Goal: Task Accomplishment & Management: Manage account settings

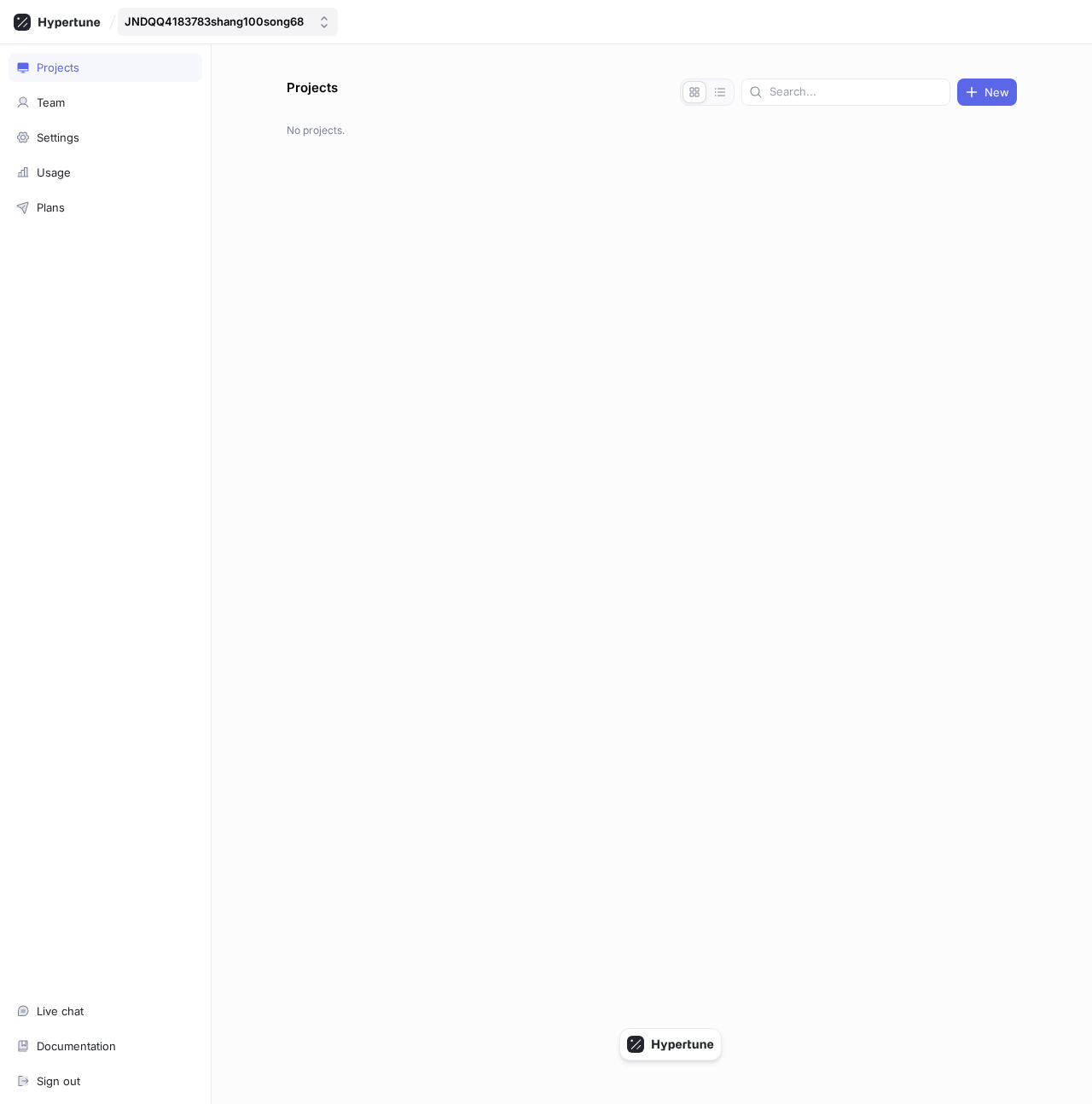
click at [174, 19] on div "JNDQQ4183783shang100song68" at bounding box center [214, 21] width 179 height 14
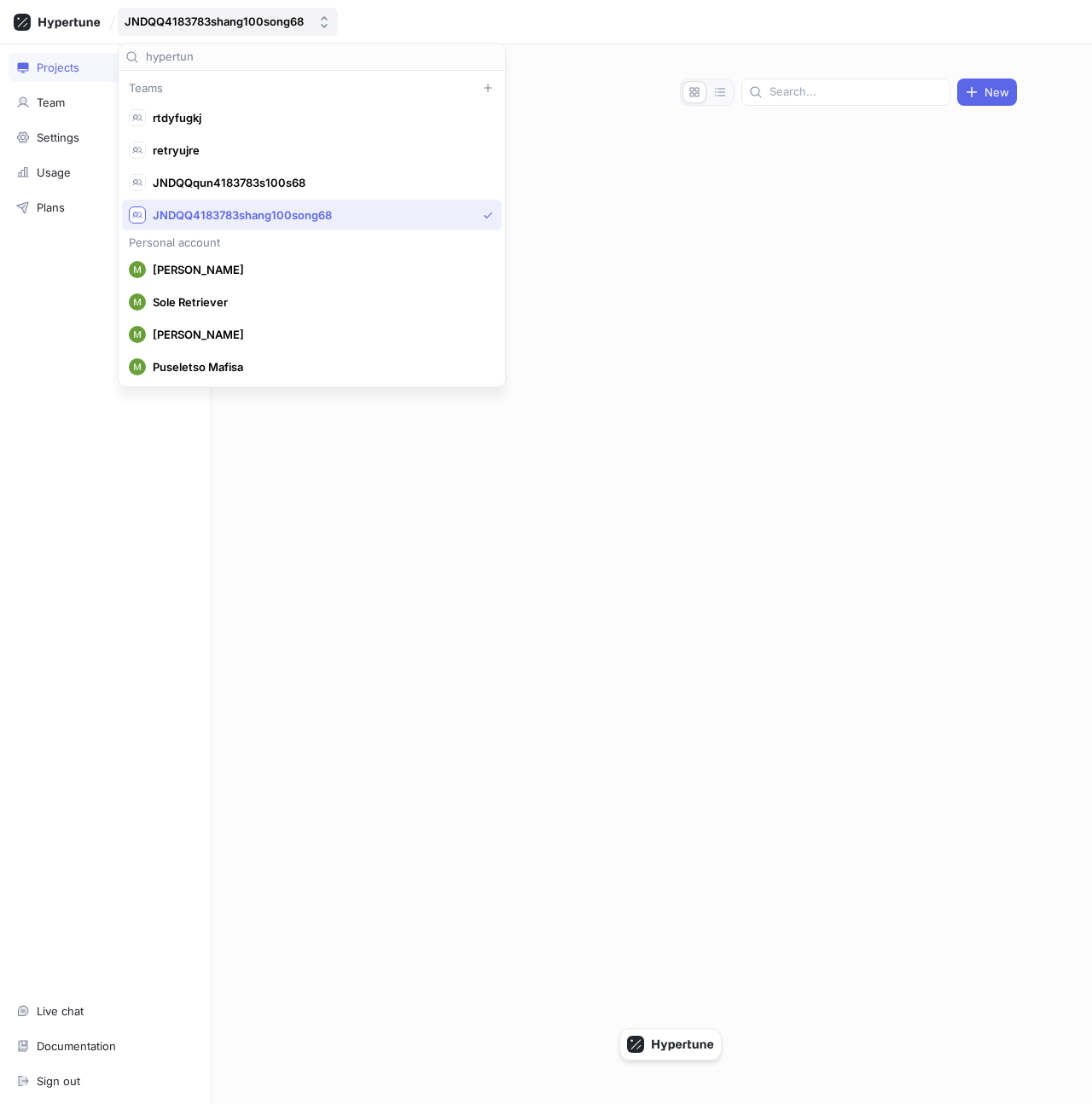
type input "hypertune"
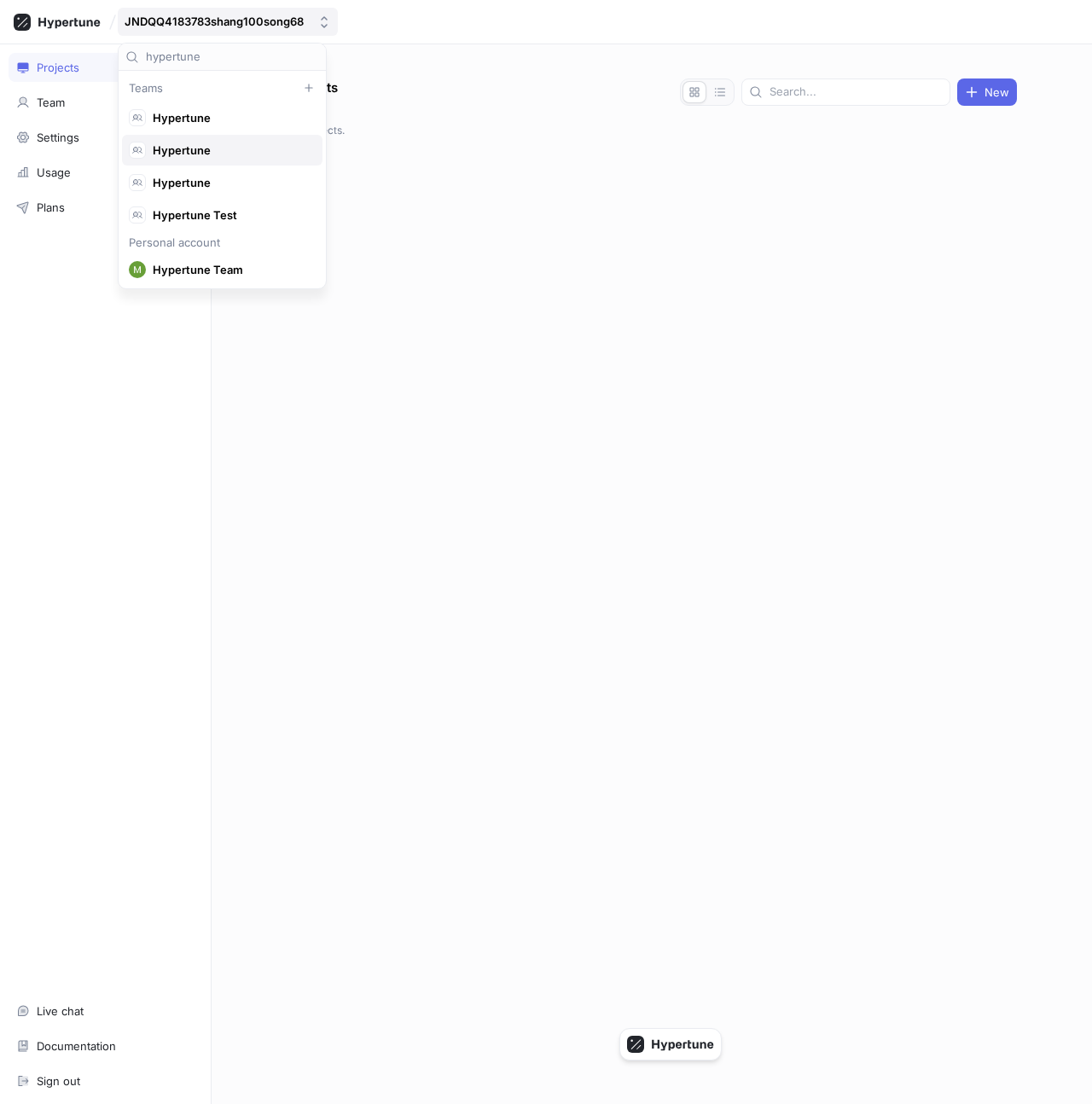
scroll to position [15, 0]
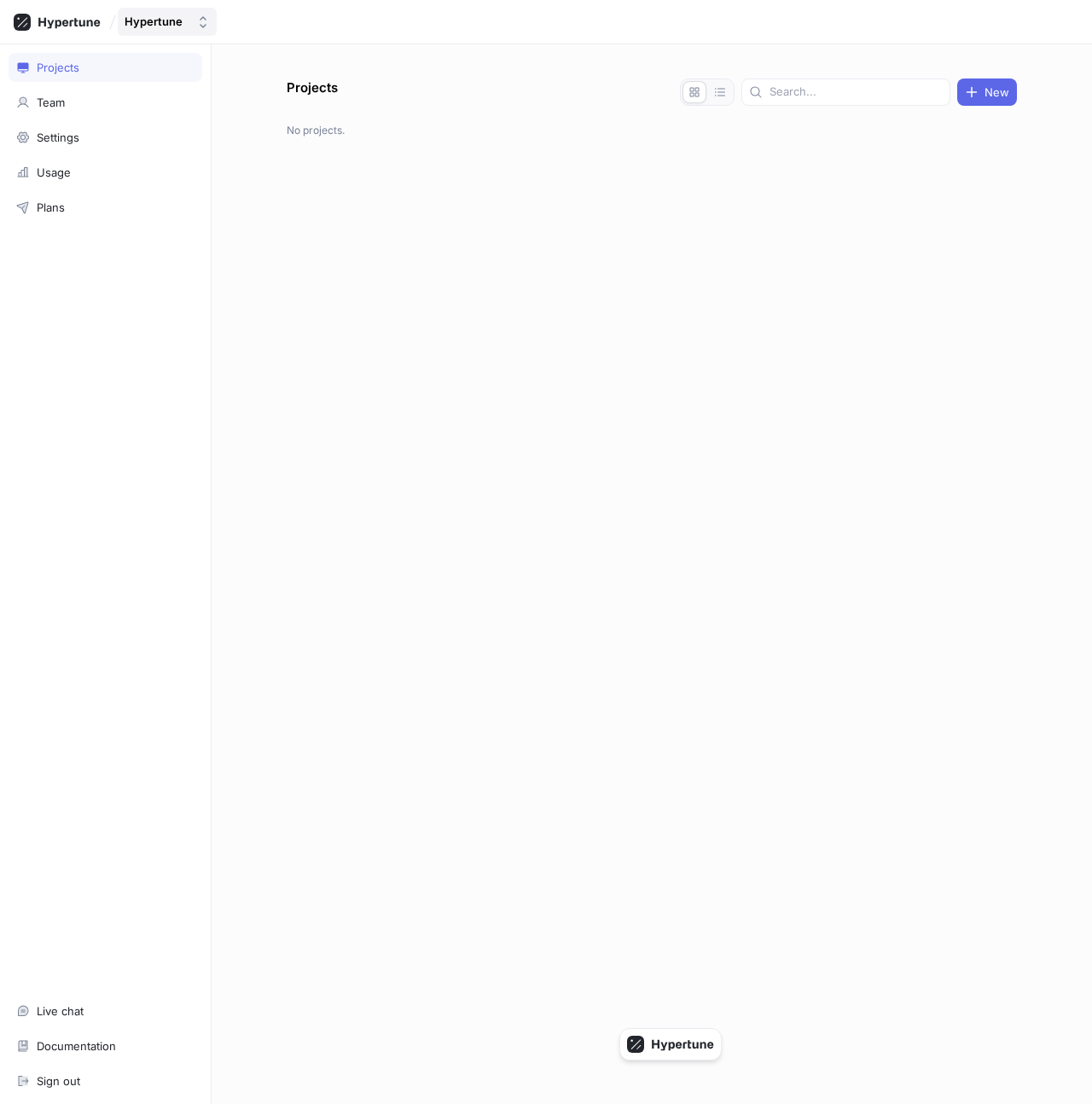
click at [180, 24] on div "Hypertune" at bounding box center [153, 21] width 58 height 14
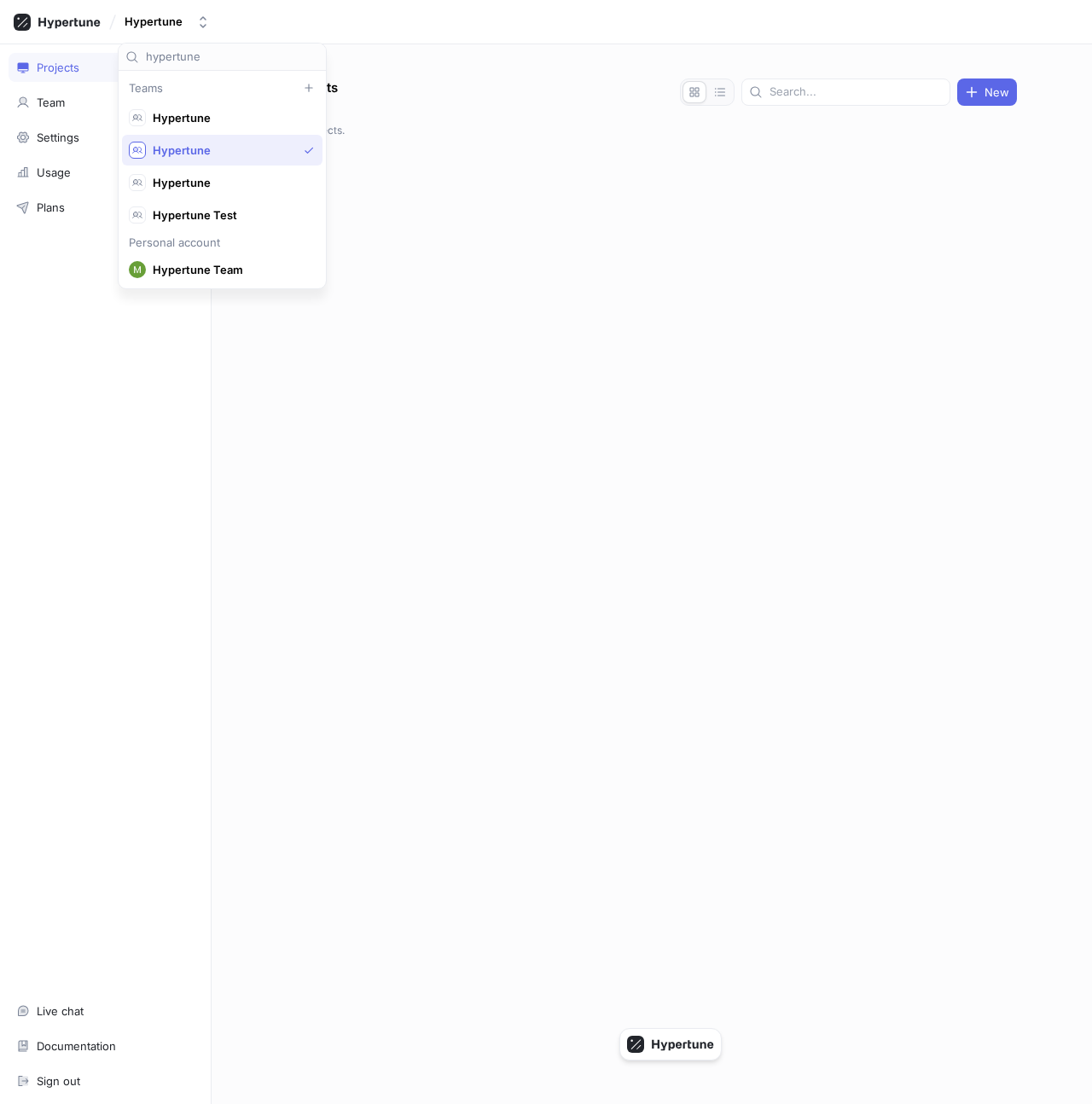
scroll to position [32, 0]
type input "hypertune"
click at [190, 179] on span "Hypertune" at bounding box center [230, 182] width 154 height 14
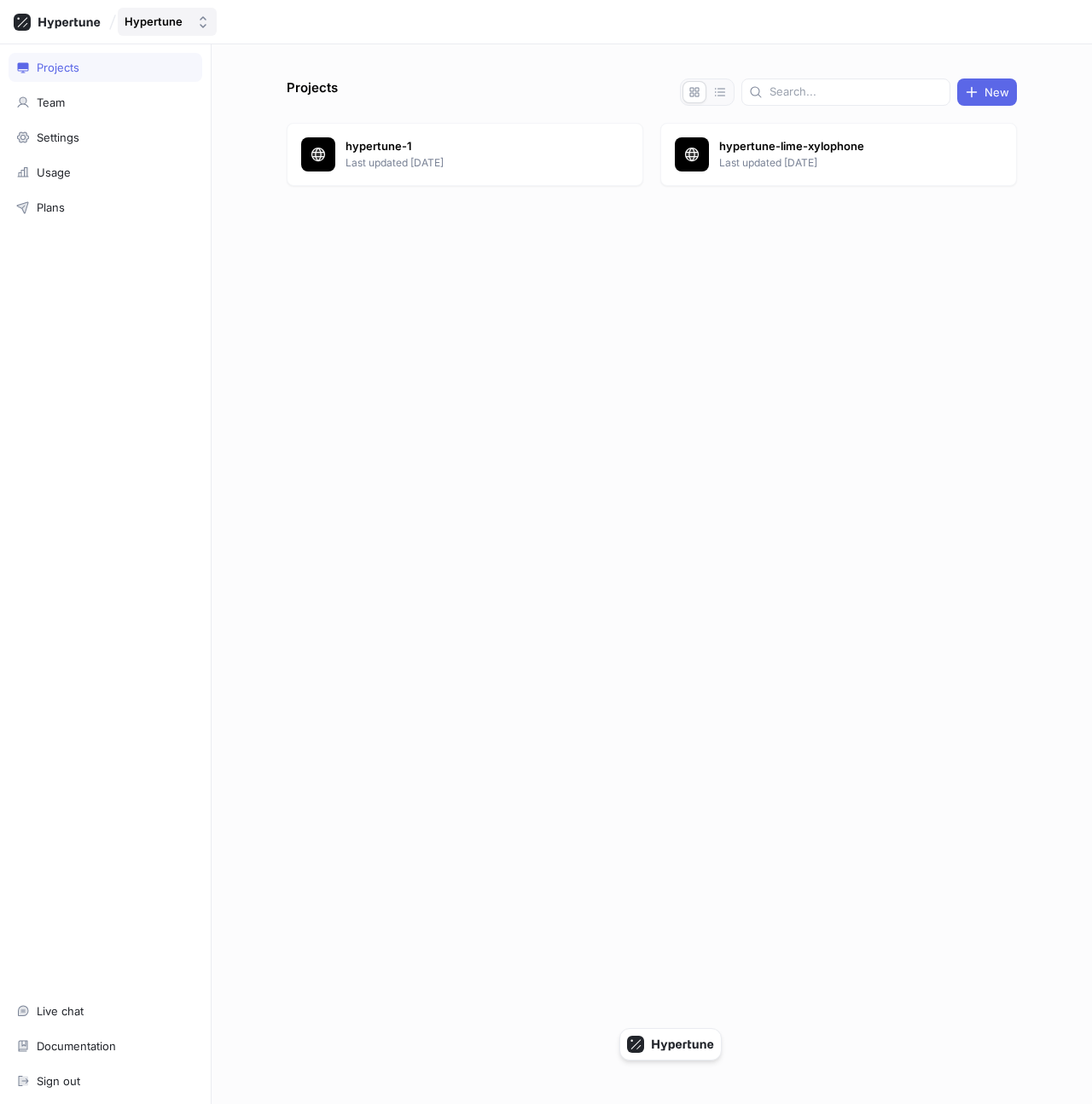
click at [194, 16] on button "Hypertune" at bounding box center [167, 21] width 99 height 28
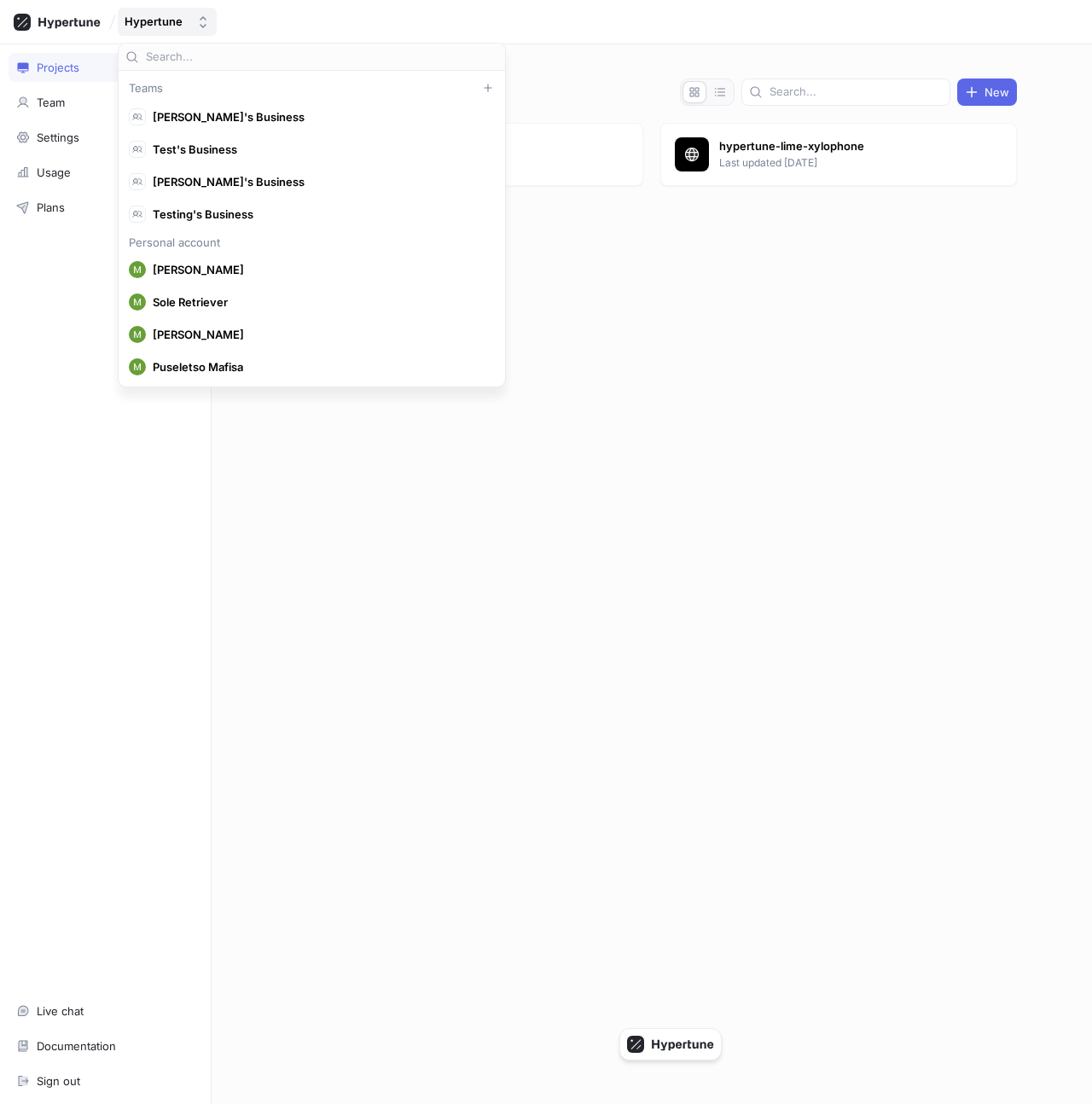
scroll to position [17542, 0]
type input "hypertune"
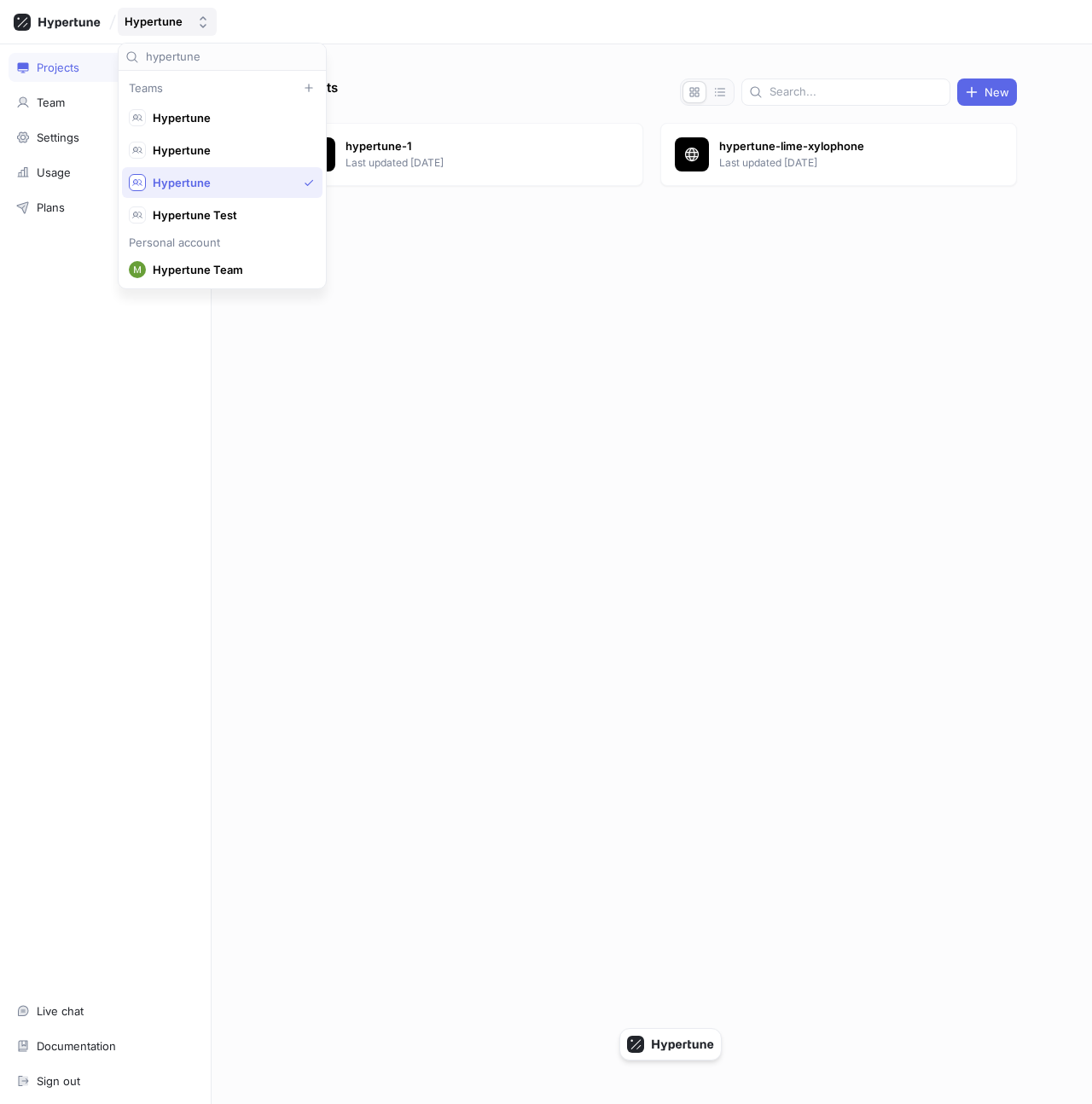
scroll to position [32, 0]
click at [232, 151] on span "Hypertune" at bounding box center [230, 151] width 154 height 14
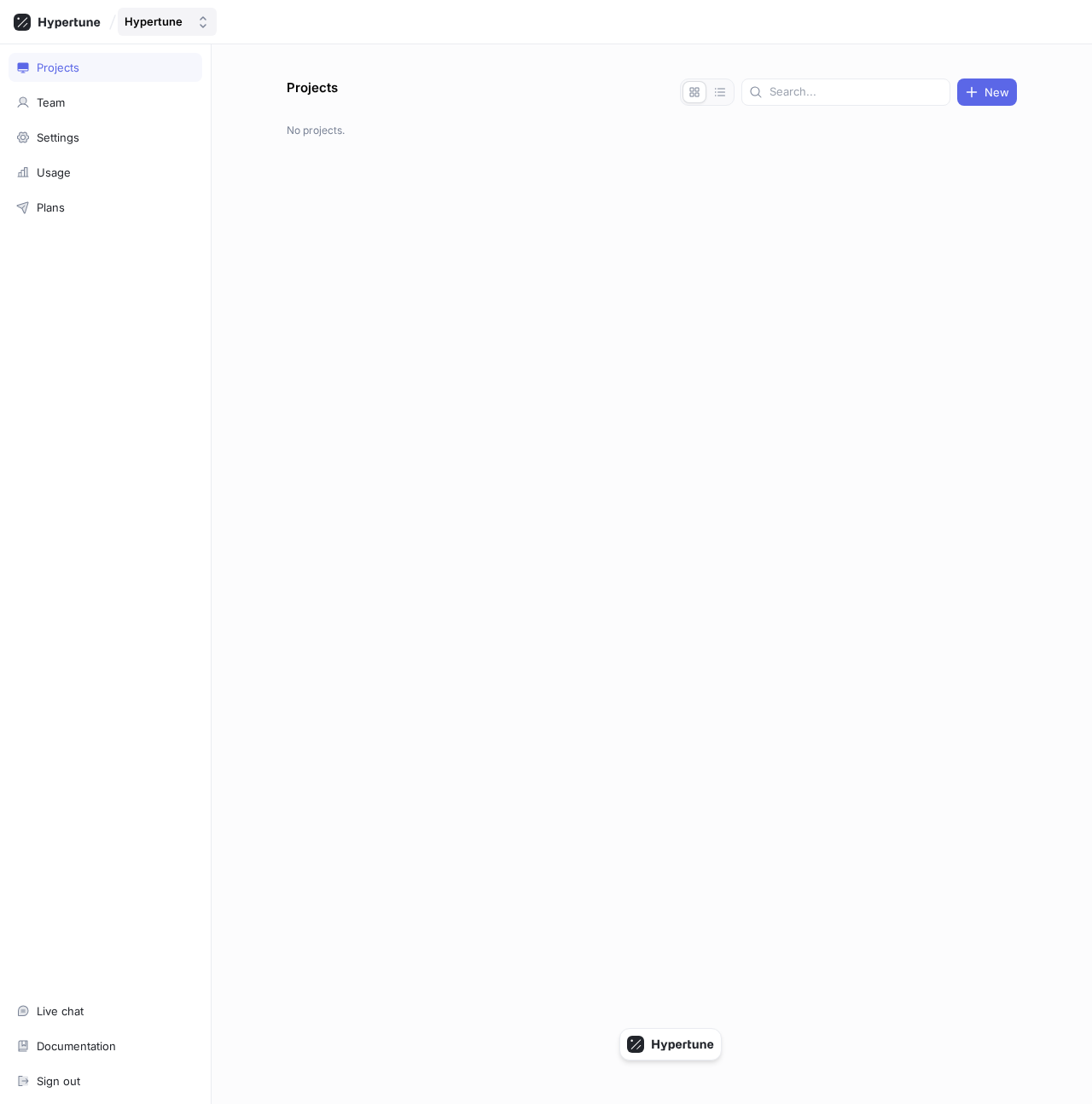
click at [164, 33] on button "Hypertune" at bounding box center [167, 21] width 99 height 28
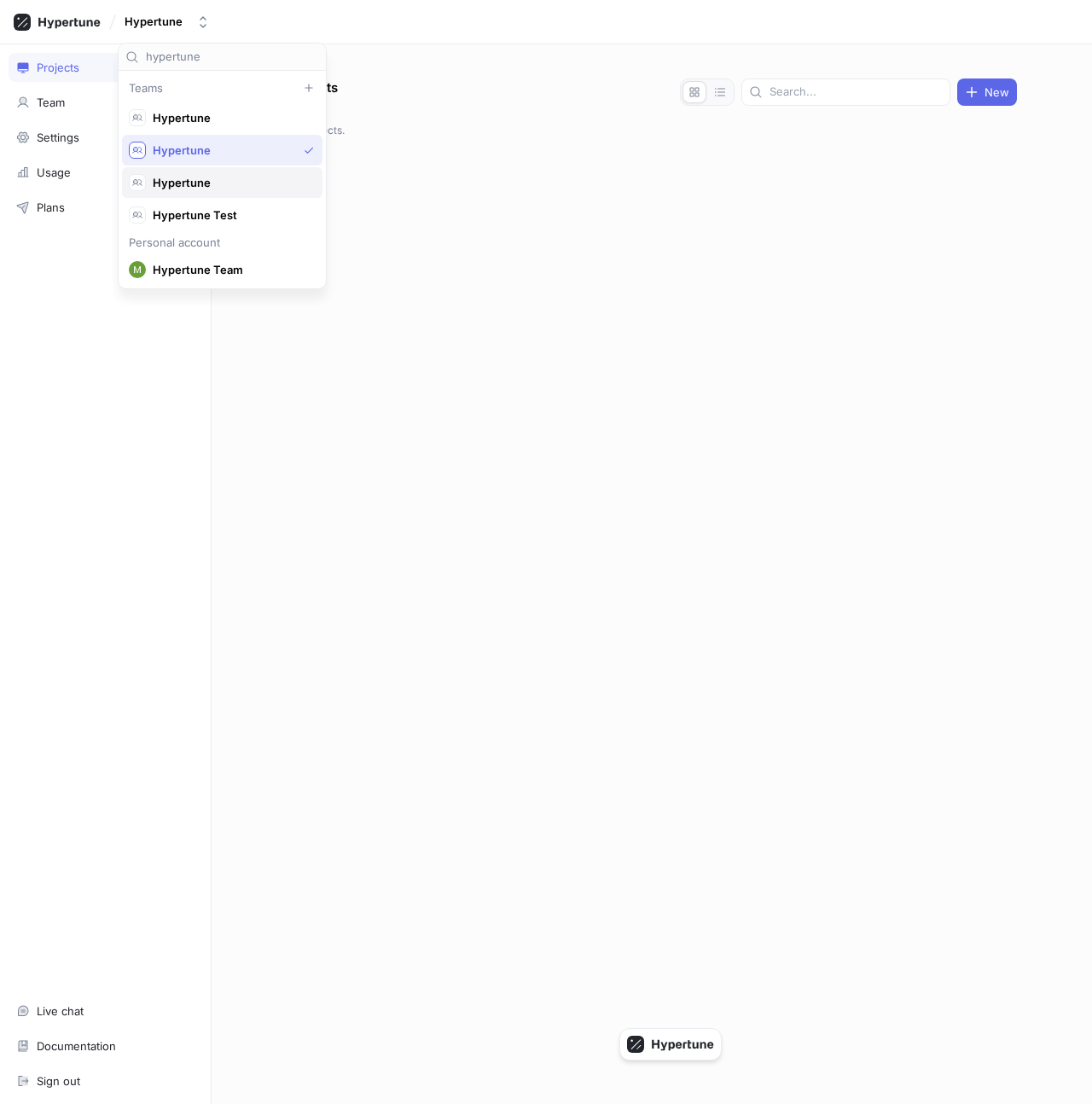
scroll to position [5, 0]
type input "hypertune"
click at [195, 152] on div "Hypertune" at bounding box center [222, 145] width 201 height 31
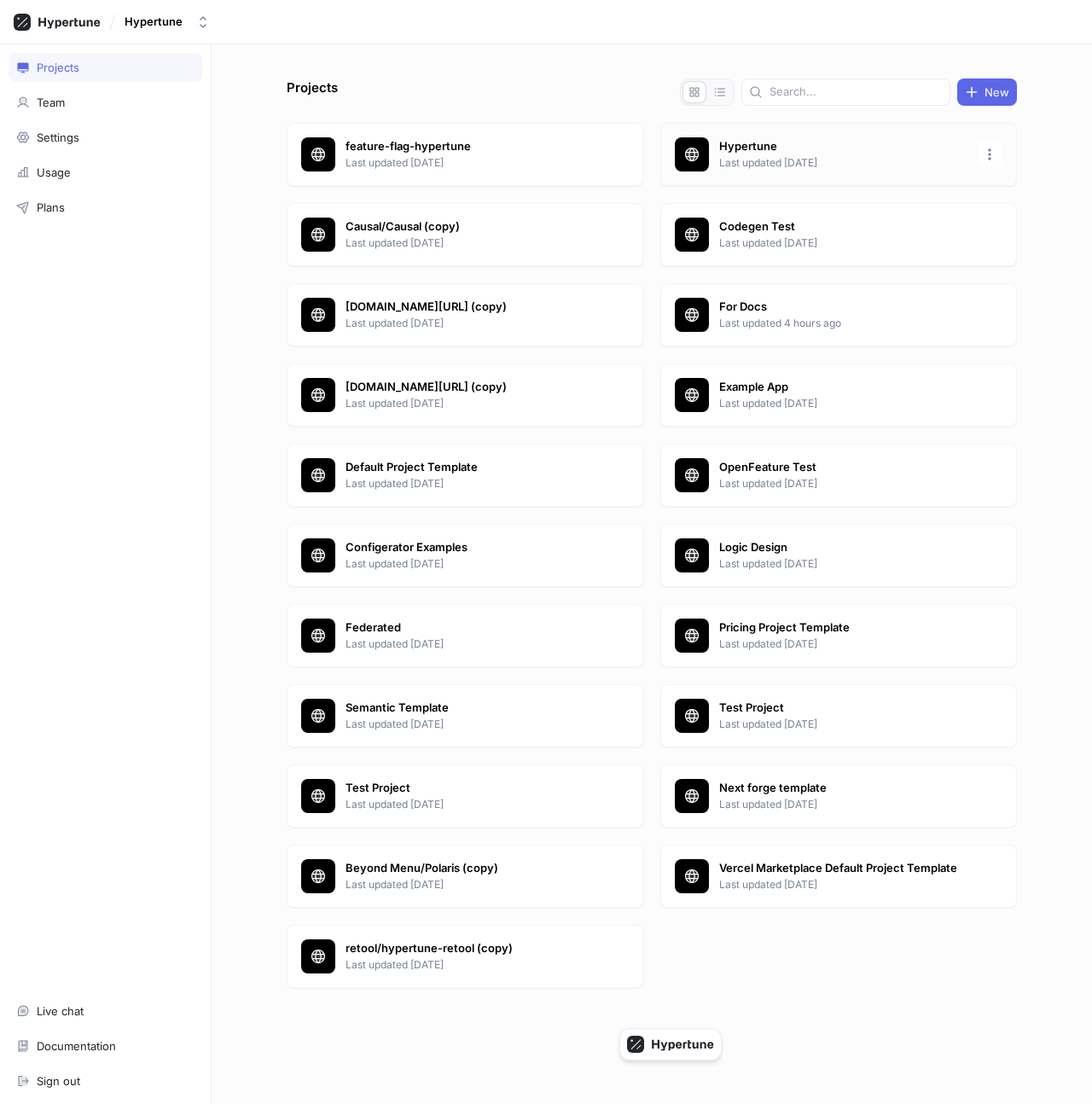
click at [805, 145] on p "Hypertune" at bounding box center [842, 147] width 247 height 17
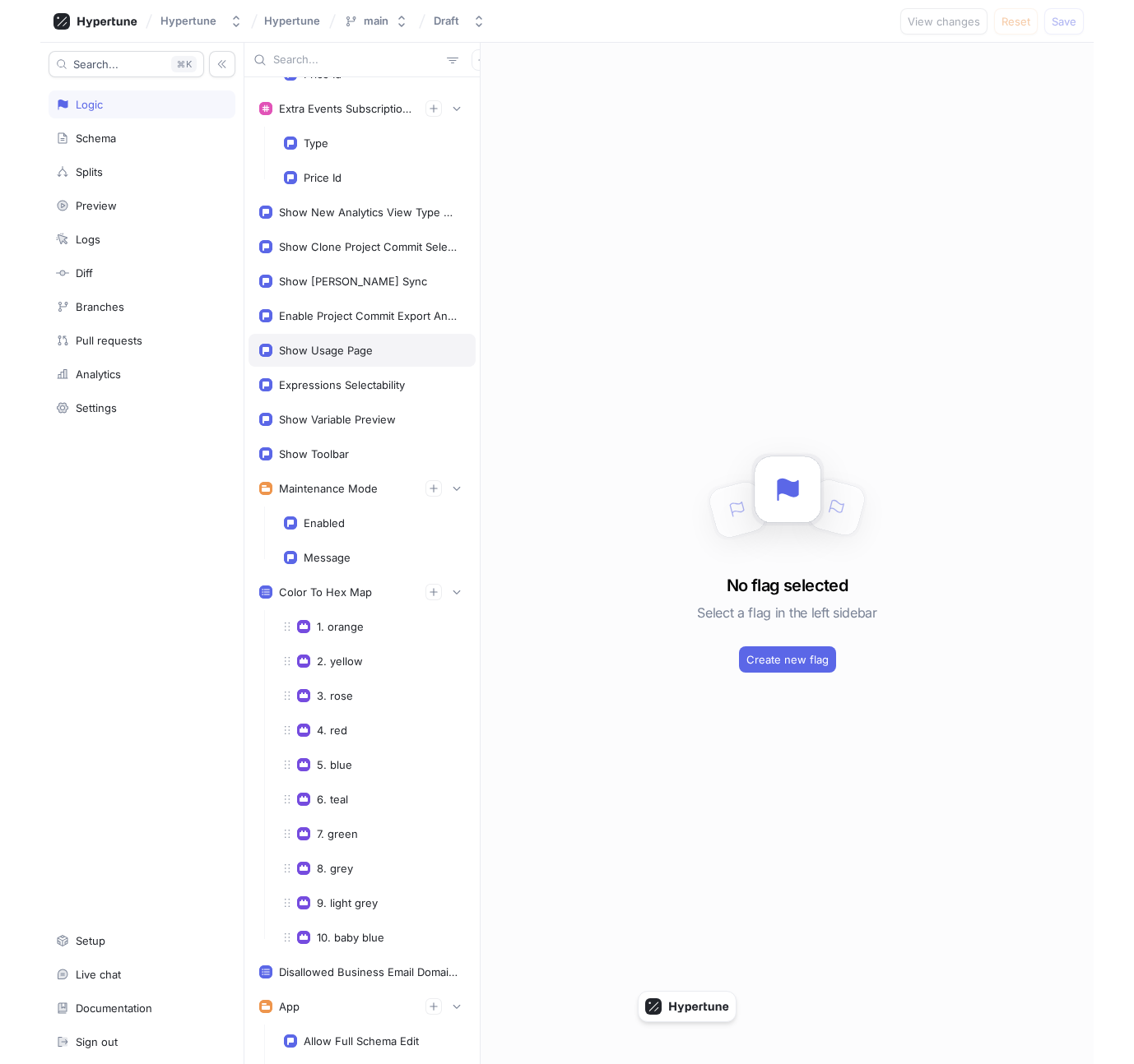
scroll to position [380, 0]
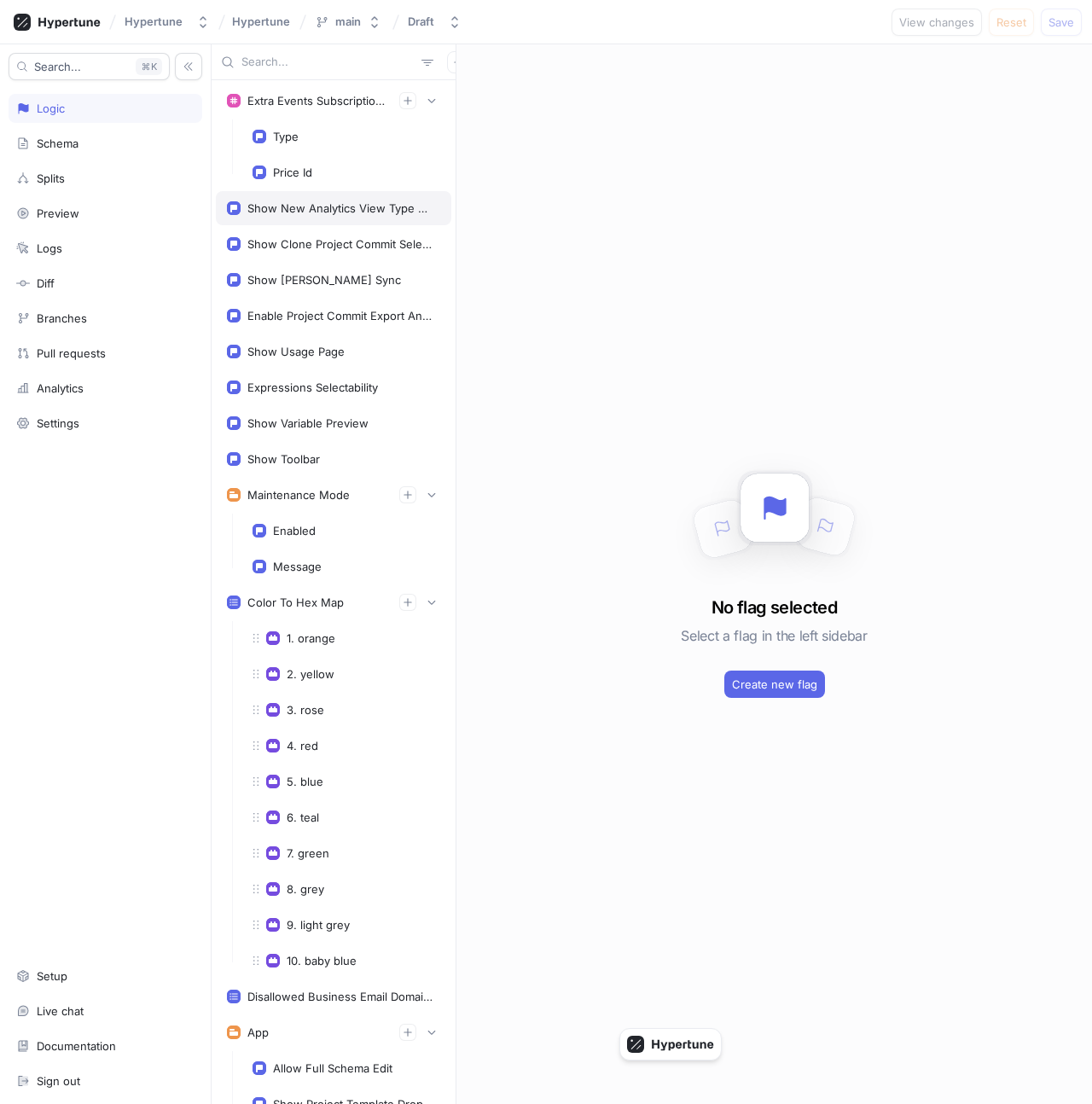
click at [335, 206] on div "Show New Analytics View Type Selector" at bounding box center [340, 208] width 186 height 14
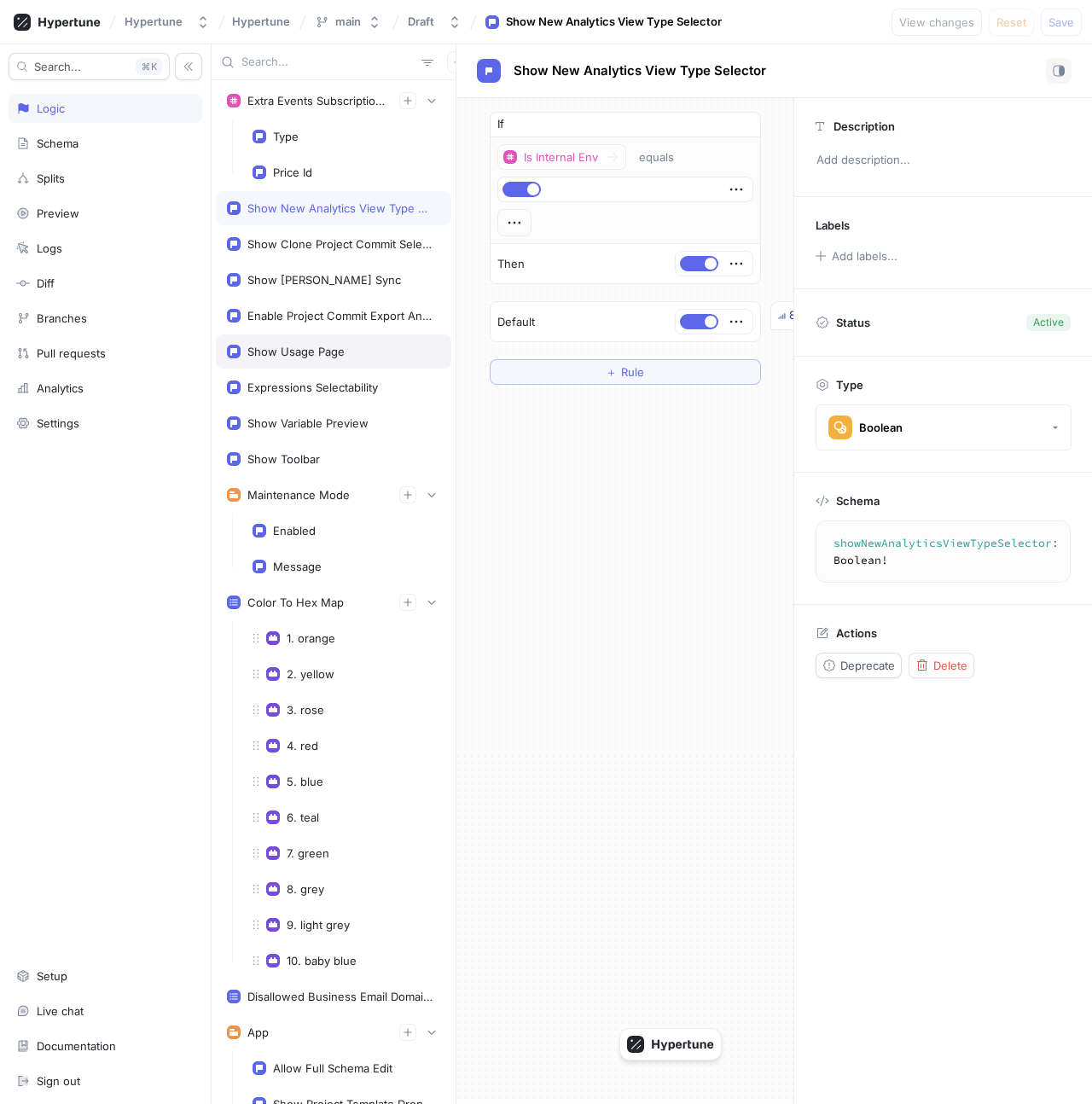
click at [347, 342] on div "Show Usage Page" at bounding box center [334, 351] width 235 height 34
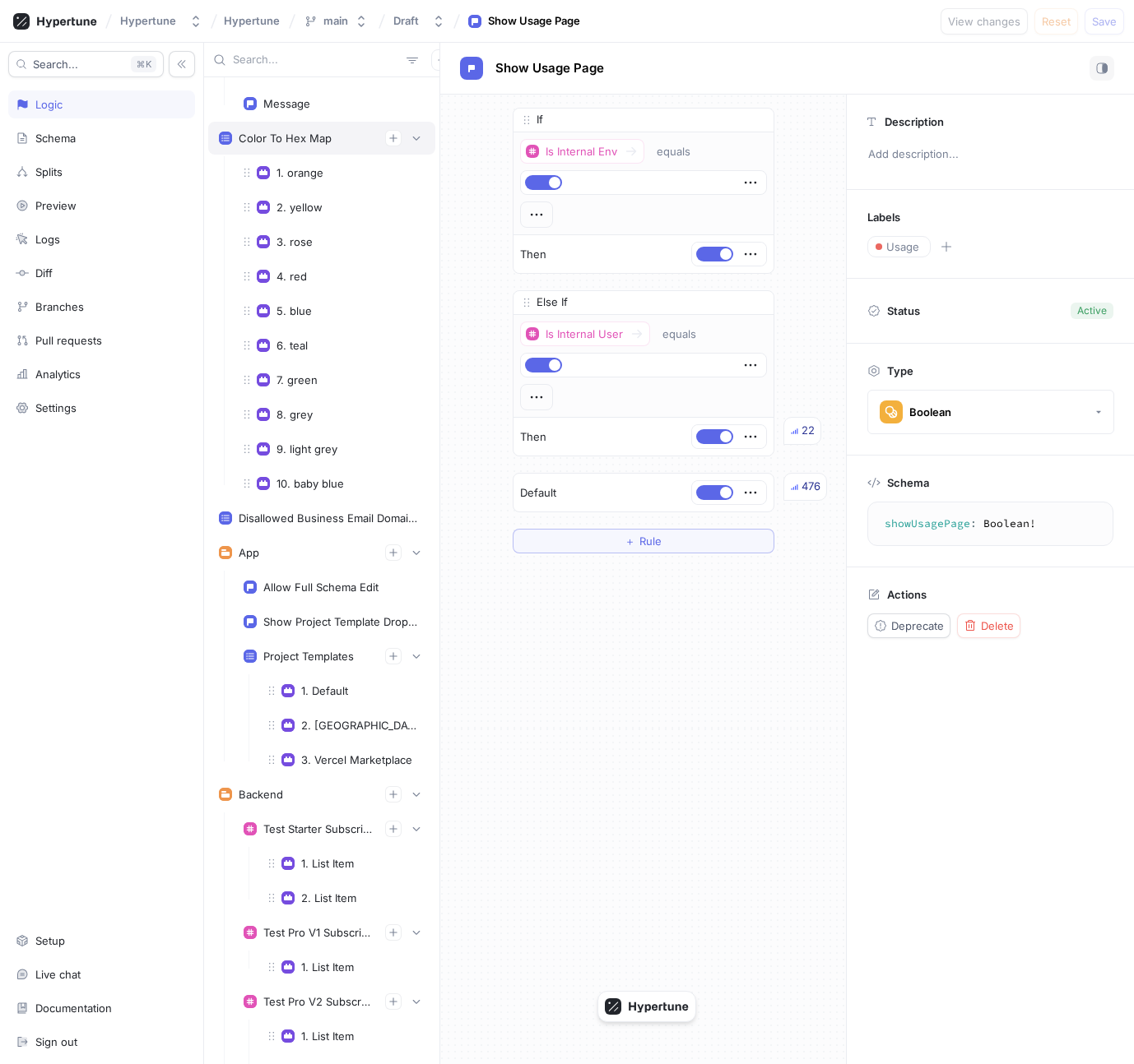
scroll to position [979, 0]
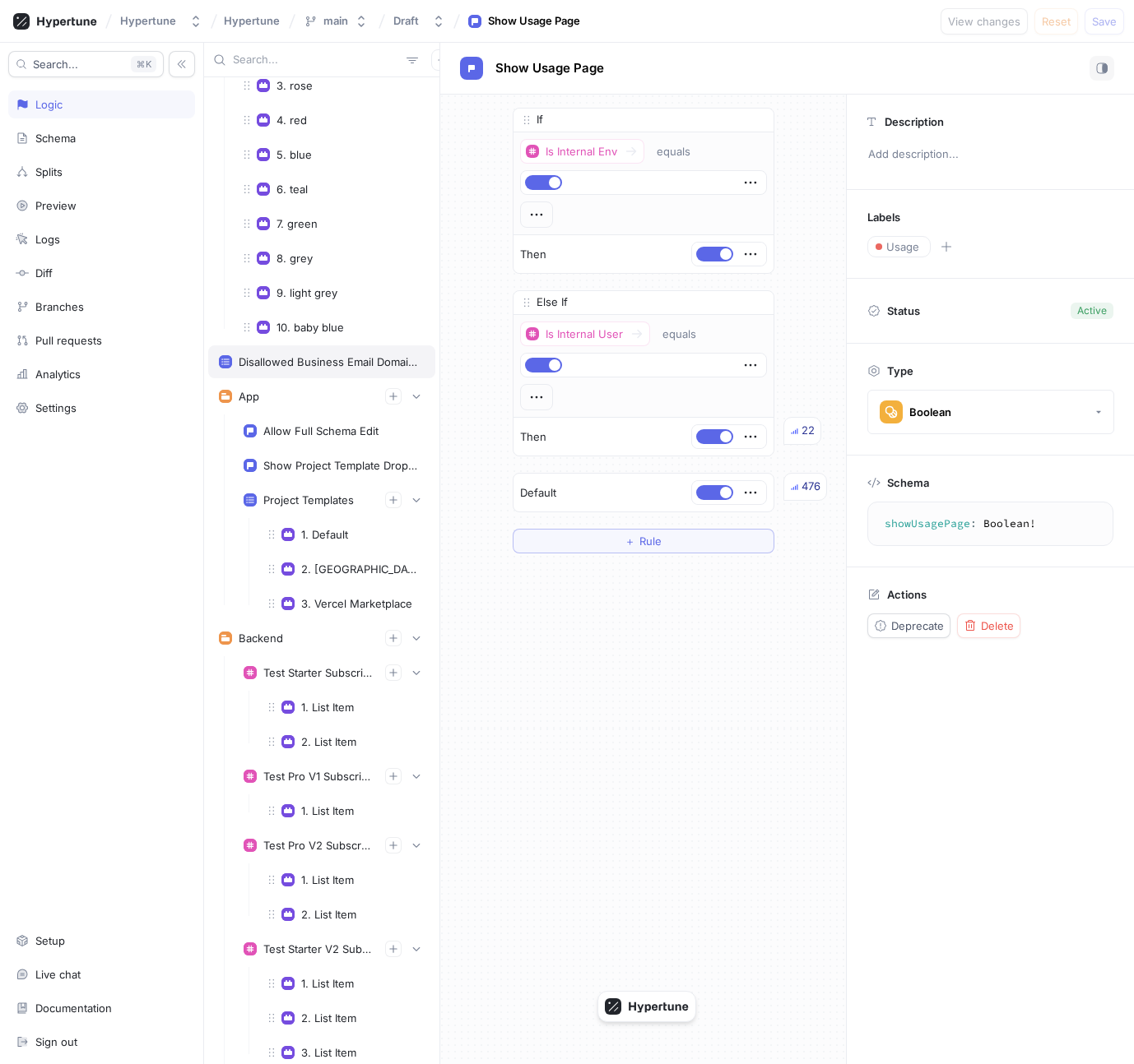
click at [298, 359] on div "Disallowed Business Email Domains" at bounding box center [327, 362] width 180 height 13
type textarea "disallowedBusinessEmailDomains: [String!]!"
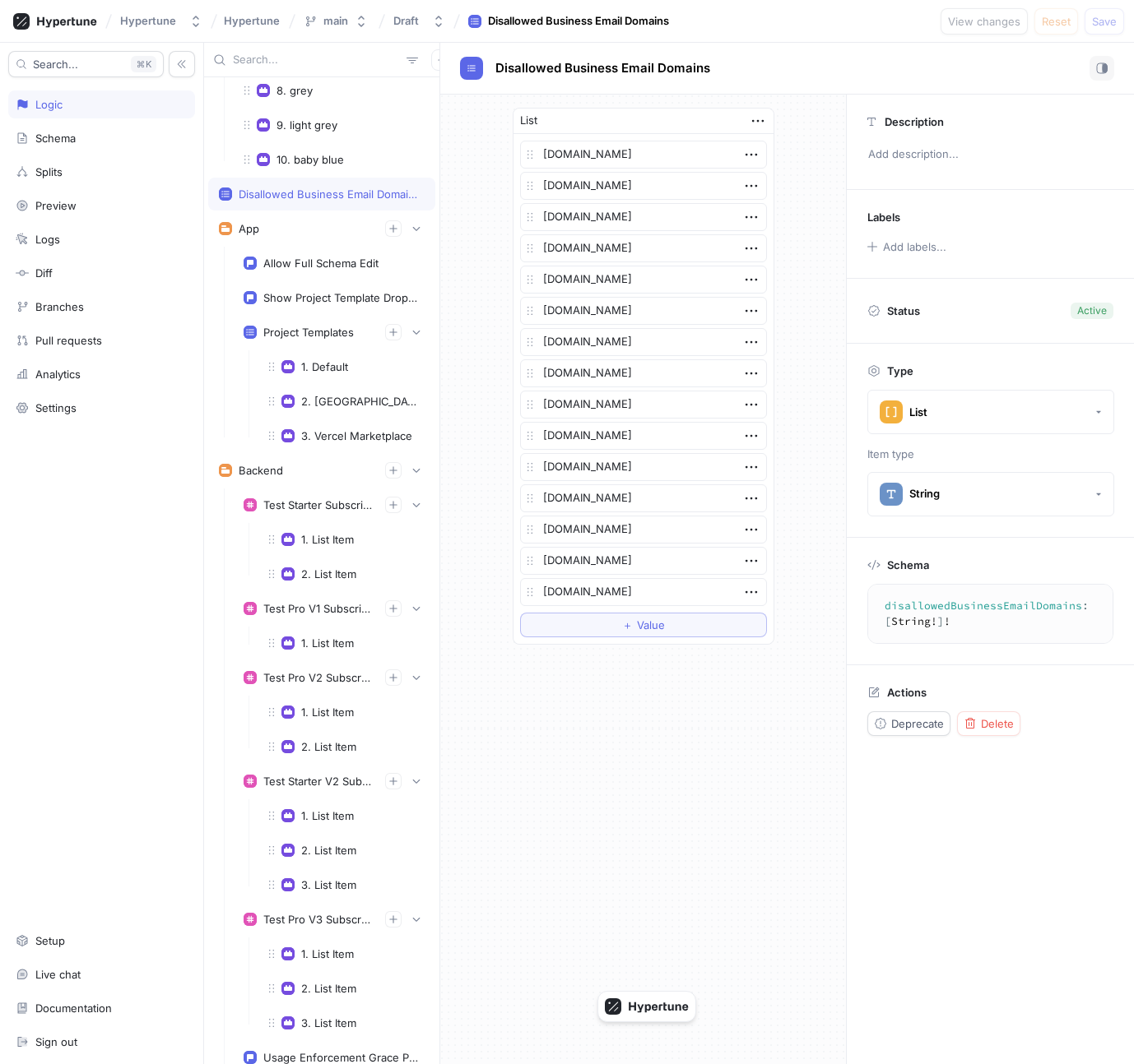
scroll to position [1157, 0]
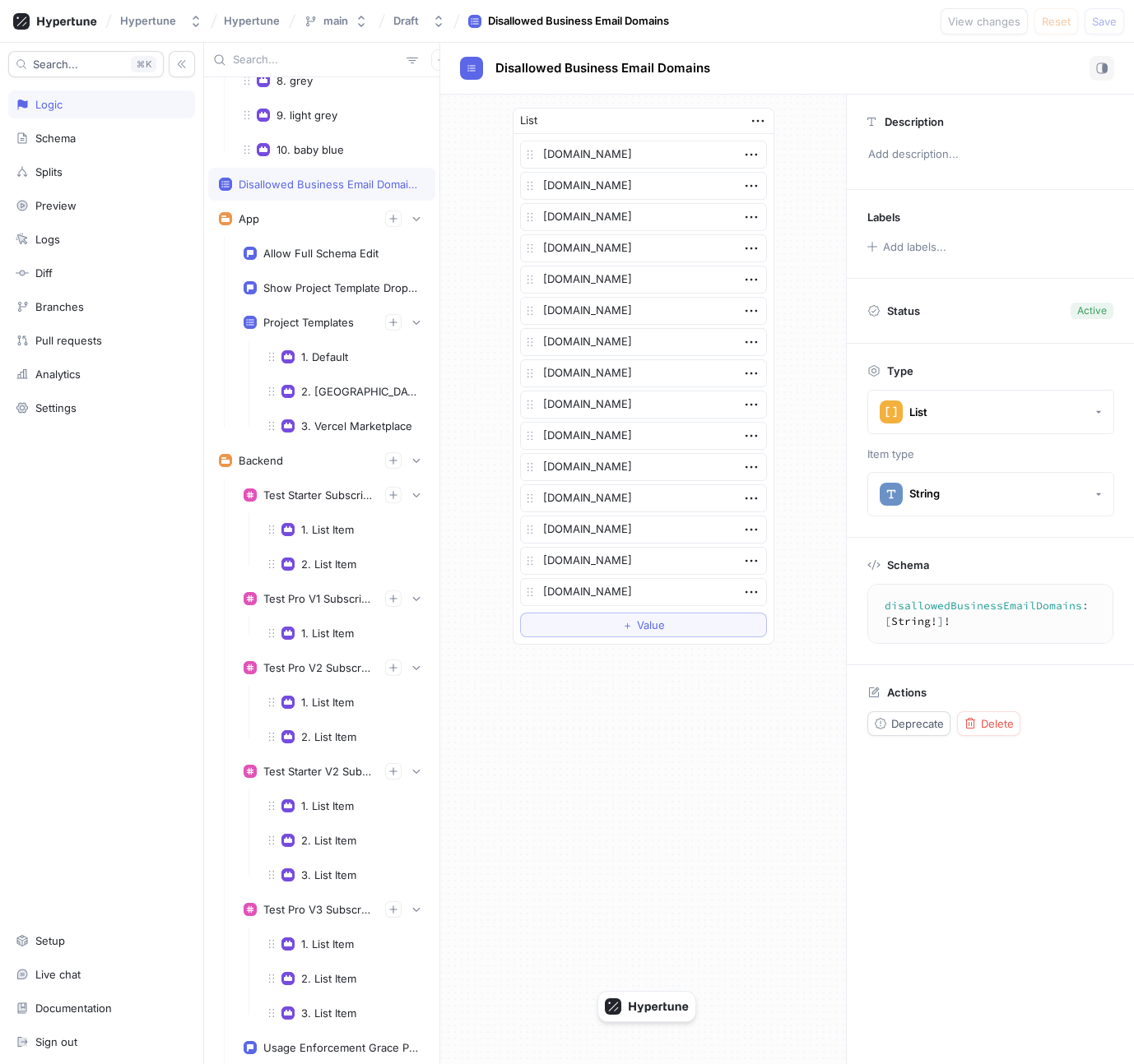
type textarea "x"
click at [301, 256] on div "Allow Full Schema Edit" at bounding box center [321, 253] width 115 height 13
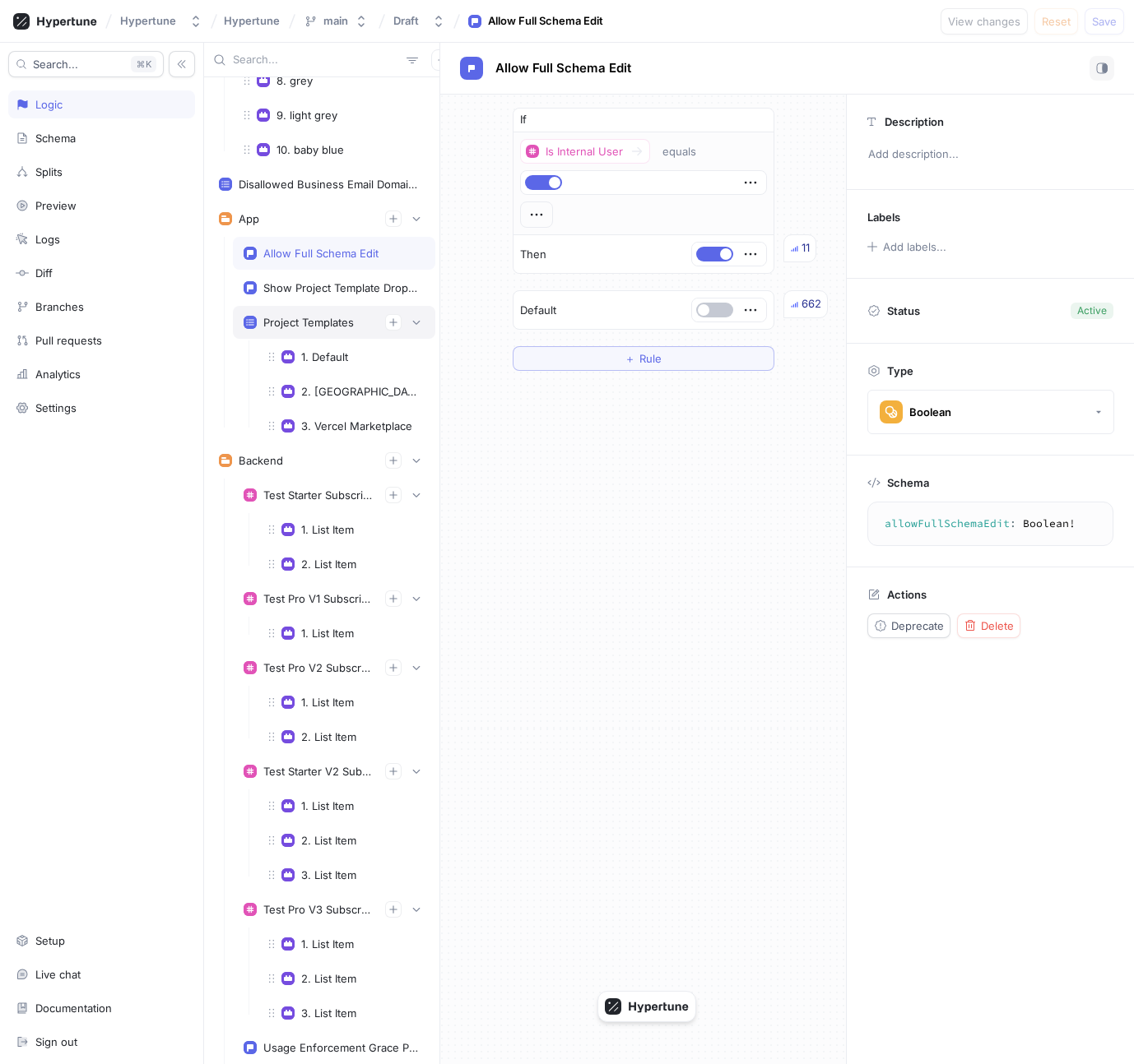
click at [319, 313] on div "Project Templates" at bounding box center [334, 322] width 203 height 33
type textarea "projectTemplates: [ProjectTemplates!]!"
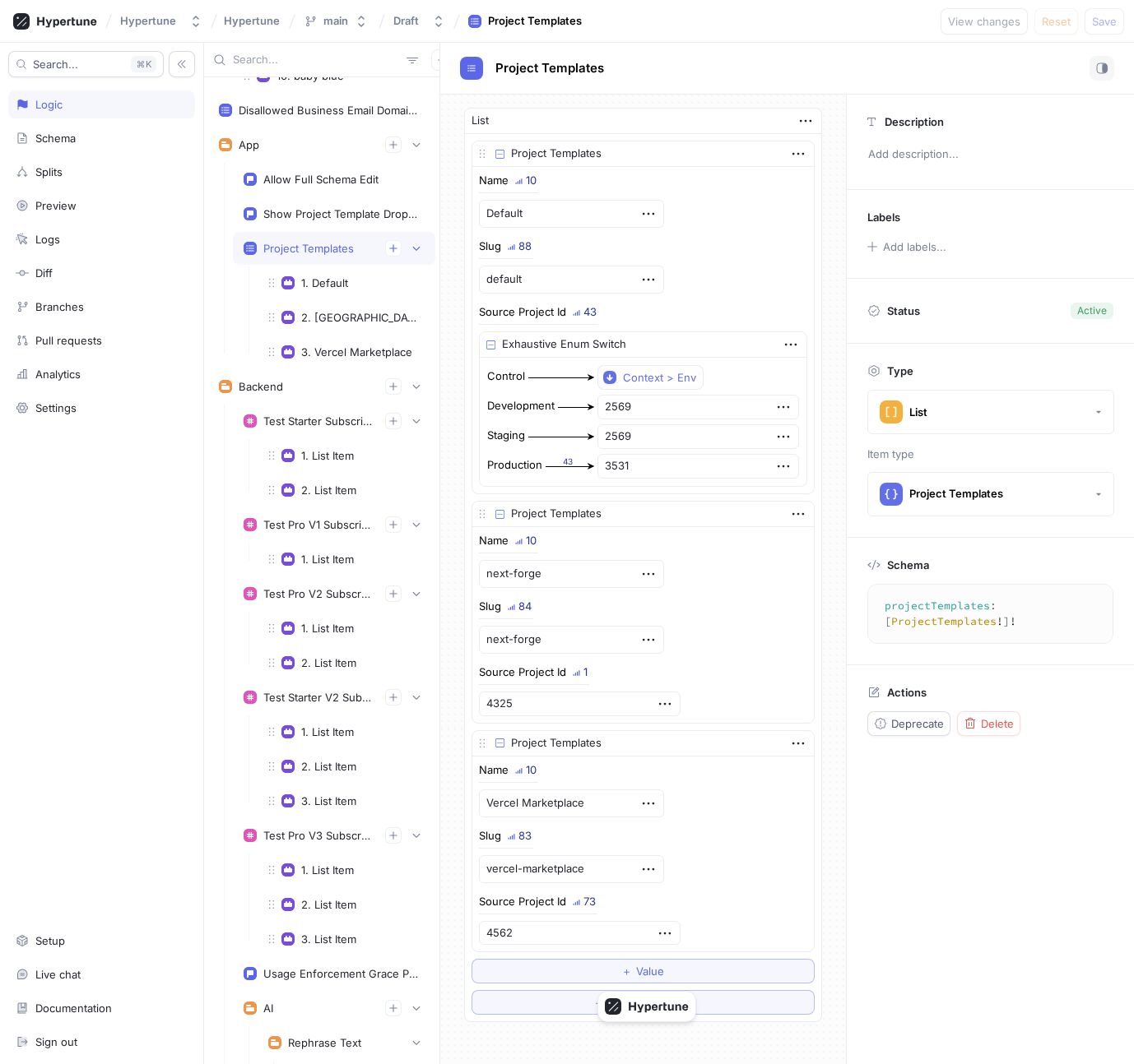
scroll to position [1233, 0]
click at [316, 287] on div "1. Default" at bounding box center [346, 280] width 178 height 33
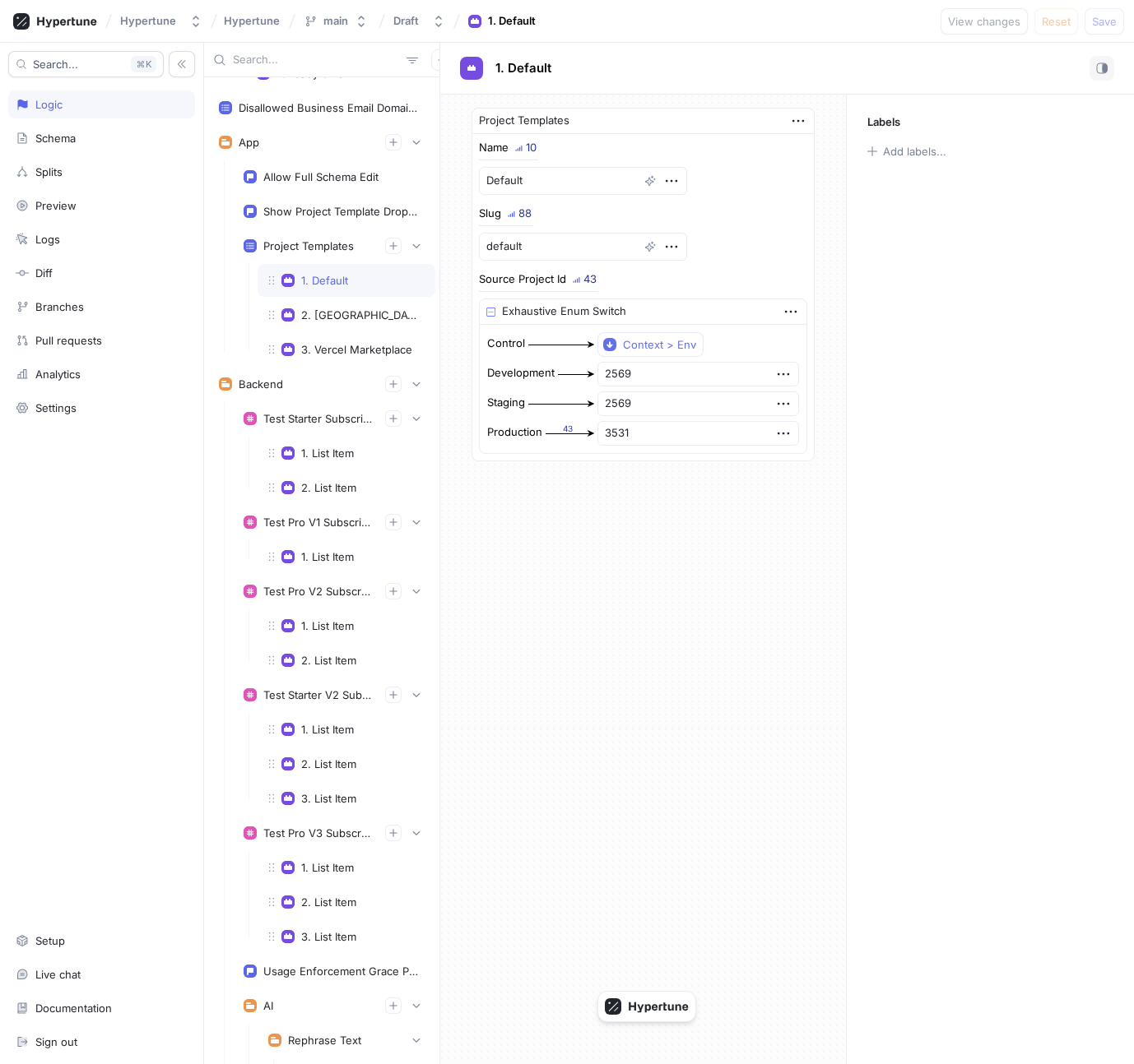
scroll to position [1280, 0]
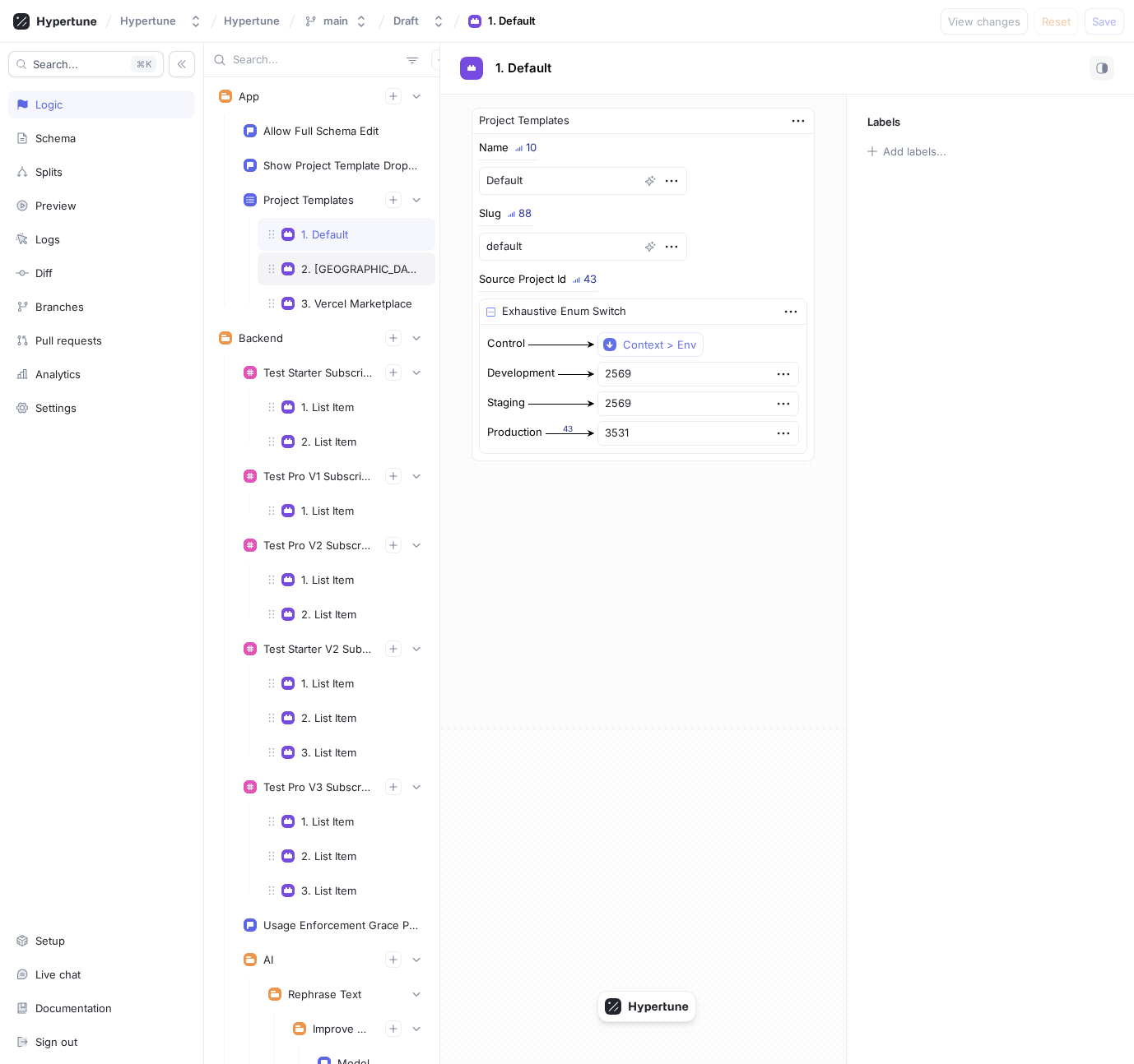
click at [326, 283] on div "2. [GEOGRAPHIC_DATA]" at bounding box center [346, 268] width 178 height 33
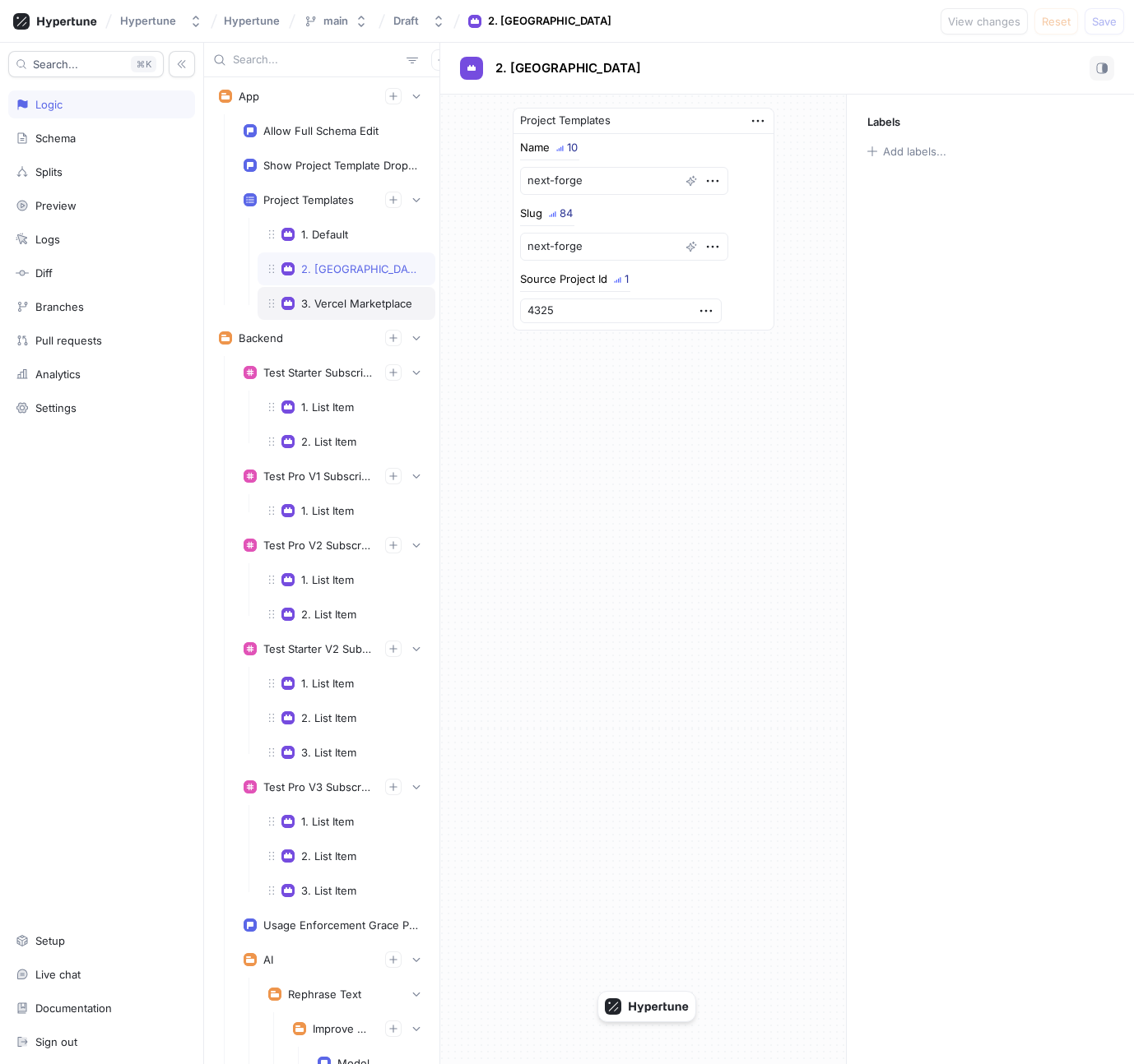
click at [332, 308] on div "3. Vercel Marketplace" at bounding box center [356, 303] width 111 height 13
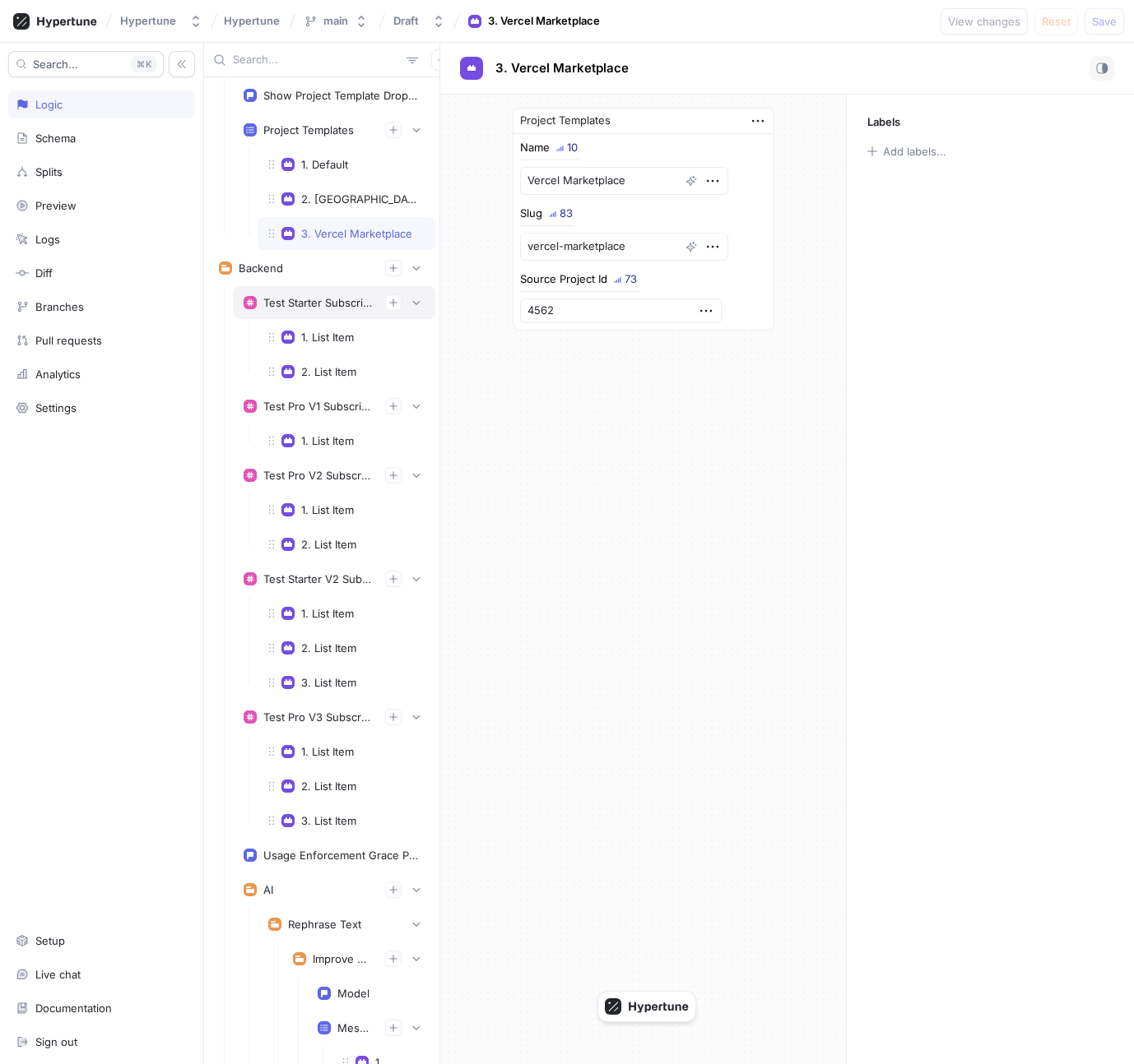
click at [323, 306] on div "Test Starter Subscription Items" at bounding box center [317, 302] width 109 height 13
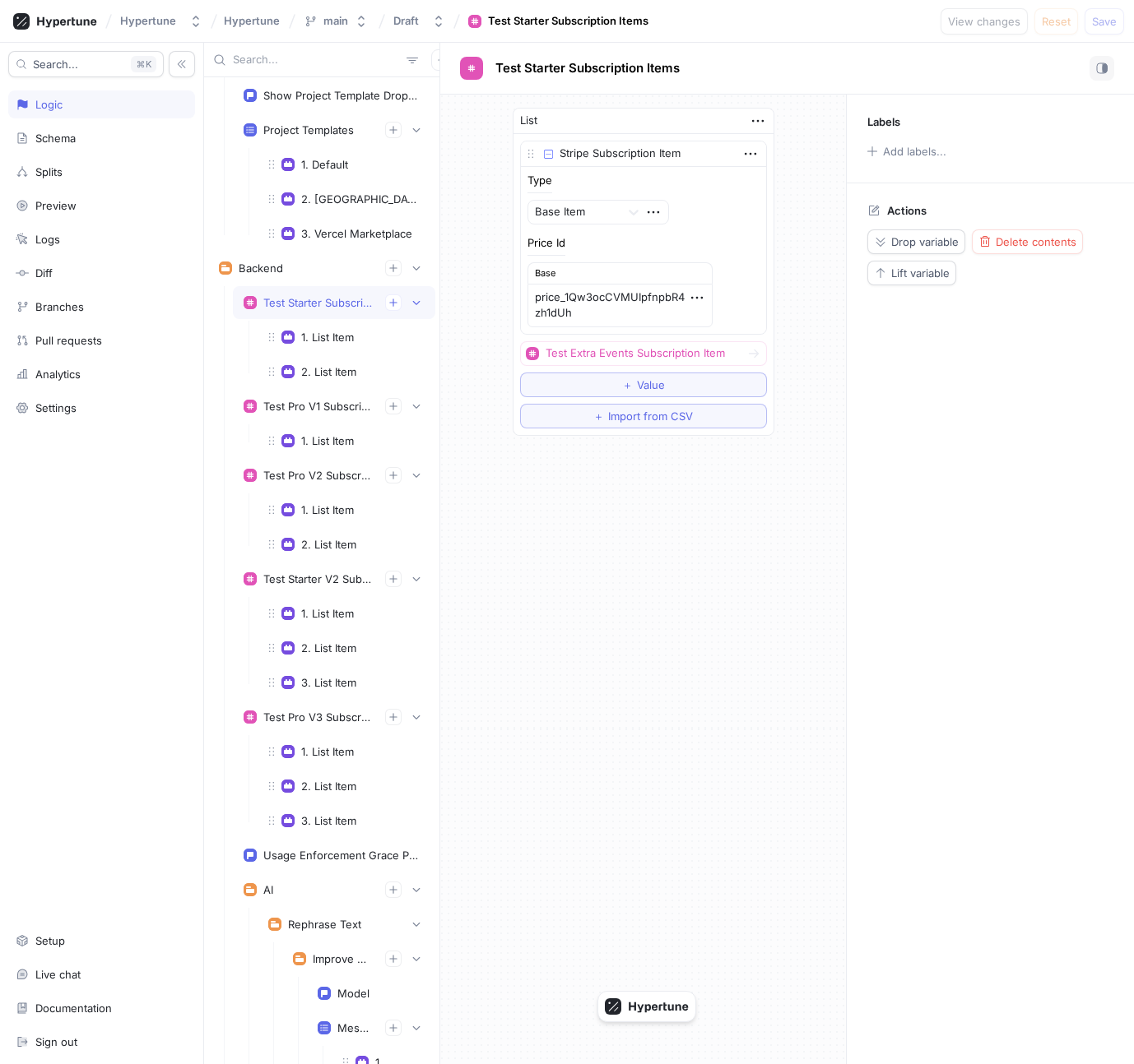
scroll to position [1393, 0]
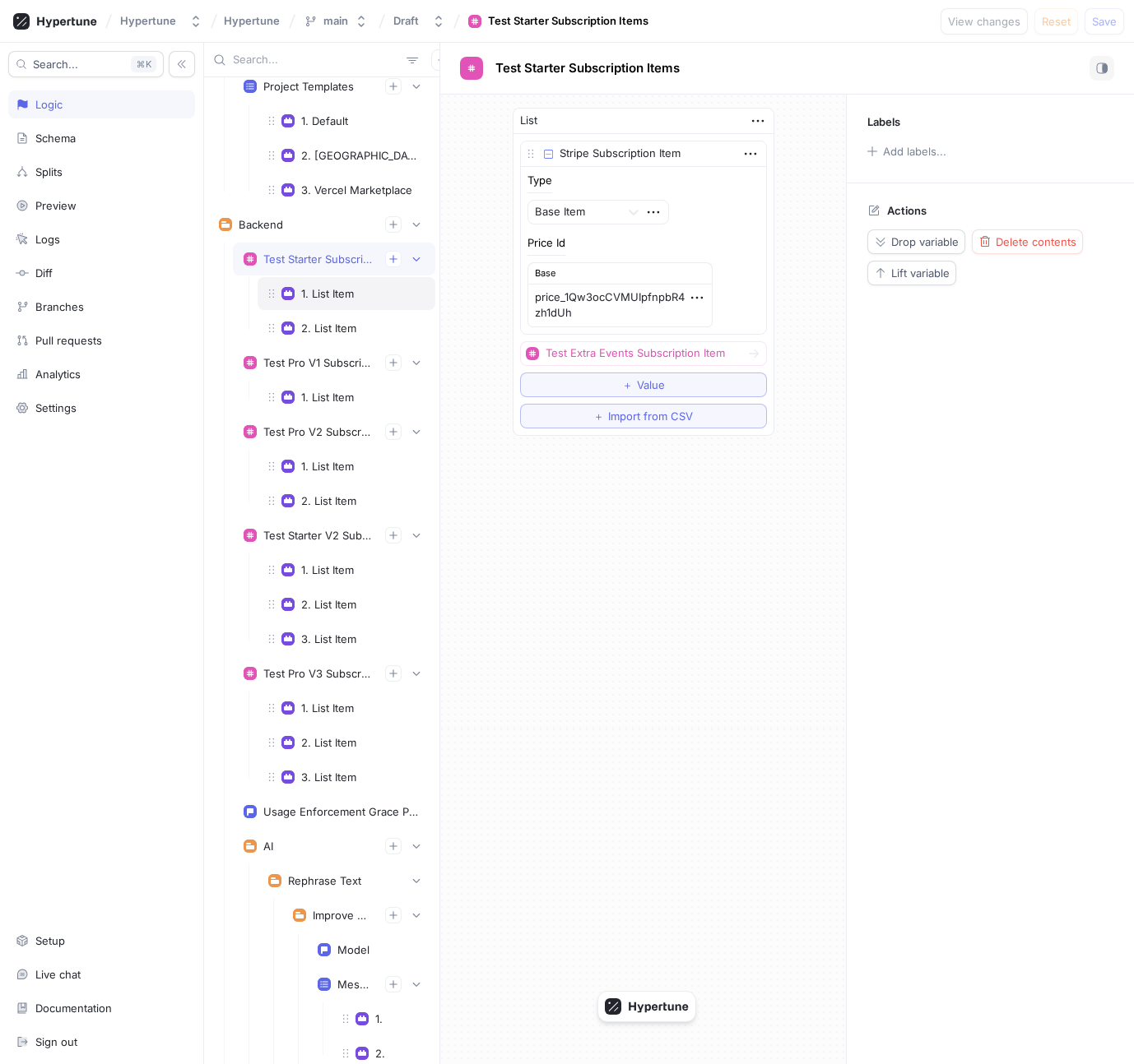
click at [323, 306] on div "1. List Item" at bounding box center [346, 293] width 178 height 33
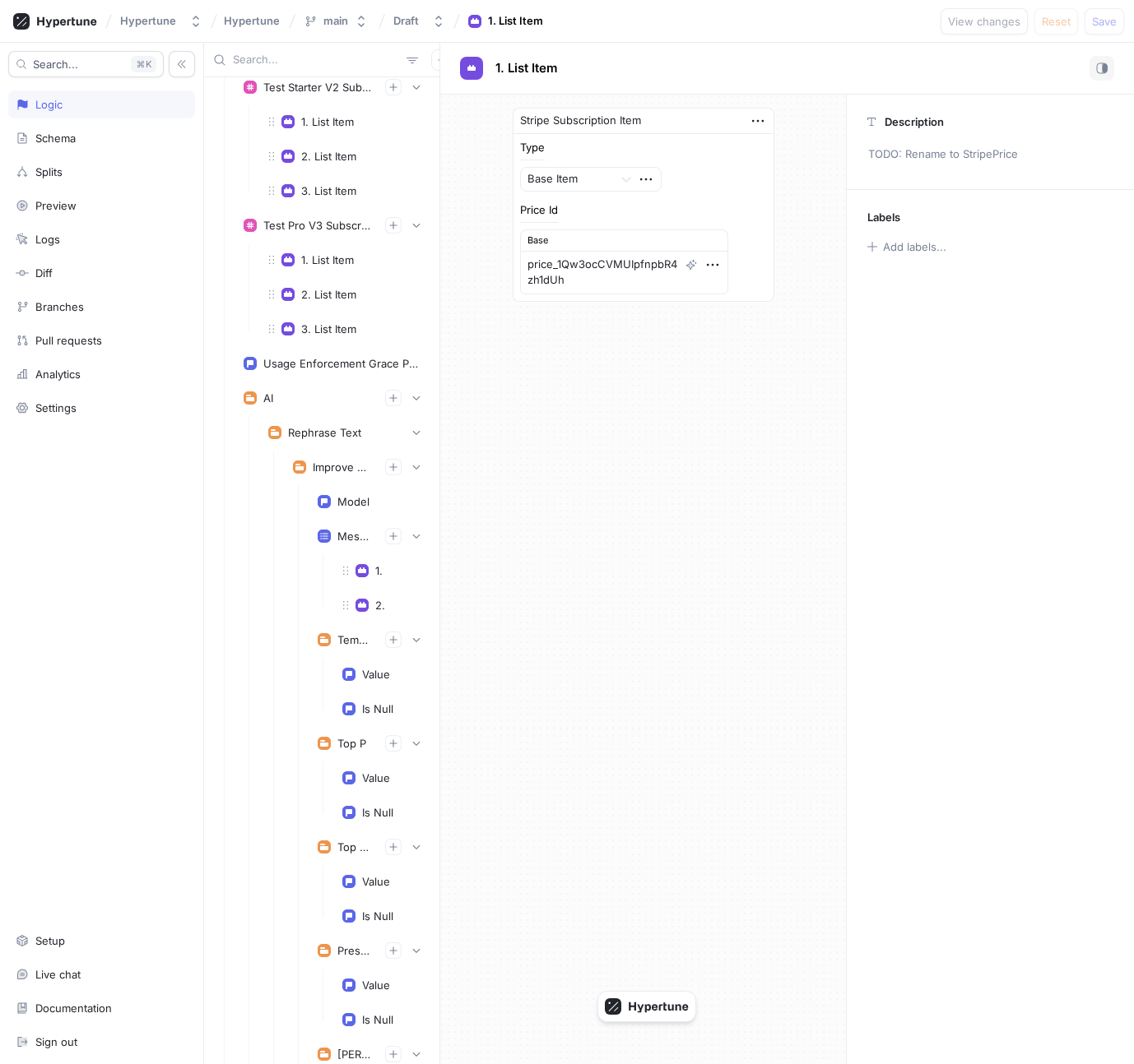
scroll to position [1849, 0]
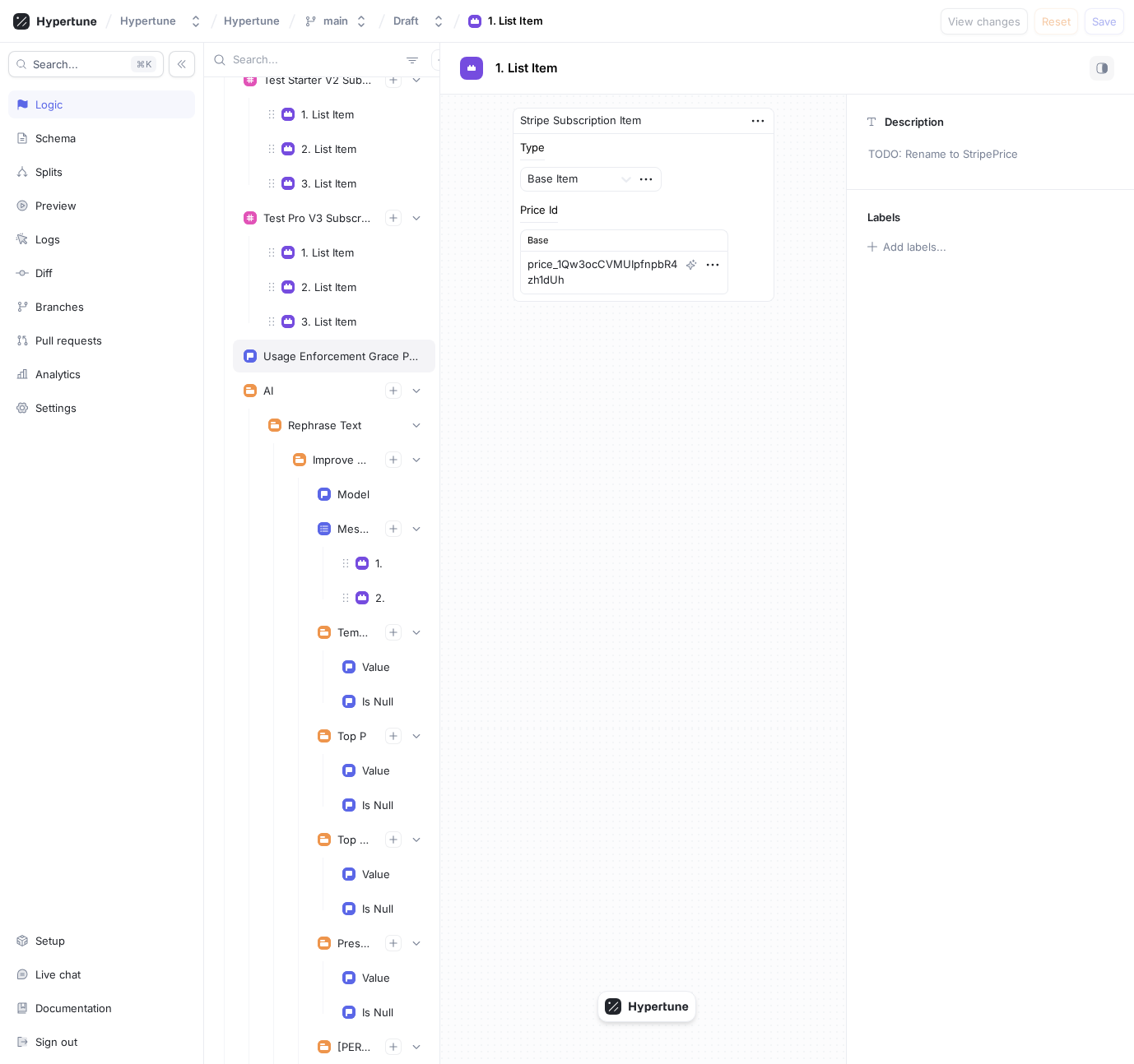
click at [324, 348] on div "Usage Enforcement Grace Period Ms" at bounding box center [334, 355] width 203 height 33
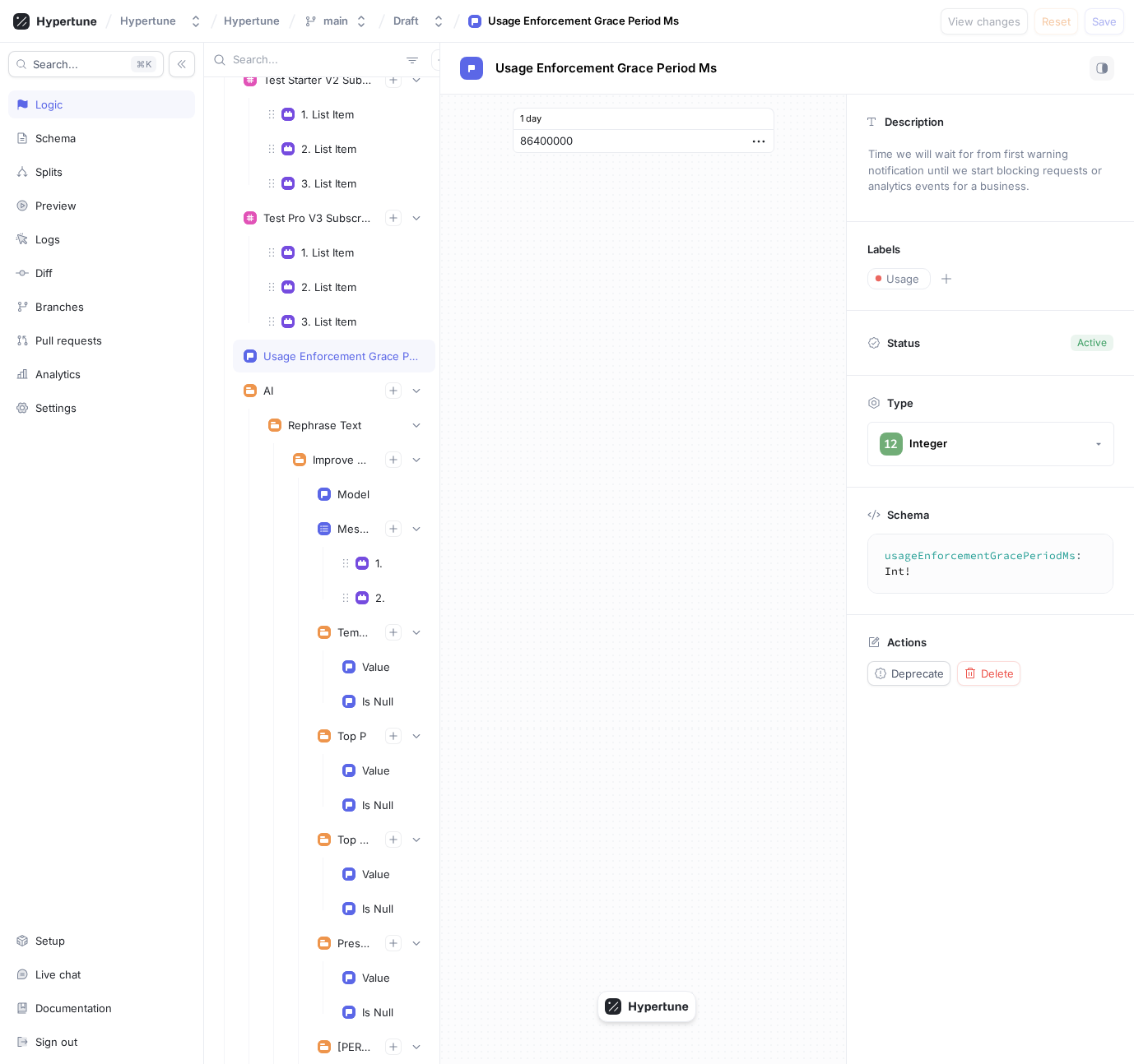
scroll to position [1968, 0]
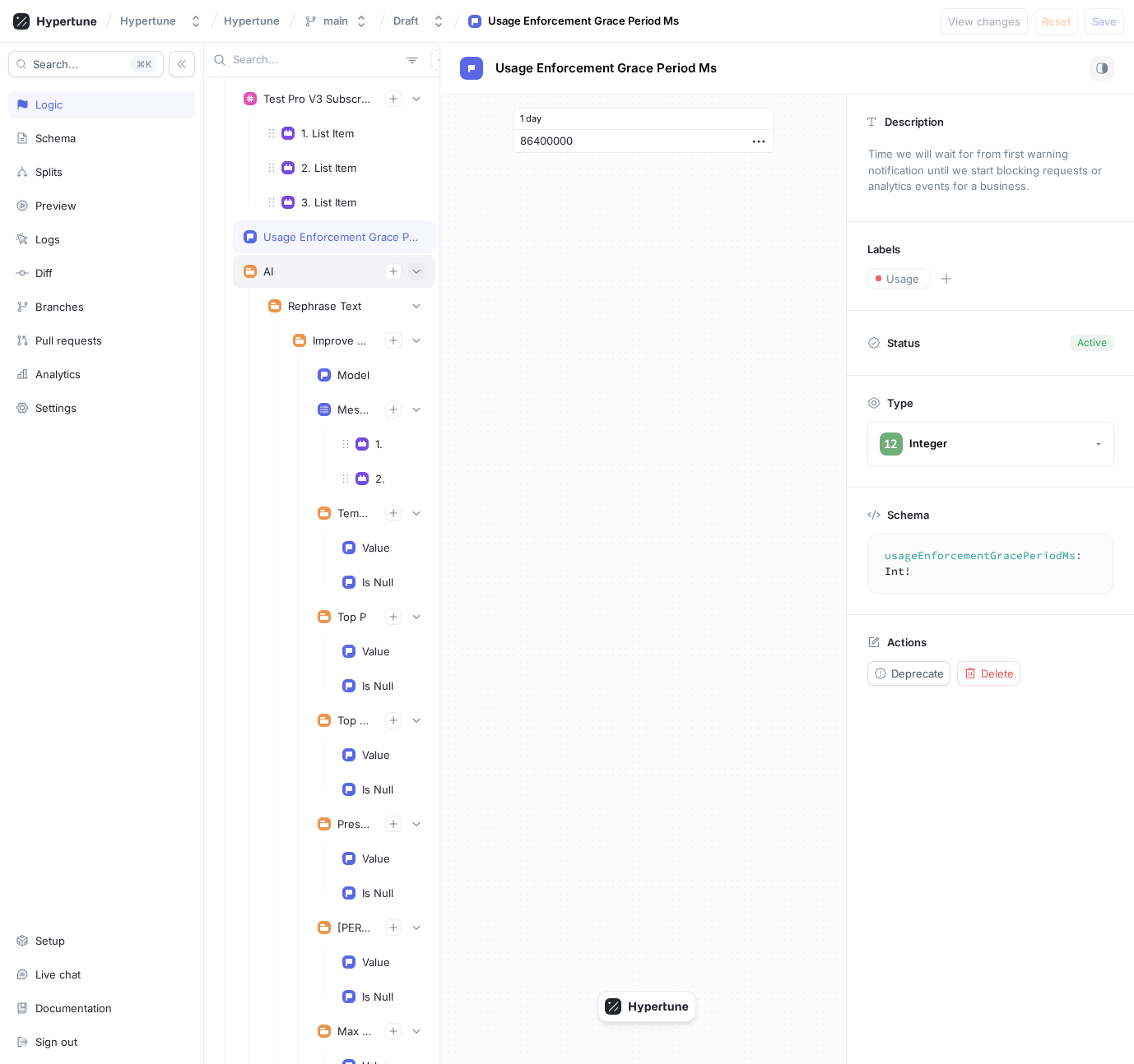
click at [419, 273] on icon "button" at bounding box center [416, 271] width 10 height 10
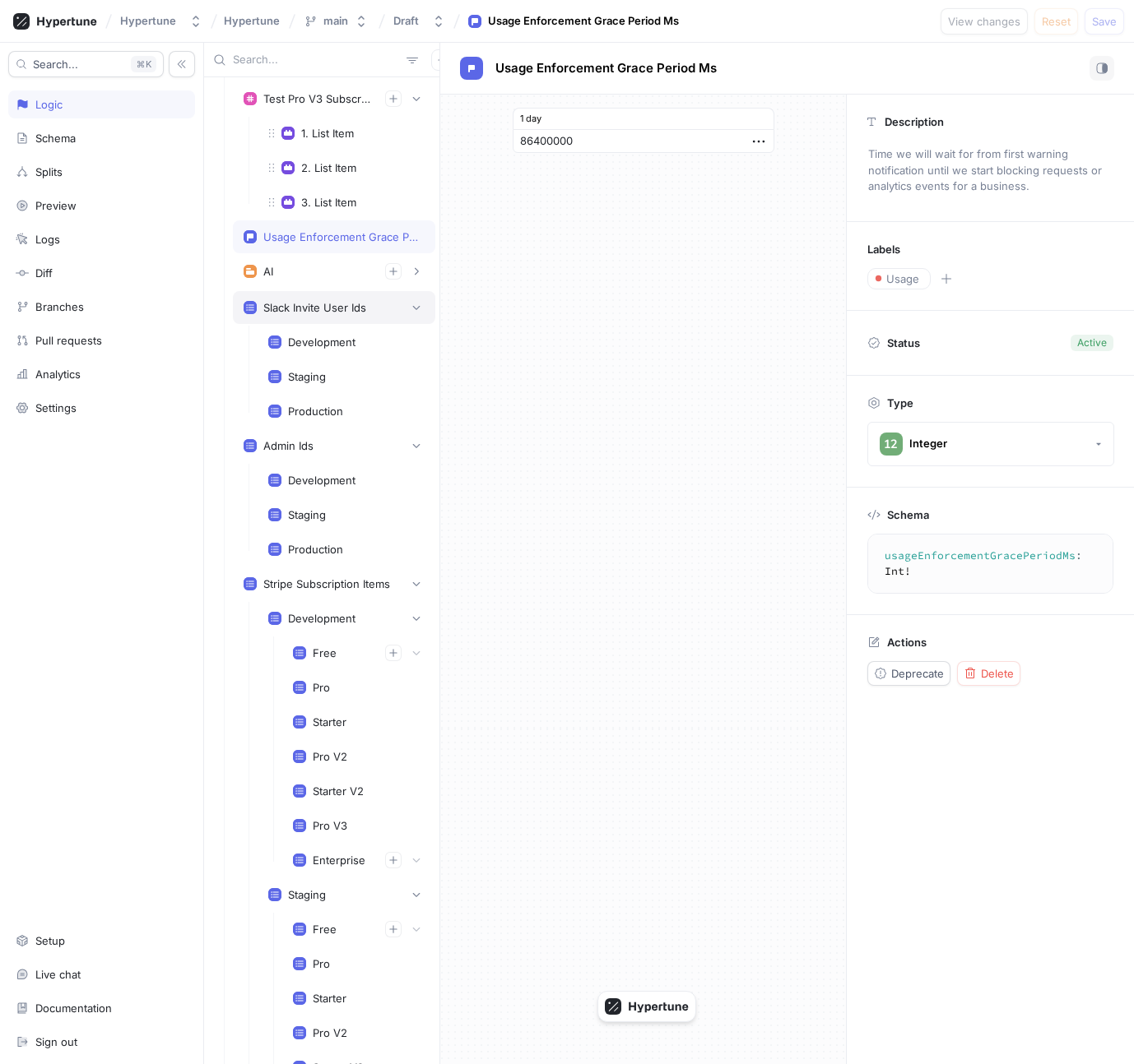
click at [370, 315] on div "Slack Invite User Ids" at bounding box center [334, 308] width 181 height 17
type textarea "x"
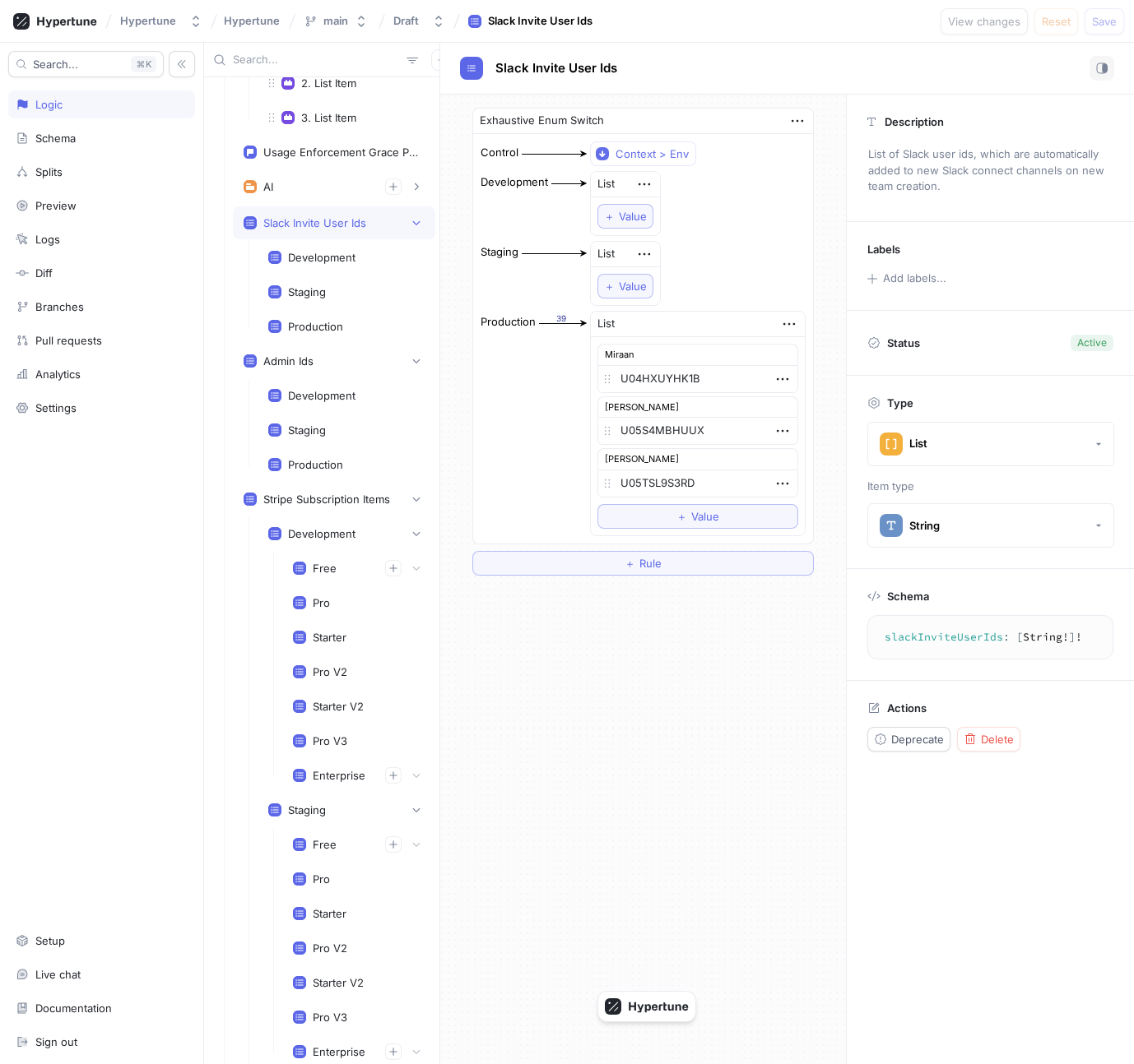
scroll to position [2055, 0]
click at [321, 353] on div "Admin Ids" at bounding box center [334, 360] width 181 height 17
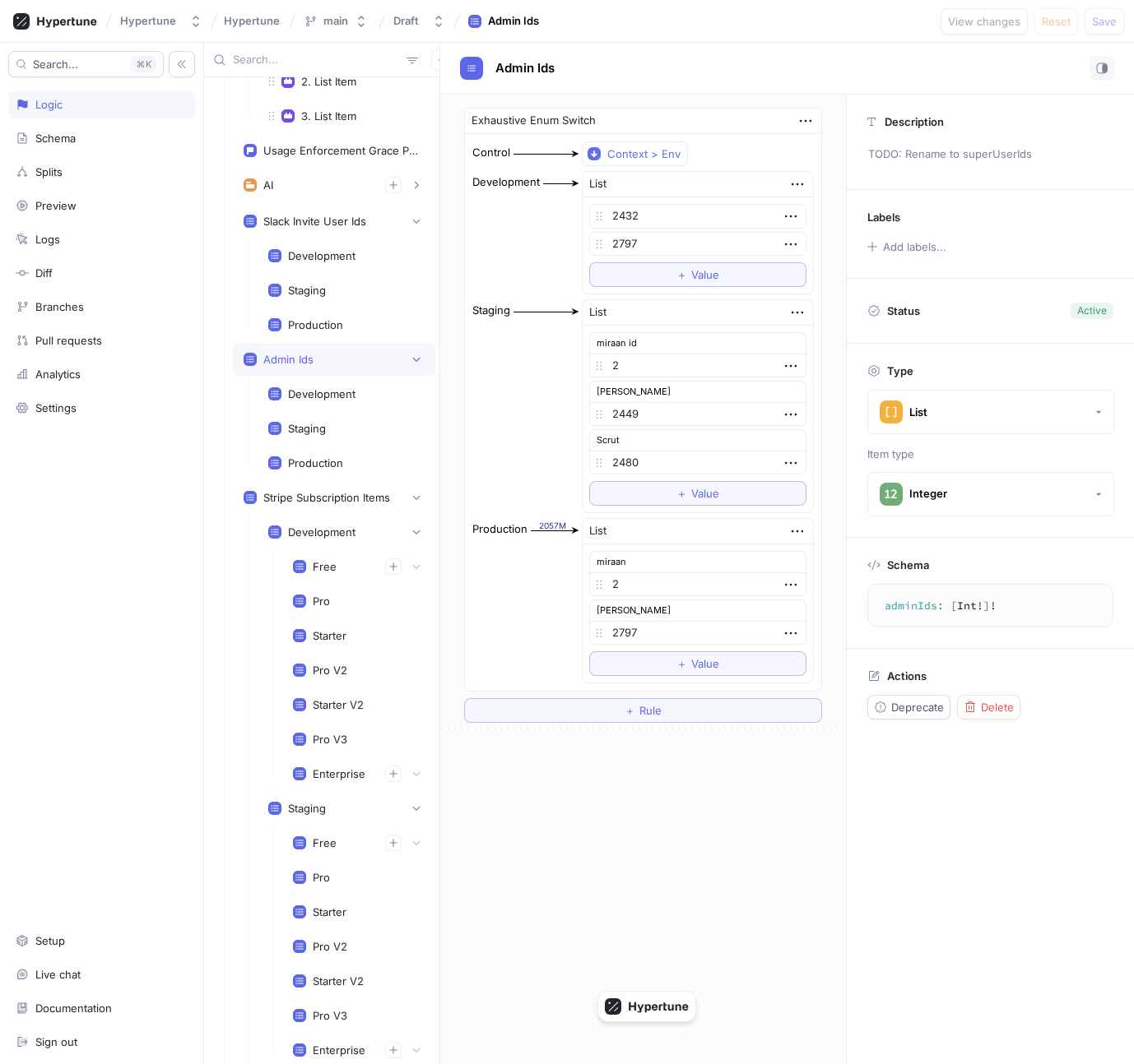
type textarea "adminIds: [Int!]!"
click at [334, 398] on div "Development" at bounding box center [321, 393] width 68 height 13
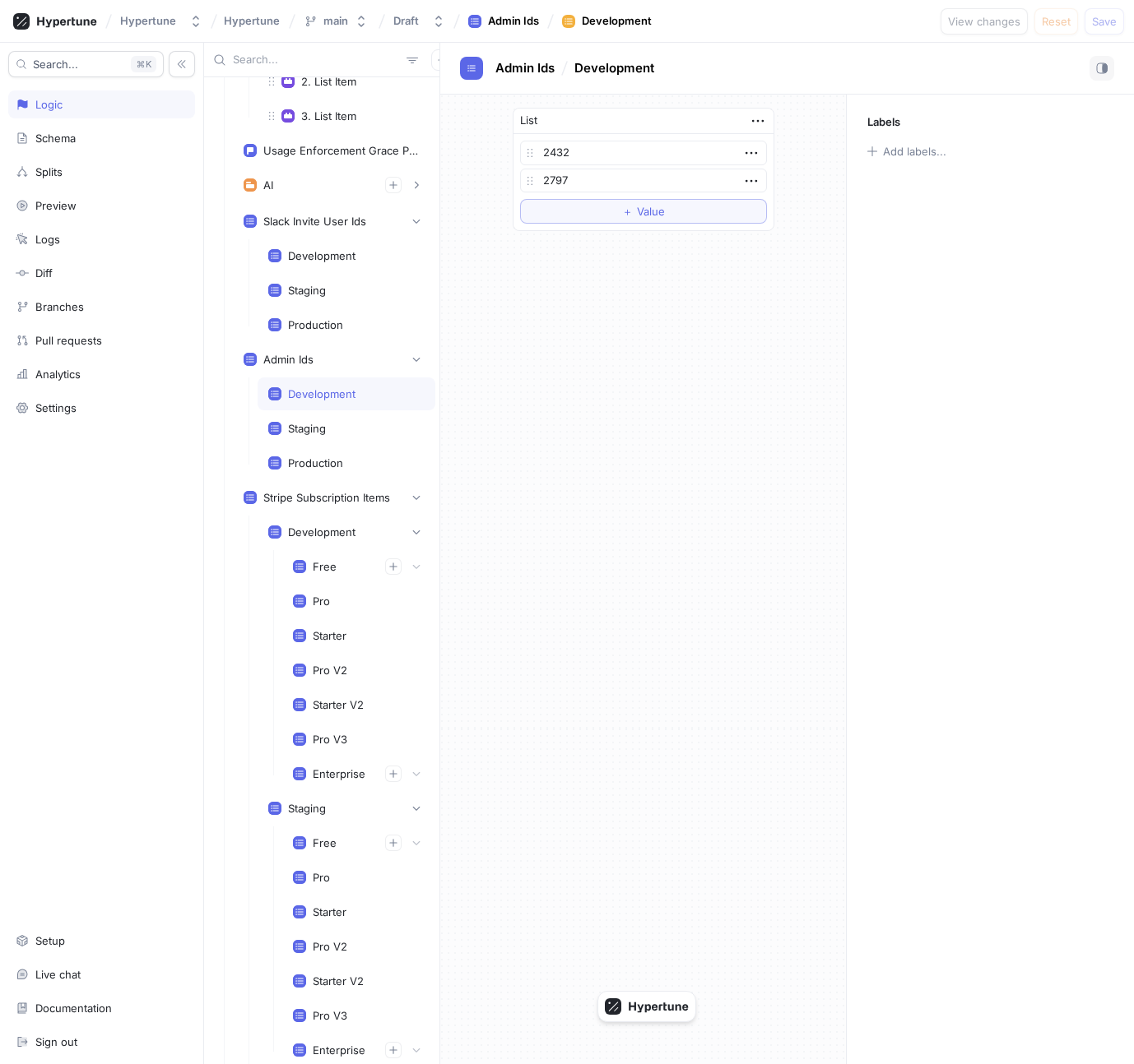
scroll to position [2134, 0]
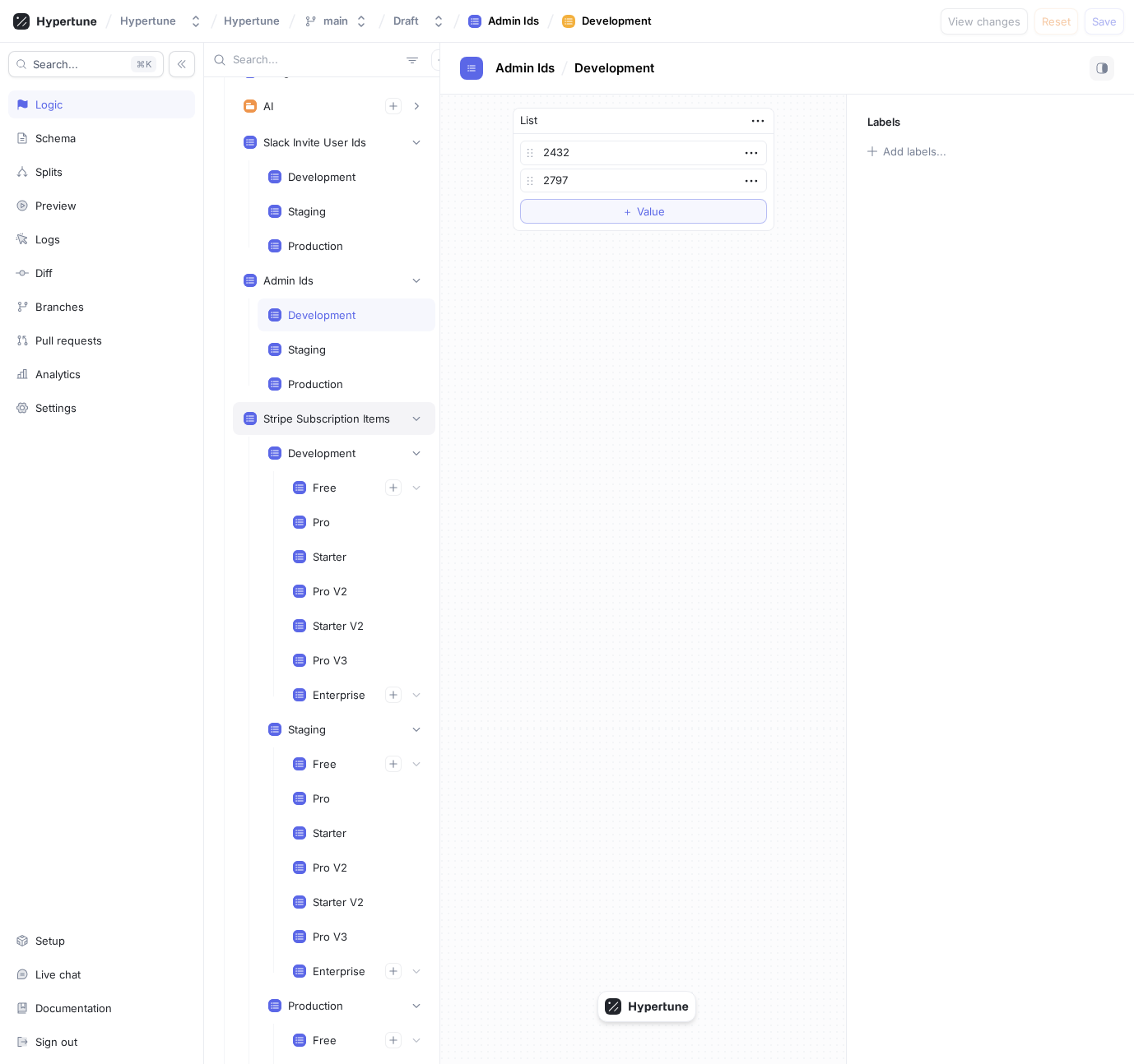
click at [334, 427] on div "Stripe Subscription Items" at bounding box center [334, 418] width 203 height 33
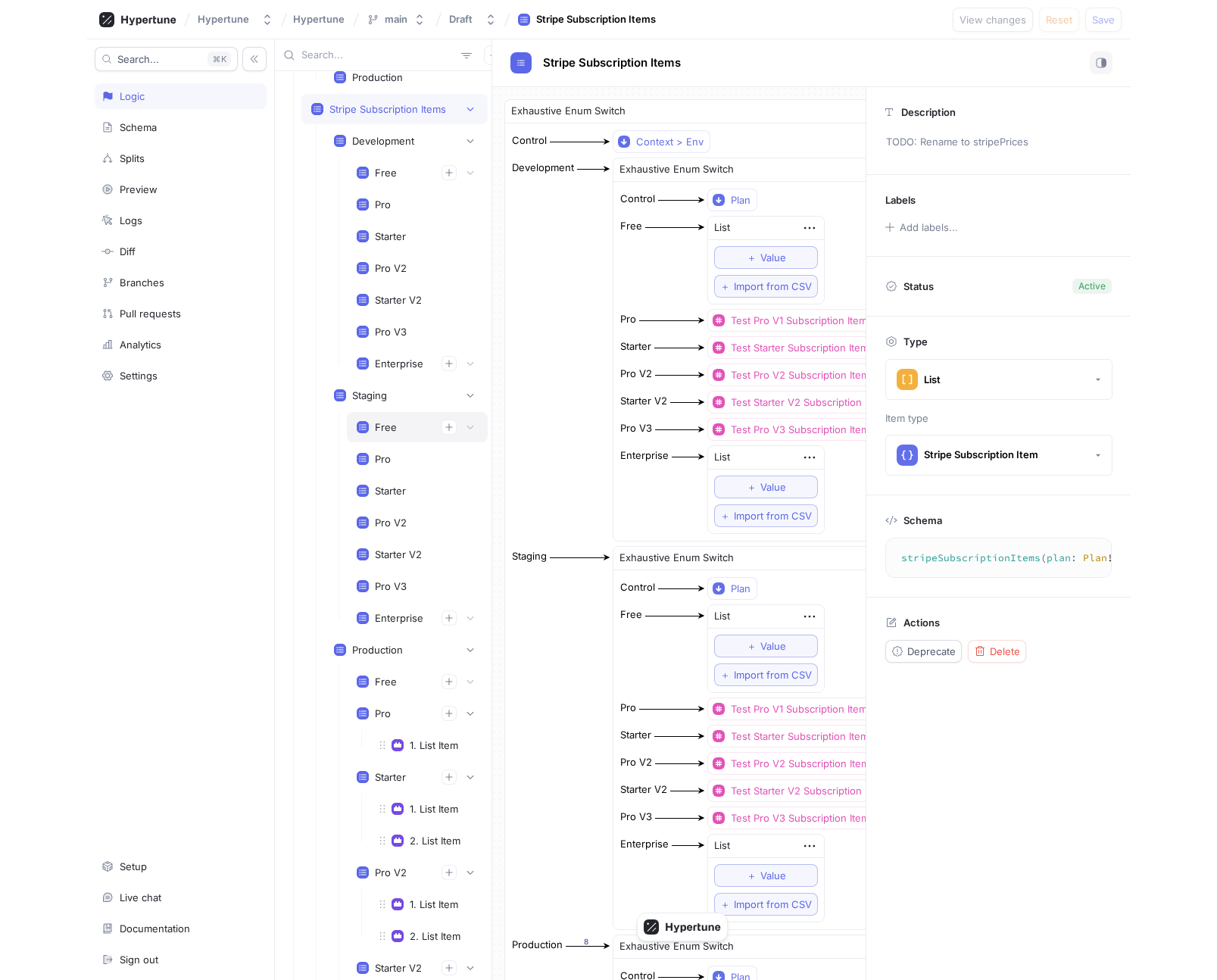
scroll to position [2226, 0]
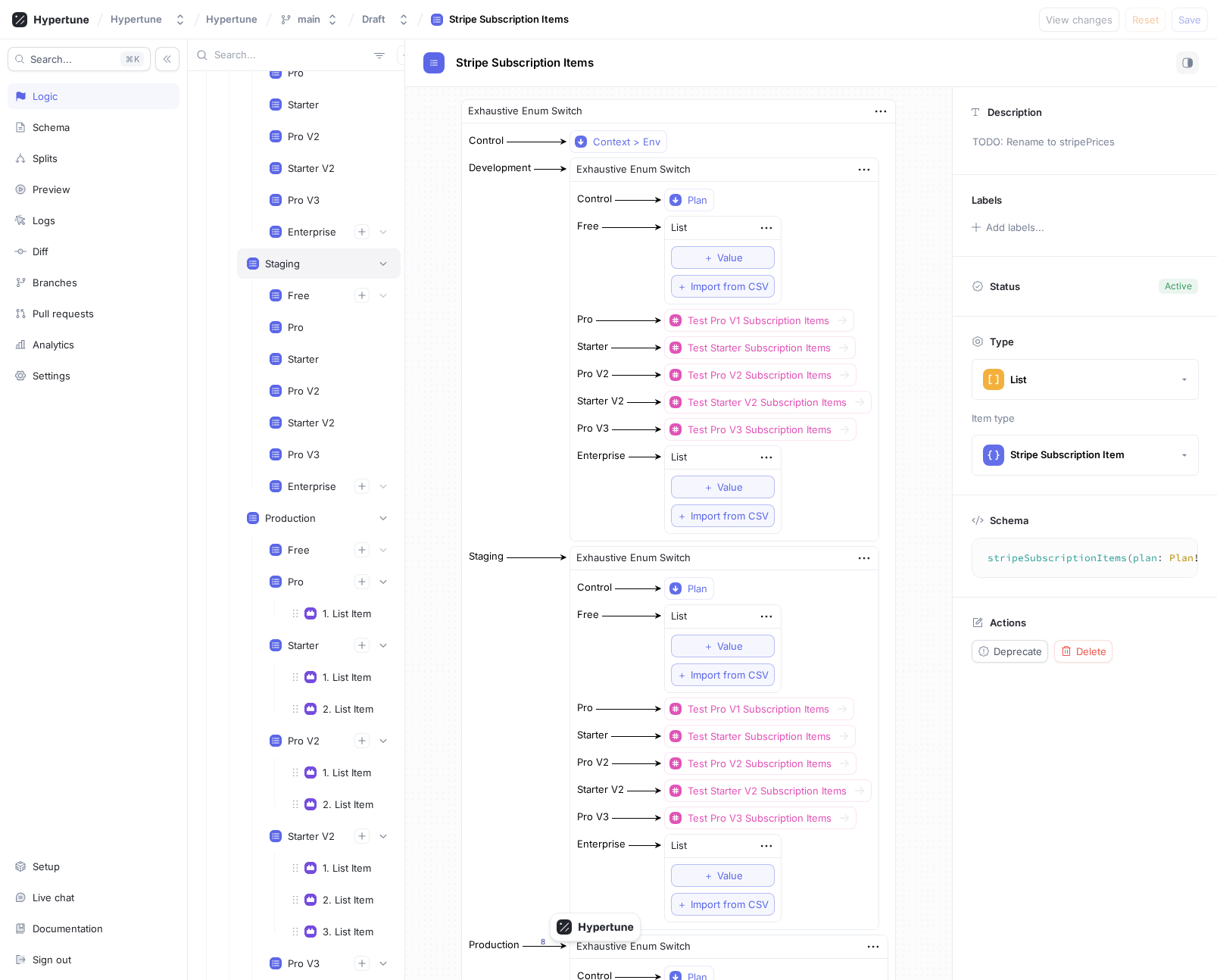
click at [272, 256] on div "Staging" at bounding box center [319, 264] width 144 height 15
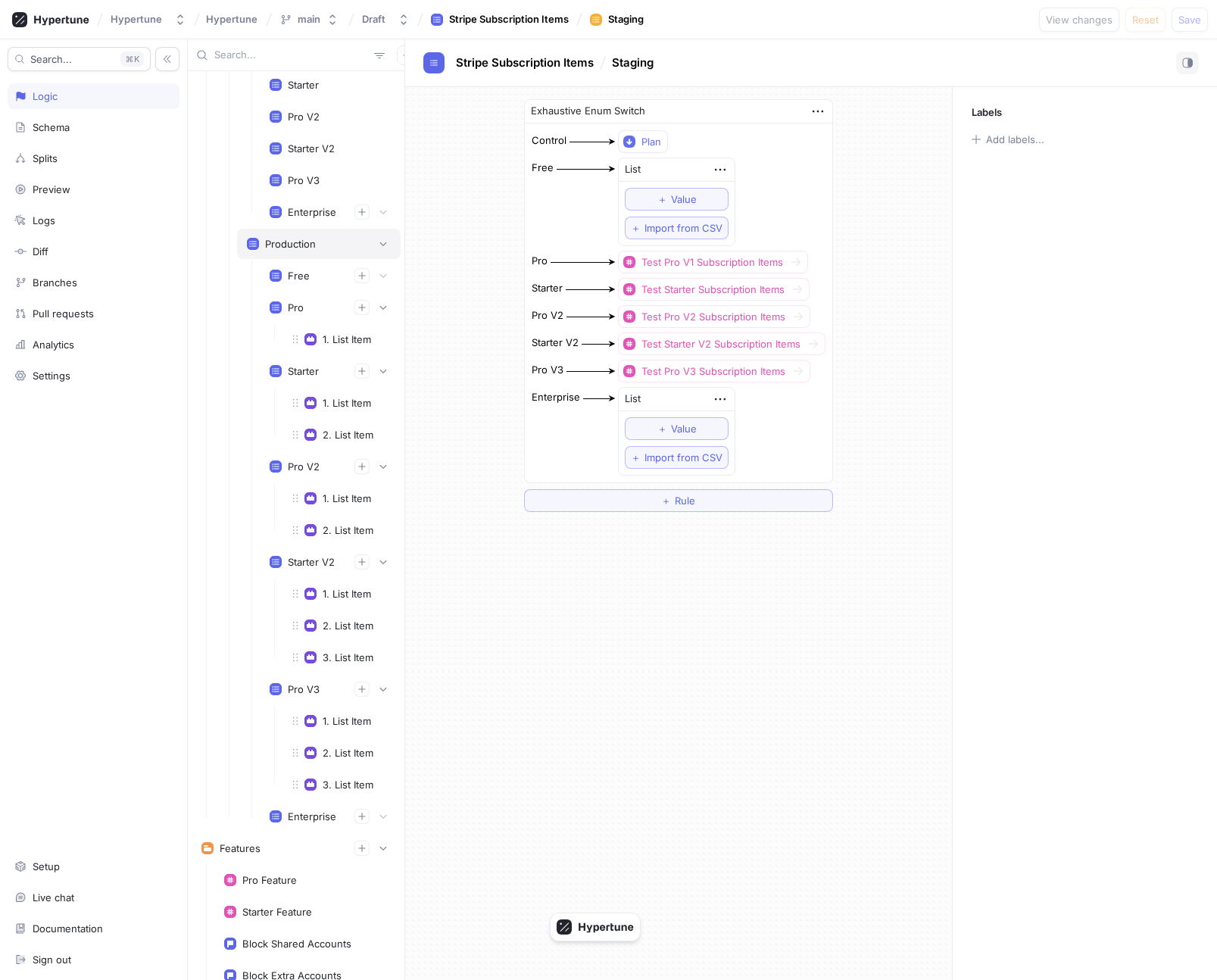
click at [277, 242] on div "Production" at bounding box center [289, 244] width 51 height 12
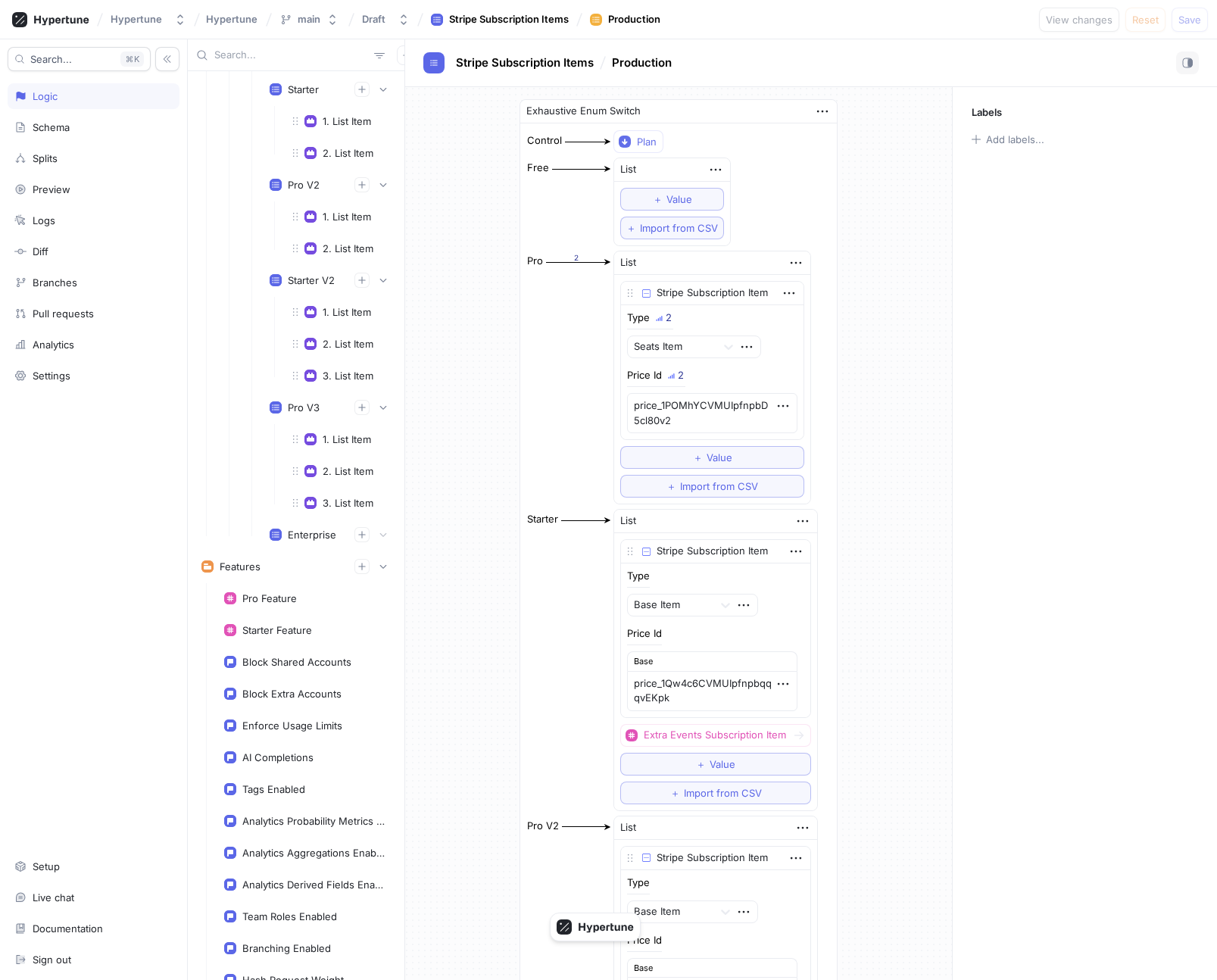
scroll to position [3061, 0]
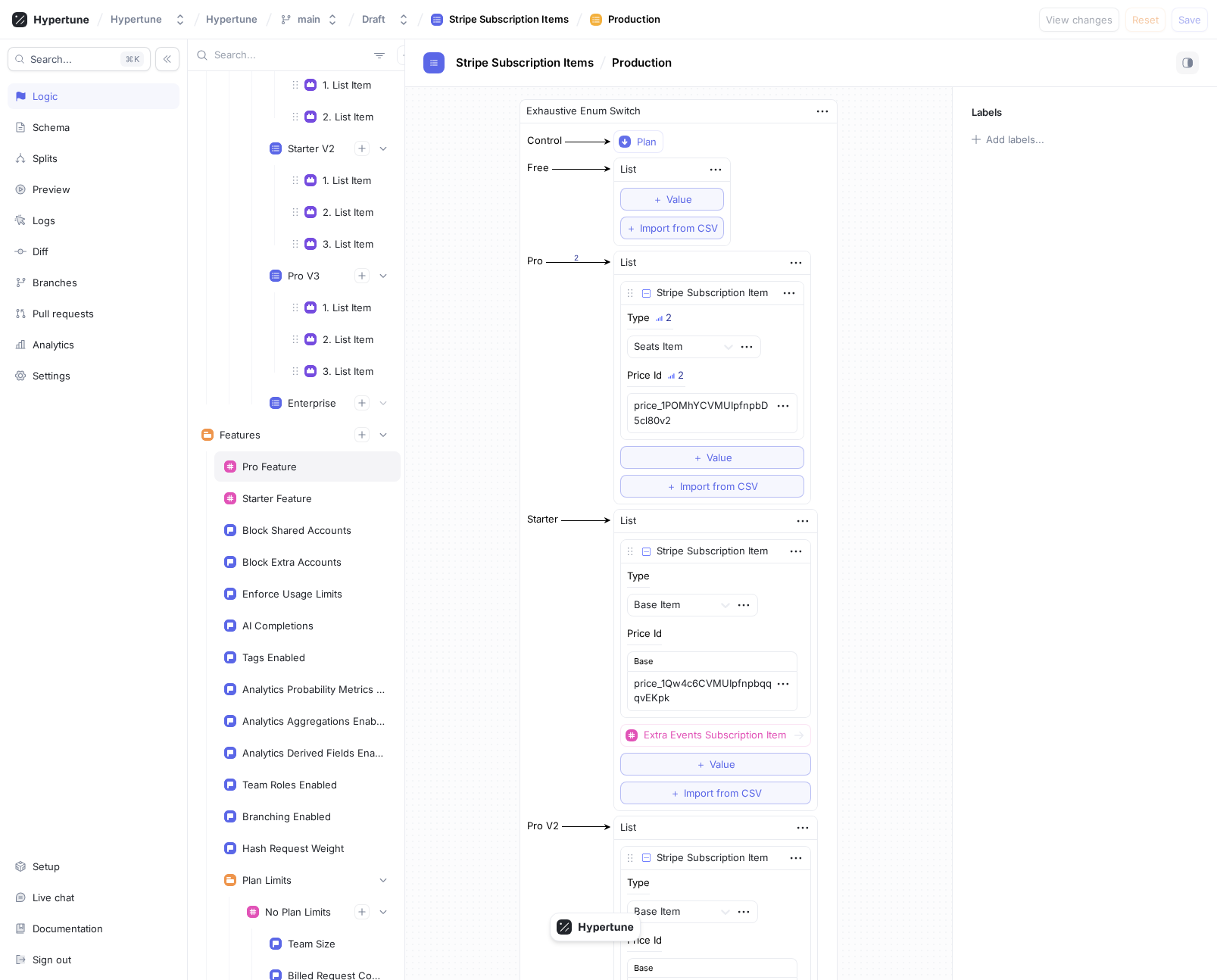
click at [271, 462] on div "Pro Feature" at bounding box center [270, 467] width 55 height 12
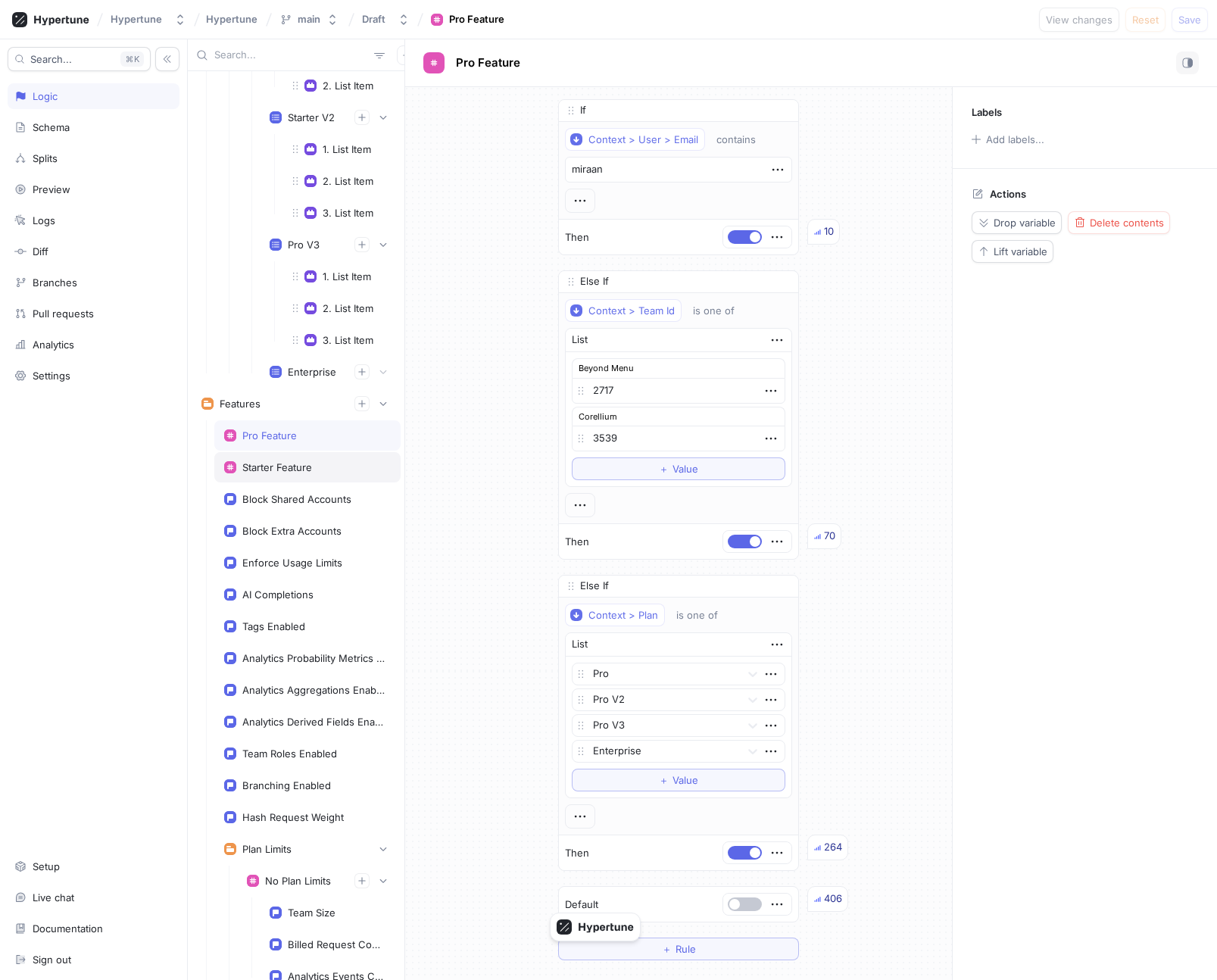
click at [283, 471] on div "Starter Feature" at bounding box center [277, 468] width 69 height 12
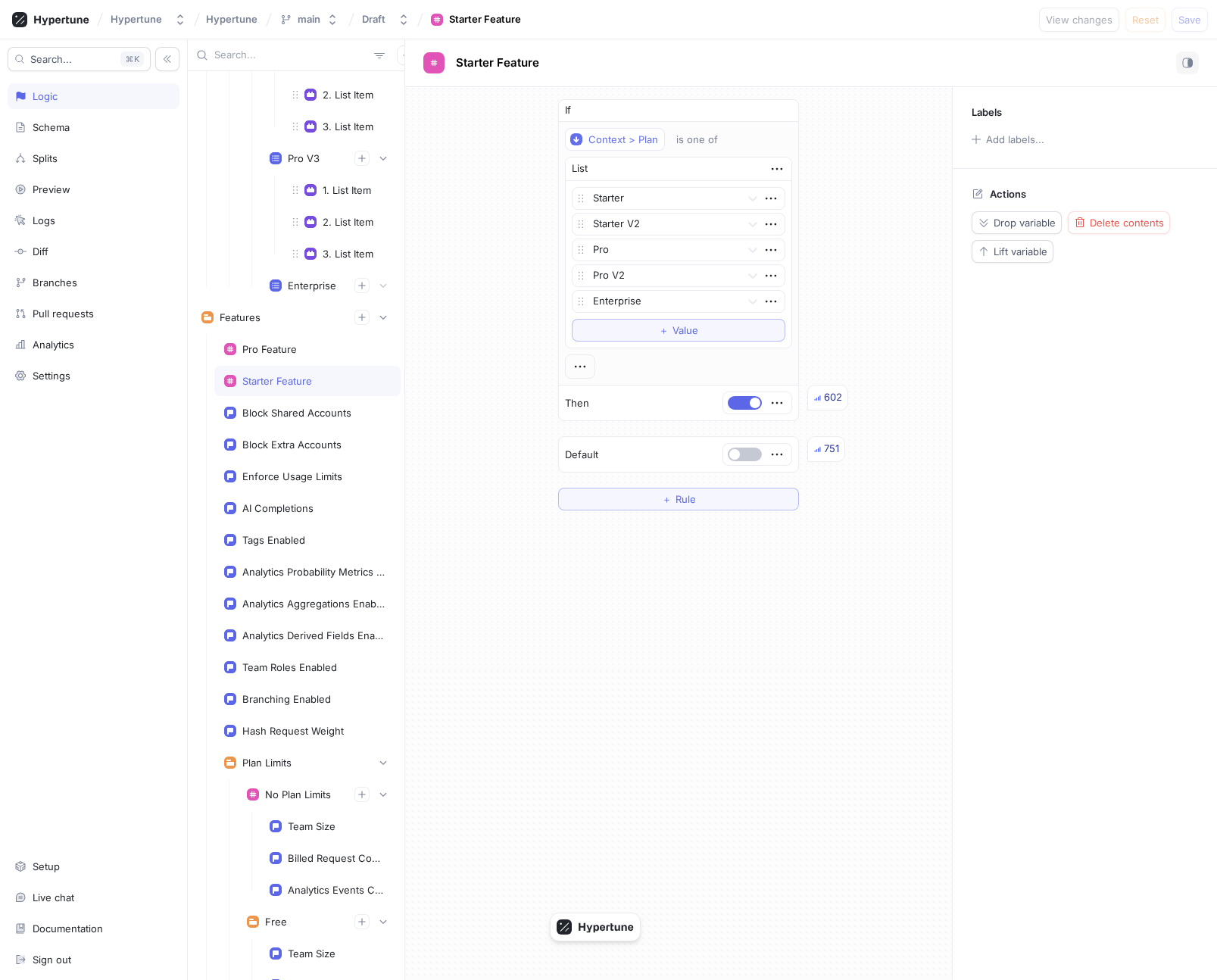
scroll to position [3182, 0]
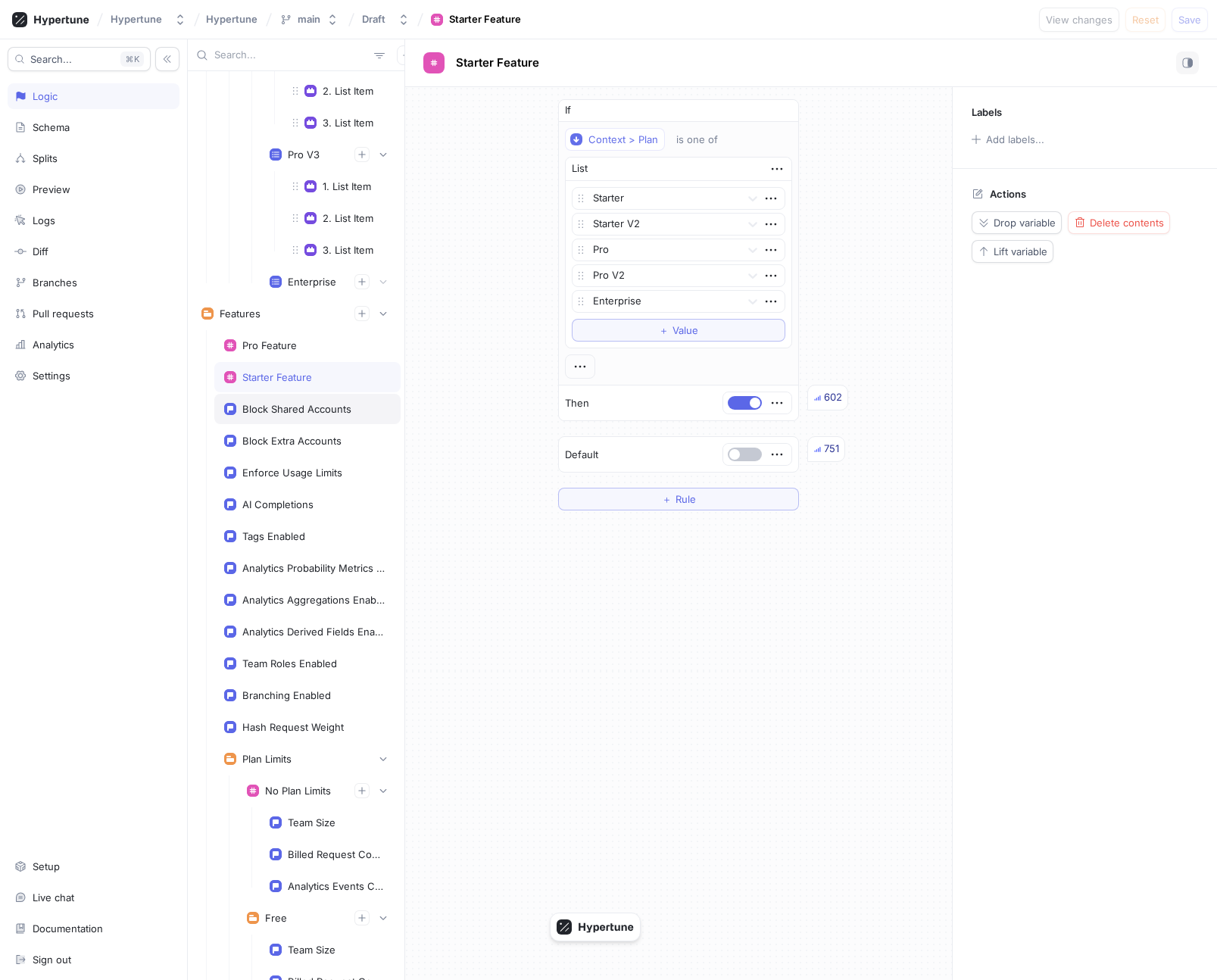
click at [283, 397] on div "Block Shared Accounts" at bounding box center [307, 409] width 187 height 30
type textarea "x"
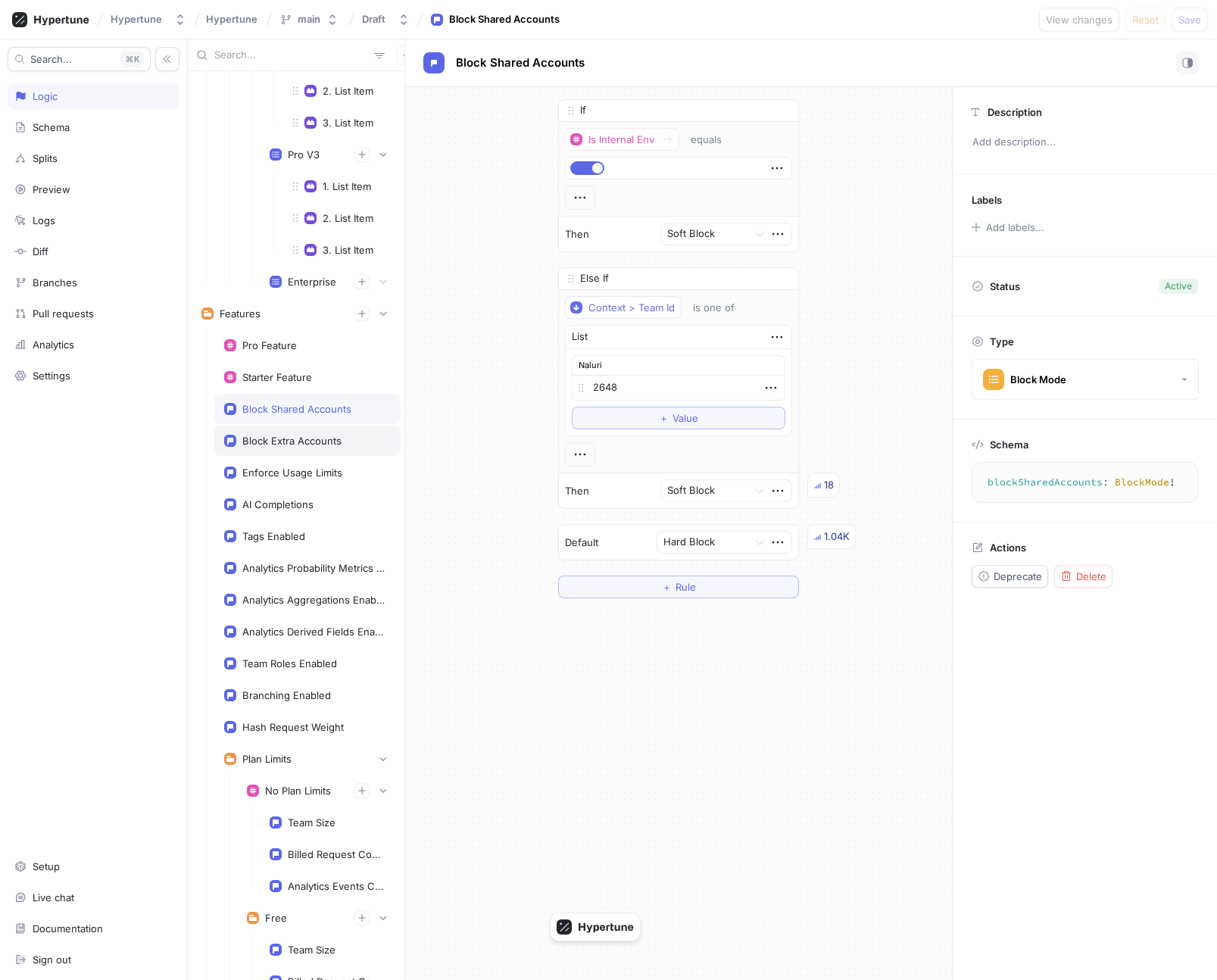
click at [305, 438] on div "Block Extra Accounts" at bounding box center [292, 441] width 99 height 12
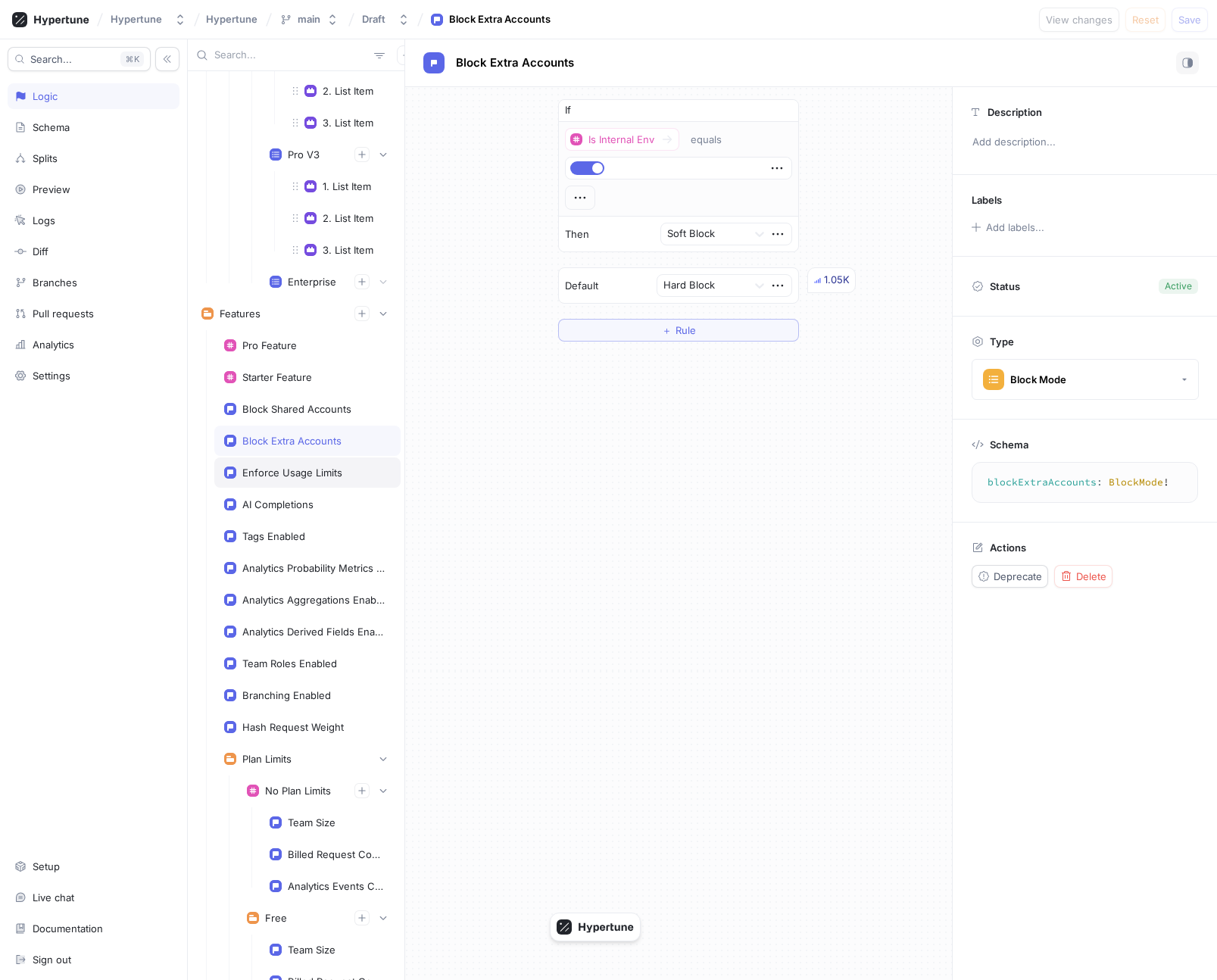
click at [314, 480] on div "Enforce Usage Limits" at bounding box center [307, 472] width 187 height 30
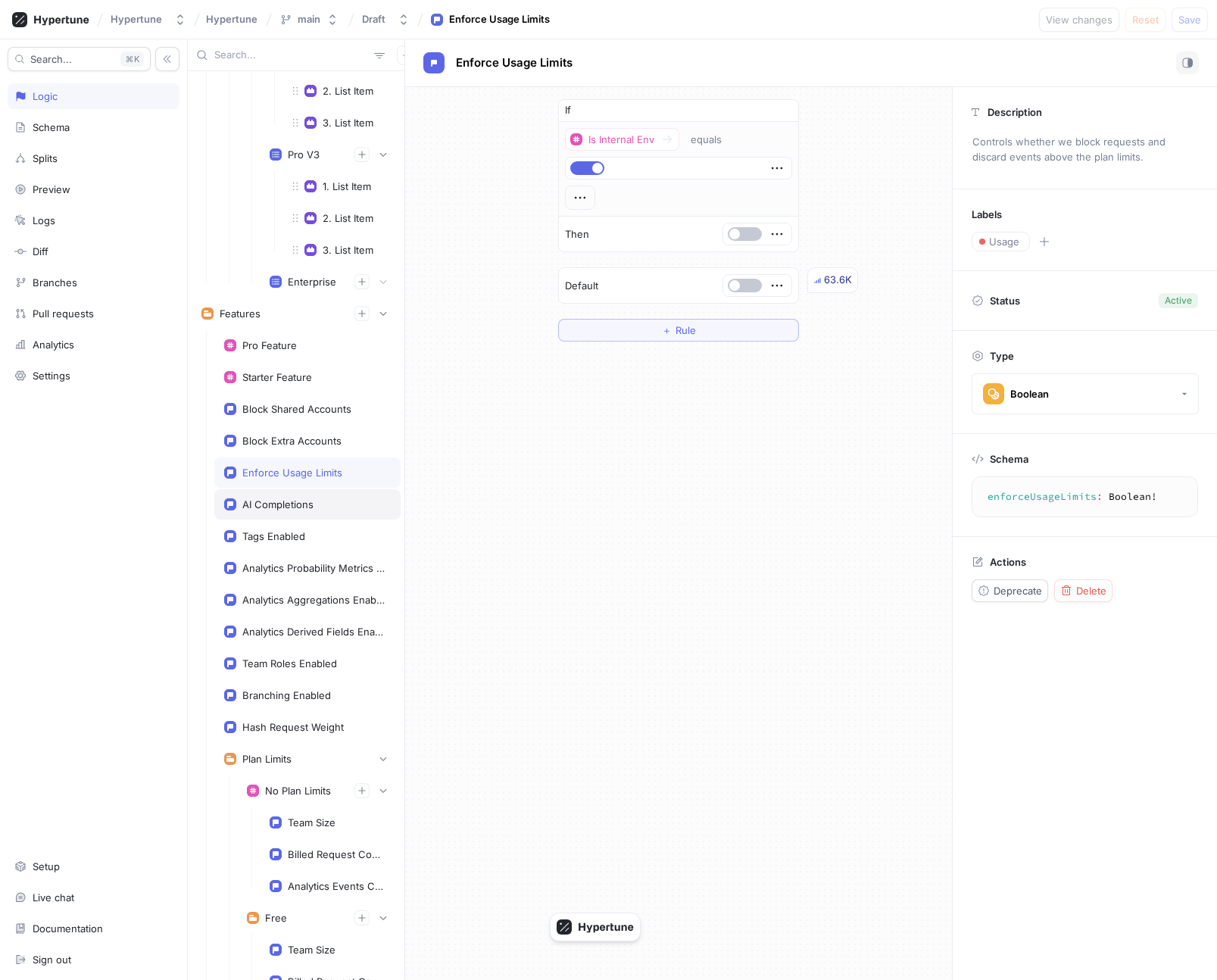
click at [315, 506] on div "AI Completions" at bounding box center [307, 505] width 167 height 12
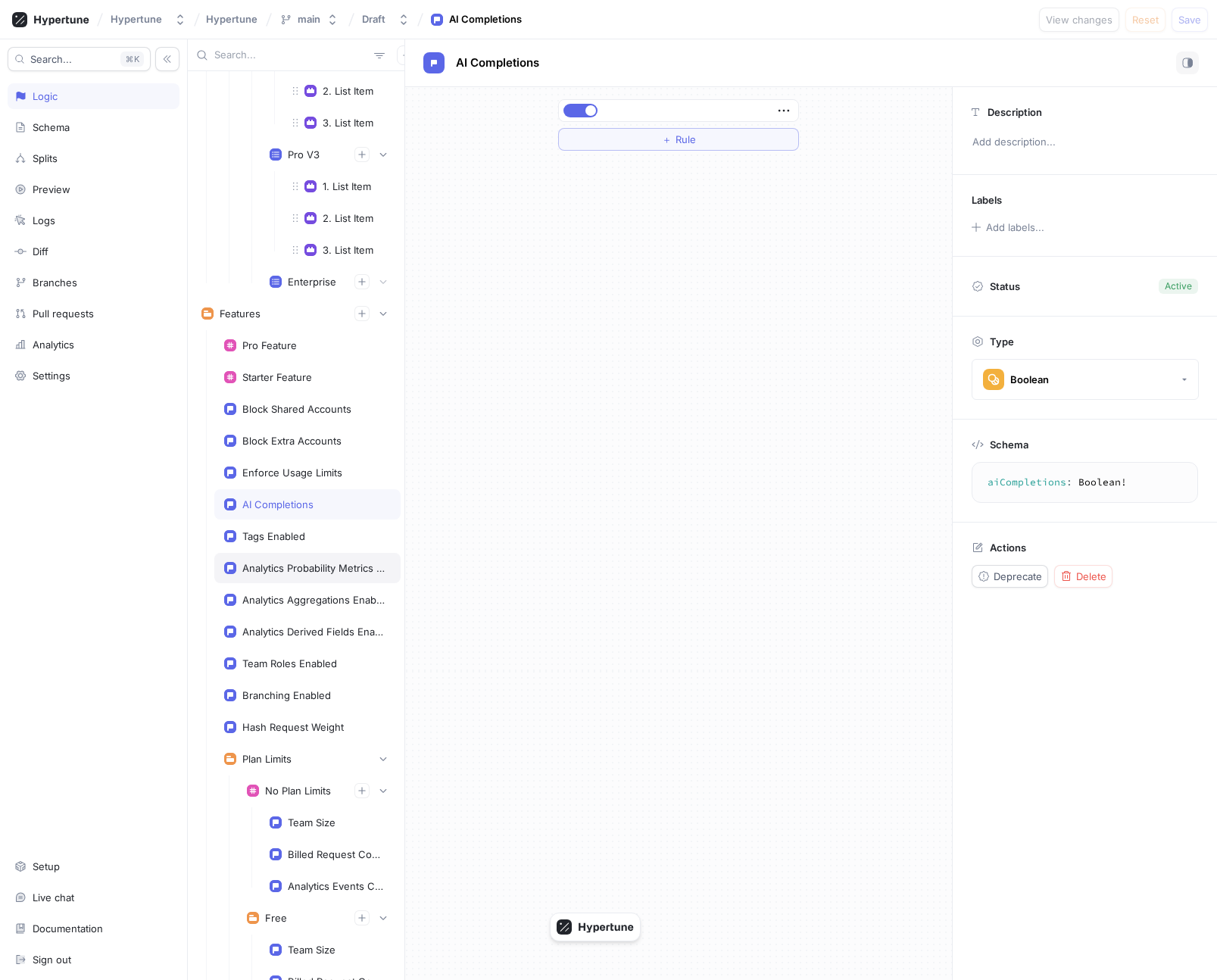
click at [312, 561] on div "Analytics Probability Metrics Enabled" at bounding box center [307, 568] width 187 height 30
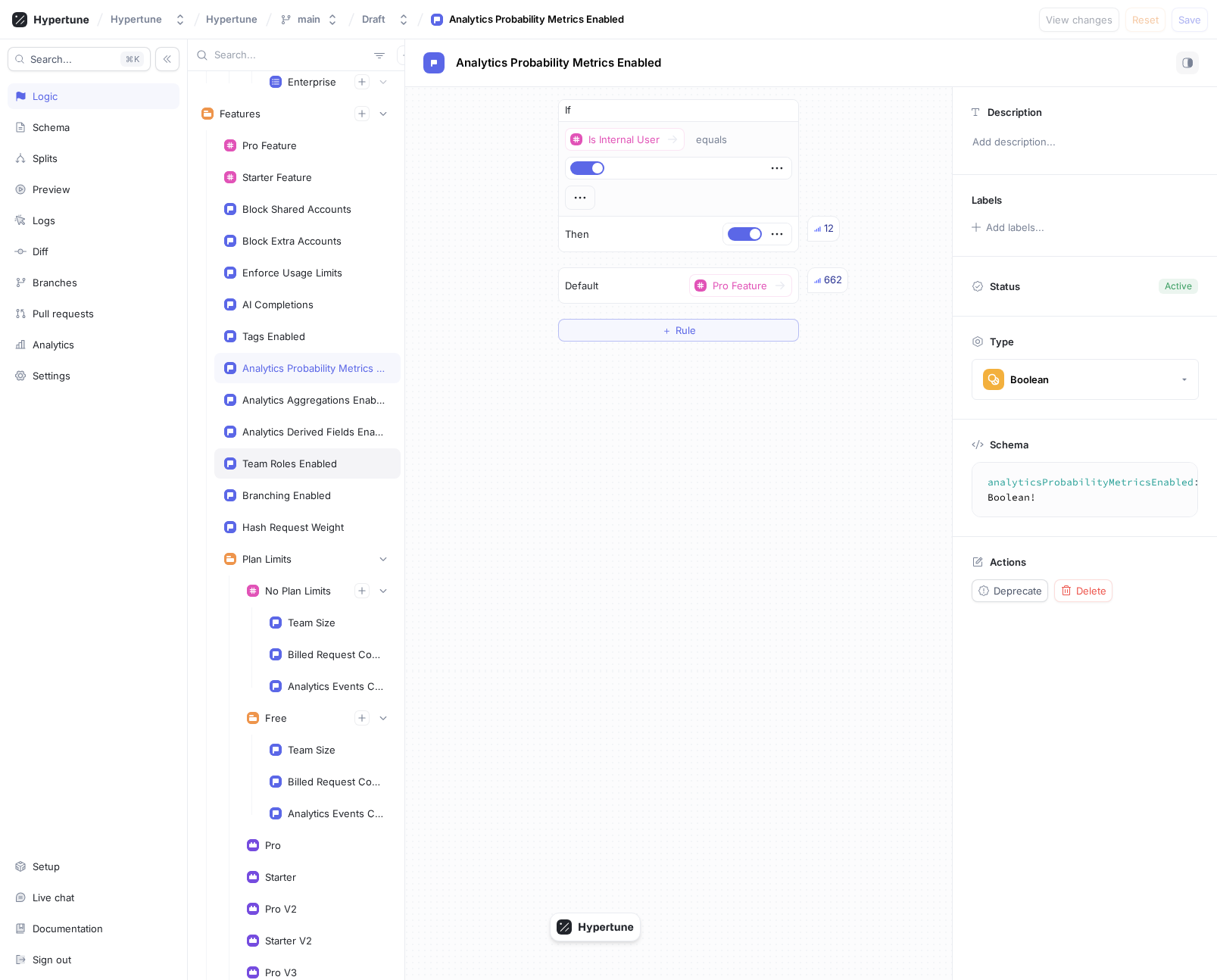
scroll to position [3388, 0]
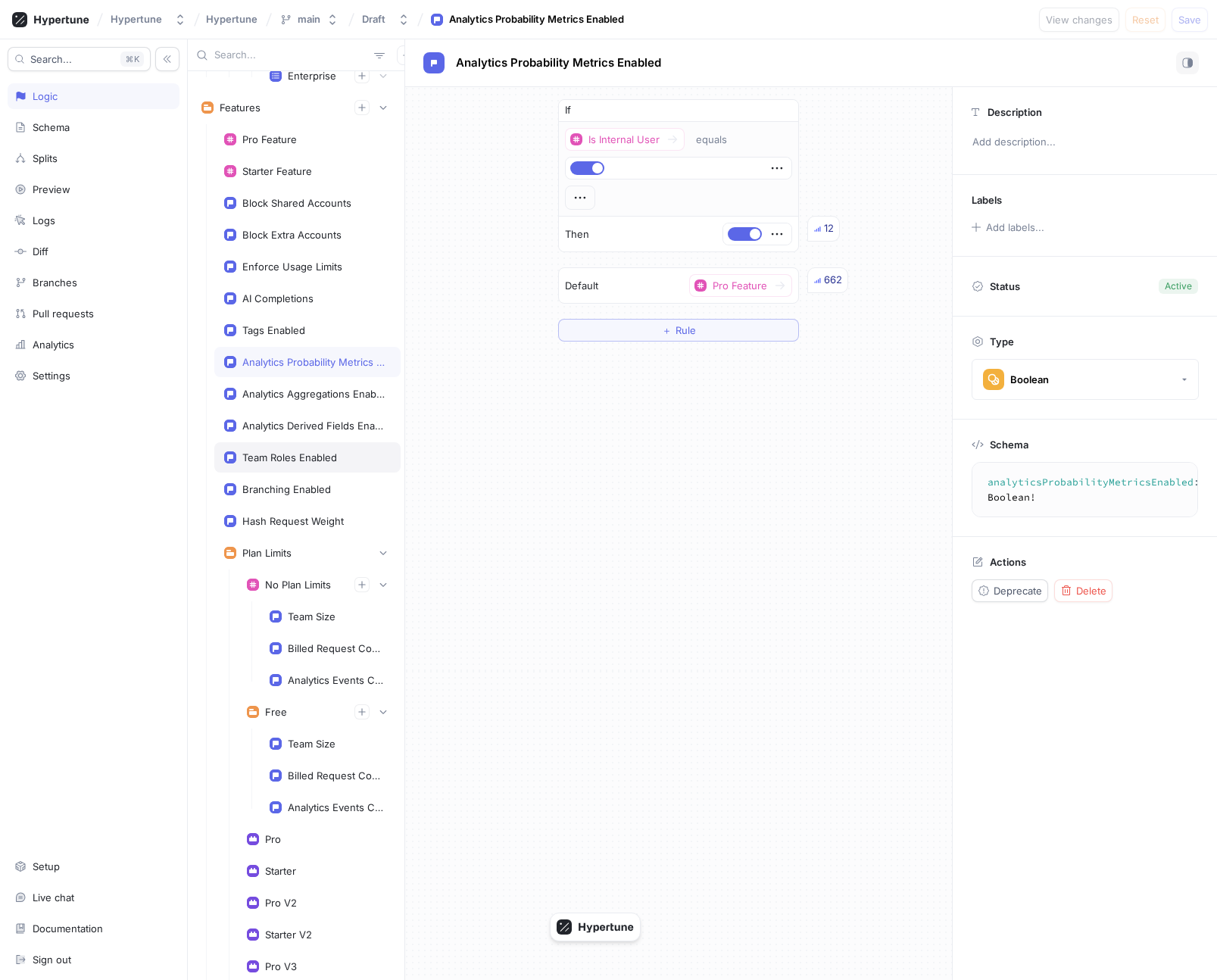
click at [302, 453] on div "Team Roles Enabled" at bounding box center [289, 457] width 95 height 12
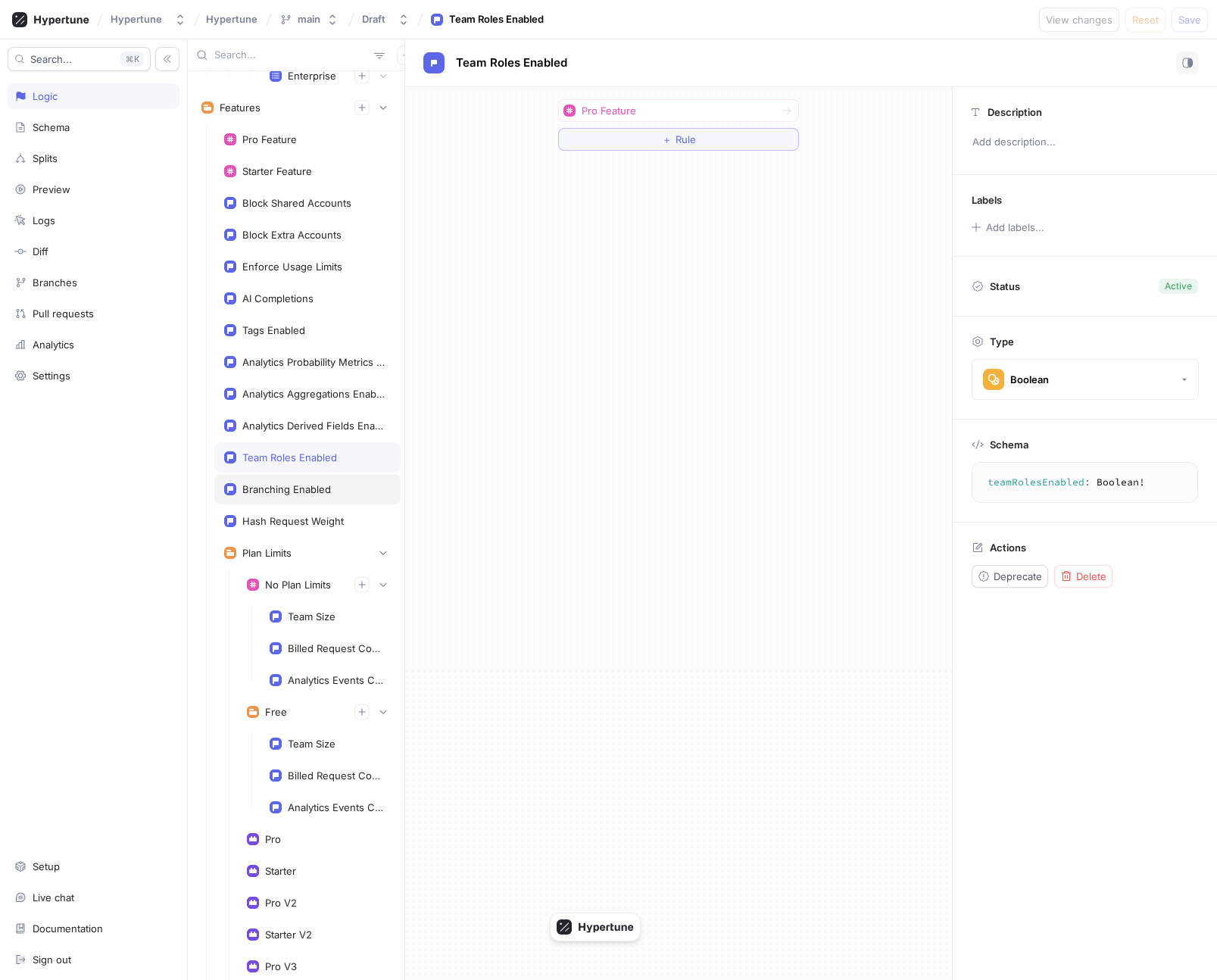
click at [304, 481] on div "Branching Enabled" at bounding box center [307, 489] width 187 height 30
click at [304, 514] on div "Hash Request Weight" at bounding box center [307, 521] width 187 height 30
type textarea "hashRequestWeight: Float!"
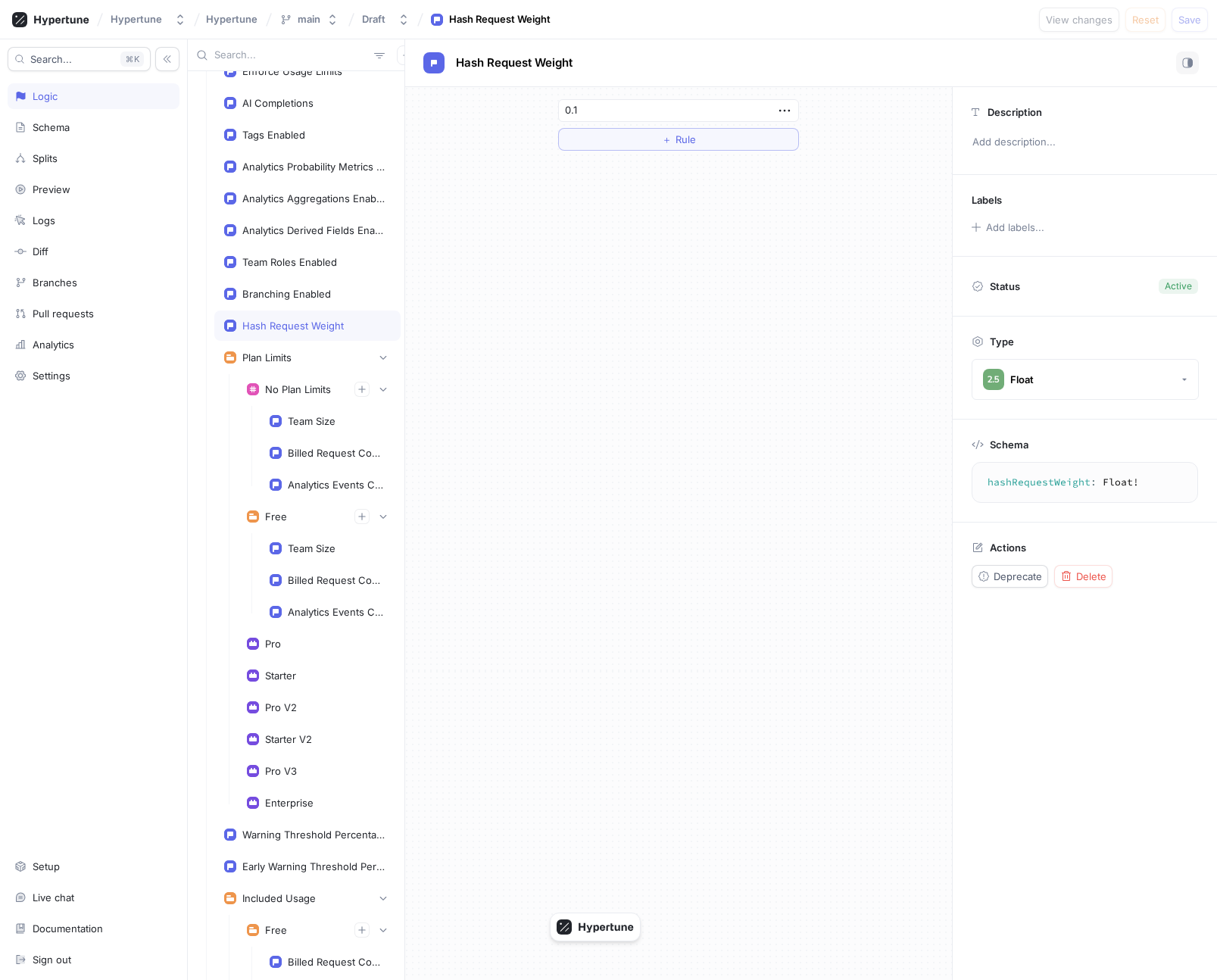
scroll to position [3609, 0]
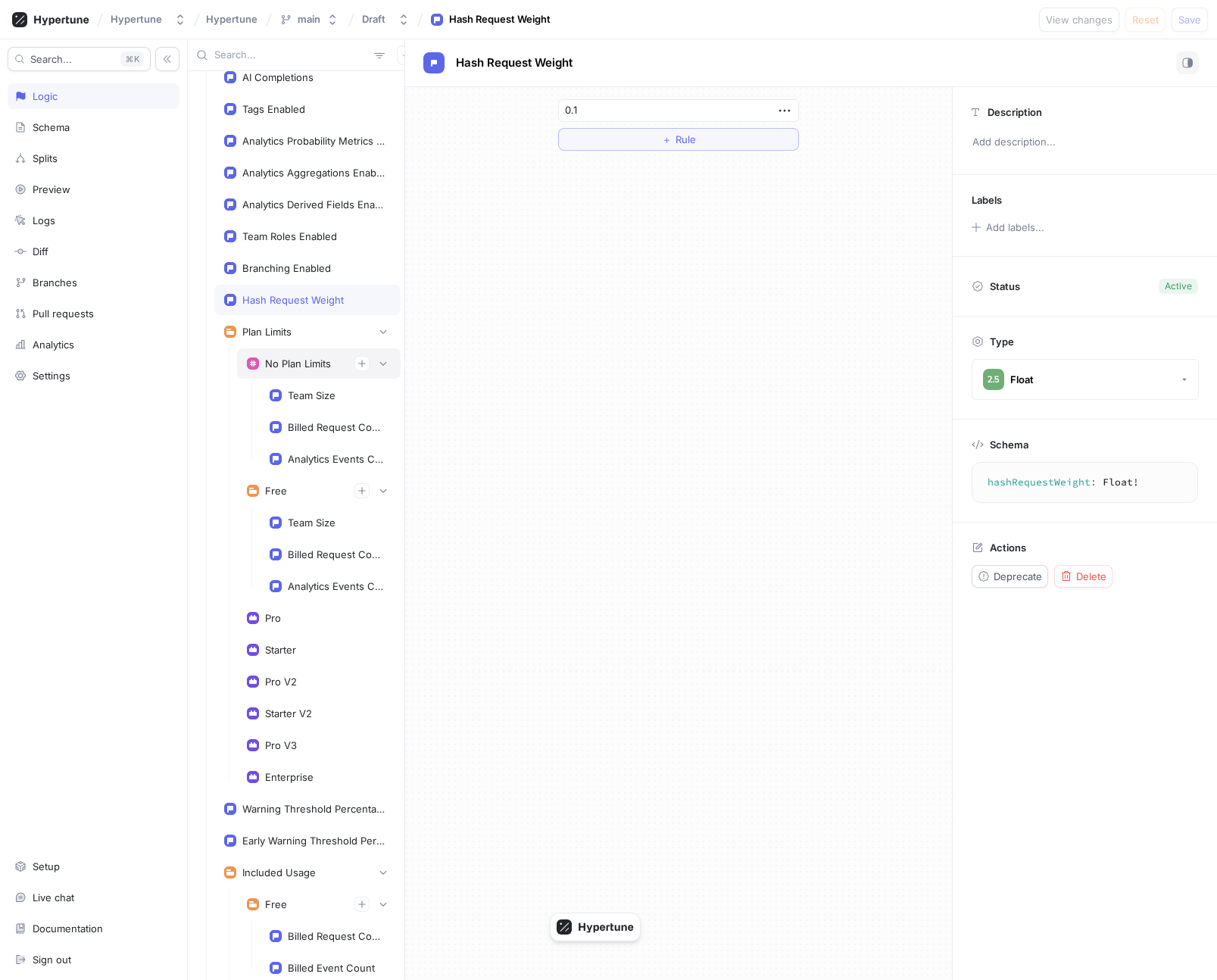
click at [295, 370] on div "No Plan Limits" at bounding box center [319, 364] width 144 height 15
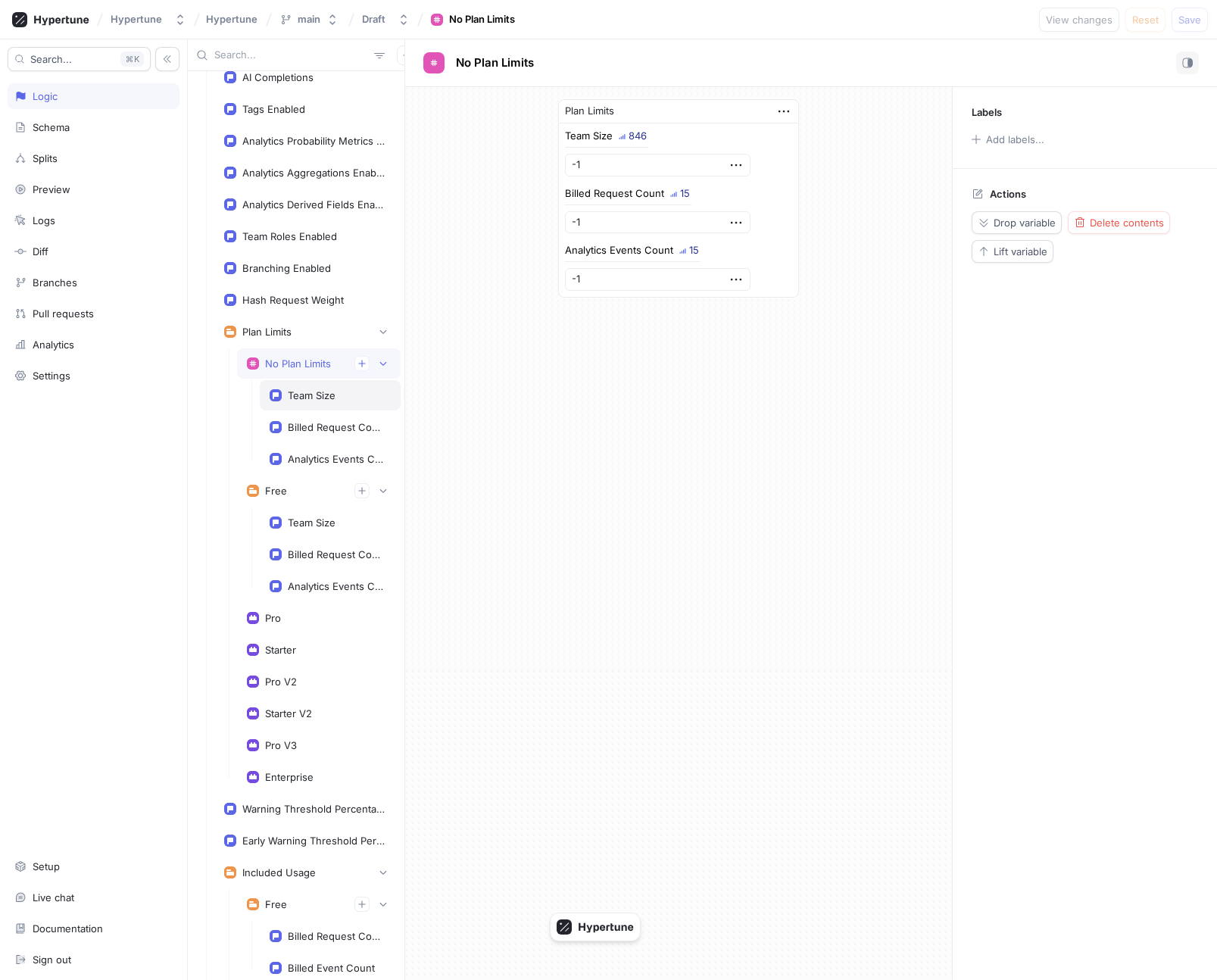
click at [300, 408] on div "Team Size" at bounding box center [330, 395] width 140 height 30
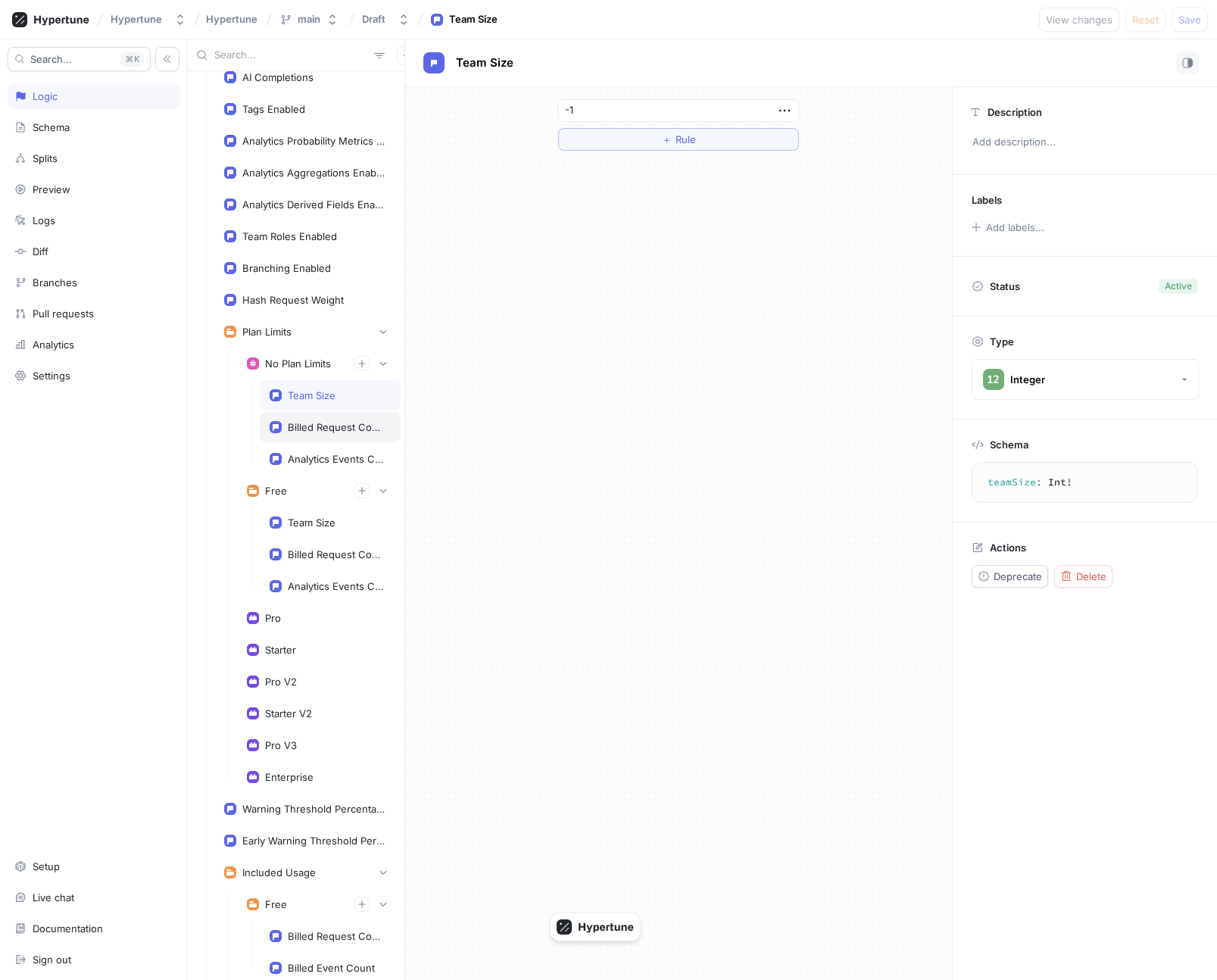
click at [308, 436] on div "Billed Request Count" at bounding box center [330, 427] width 140 height 30
click at [310, 456] on div "Analytics Events Count" at bounding box center [336, 459] width 97 height 12
type textarea "analyticsEventsCount: Int!"
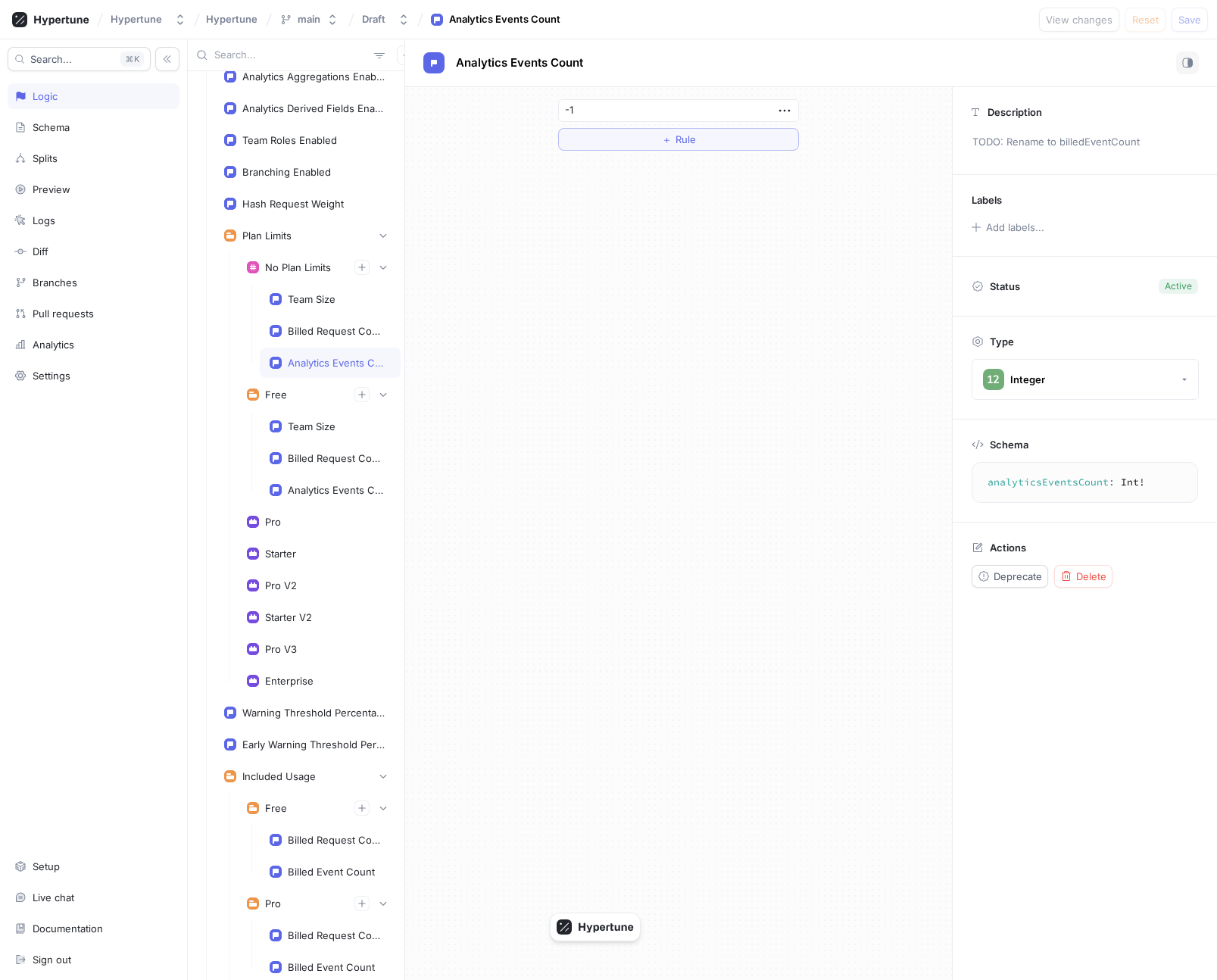
scroll to position [3764, 0]
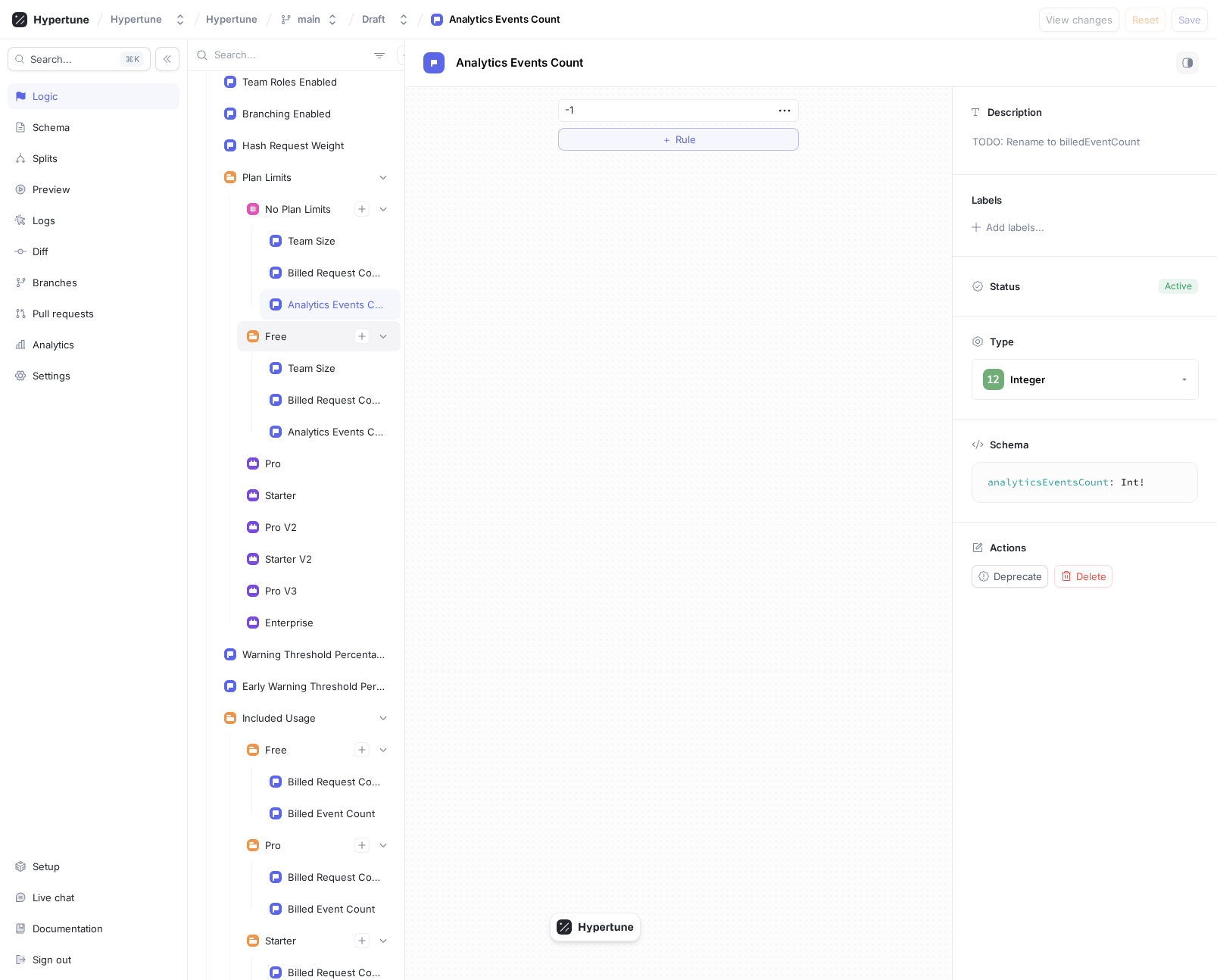
click at [289, 350] on div "Free" at bounding box center [319, 336] width 164 height 30
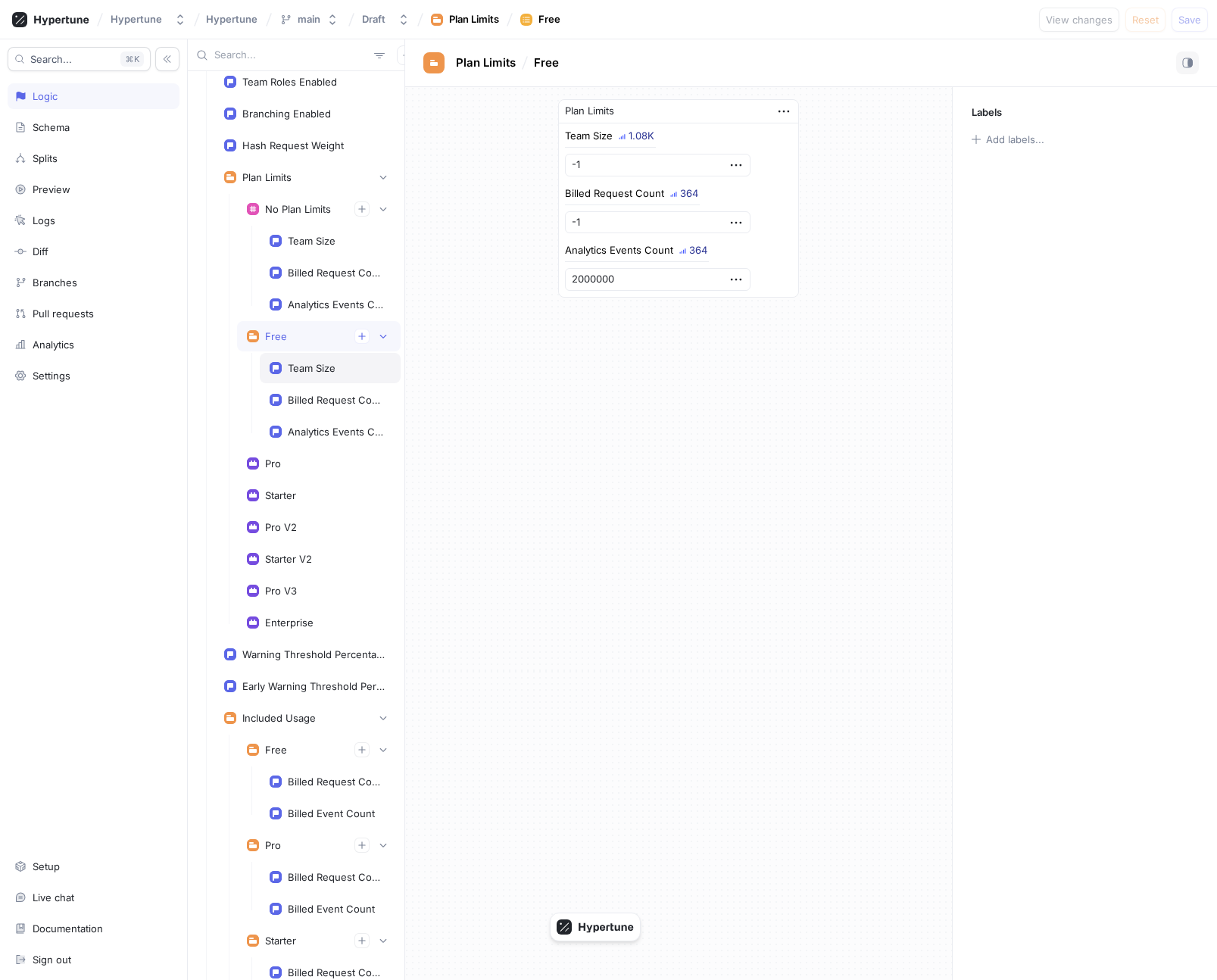
click at [295, 367] on div "Team Size" at bounding box center [312, 368] width 48 height 12
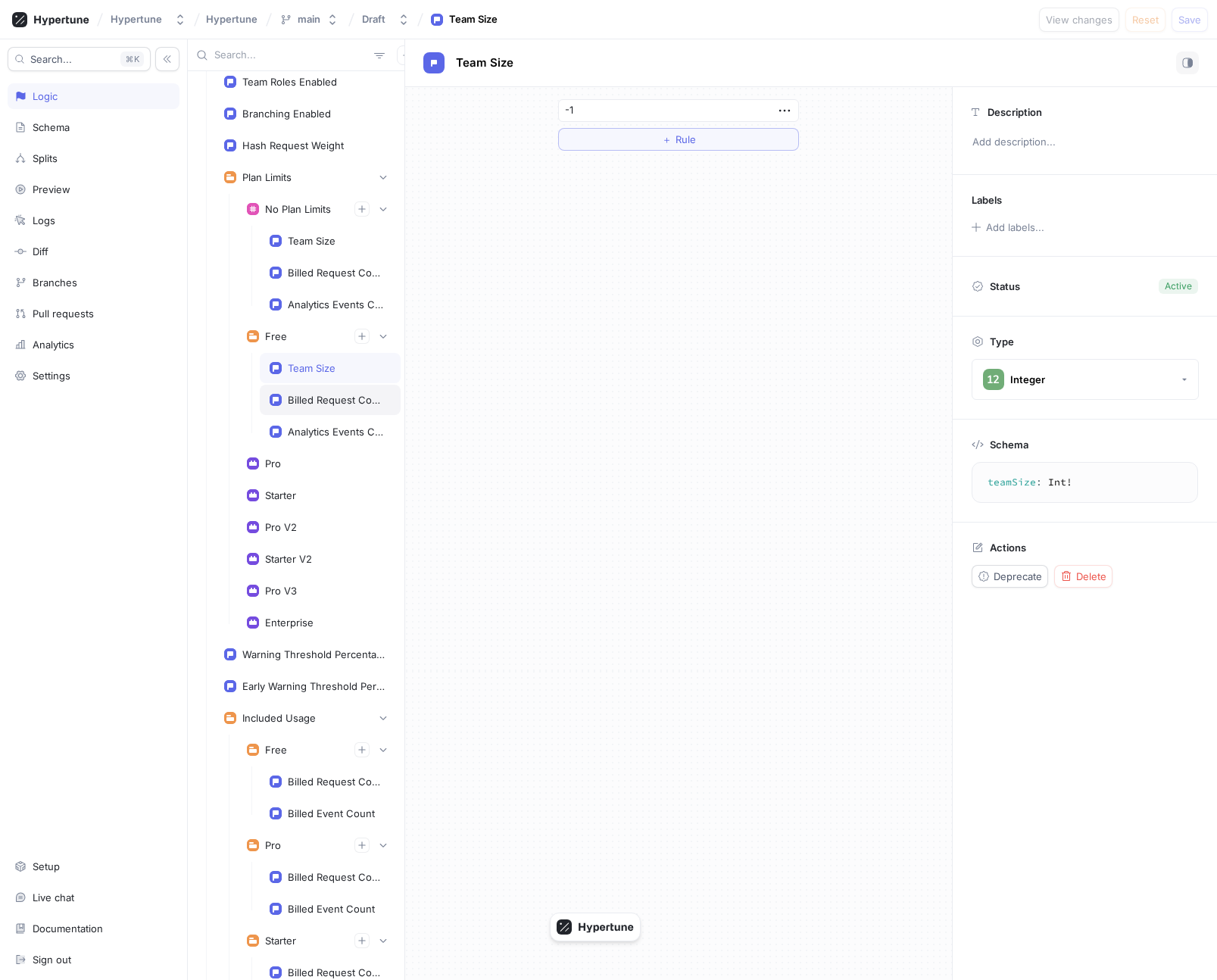
click at [299, 389] on div "Billed Request Count" at bounding box center [330, 399] width 140 height 30
type textarea "billedRequestCount: Int!"
click at [300, 412] on div "Billed Request Count" at bounding box center [330, 399] width 140 height 30
click at [278, 331] on div "Free" at bounding box center [276, 337] width 22 height 12
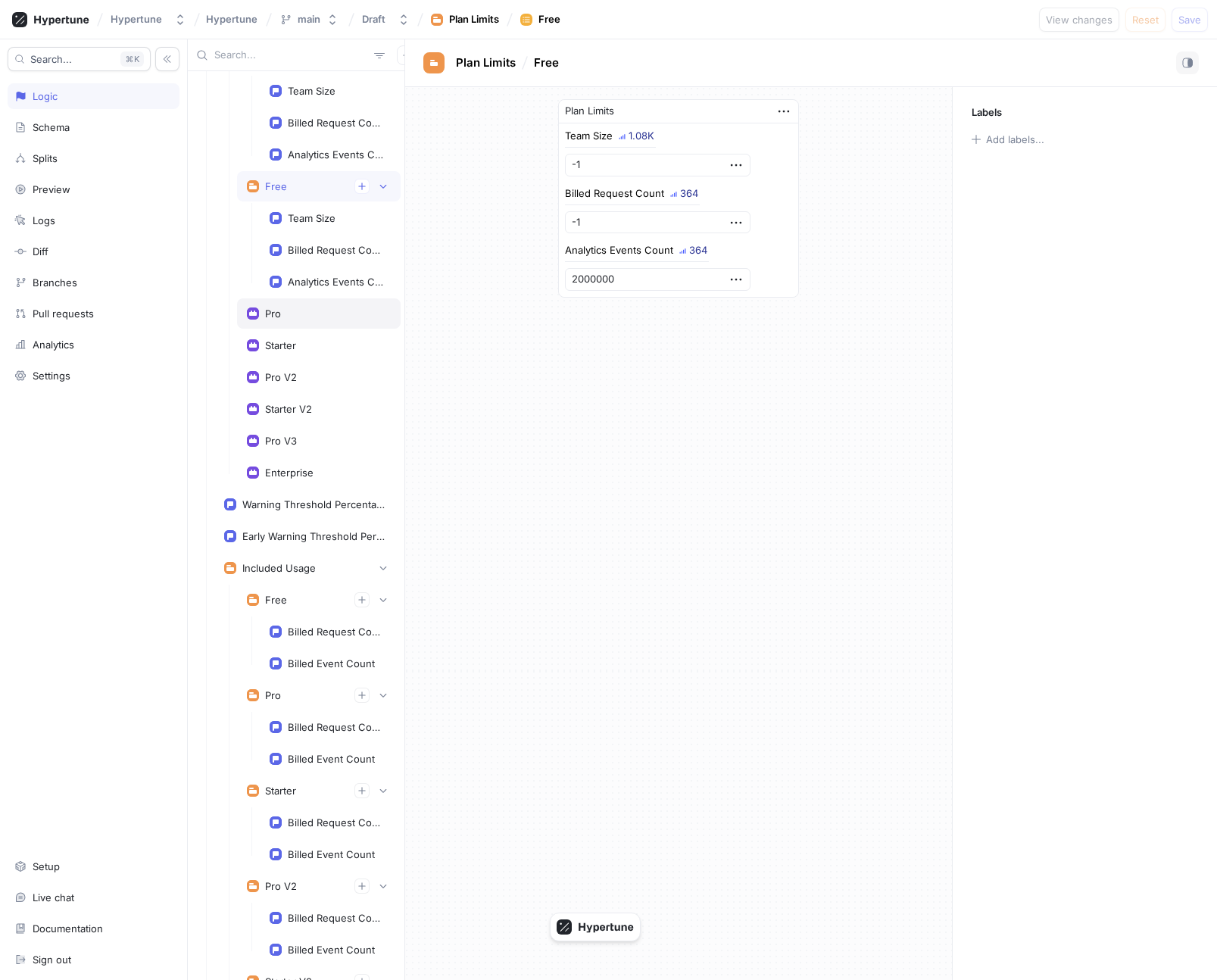
click at [277, 317] on div "Pro" at bounding box center [272, 314] width 16 height 12
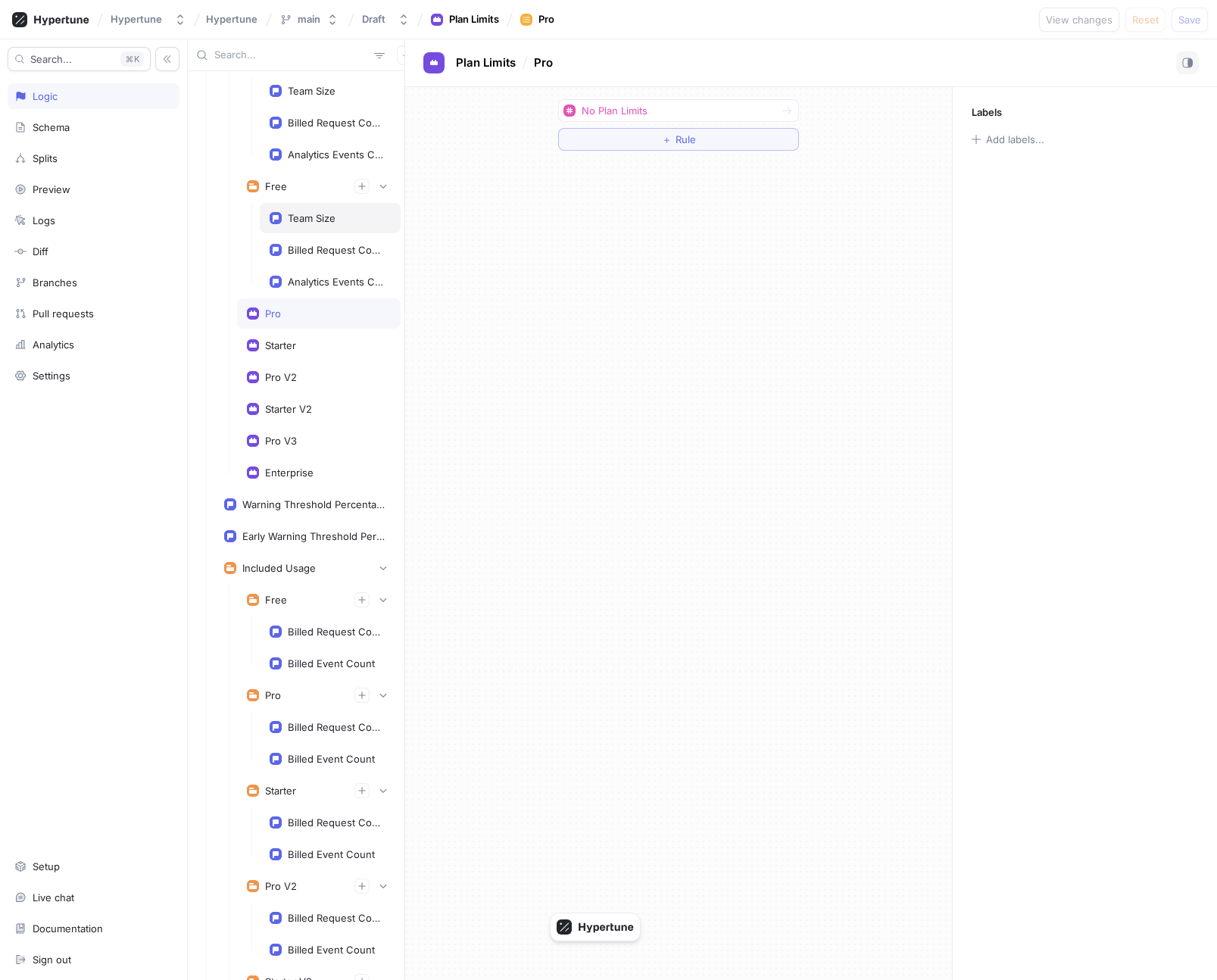
click at [297, 232] on div "Team Size" at bounding box center [330, 218] width 140 height 30
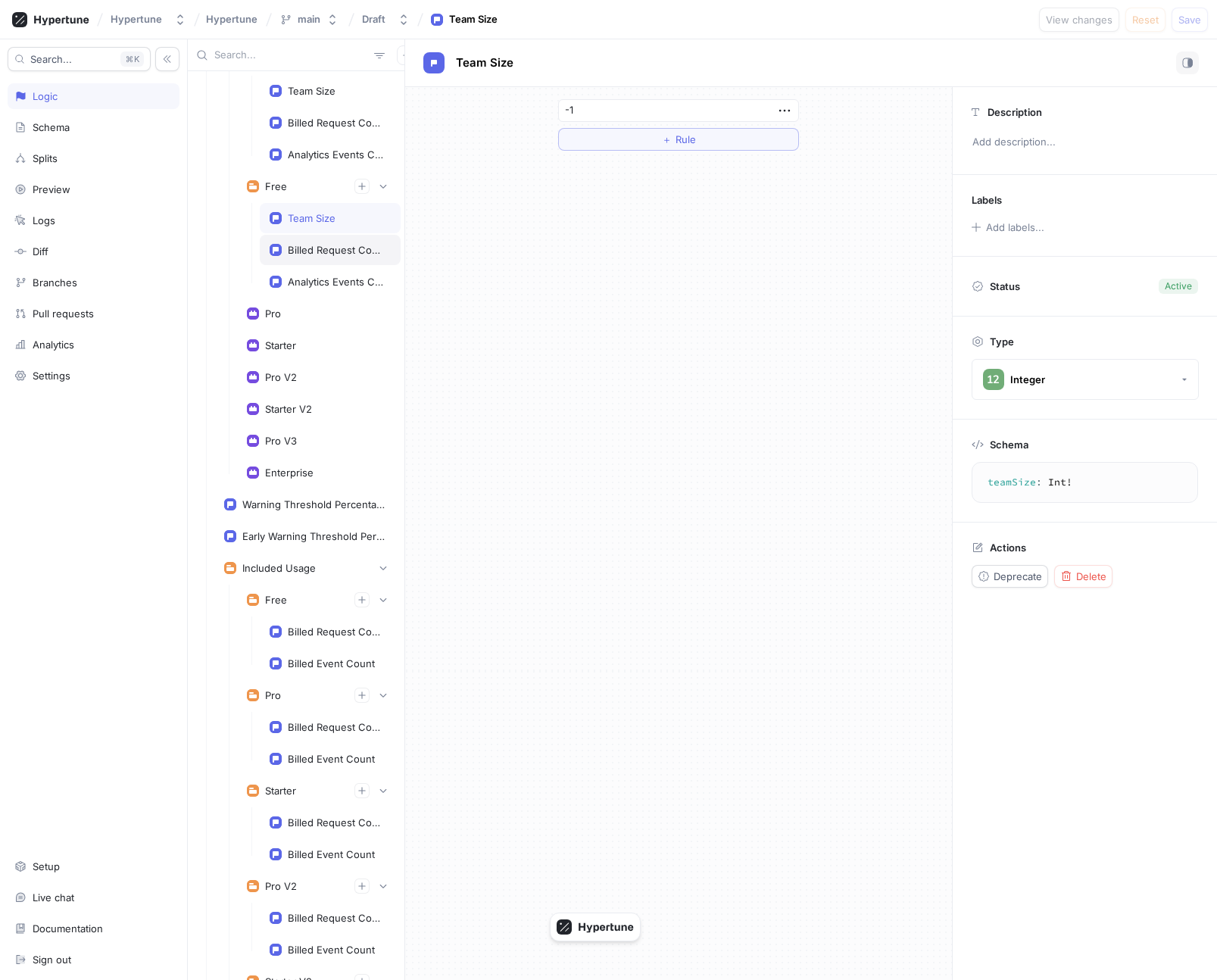
click at [300, 252] on div "Billed Request Count" at bounding box center [336, 250] width 97 height 12
type textarea "billedRequestCount: Int!"
click at [301, 277] on div "Analytics Events Count" at bounding box center [336, 282] width 97 height 12
type input "2000000"
type textarea "analyticsEventsCount: Int!"
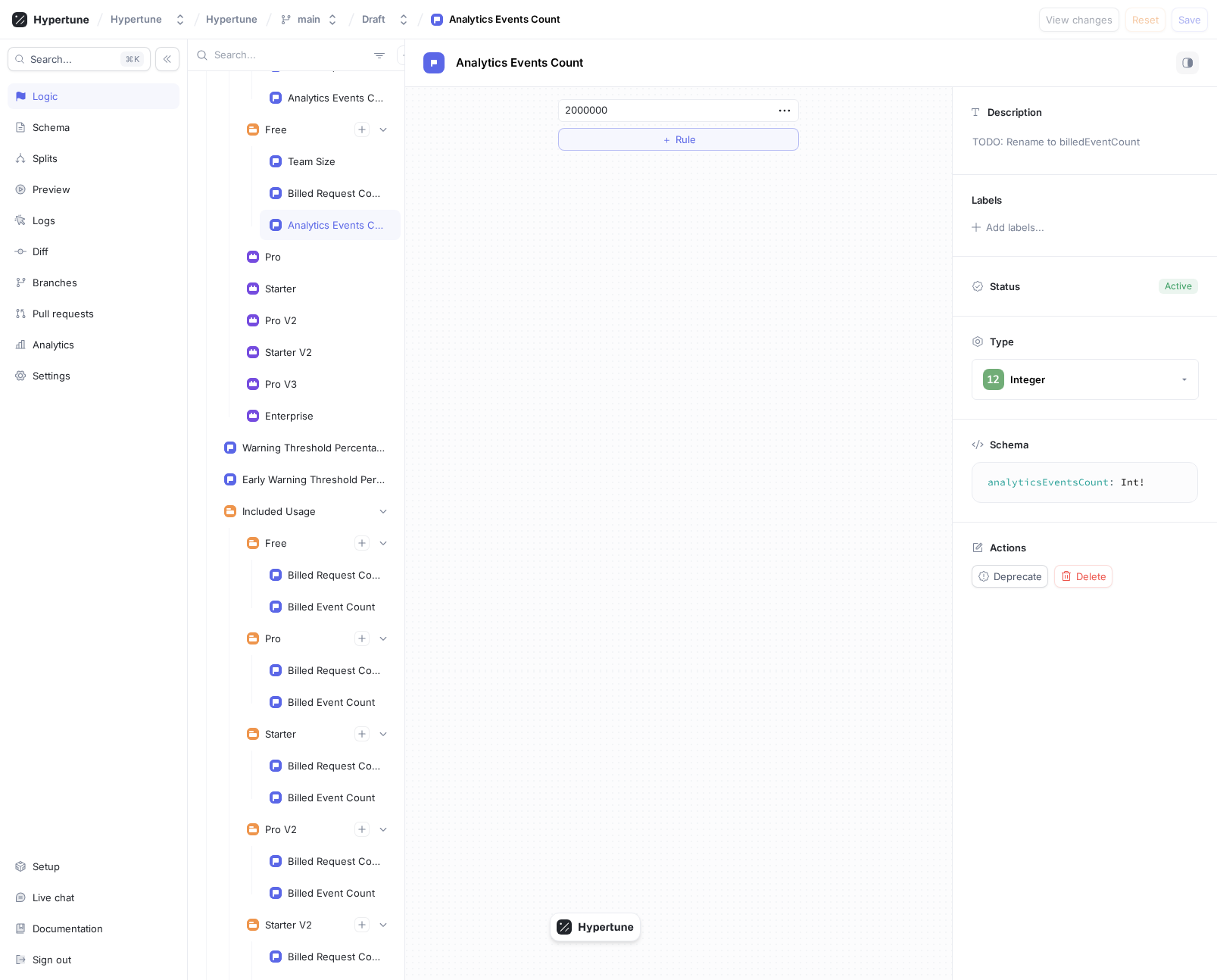
scroll to position [3985, 0]
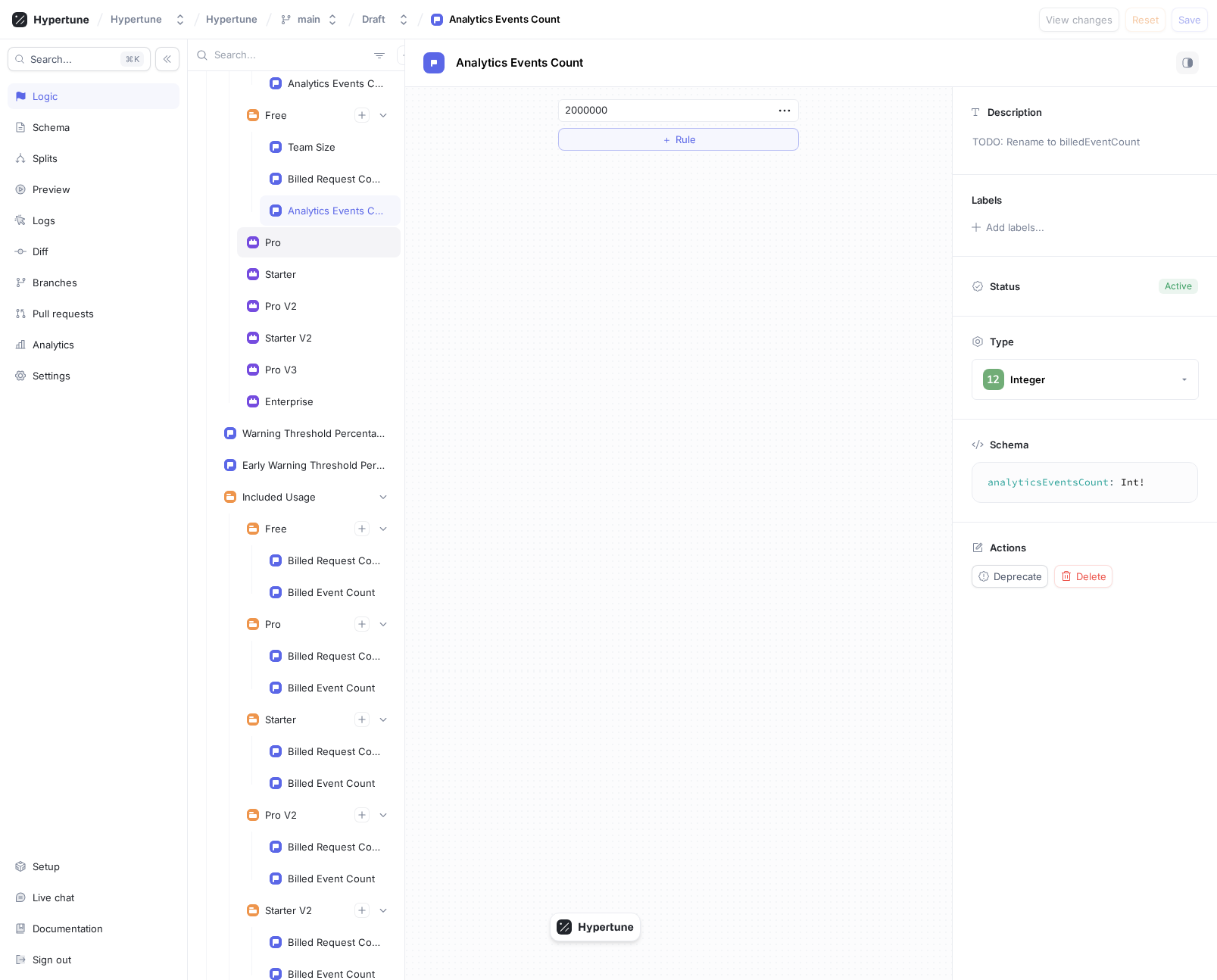
click at [291, 251] on div "Pro" at bounding box center [319, 242] width 164 height 30
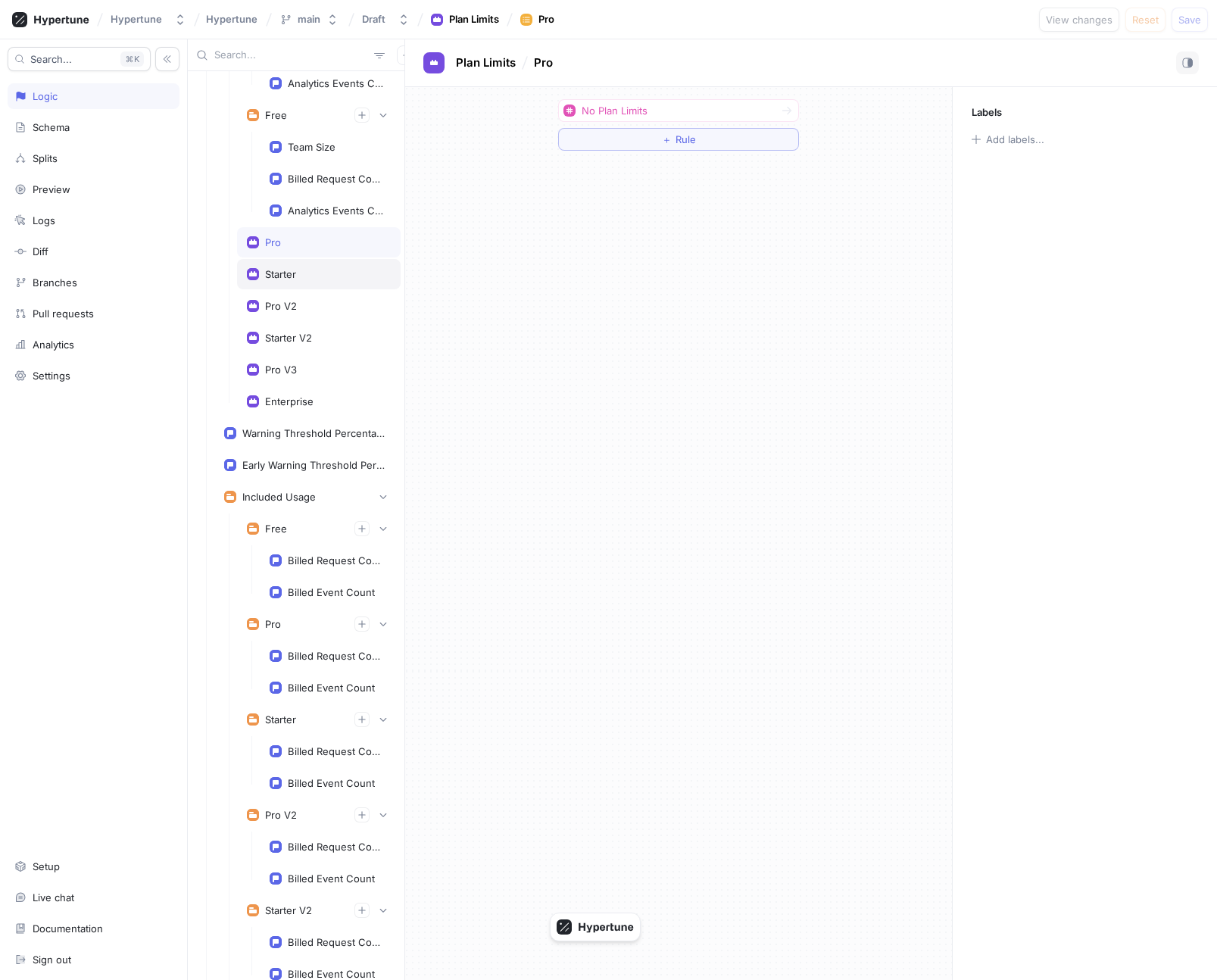
click at [296, 278] on div "Starter" at bounding box center [319, 274] width 144 height 12
click at [301, 351] on div "Starter V2" at bounding box center [319, 338] width 164 height 30
click at [301, 363] on div "Pro V3" at bounding box center [319, 369] width 144 height 12
click at [301, 379] on div "Pro V3" at bounding box center [319, 369] width 164 height 30
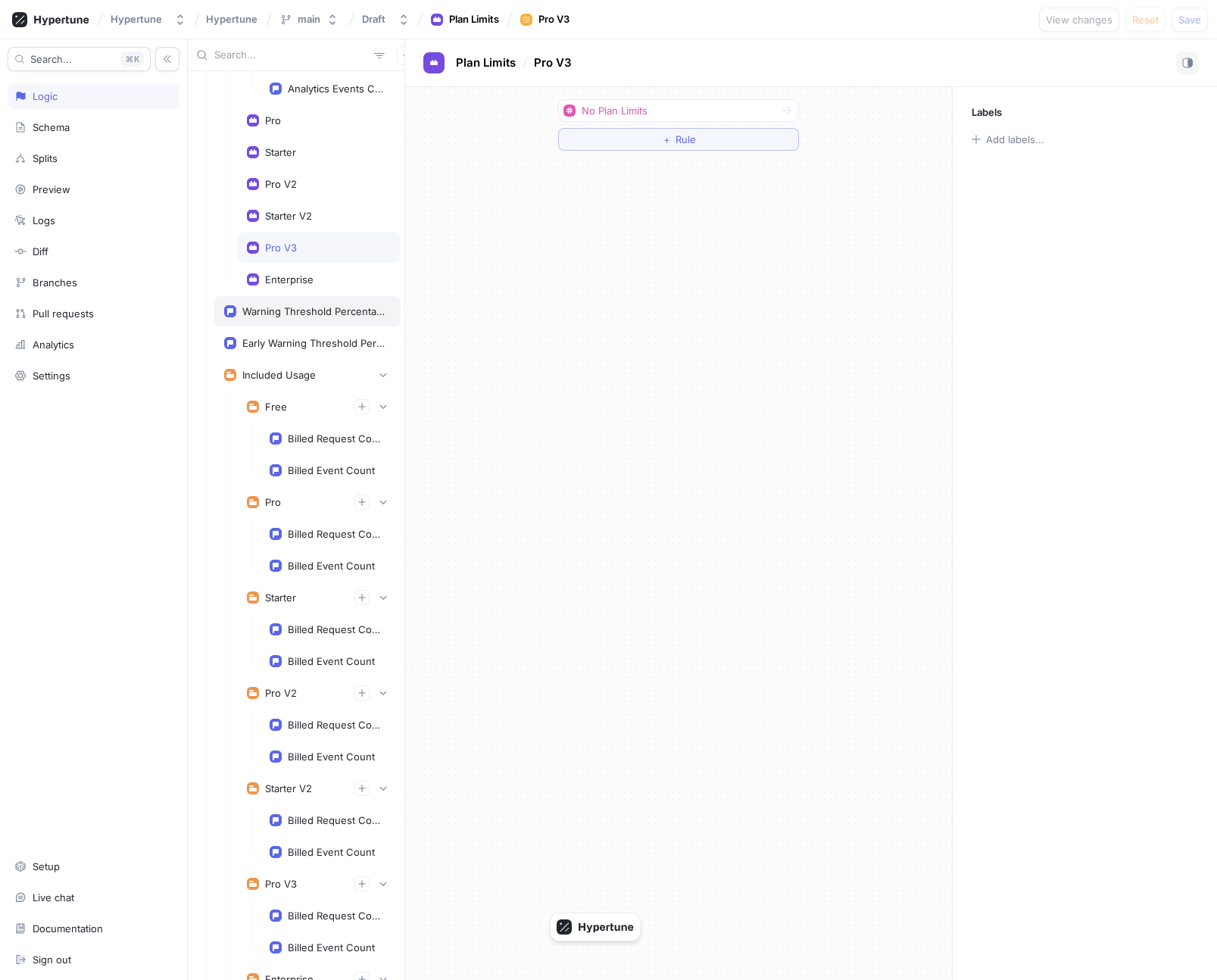
click at [296, 312] on div "Warning Threshold Percentage" at bounding box center [313, 311] width 142 height 12
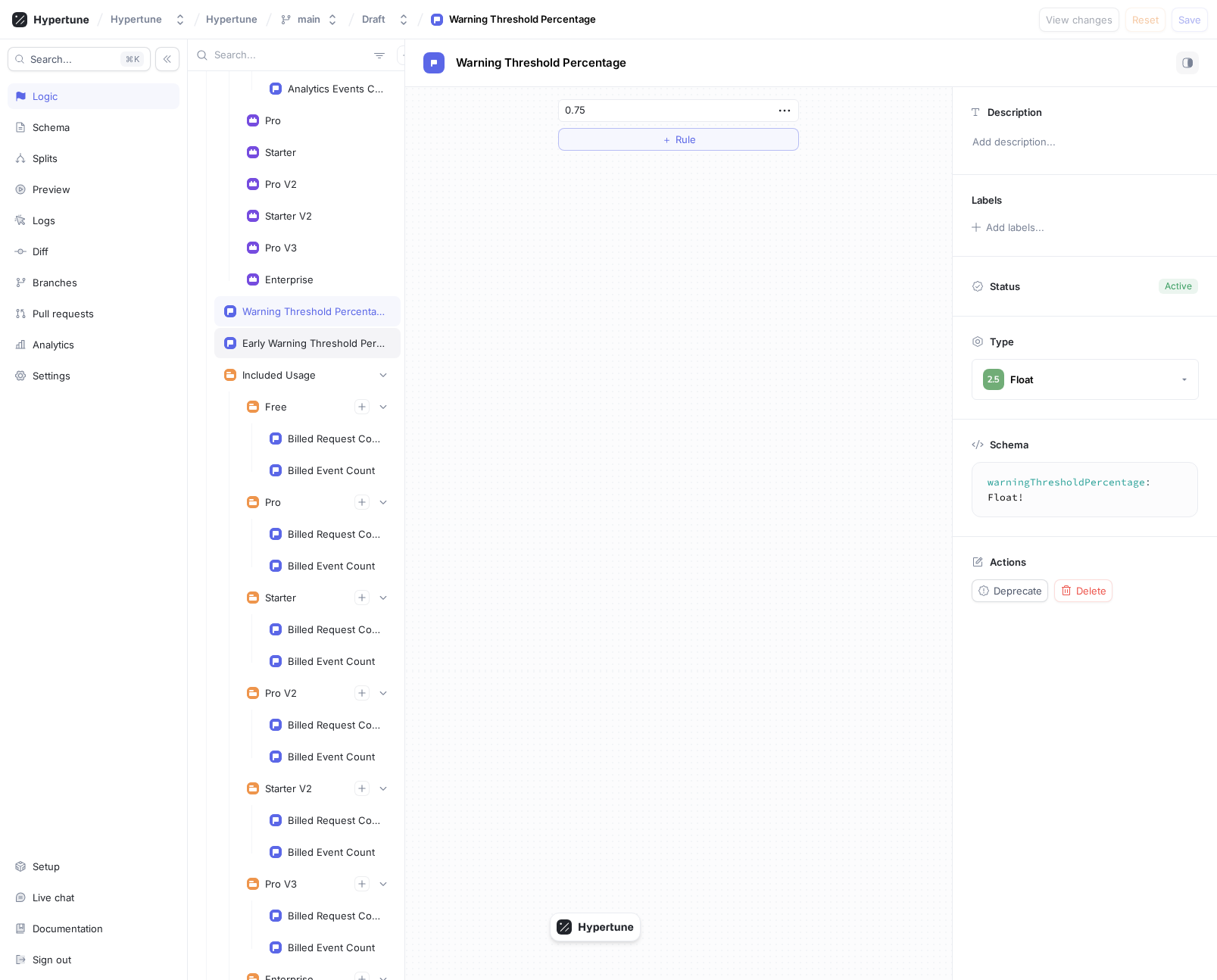
click at [301, 341] on div "Early Warning Threshold Percentage" at bounding box center [313, 343] width 142 height 12
type input "0.5"
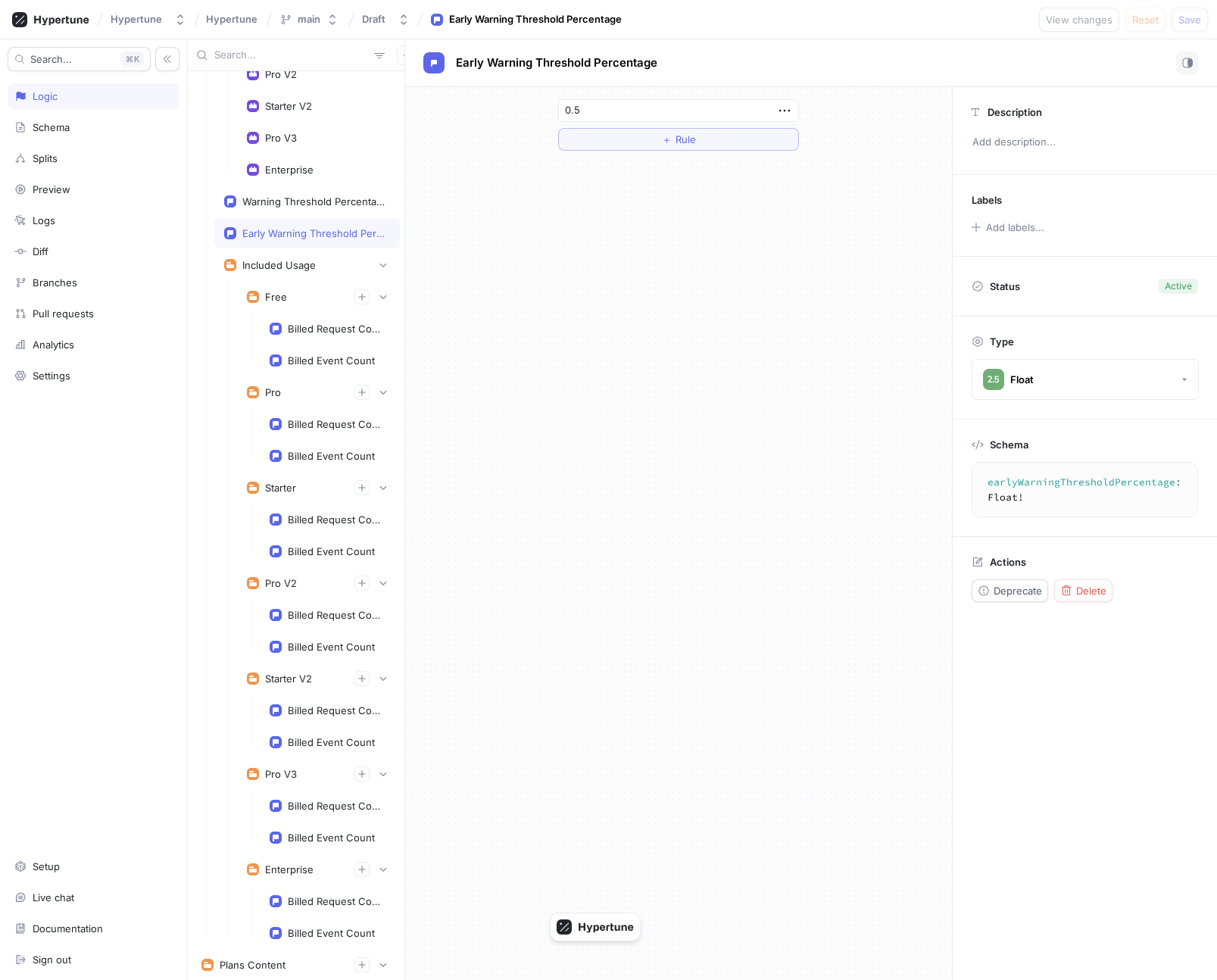
scroll to position [4218, 0]
click at [297, 271] on div "Included Usage" at bounding box center [307, 265] width 167 height 15
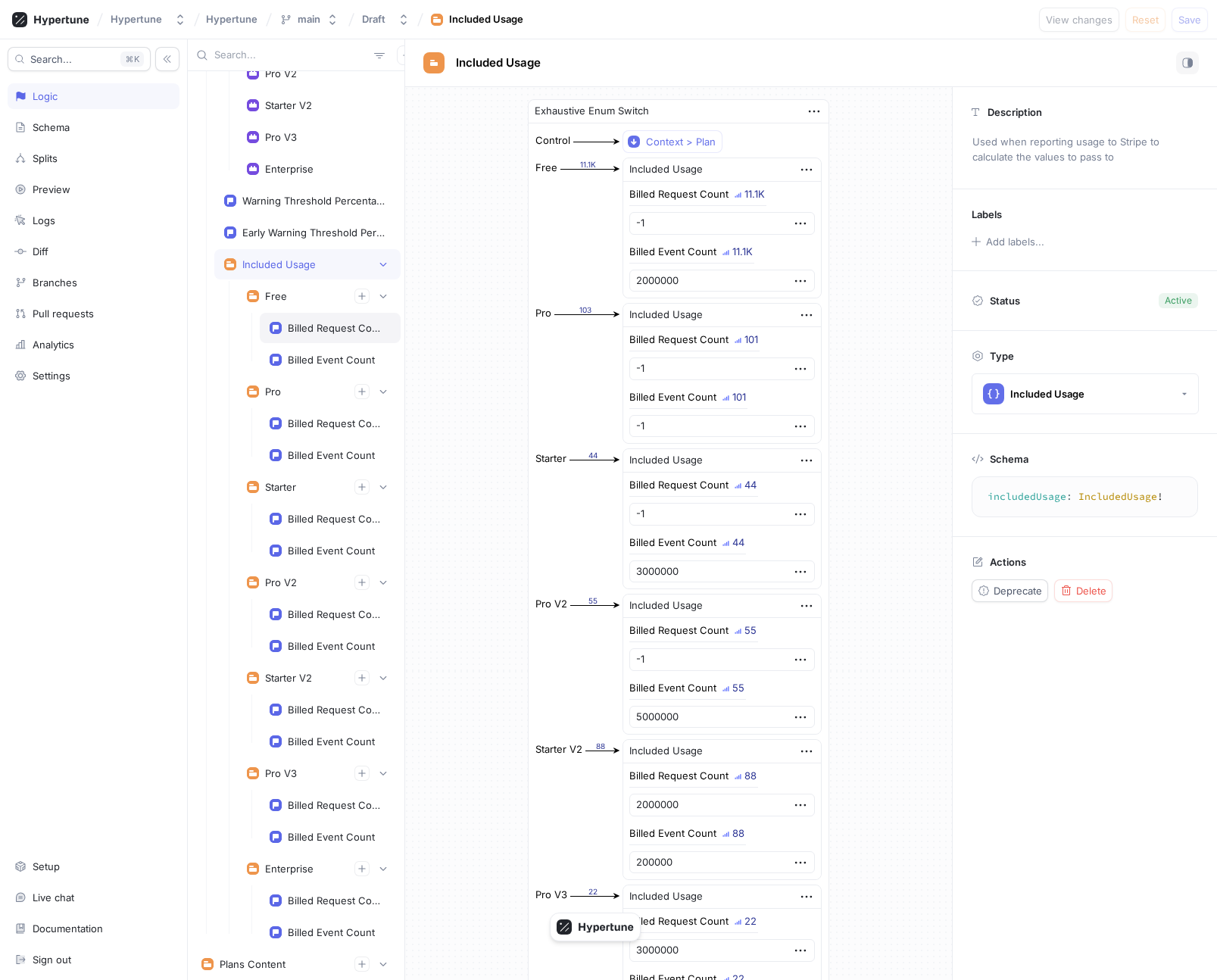
click at [301, 325] on div "Billed Request Count" at bounding box center [336, 328] width 97 height 12
type textarea "billedRequestCount: Int!"
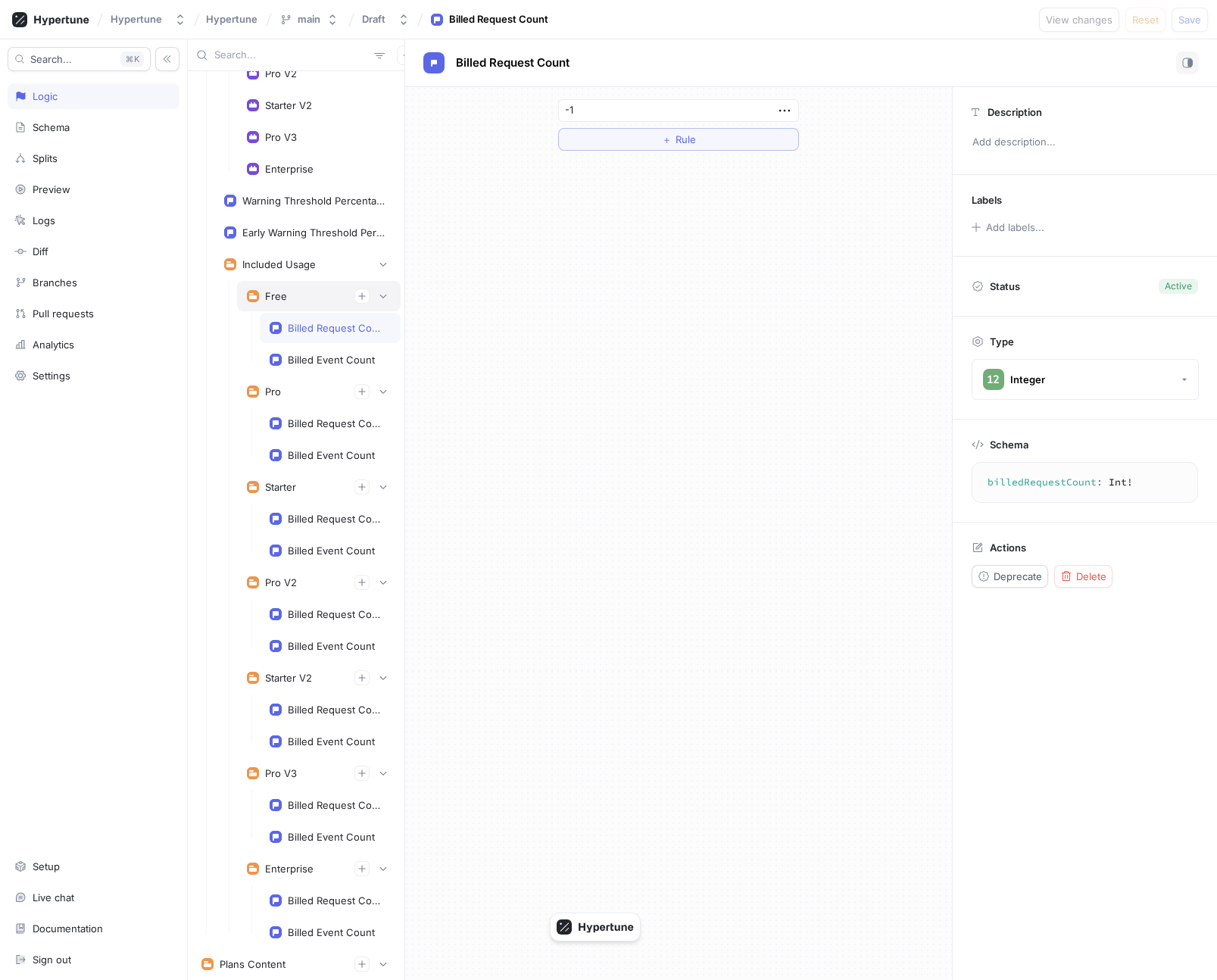
click at [290, 298] on div "Free" at bounding box center [319, 296] width 144 height 15
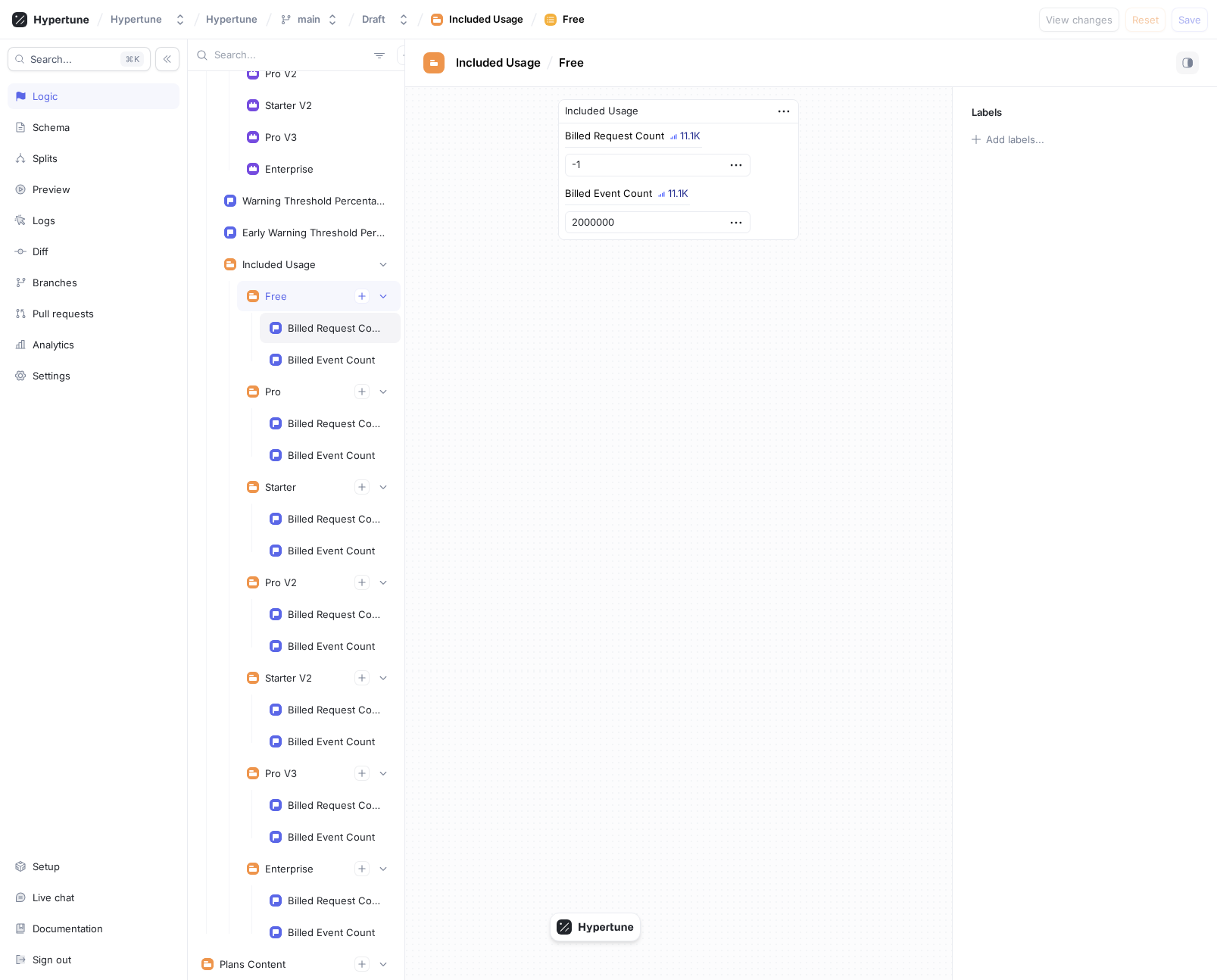
click at [307, 334] on div "Billed Request Count" at bounding box center [330, 327] width 140 height 30
click at [310, 356] on div "Billed Event Count" at bounding box center [331, 360] width 87 height 12
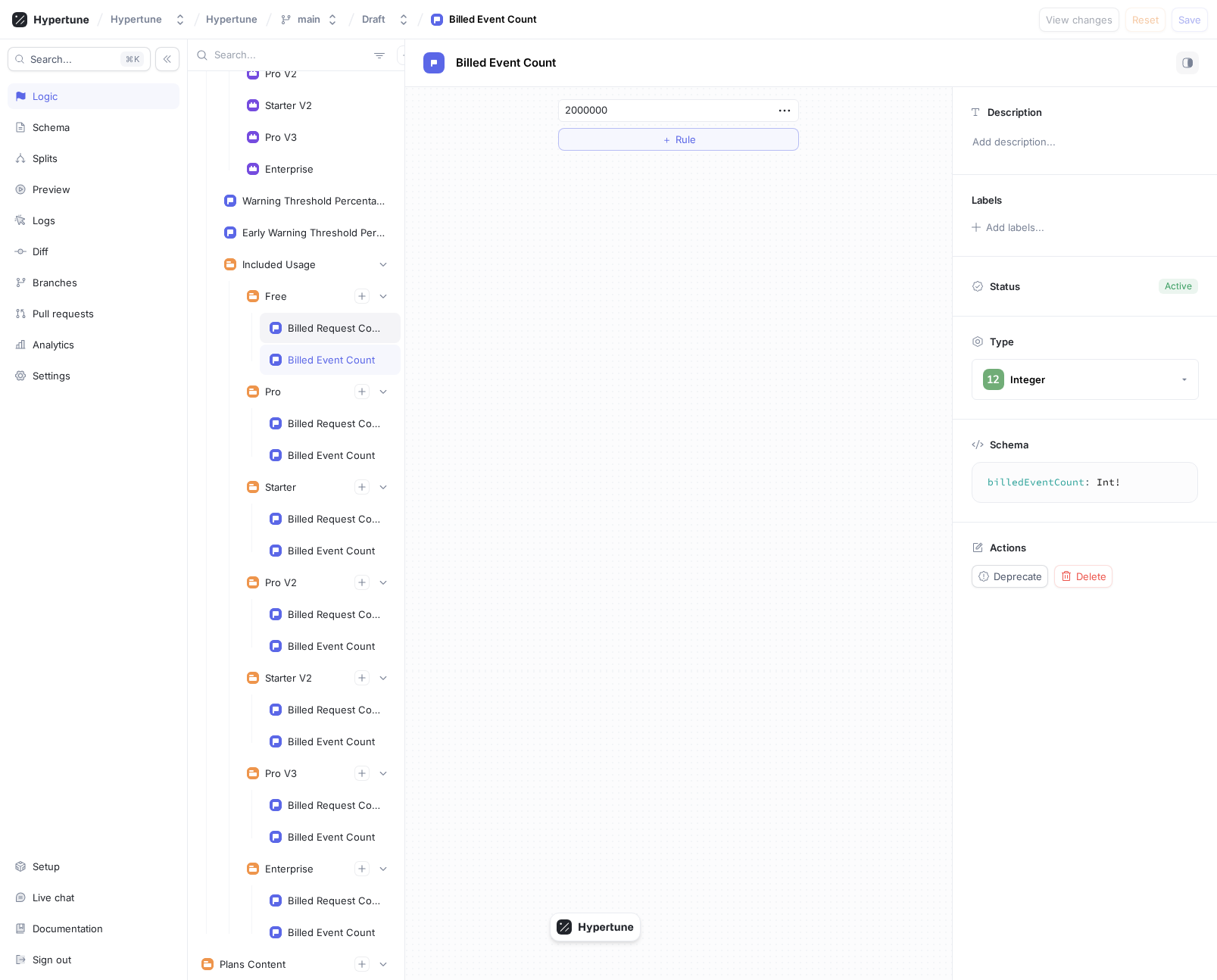
click at [305, 332] on div "Billed Request Count" at bounding box center [336, 328] width 97 height 12
type input "-1"
type textarea "billedRequestCount: Int!"
click at [311, 356] on div "Billed Event Count" at bounding box center [331, 360] width 87 height 12
type input "2000000"
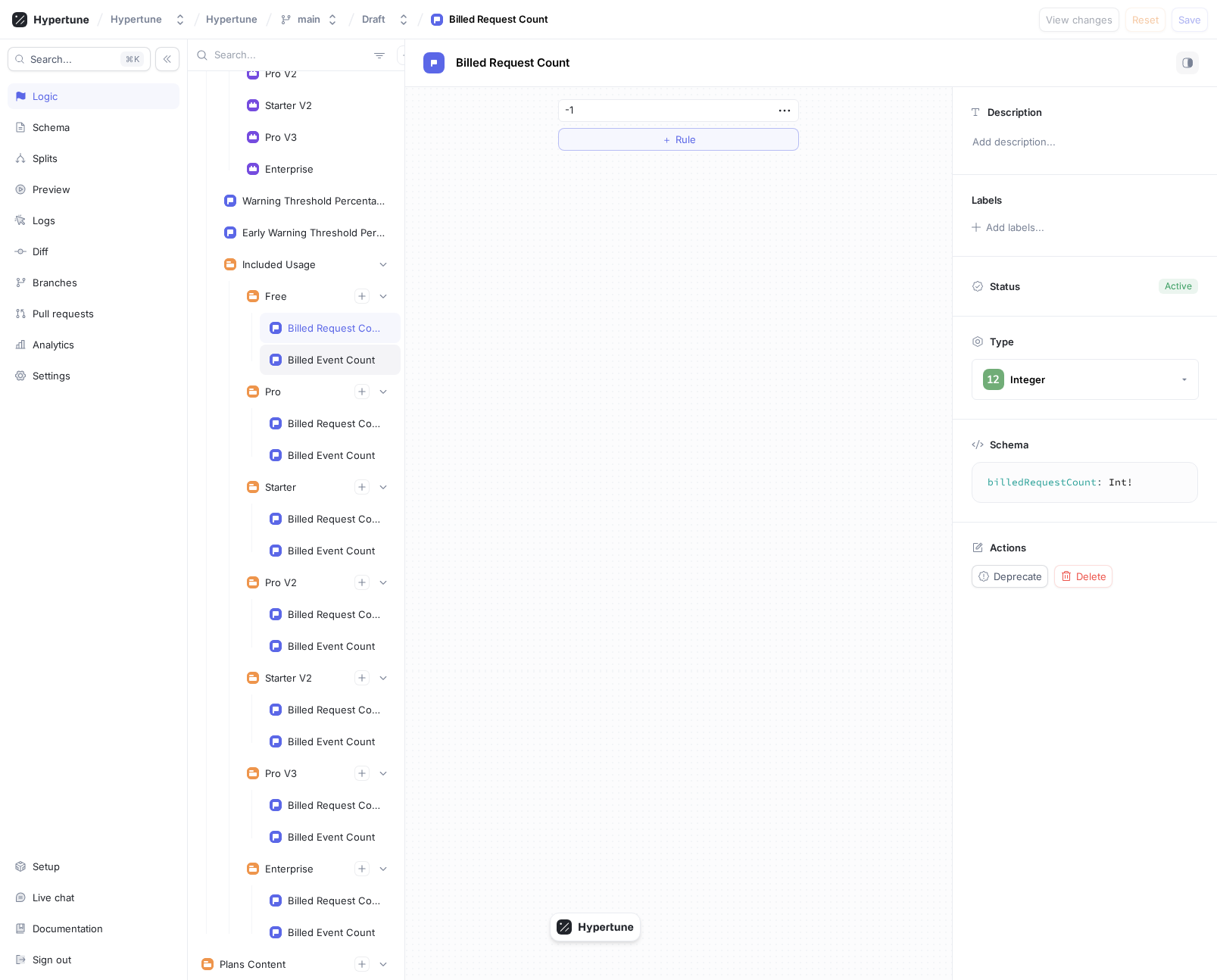
type textarea "billedEventCount: Int!"
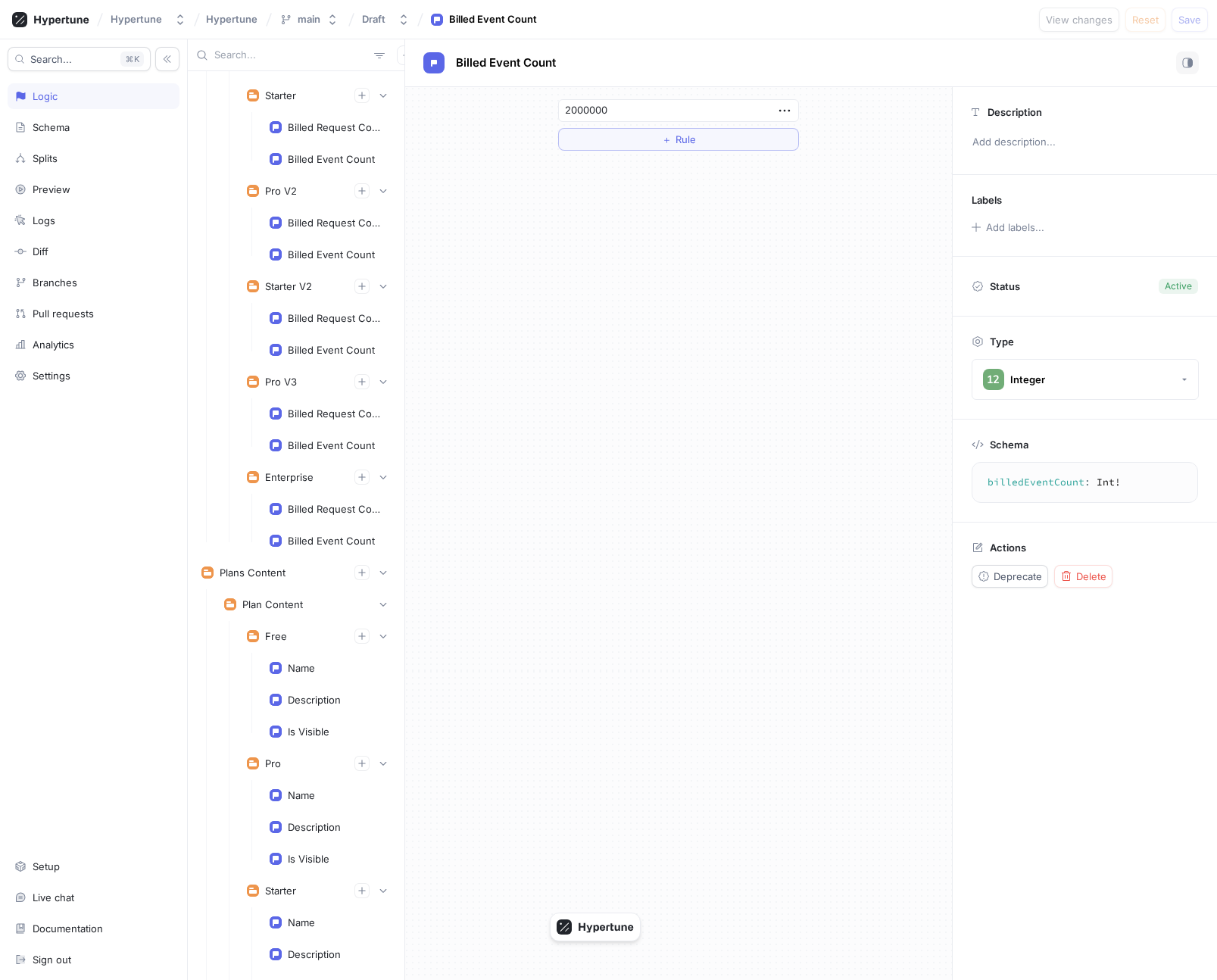
scroll to position [4661, 0]
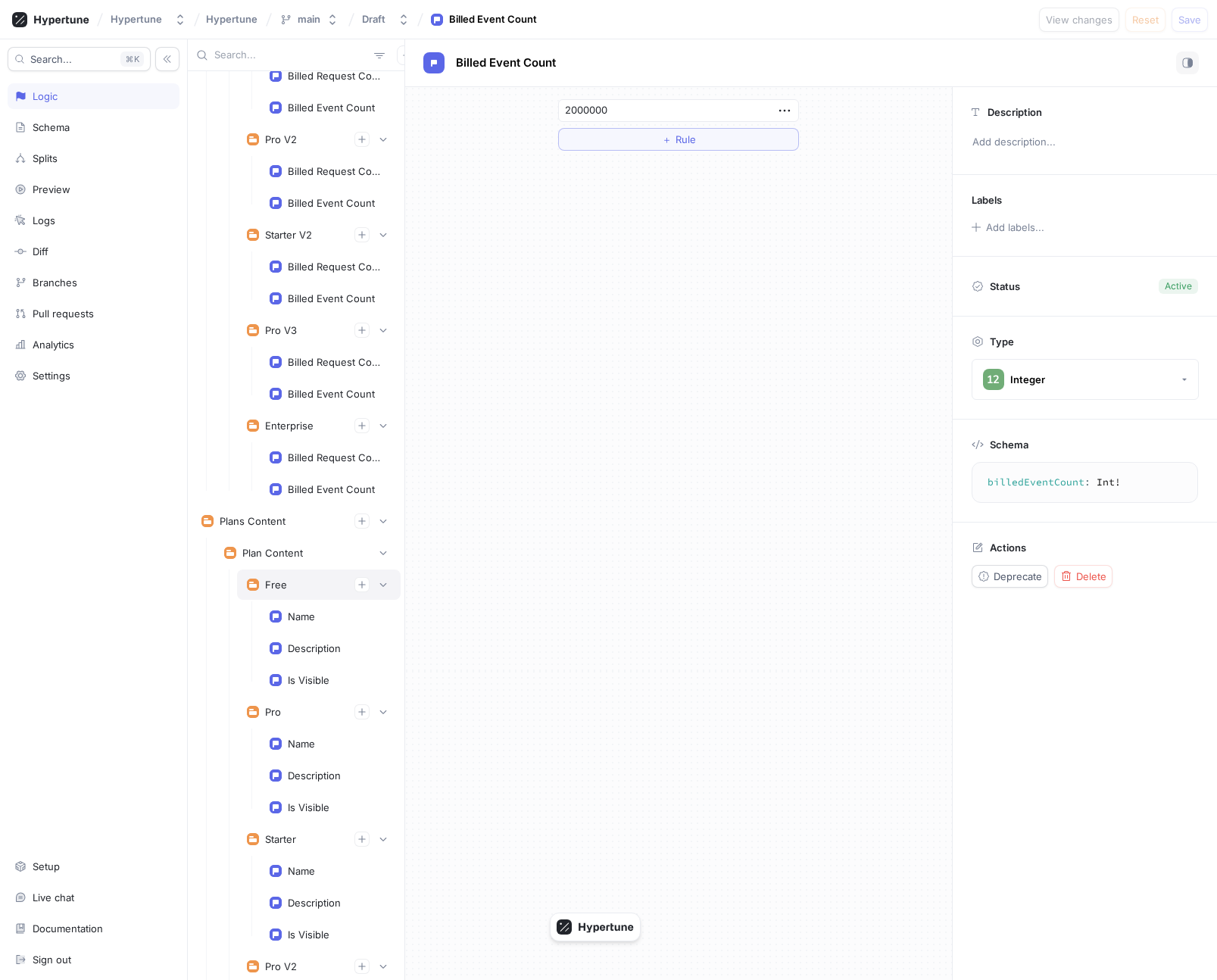
click at [291, 584] on div "Free" at bounding box center [319, 585] width 144 height 15
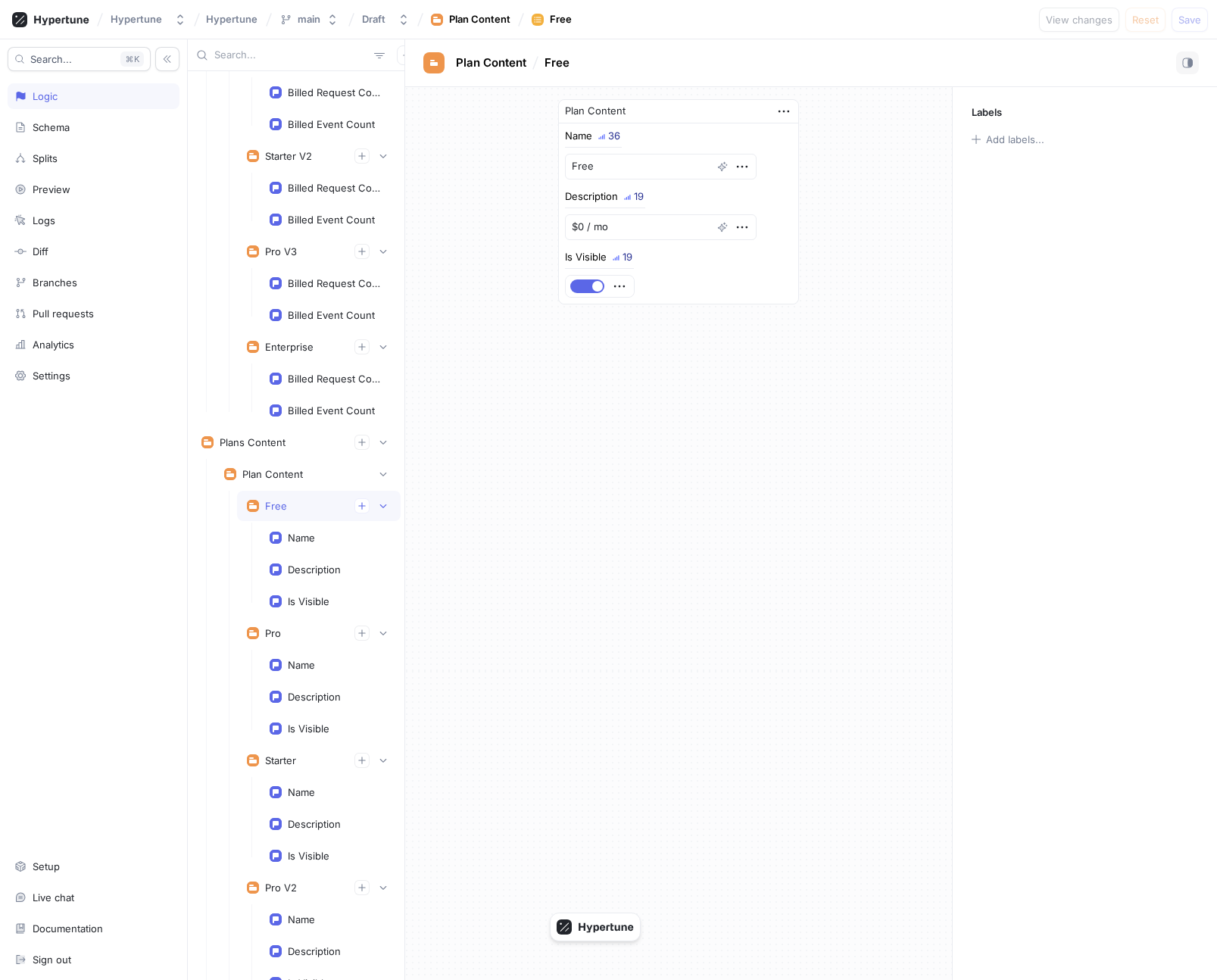
scroll to position [4815, 0]
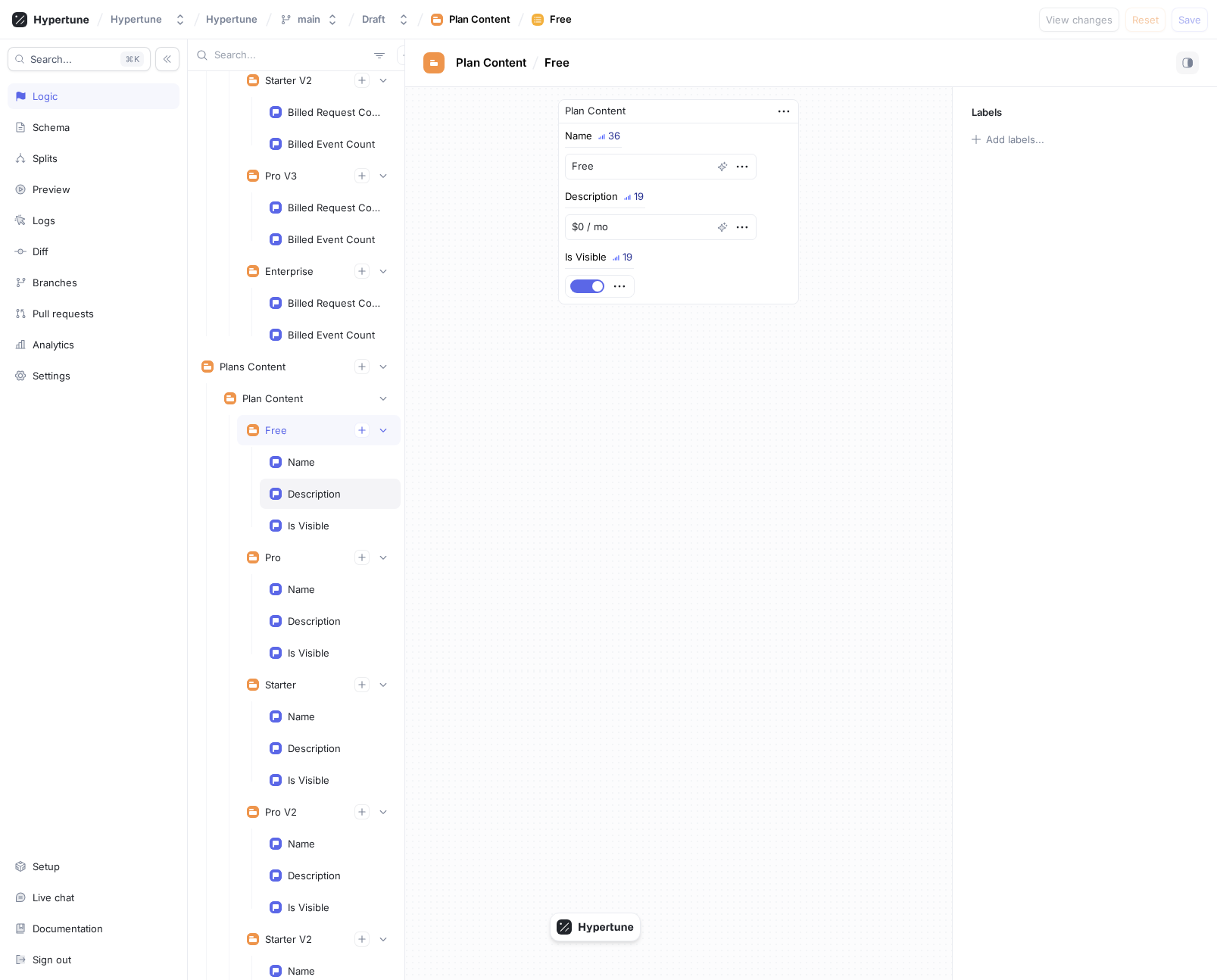
click at [315, 494] on div "Description" at bounding box center [314, 493] width 53 height 12
type textarea "x"
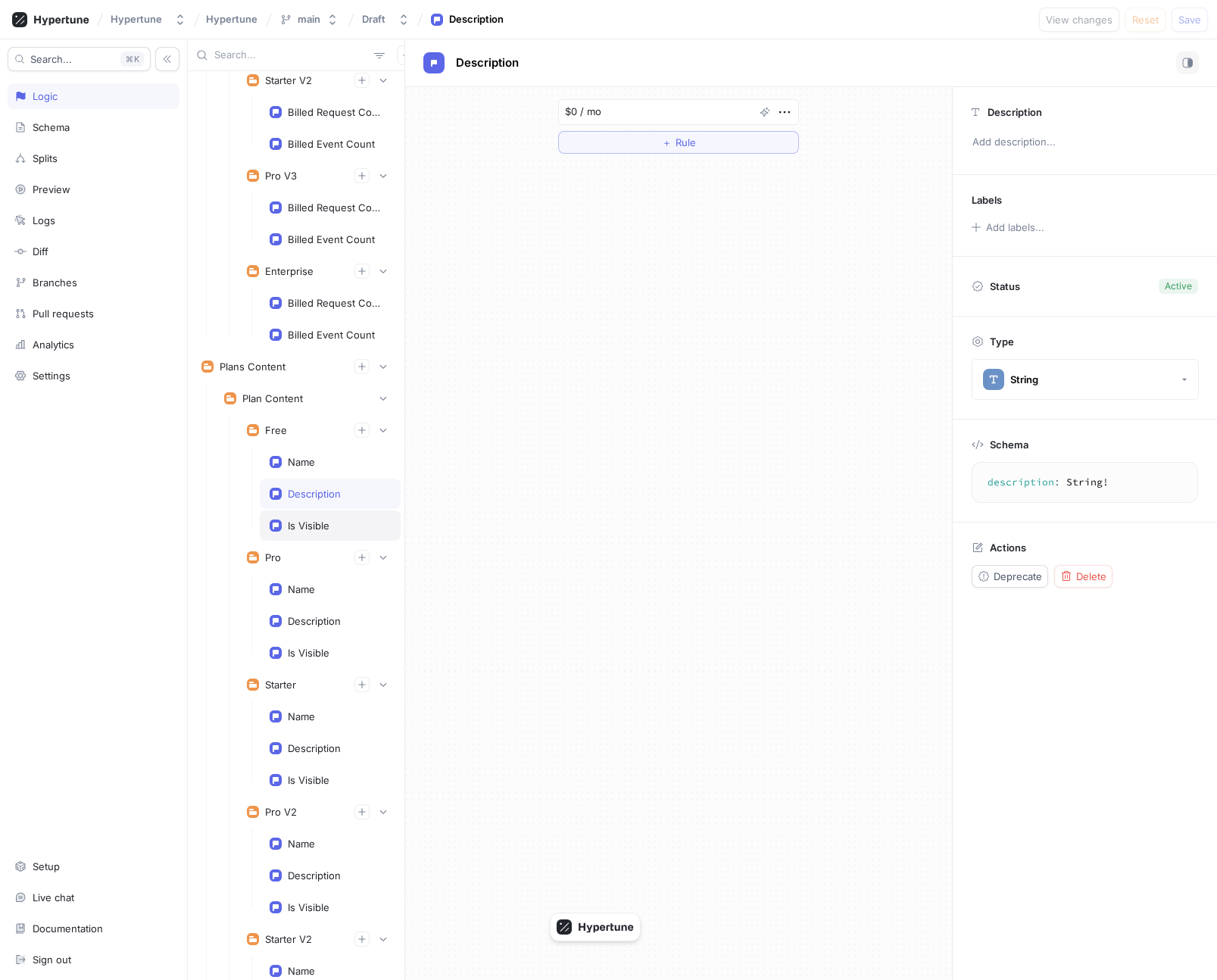
click at [318, 520] on div "Is Visible" at bounding box center [308, 526] width 42 height 12
type textarea "isVisible: Boolean!"
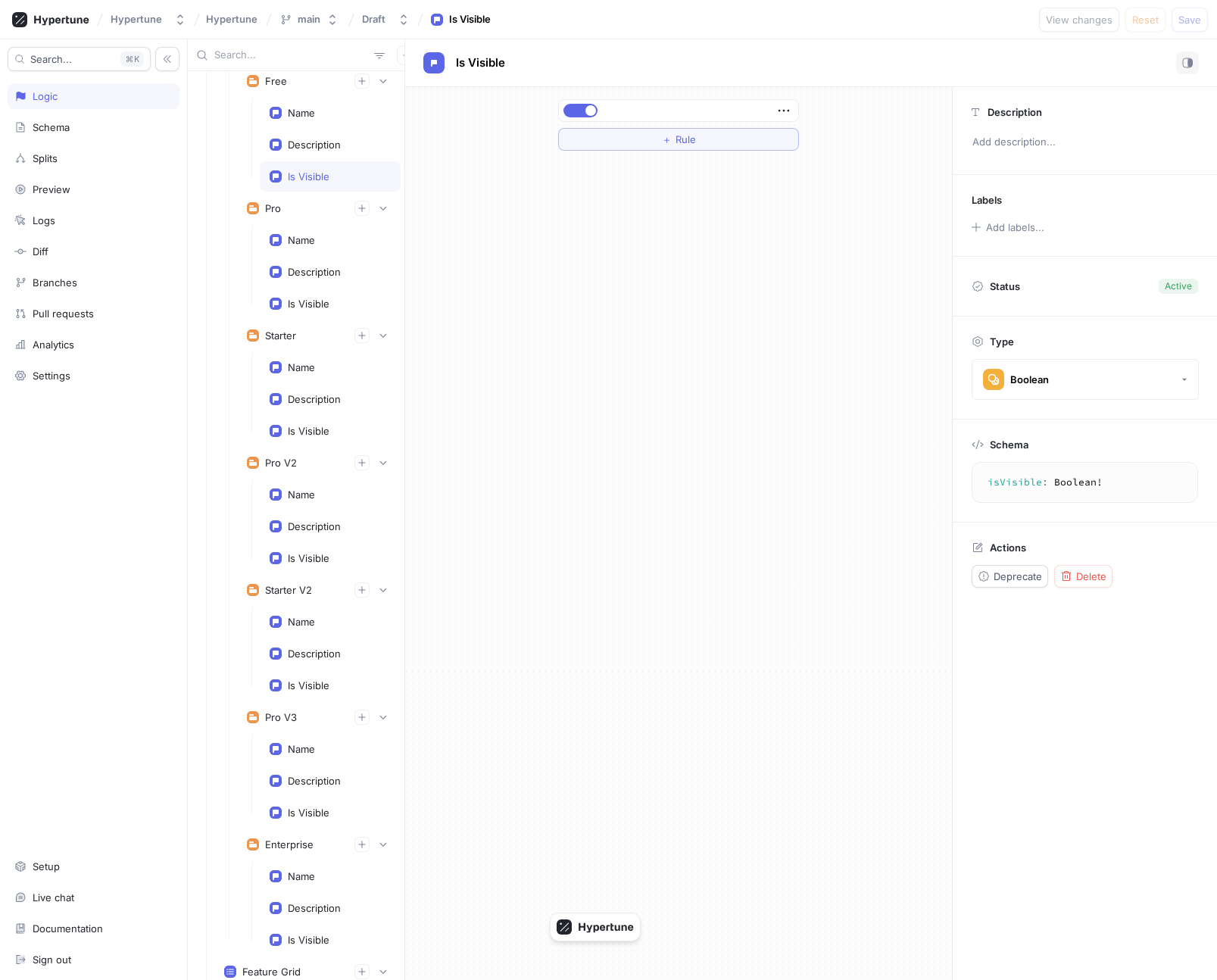
scroll to position [5186, 0]
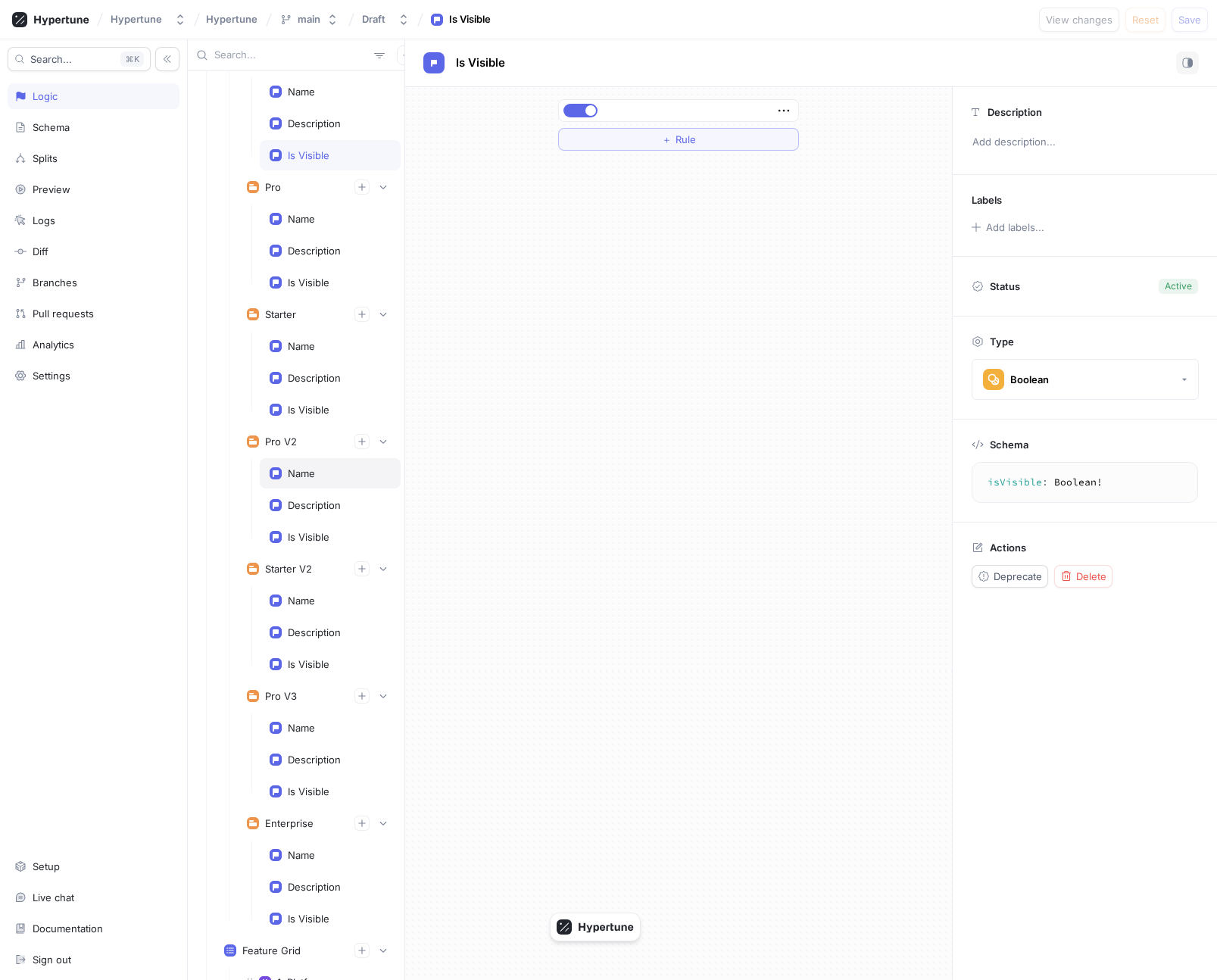
click at [310, 458] on div "Name" at bounding box center [330, 473] width 140 height 30
type textarea "x"
type textarea "name: String!"
click at [314, 502] on div "Description" at bounding box center [314, 505] width 53 height 12
type textarea "x"
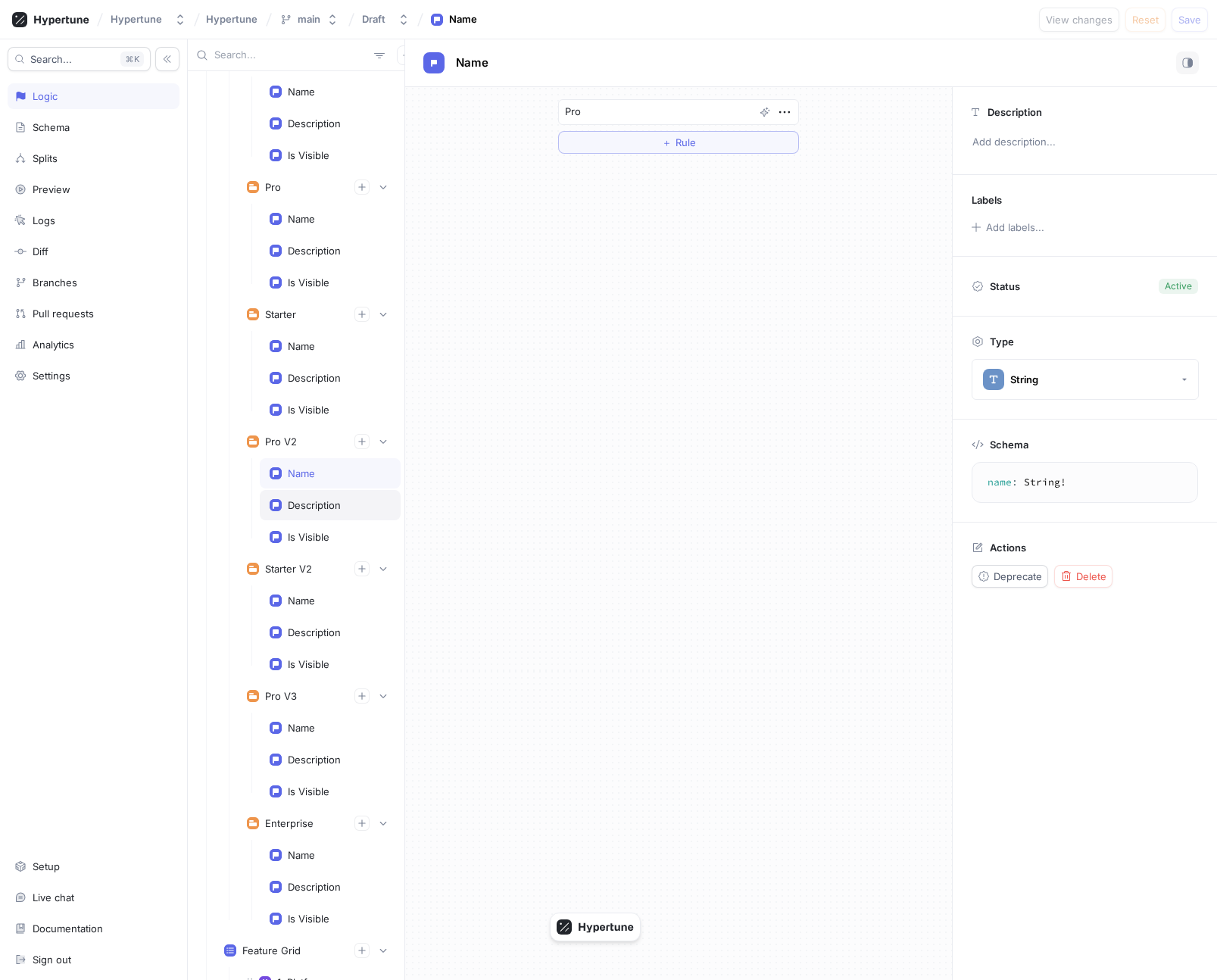
type textarea "description: String!"
type textarea "$150 / mo"
click at [317, 538] on div "Is Visible" at bounding box center [308, 537] width 42 height 12
type textarea "isVisible: Boolean!"
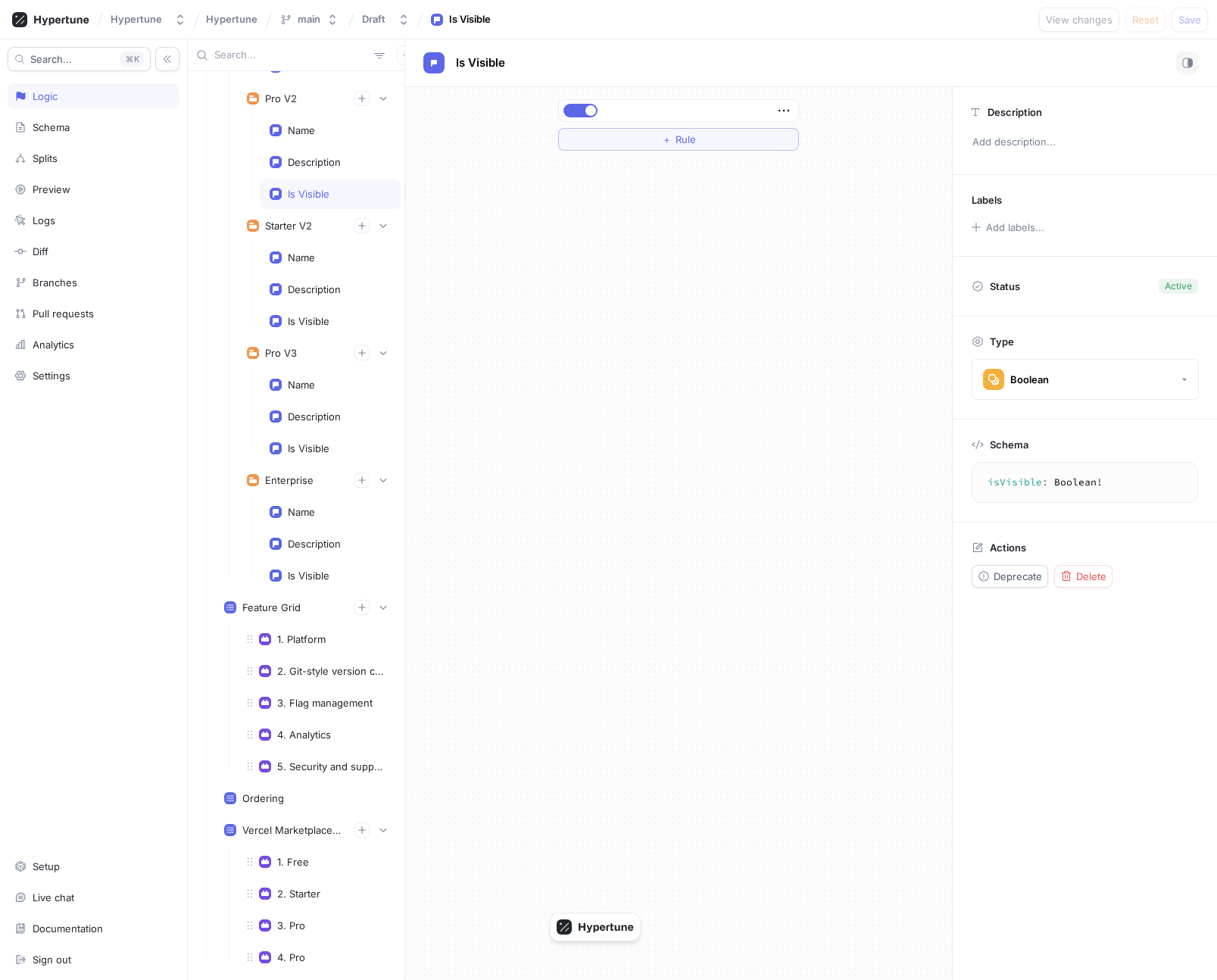
scroll to position [5633, 0]
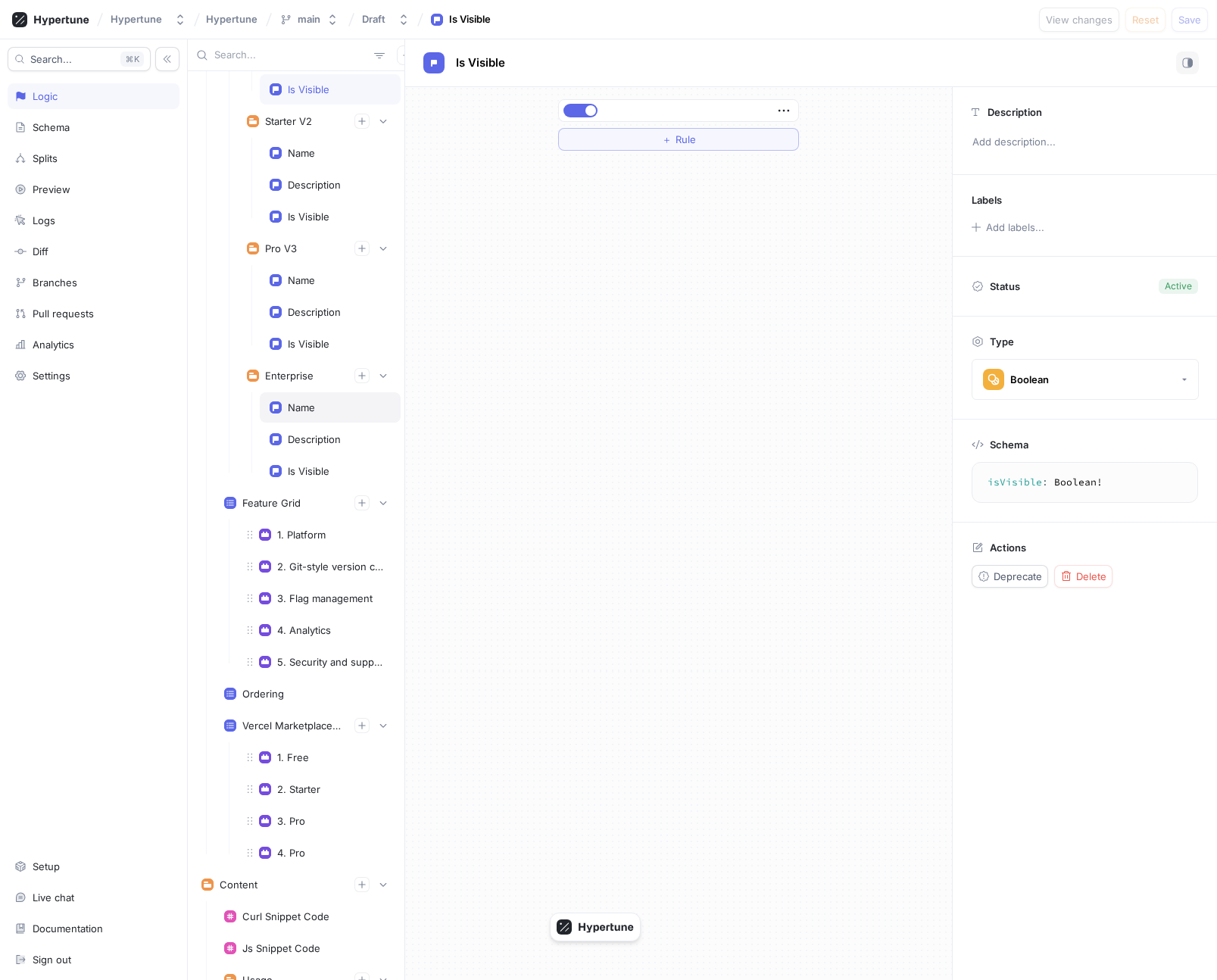
click at [310, 421] on div "Name" at bounding box center [330, 407] width 140 height 30
click at [313, 440] on div "Description" at bounding box center [314, 439] width 53 height 12
type textarea "x"
type textarea "description: String!"
type textarea "x"
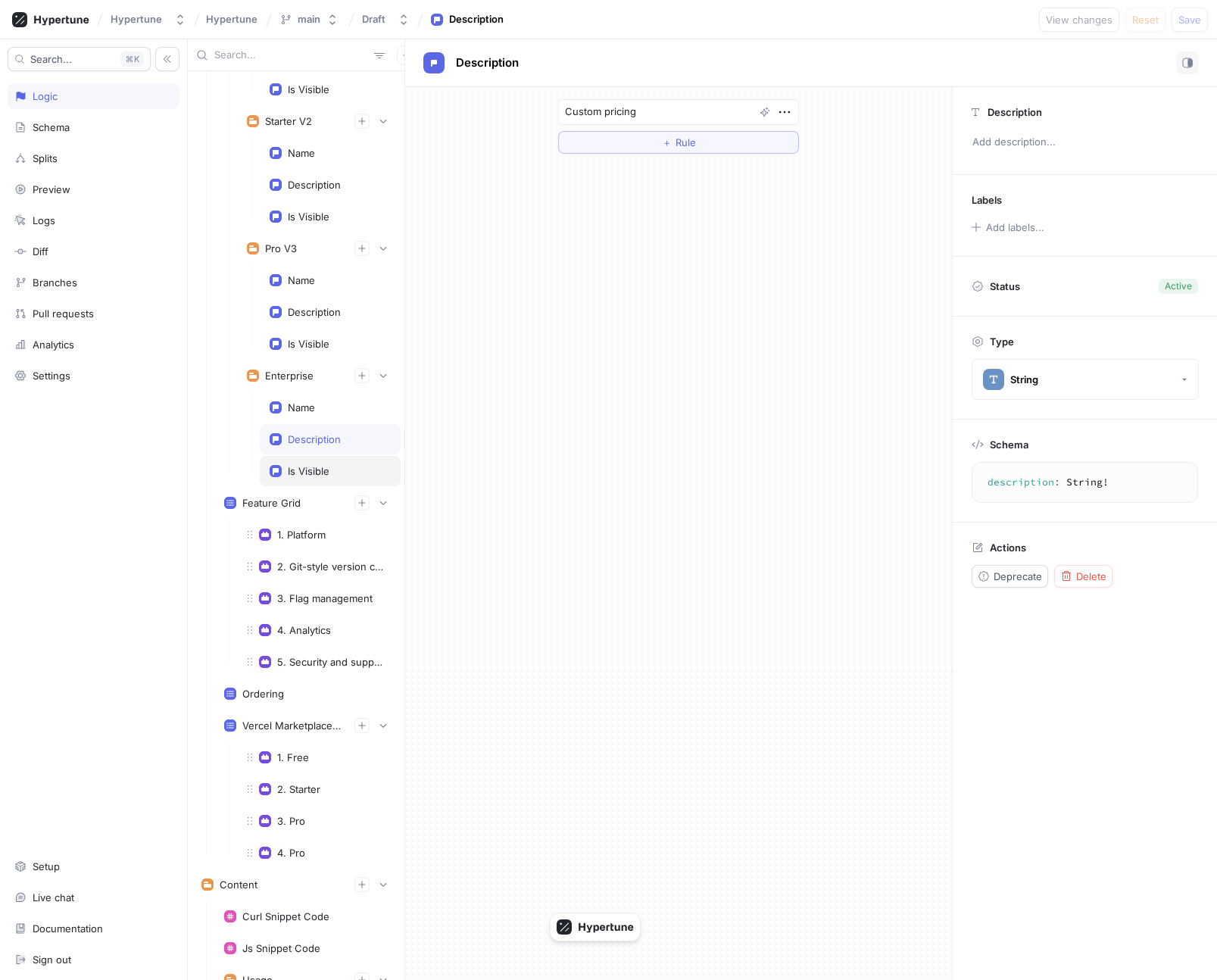
click at [319, 475] on div "Is Visible" at bounding box center [308, 471] width 42 height 12
type textarea "isVisible: Boolean!"
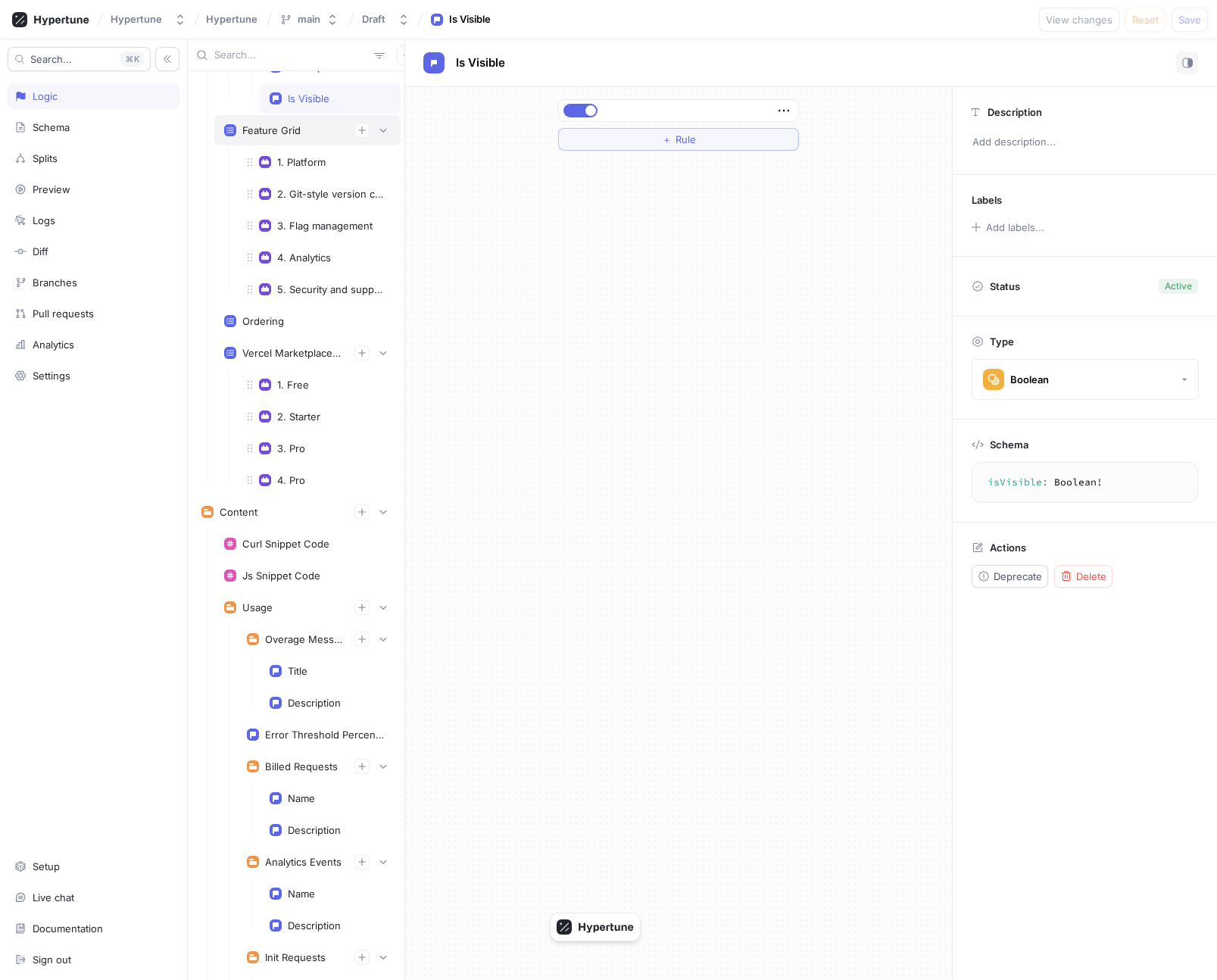
click at [311, 140] on div "Feature Grid" at bounding box center [307, 129] width 187 height 30
type textarea "x"
type textarea "featureGrid: [FeatureGroup!]!"
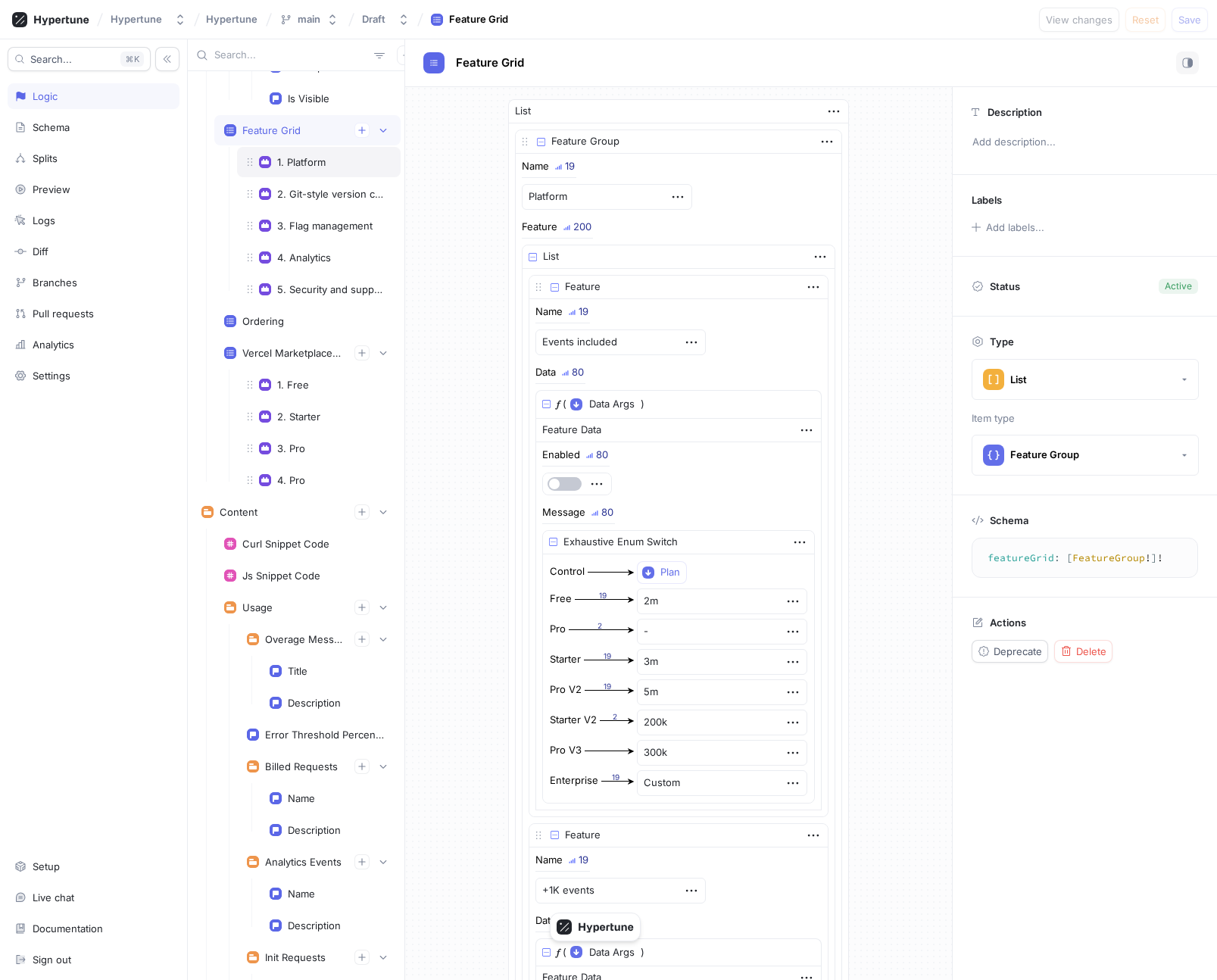
click at [313, 158] on div "1. Platform" at bounding box center [301, 162] width 49 height 12
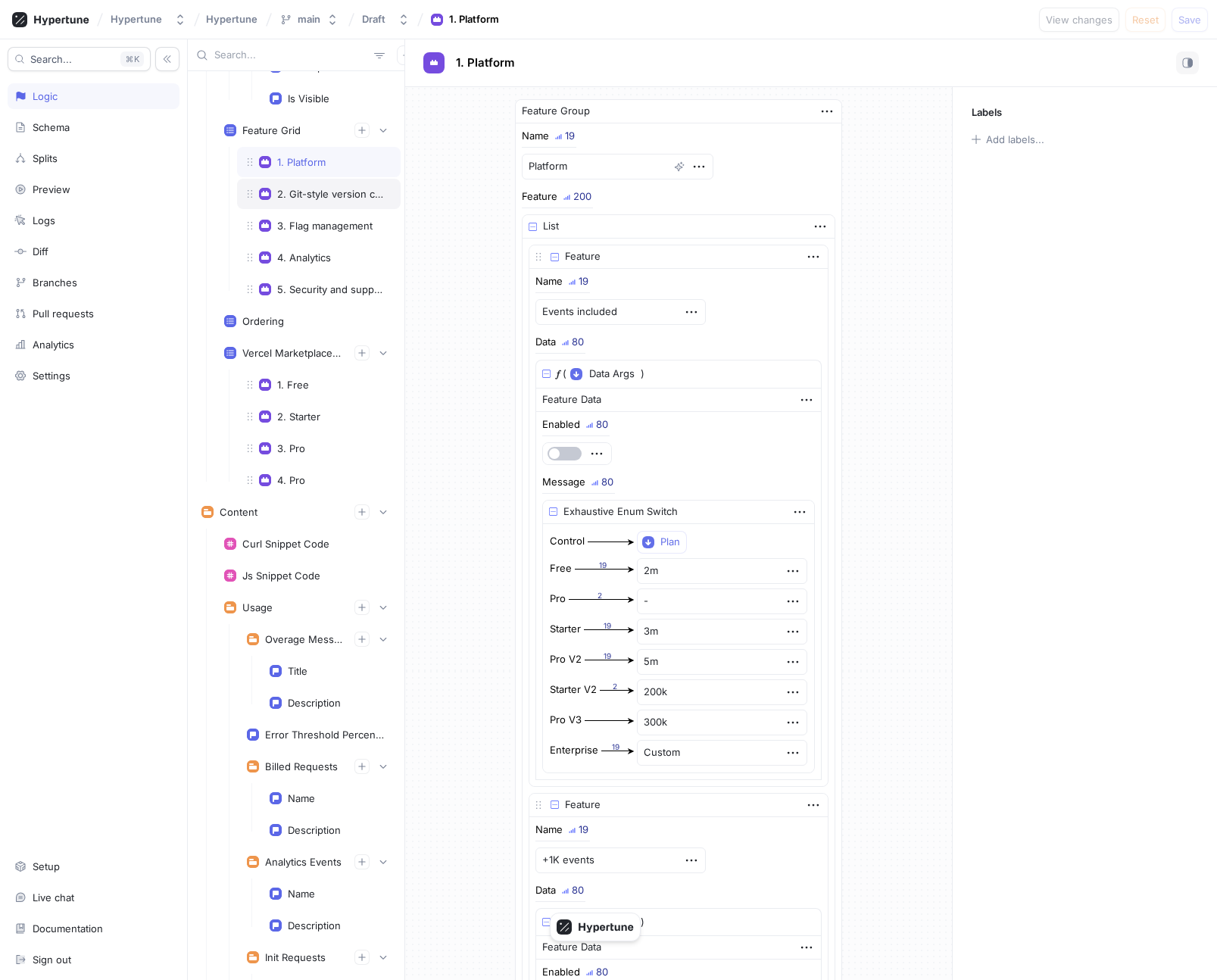
click at [323, 195] on div "2. Git-style version control" at bounding box center [331, 194] width 108 height 12
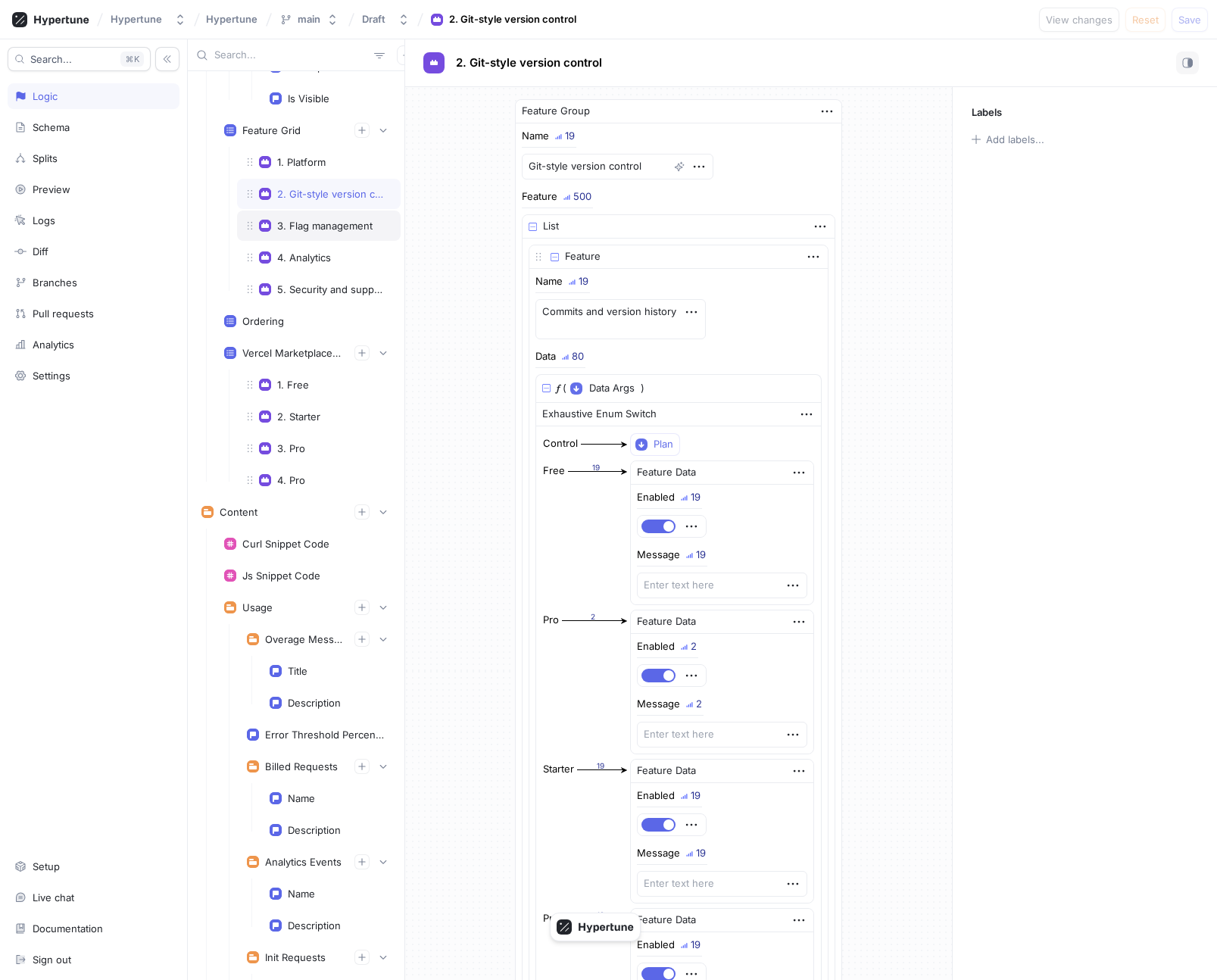
click at [327, 228] on div "3. Flag management" at bounding box center [325, 225] width 95 height 12
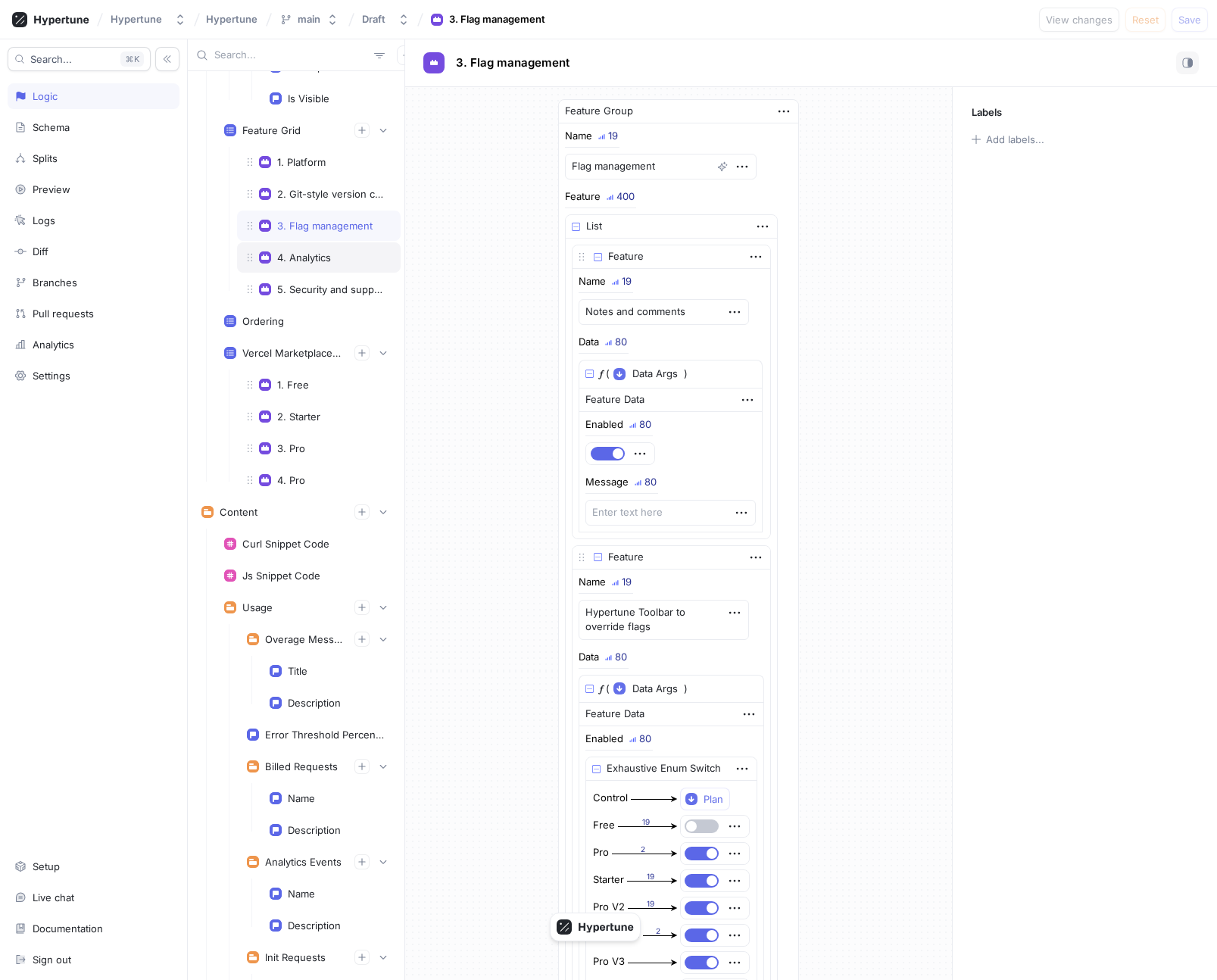
click at [327, 259] on div "4. Analytics" at bounding box center [304, 258] width 54 height 12
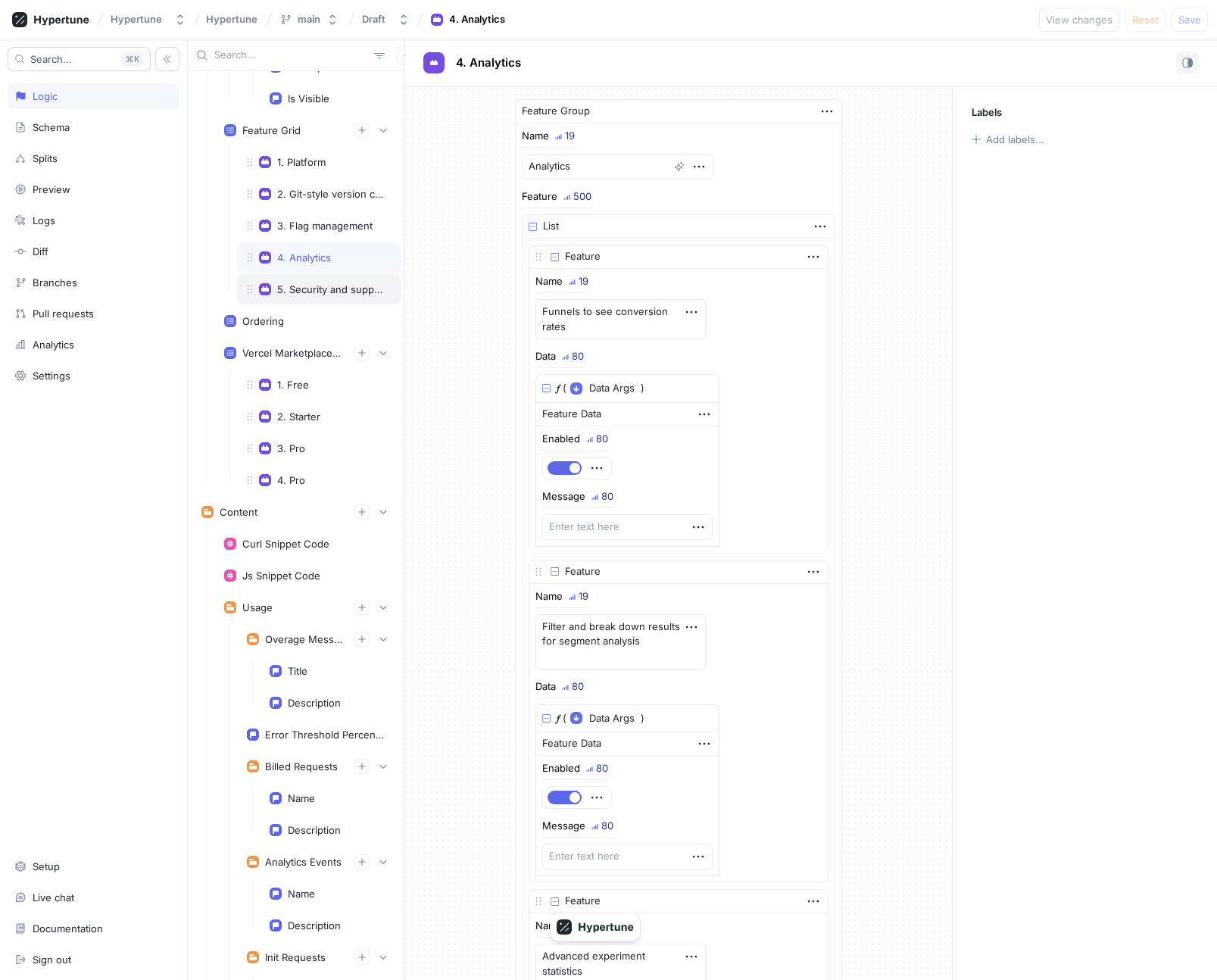
click at [327, 278] on div "5. Security and support" at bounding box center [319, 289] width 164 height 30
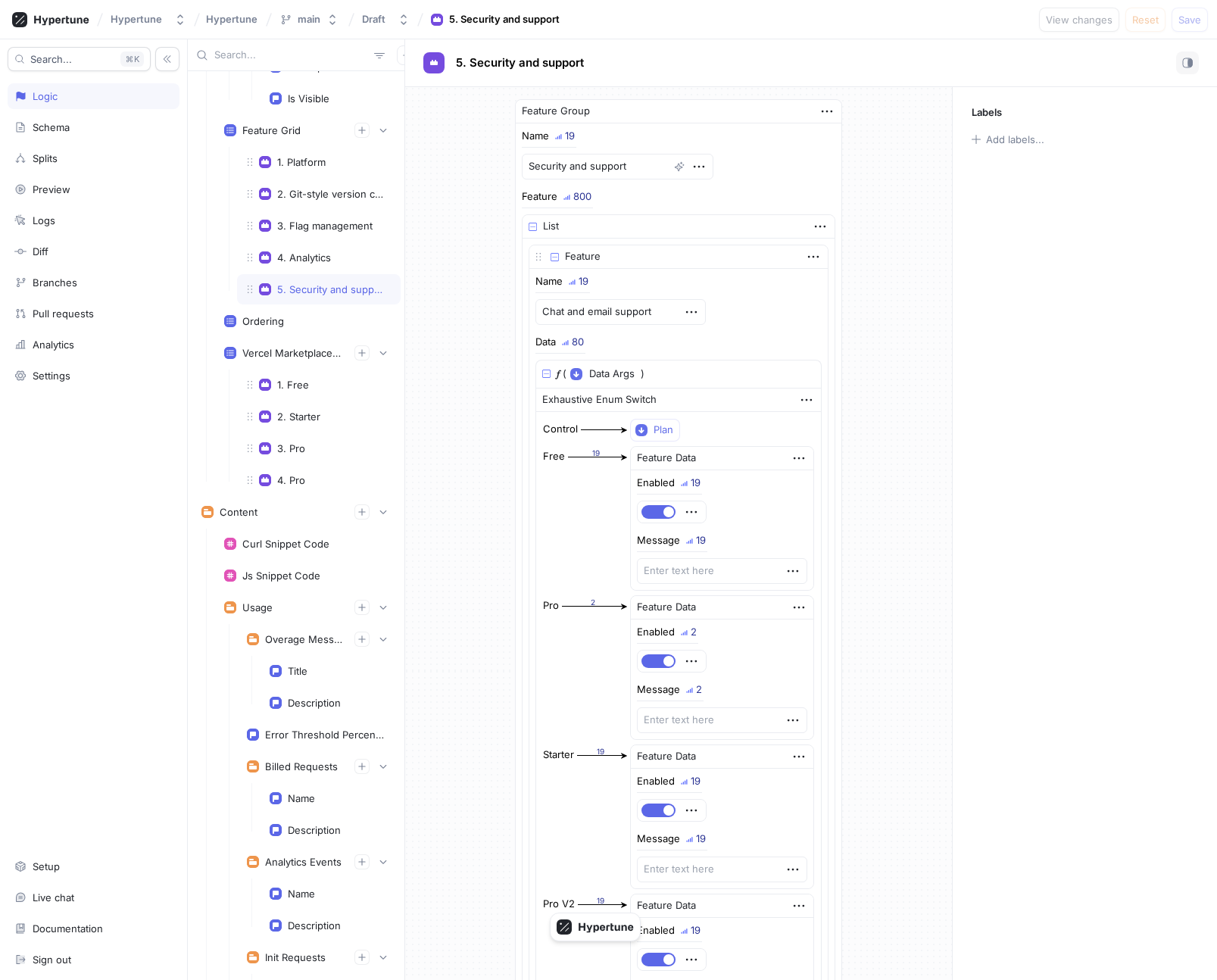
scroll to position [6201, 0]
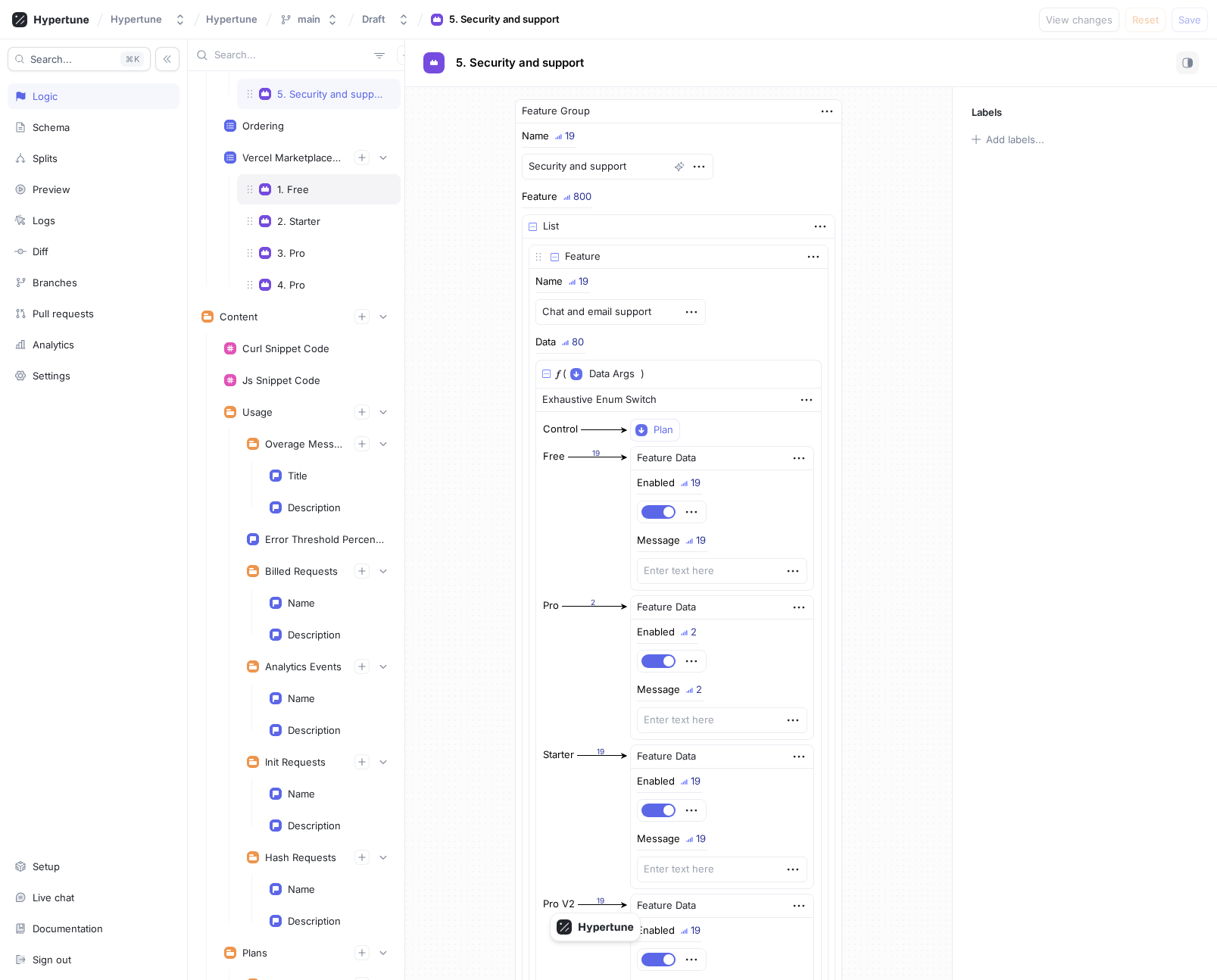
click at [313, 194] on div "1. Free" at bounding box center [319, 189] width 144 height 12
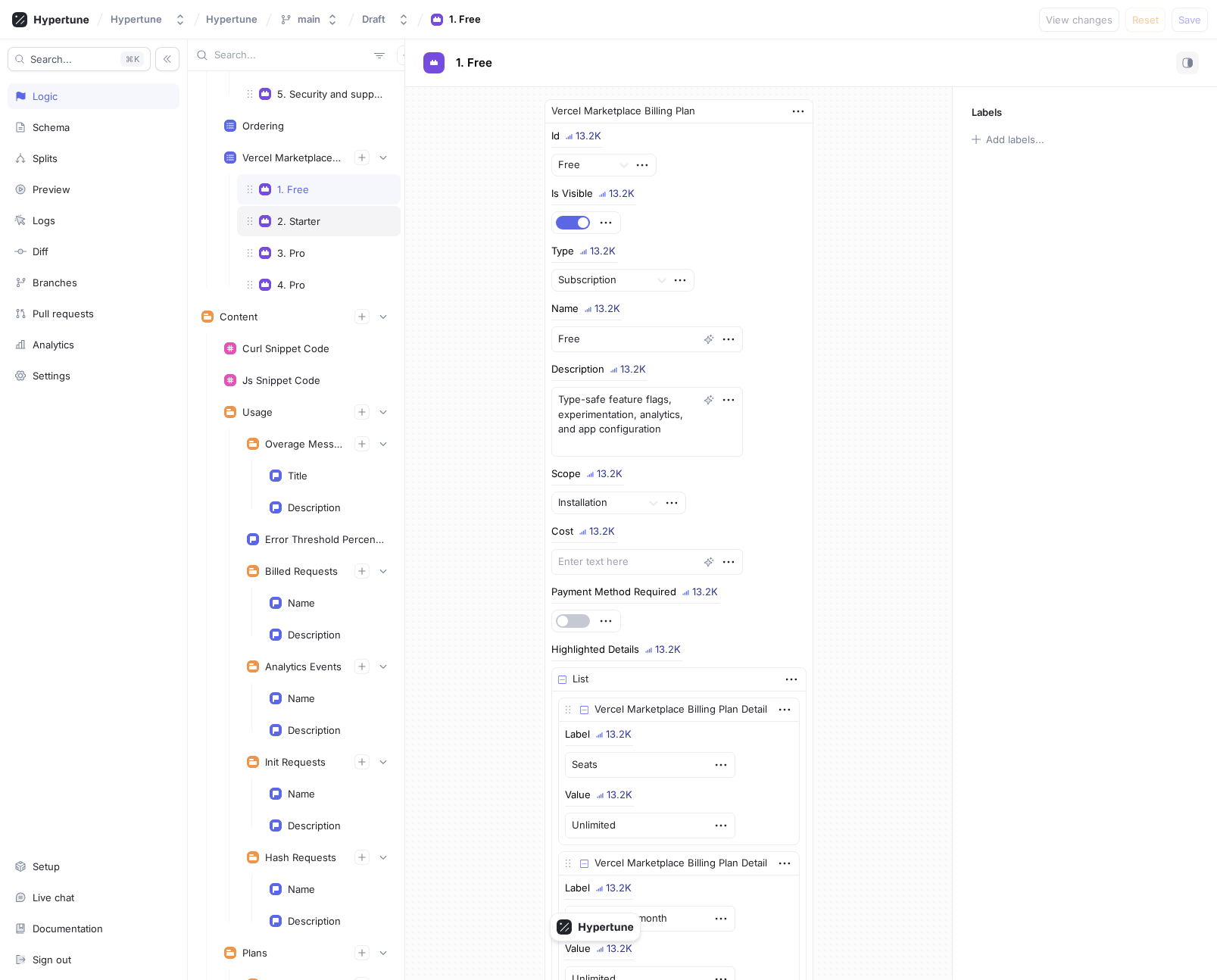
click at [316, 225] on div "2. Starter" at bounding box center [299, 221] width 43 height 12
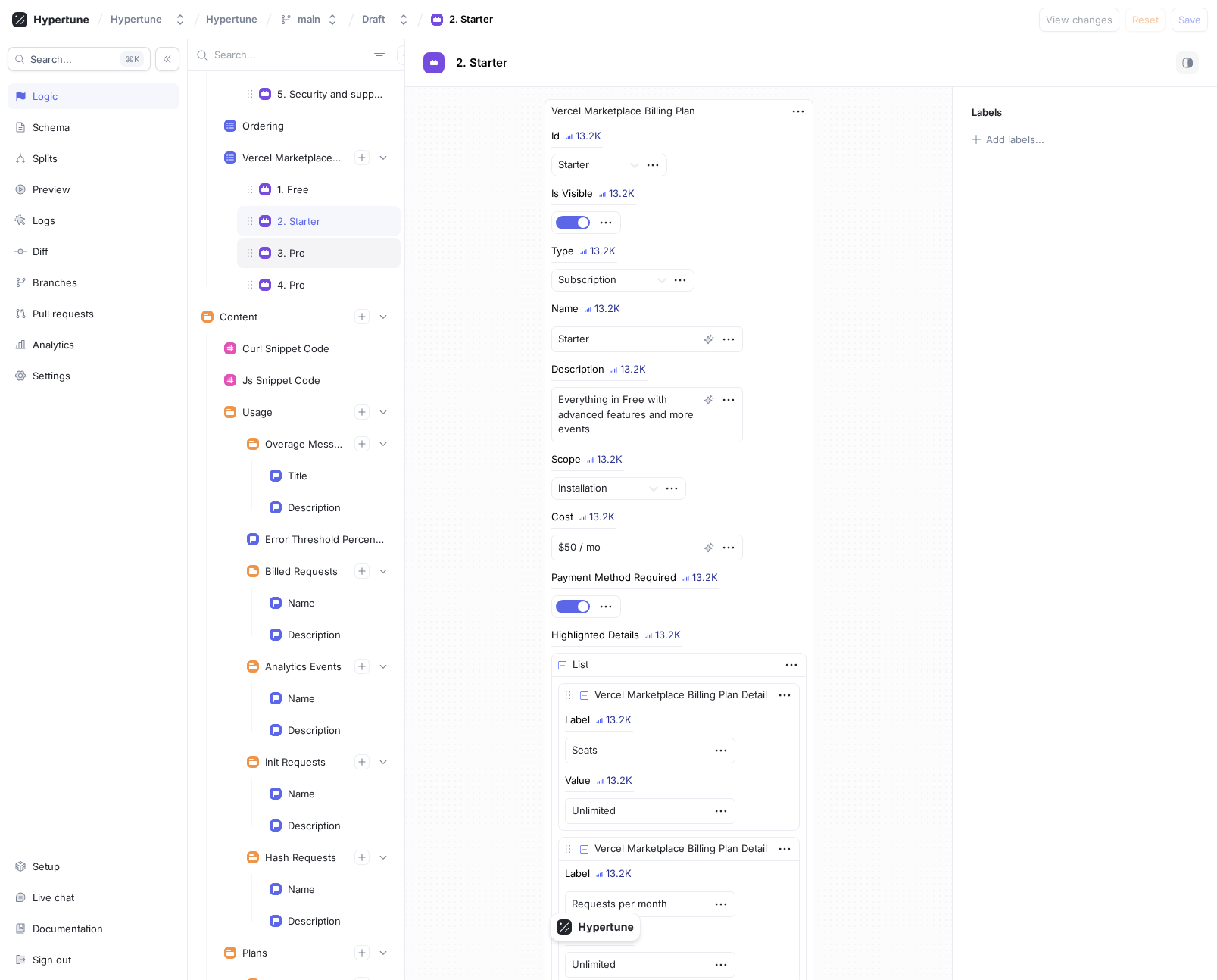
click at [316, 256] on div "3. Pro" at bounding box center [319, 253] width 144 height 12
click at [316, 274] on div "4. Pro" at bounding box center [319, 284] width 164 height 30
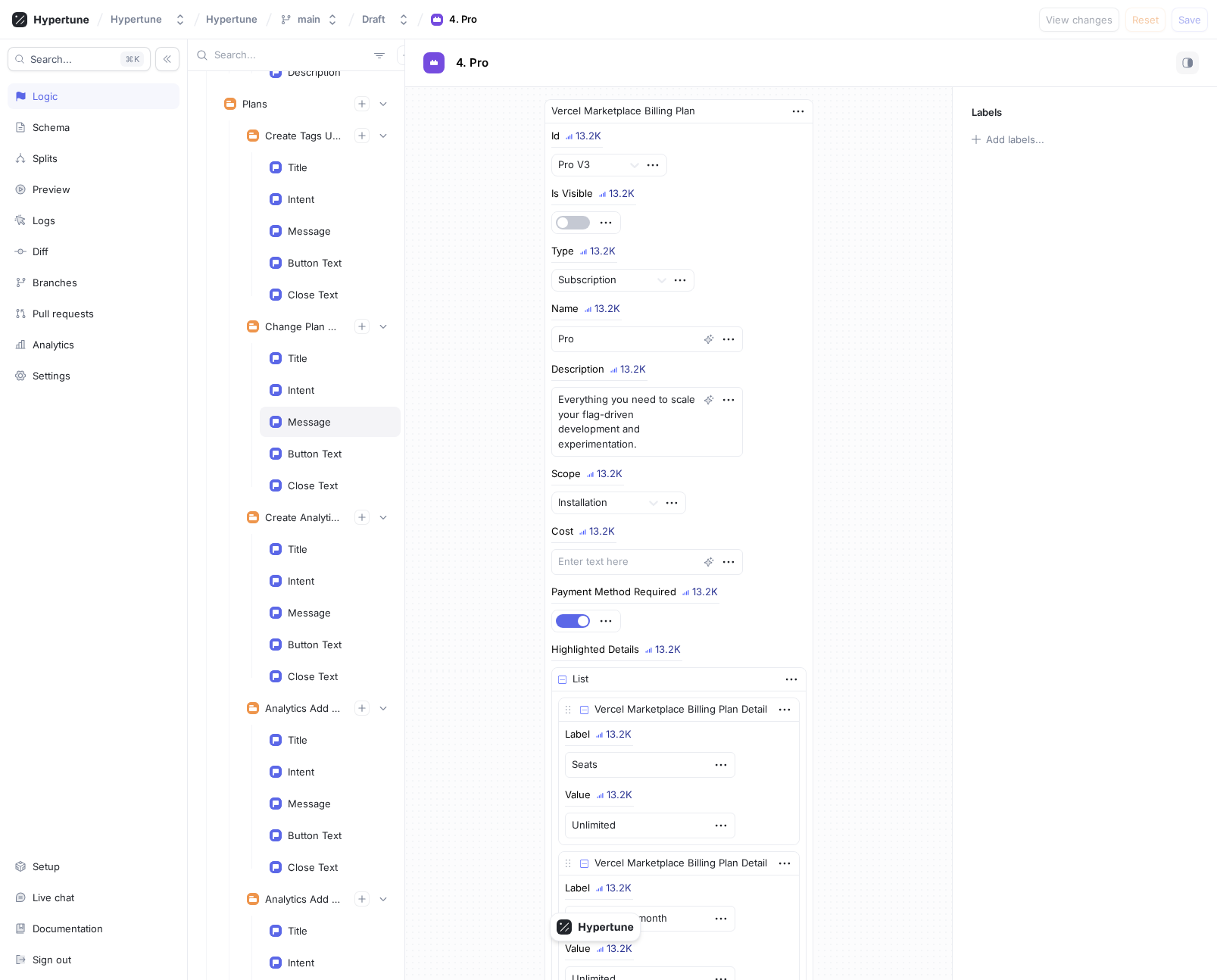
scroll to position [7218, 0]
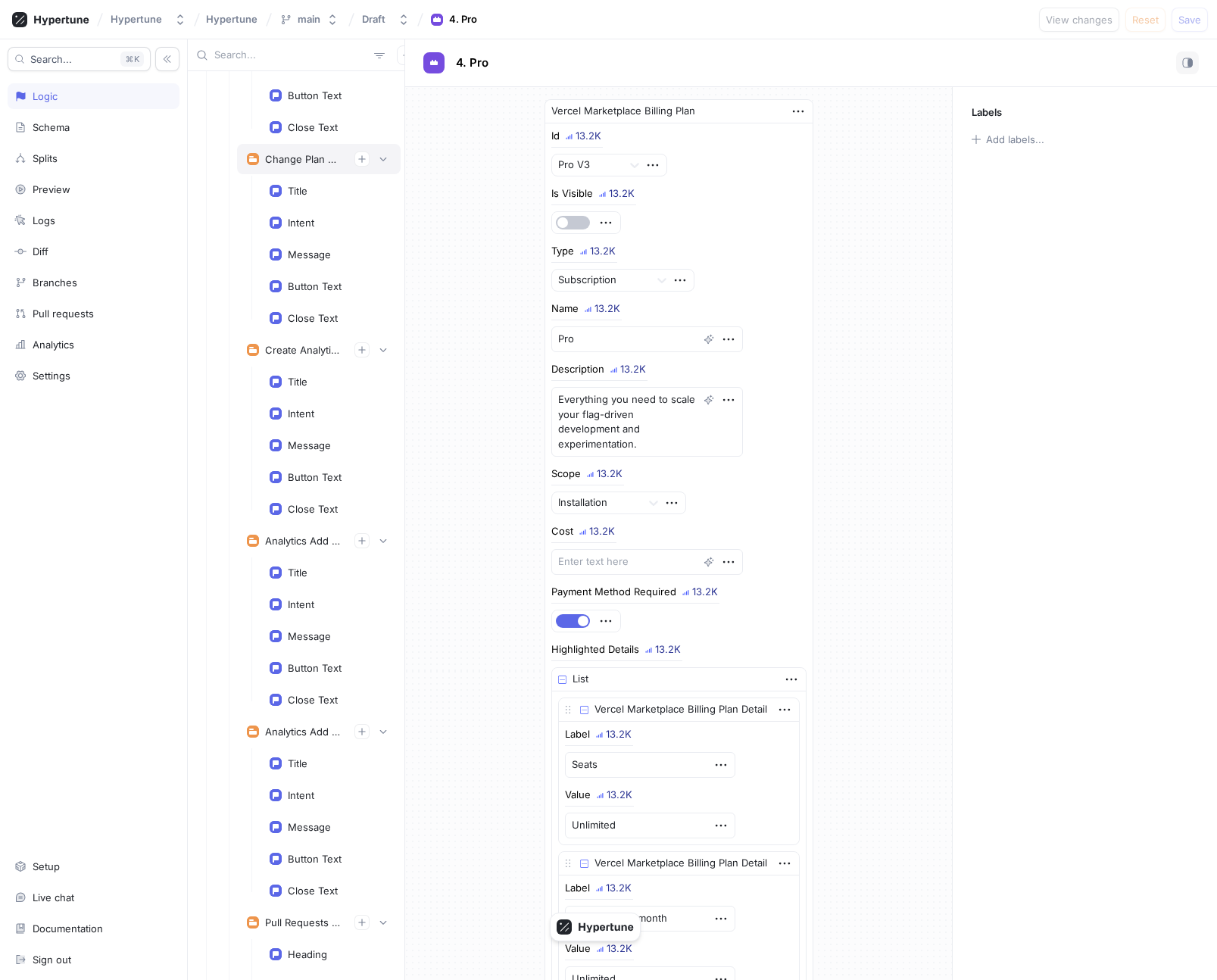
click at [295, 147] on div "Change Plan Confirmation Modal" at bounding box center [319, 158] width 164 height 30
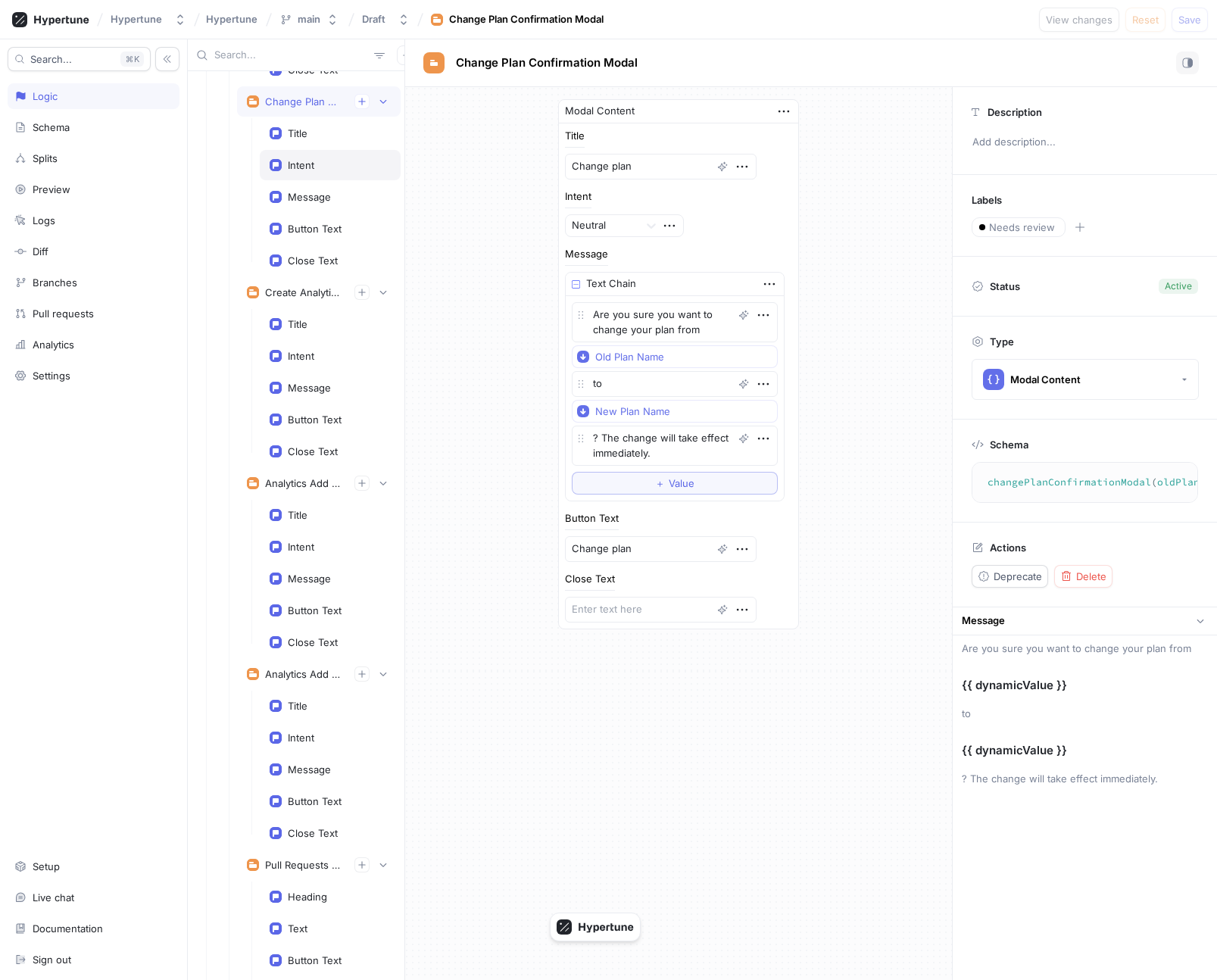
scroll to position [7285, 0]
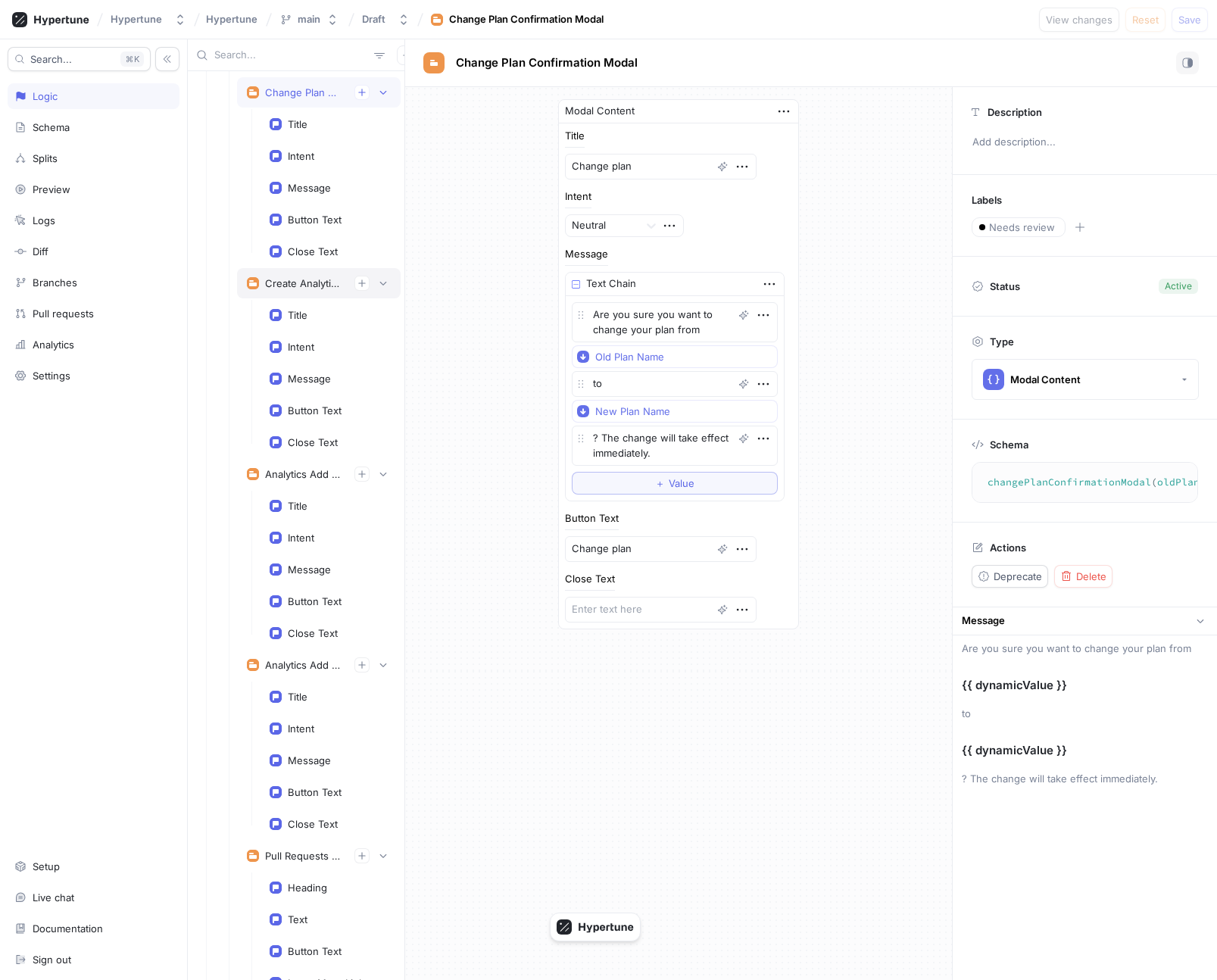
click at [311, 281] on div "Create Analytics Upgrade Modal" at bounding box center [303, 284] width 77 height 12
type textarea "x"
type textarea "createAnalyticsUpgradeModal: ModalContent!"
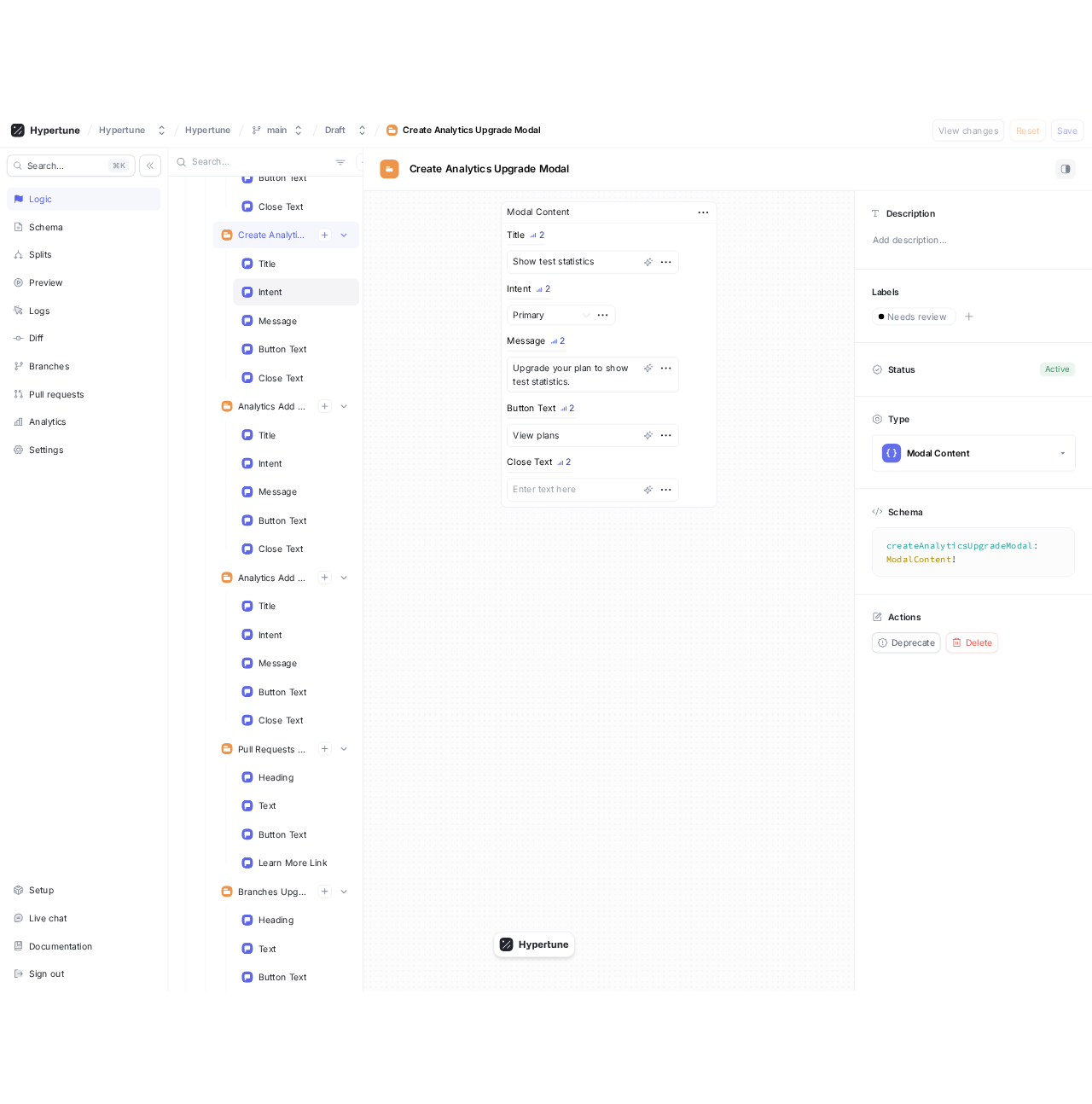
scroll to position [8388, 0]
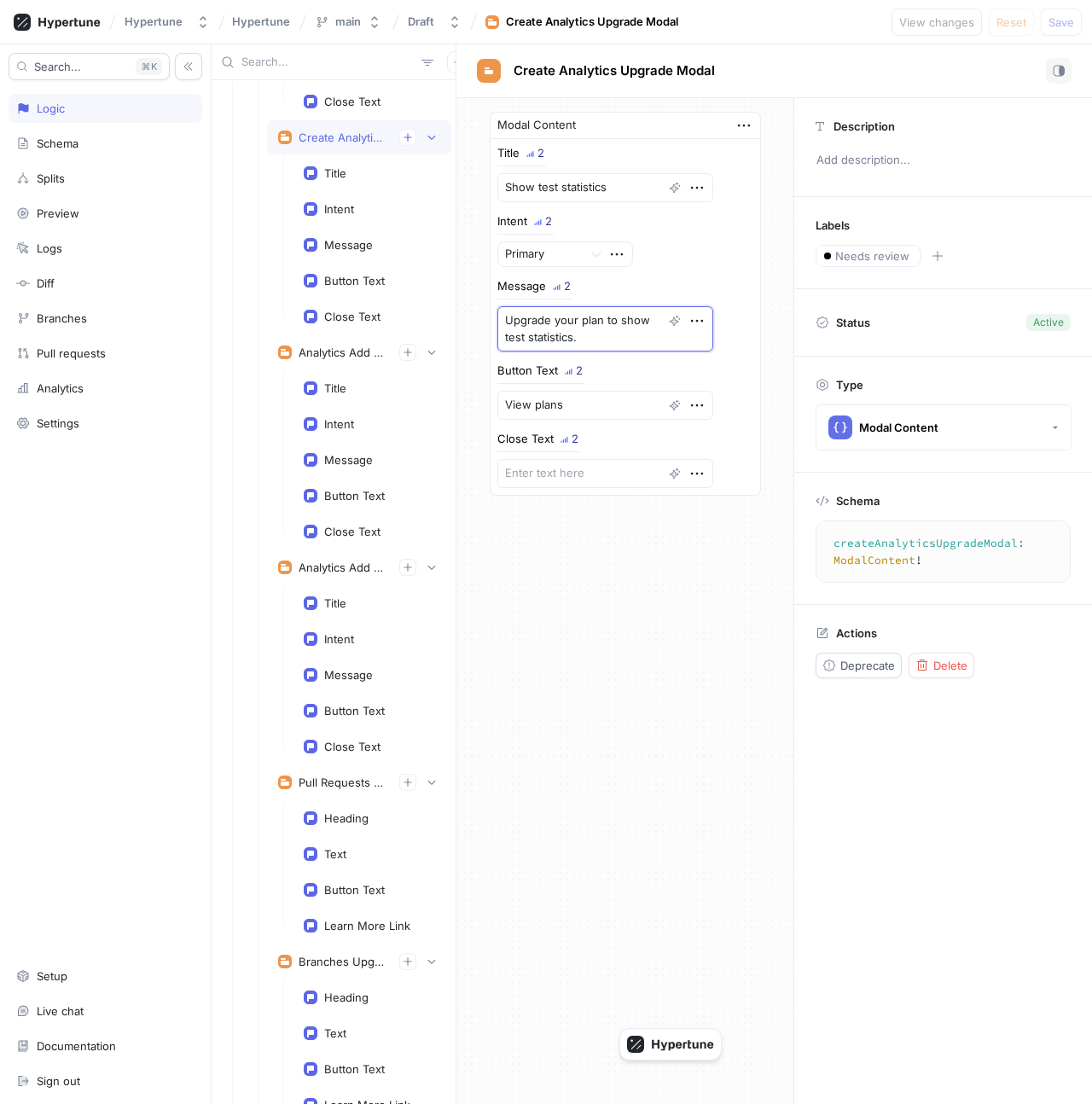
click at [534, 341] on textarea "Upgrade your plan to show test statistics." at bounding box center [606, 328] width 216 height 45
click at [626, 338] on textarea "Upgrade your plan to show test statistics." at bounding box center [606, 328] width 216 height 45
click at [593, 338] on textarea "Upgrade your plan to show test statistics." at bounding box center [606, 328] width 216 height 45
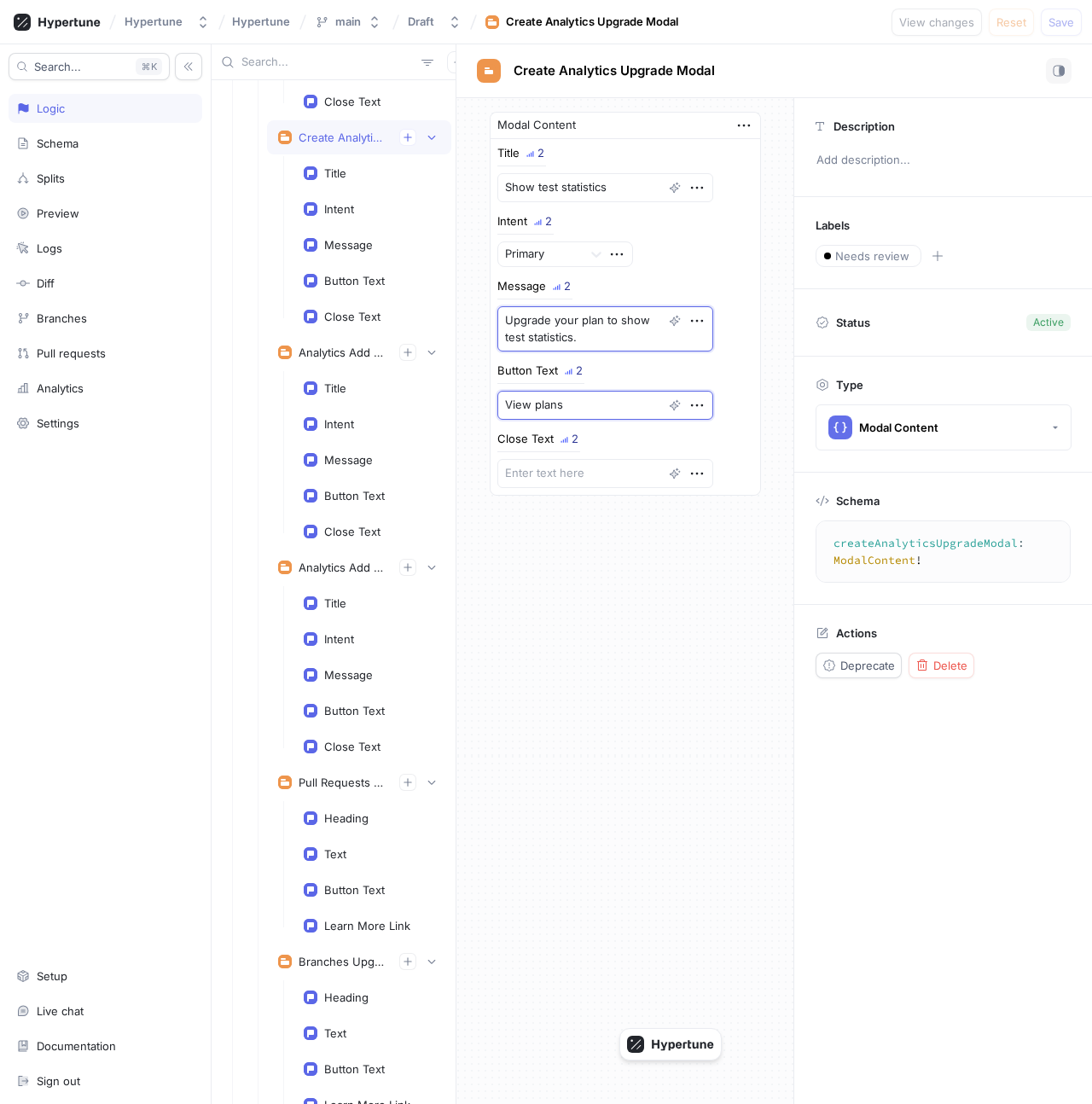
click at [612, 393] on textarea "View plans" at bounding box center [606, 405] width 216 height 29
click at [579, 470] on textarea at bounding box center [606, 474] width 216 height 29
click at [587, 396] on textarea "View plans" at bounding box center [606, 405] width 216 height 29
click at [585, 470] on textarea at bounding box center [606, 474] width 216 height 29
click at [587, 405] on textarea "View plans" at bounding box center [606, 405] width 216 height 29
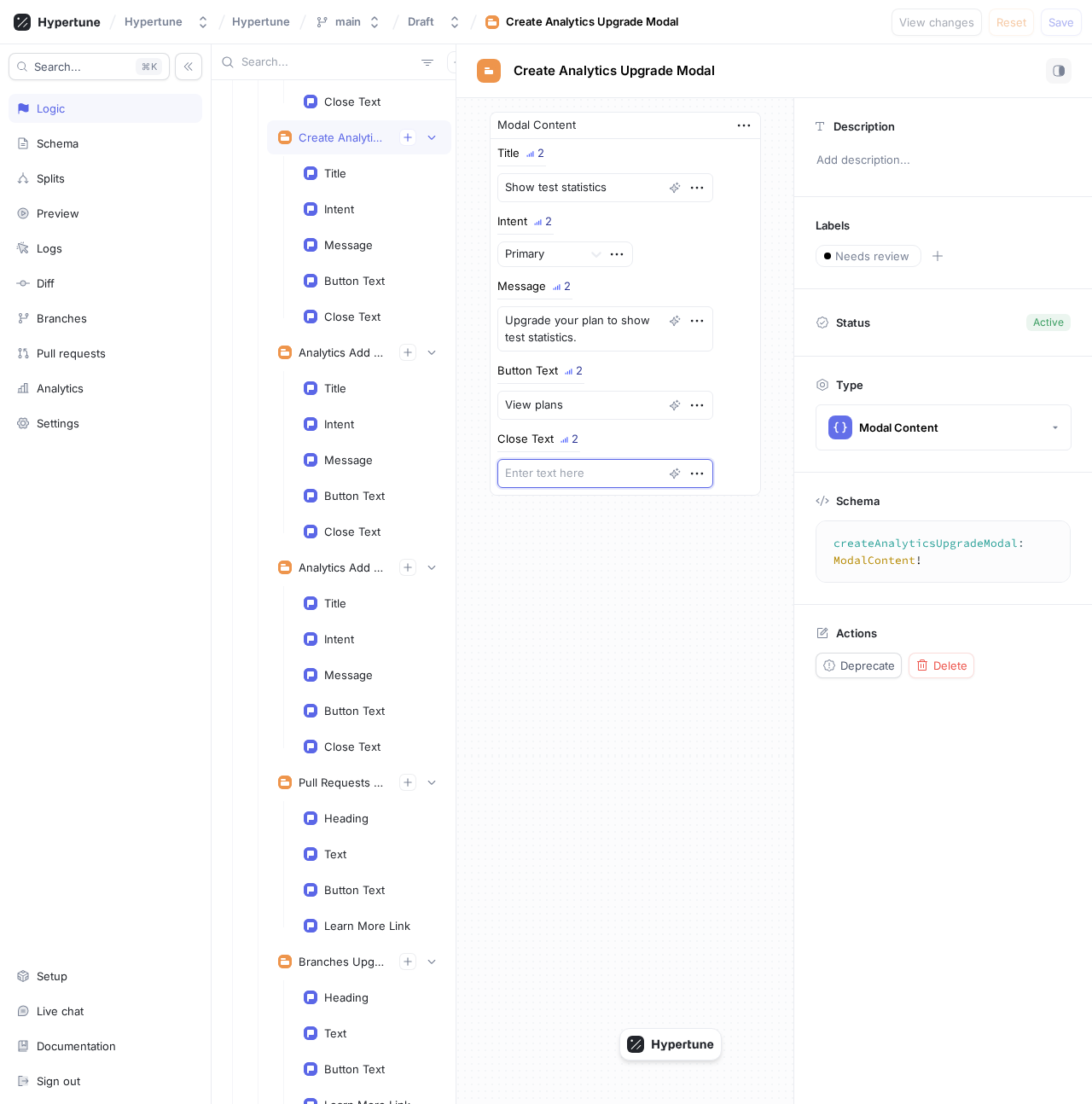
click at [583, 471] on textarea at bounding box center [606, 474] width 216 height 29
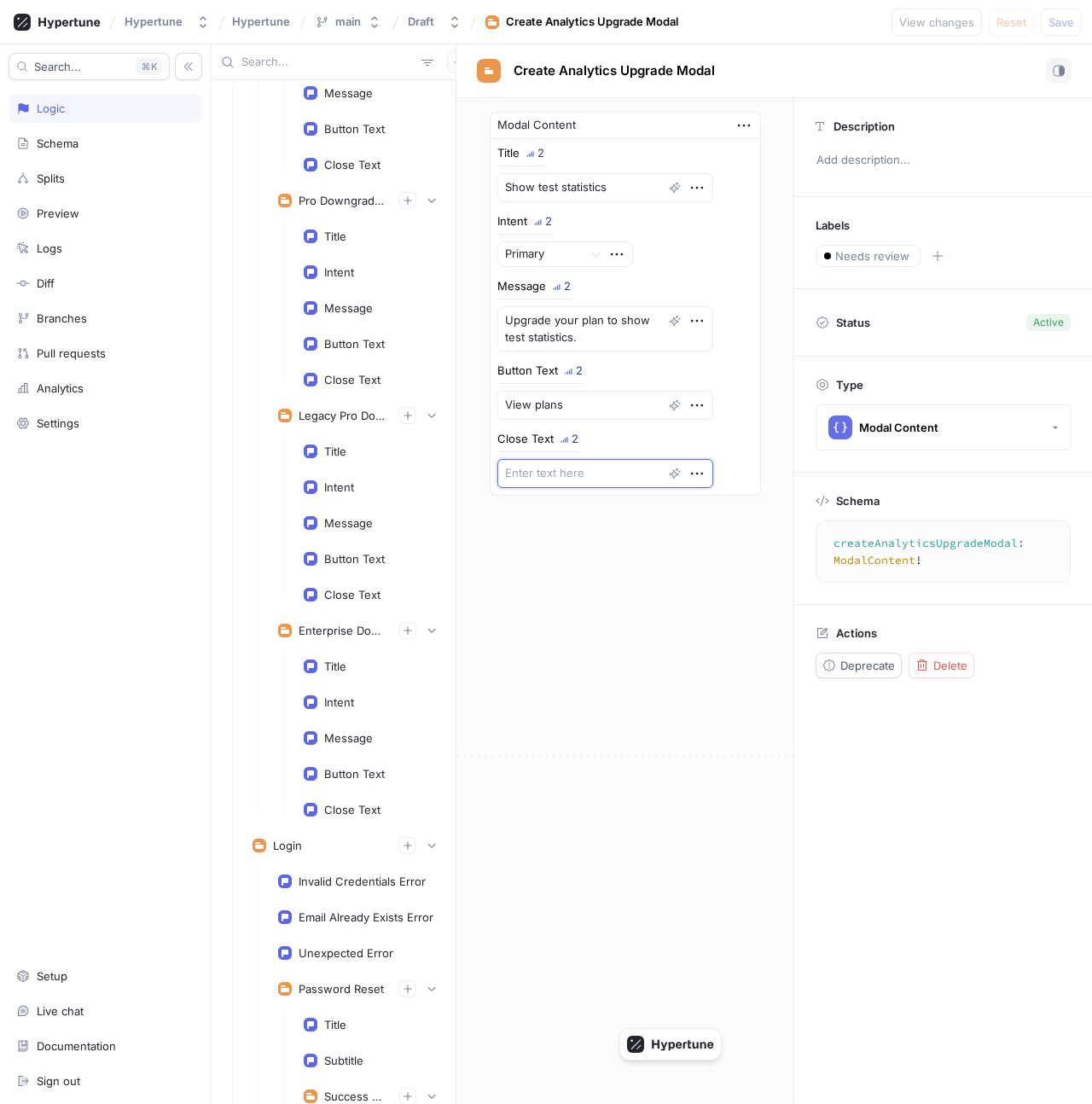
scroll to position [9659, 0]
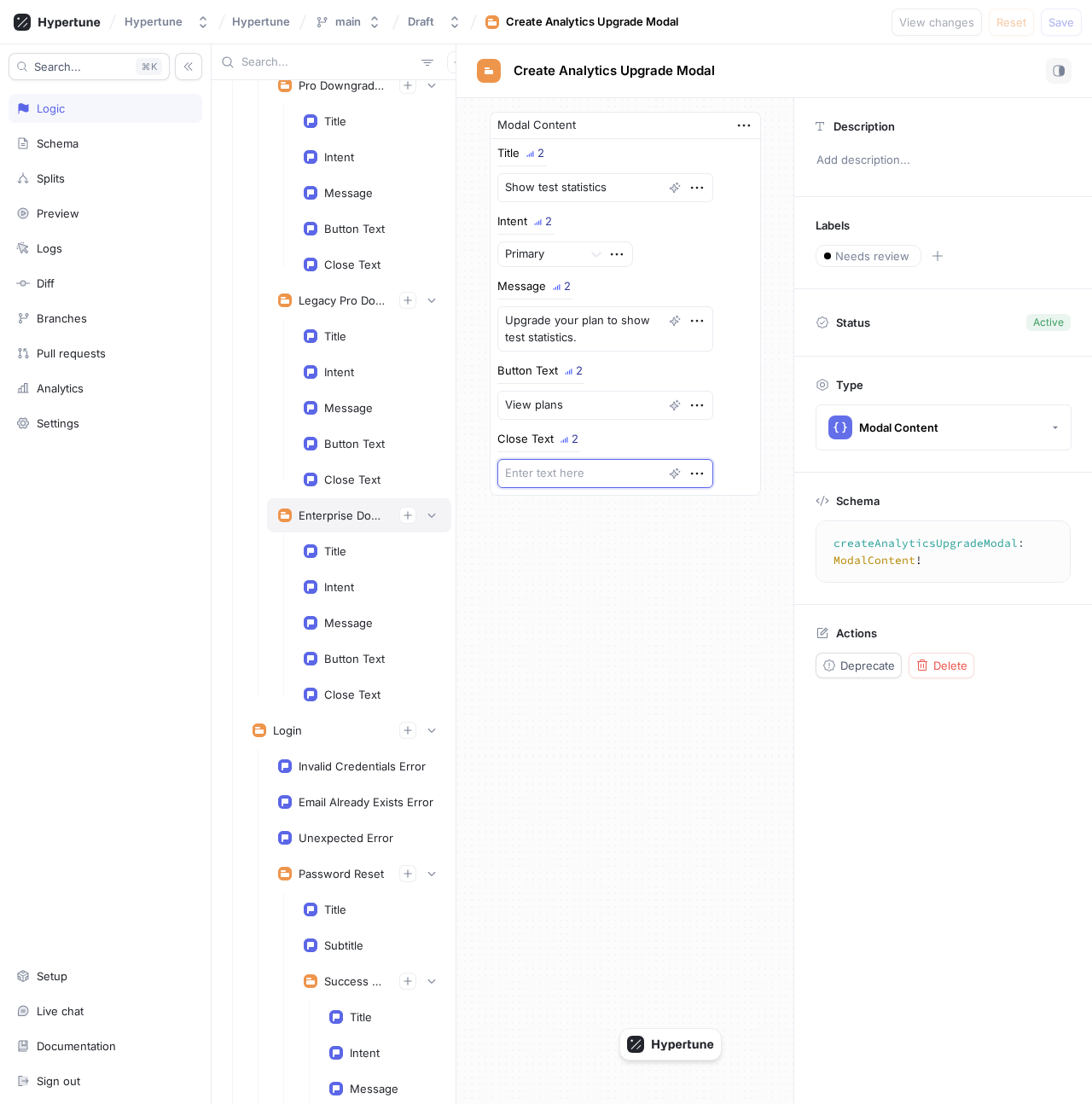
click at [331, 512] on div "Enterprise Downgrade Modal" at bounding box center [341, 515] width 87 height 14
type textarea "x"
type textarea "enterpriseDowngradeModal: ModalContent!"
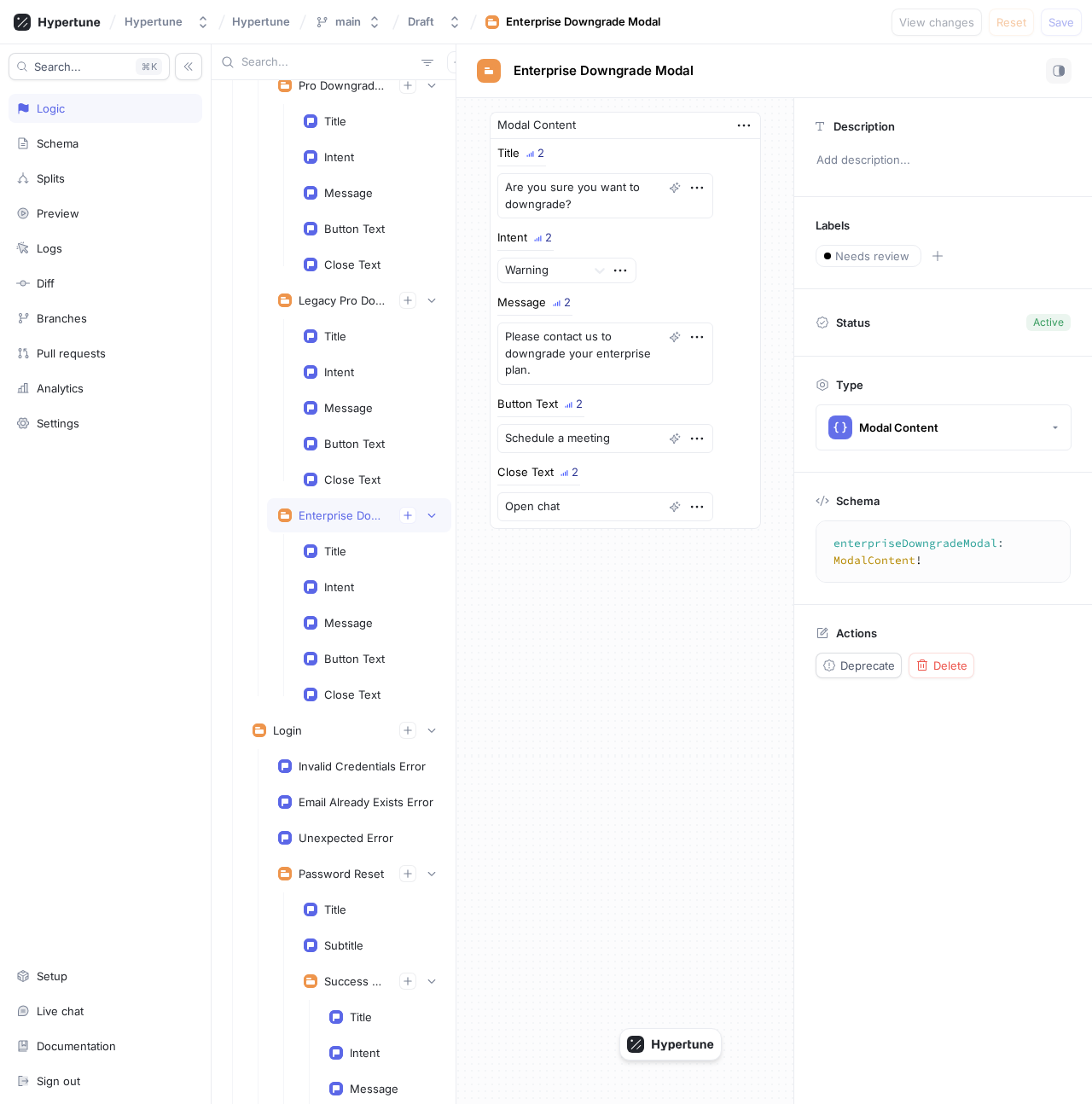
scroll to position [10004, 0]
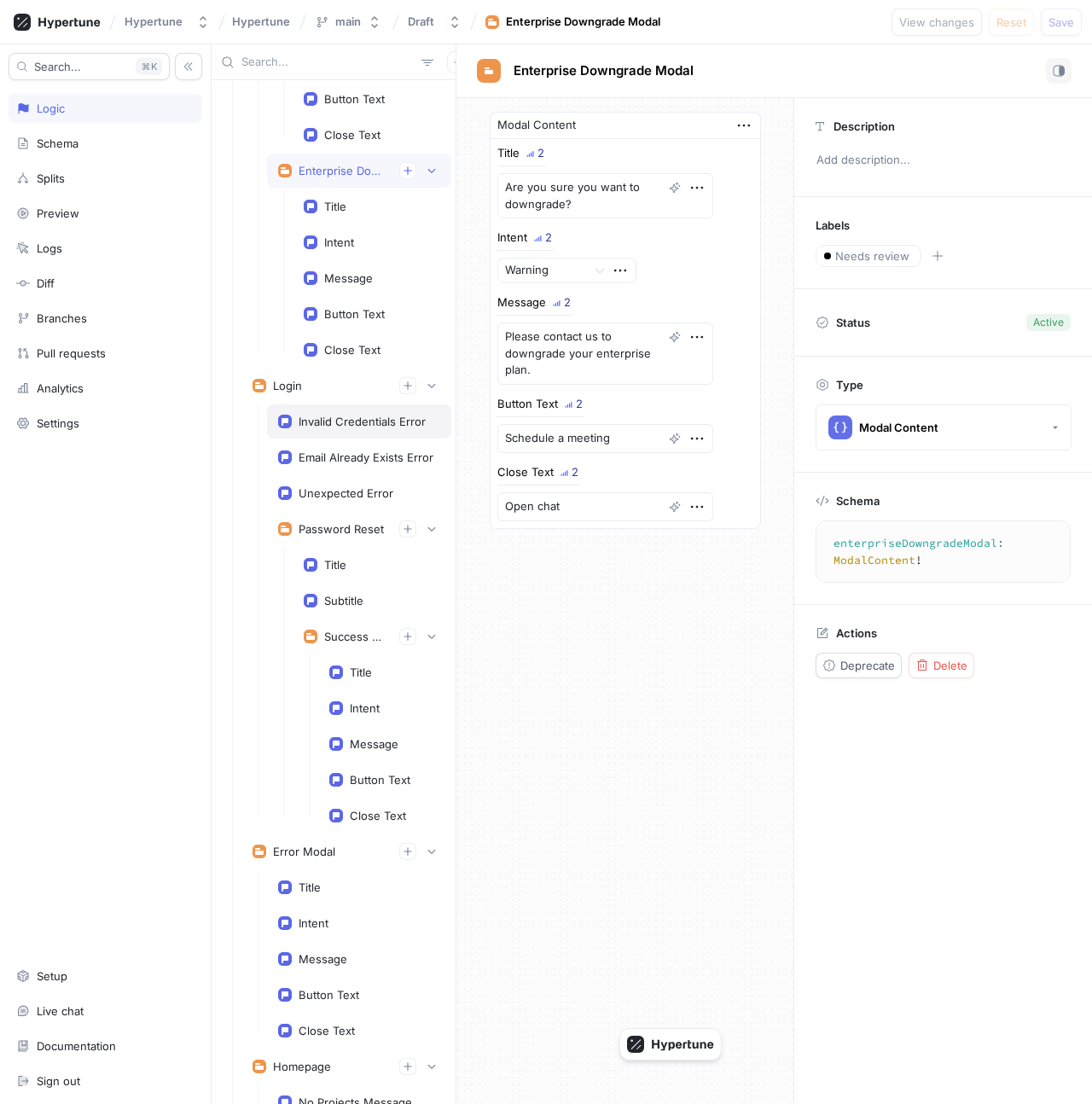
click at [331, 419] on div "Invalid Credentials Error" at bounding box center [362, 422] width 127 height 14
type textarea "x"
type textarea "invalidCredentialsError: String!"
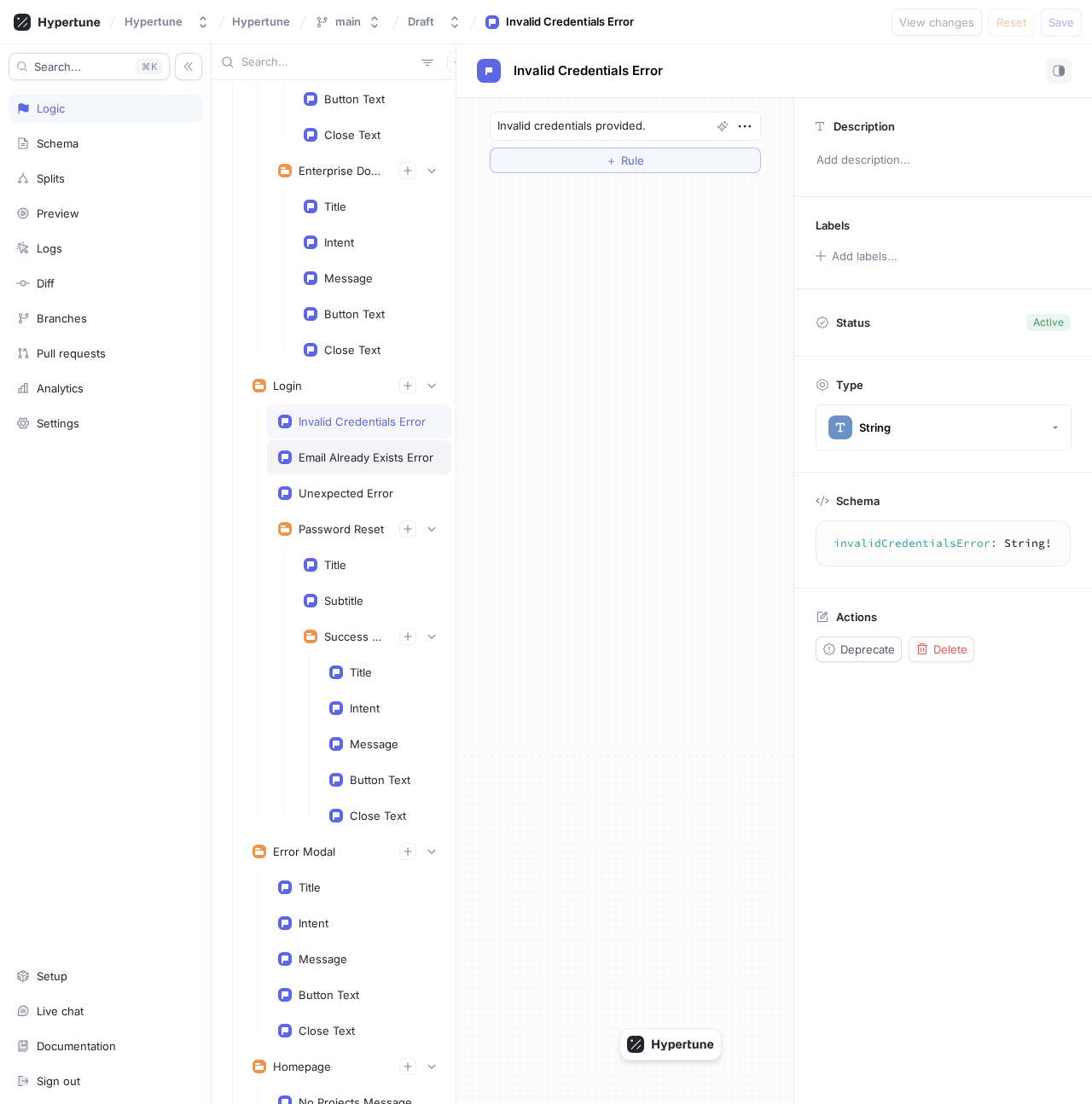
click at [341, 445] on div "Email Already Exists Error" at bounding box center [359, 456] width 184 height 34
type textarea "x"
type textarea "emailAlreadyExistsError: String!"
type textarea "Account with this email already exists."
click at [342, 491] on div "Unexpected Error" at bounding box center [345, 493] width 95 height 14
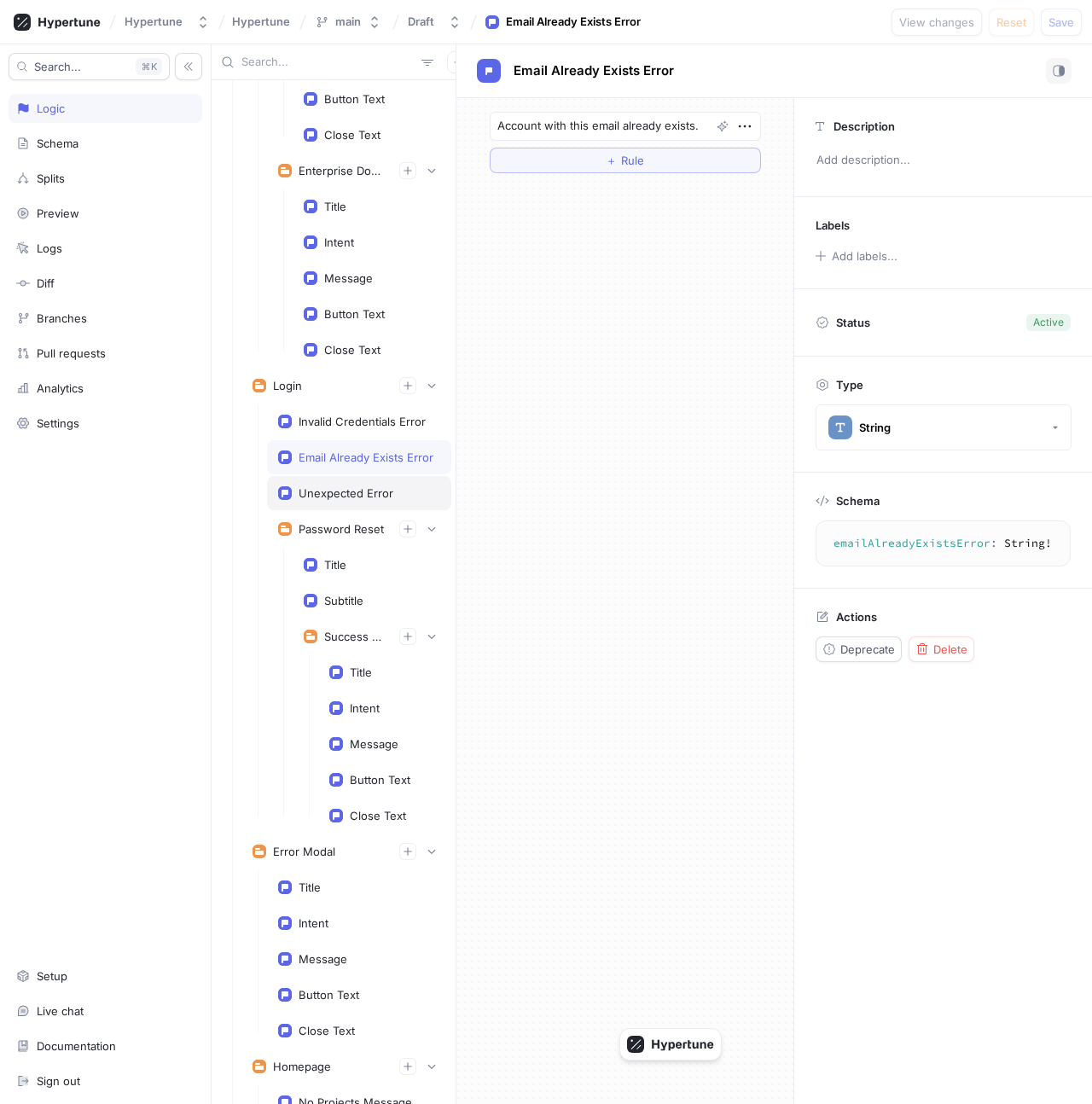
type textarea "x"
type textarea "unexpectedError: String!"
type textarea "Unexpected error. Please try again later."
click at [341, 517] on div "Password Reset" at bounding box center [359, 529] width 184 height 34
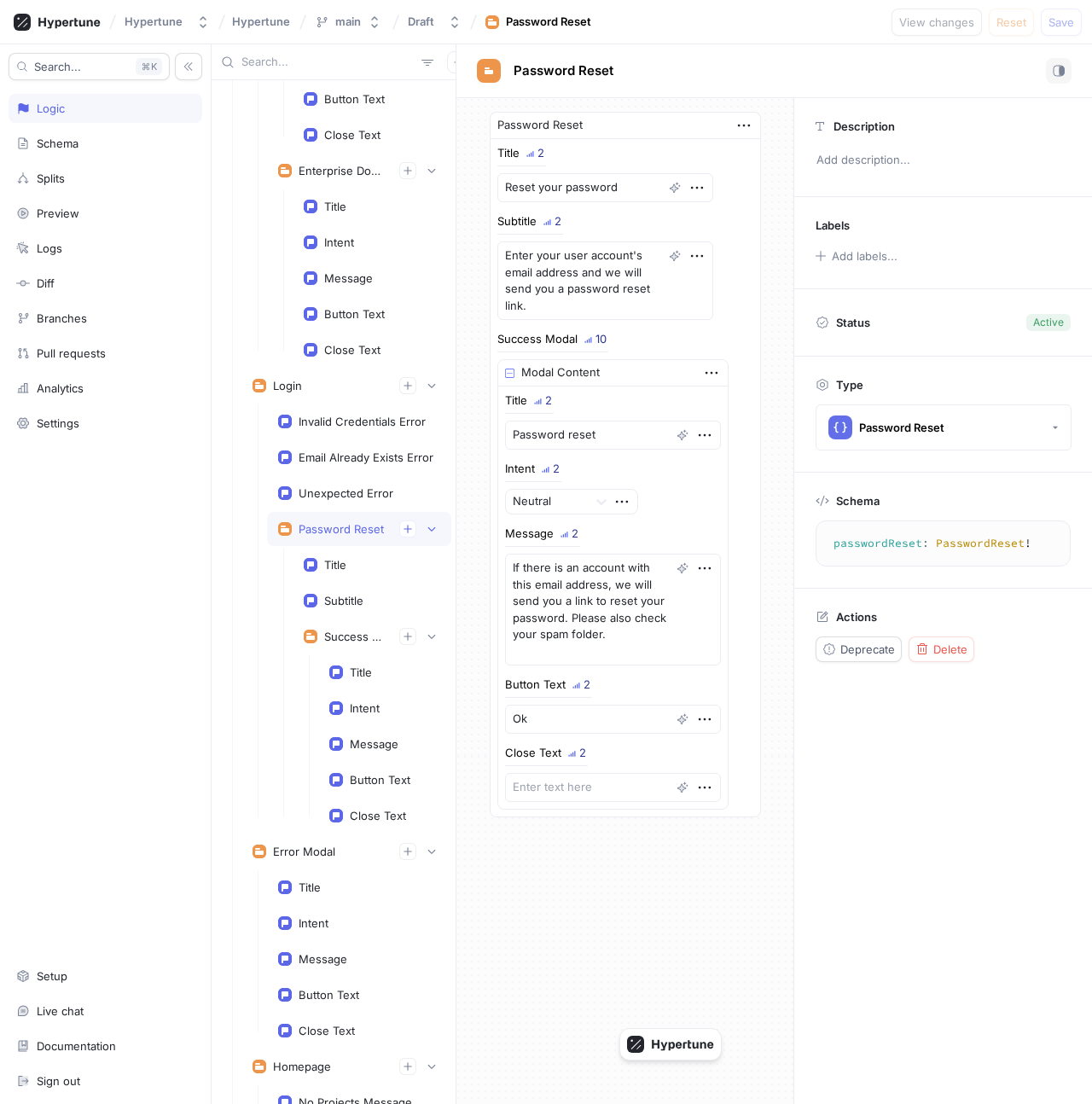
type textarea "x"
type textarea "passwordReset: PasswordReset!"
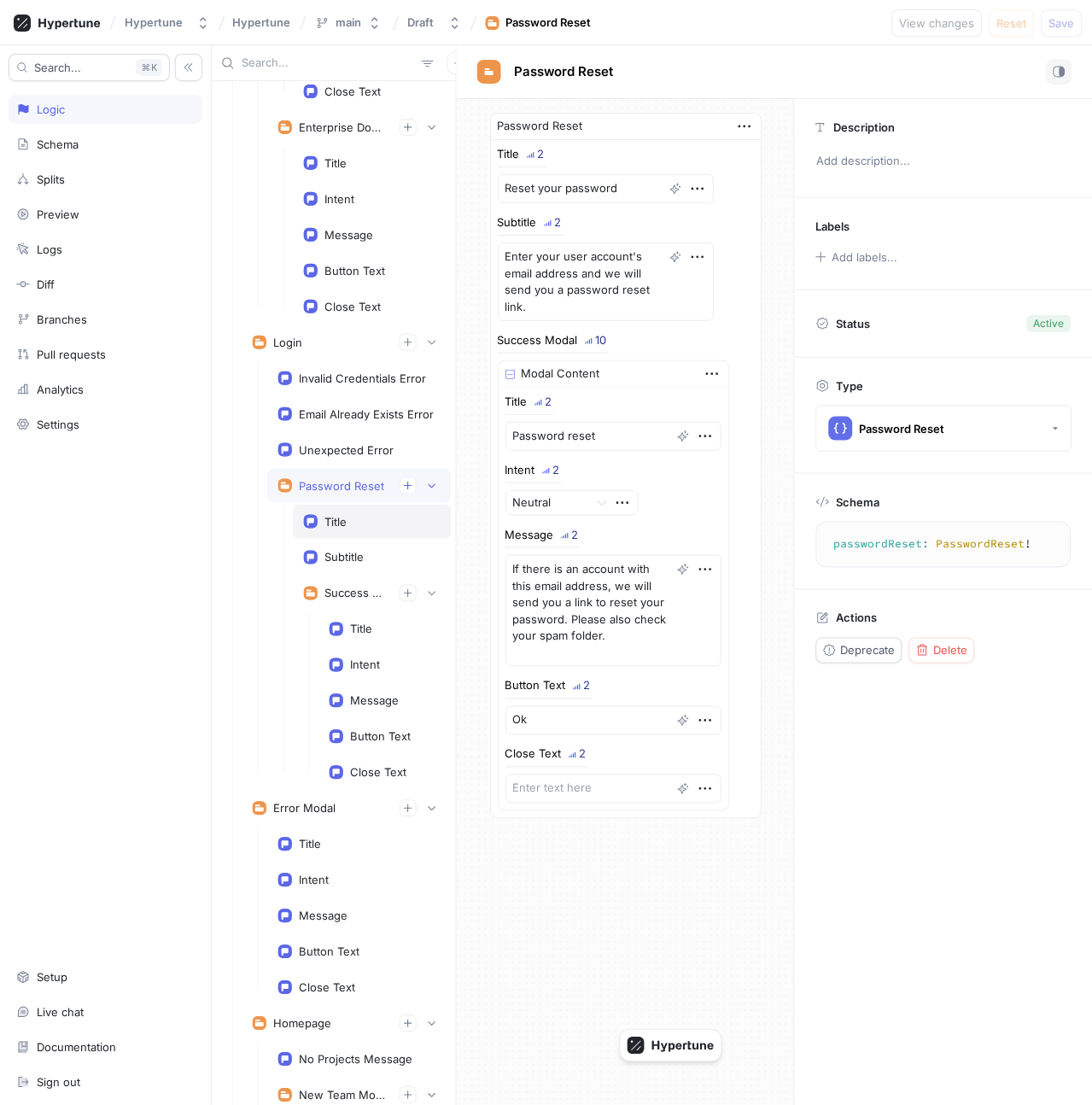
scroll to position [10067, 0]
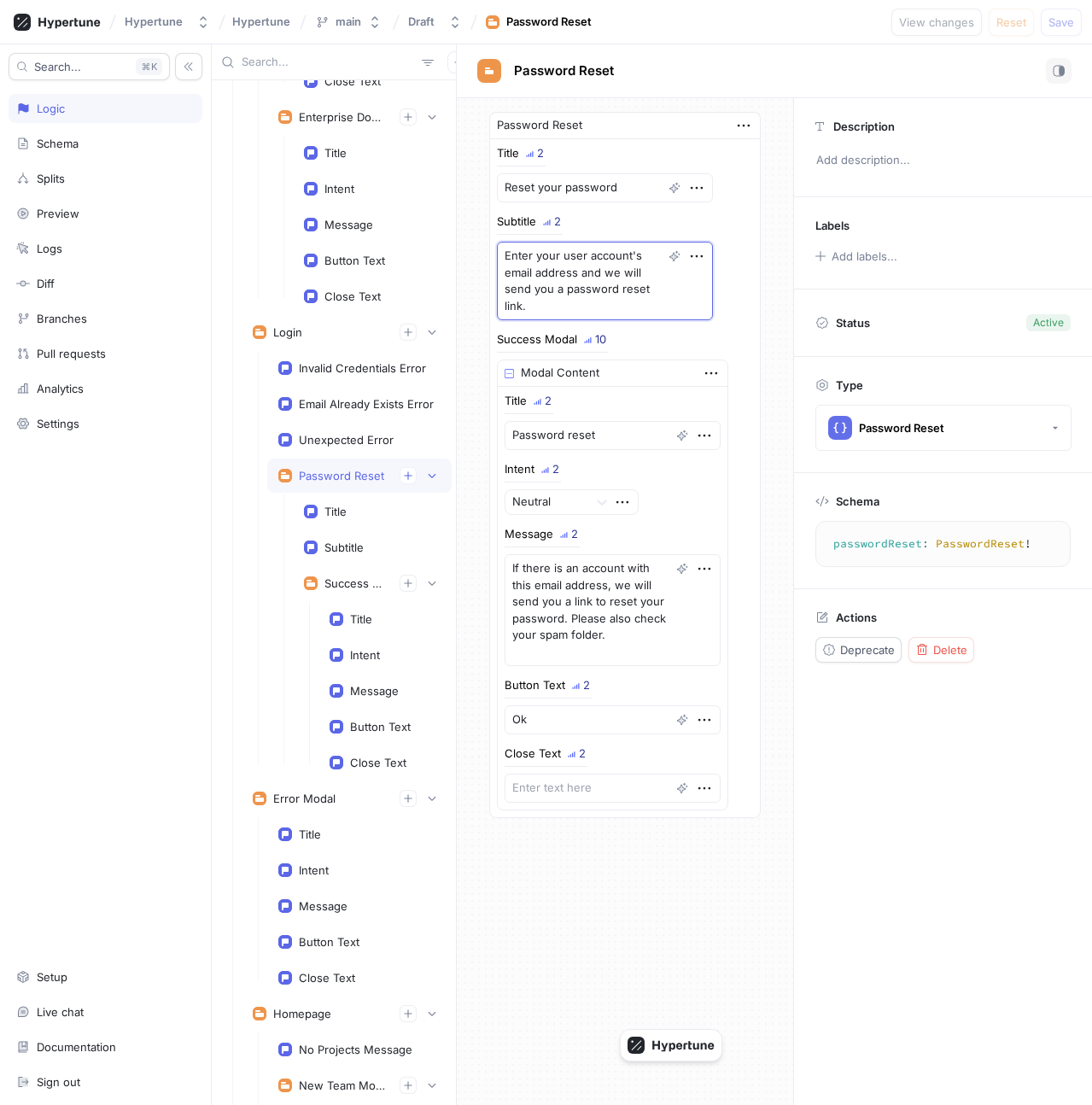
click at [617, 262] on textarea "Enter your user account's email address and we will send you a password reset l…" at bounding box center [605, 280] width 216 height 78
click at [617, 292] on textarea "Enter your user account's email address and we will send you a password reset l…" at bounding box center [605, 280] width 216 height 78
drag, startPoint x: 608, startPoint y: 302, endPoint x: 546, endPoint y: 246, distance: 83.5
click at [546, 246] on textarea "Enter your user account's email address and we will send you a password reset l…" at bounding box center [605, 280] width 216 height 78
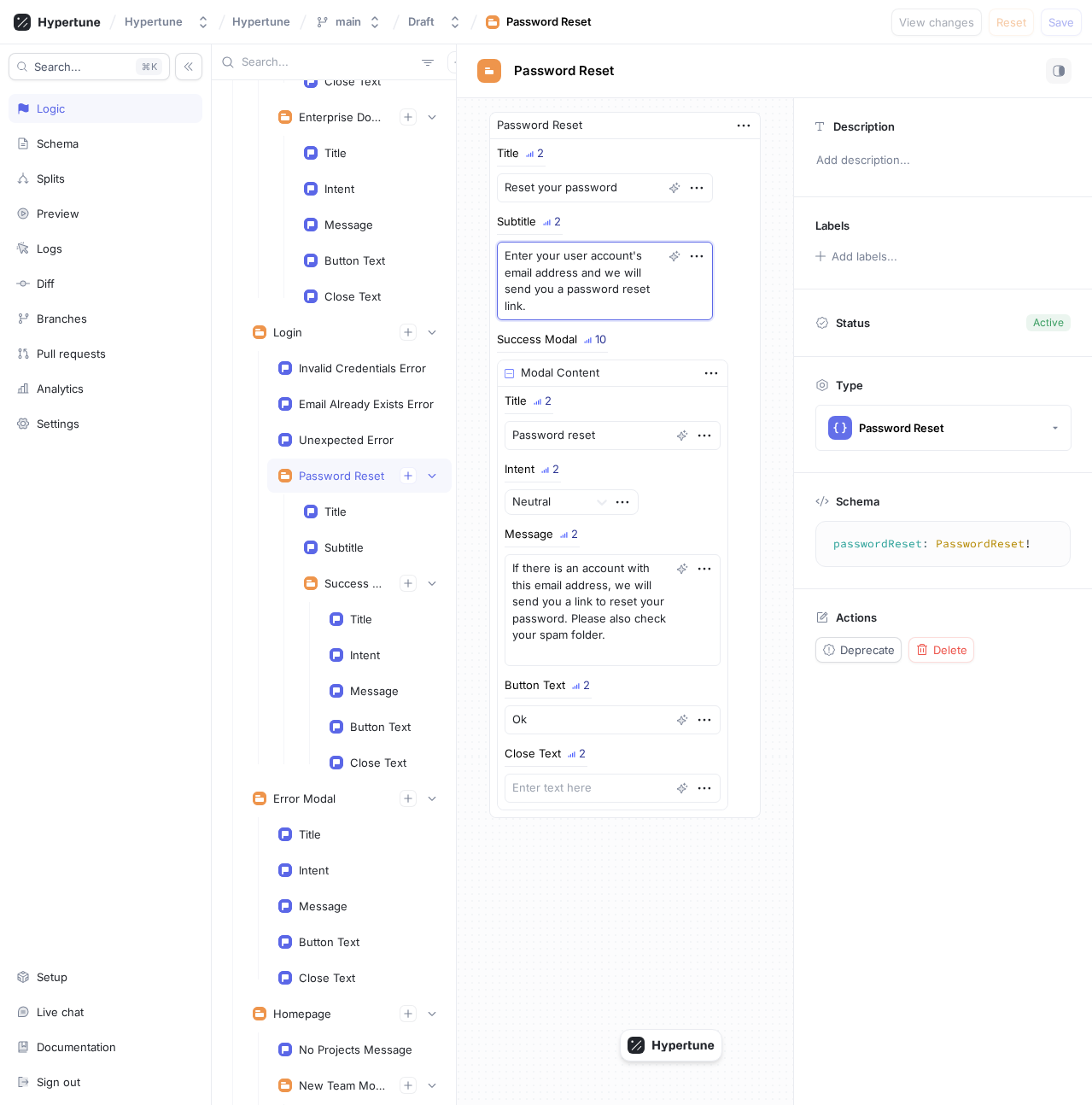
drag, startPoint x: 550, startPoint y: 260, endPoint x: 581, endPoint y: 303, distance: 53.0
click at [580, 302] on textarea "Enter your user account's email address and we will send you a password reset l…" at bounding box center [605, 280] width 216 height 78
click at [581, 303] on textarea "Enter your user account's email address and we will send you a password reset l…" at bounding box center [605, 280] width 216 height 78
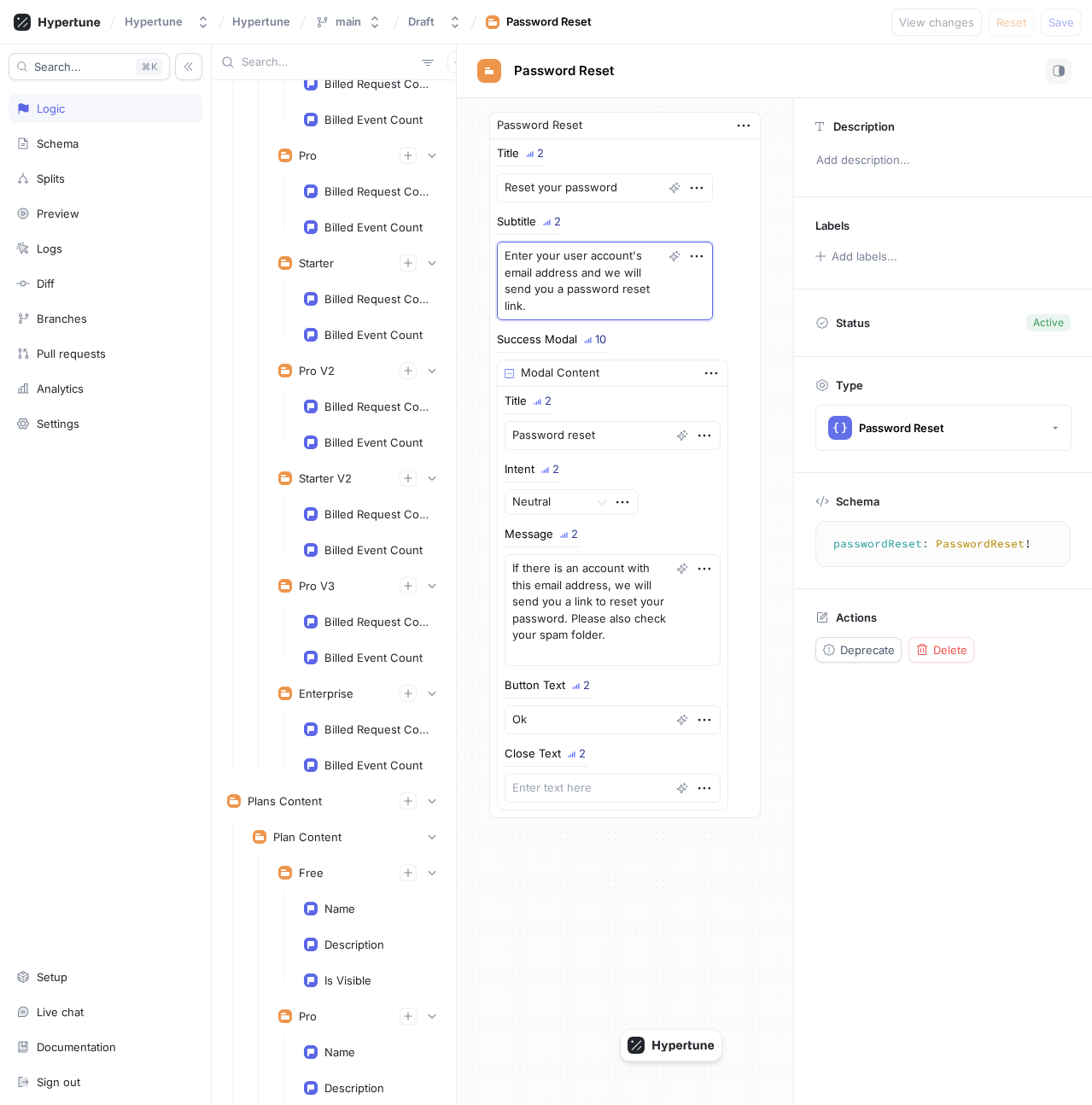
scroll to position [5162, 0]
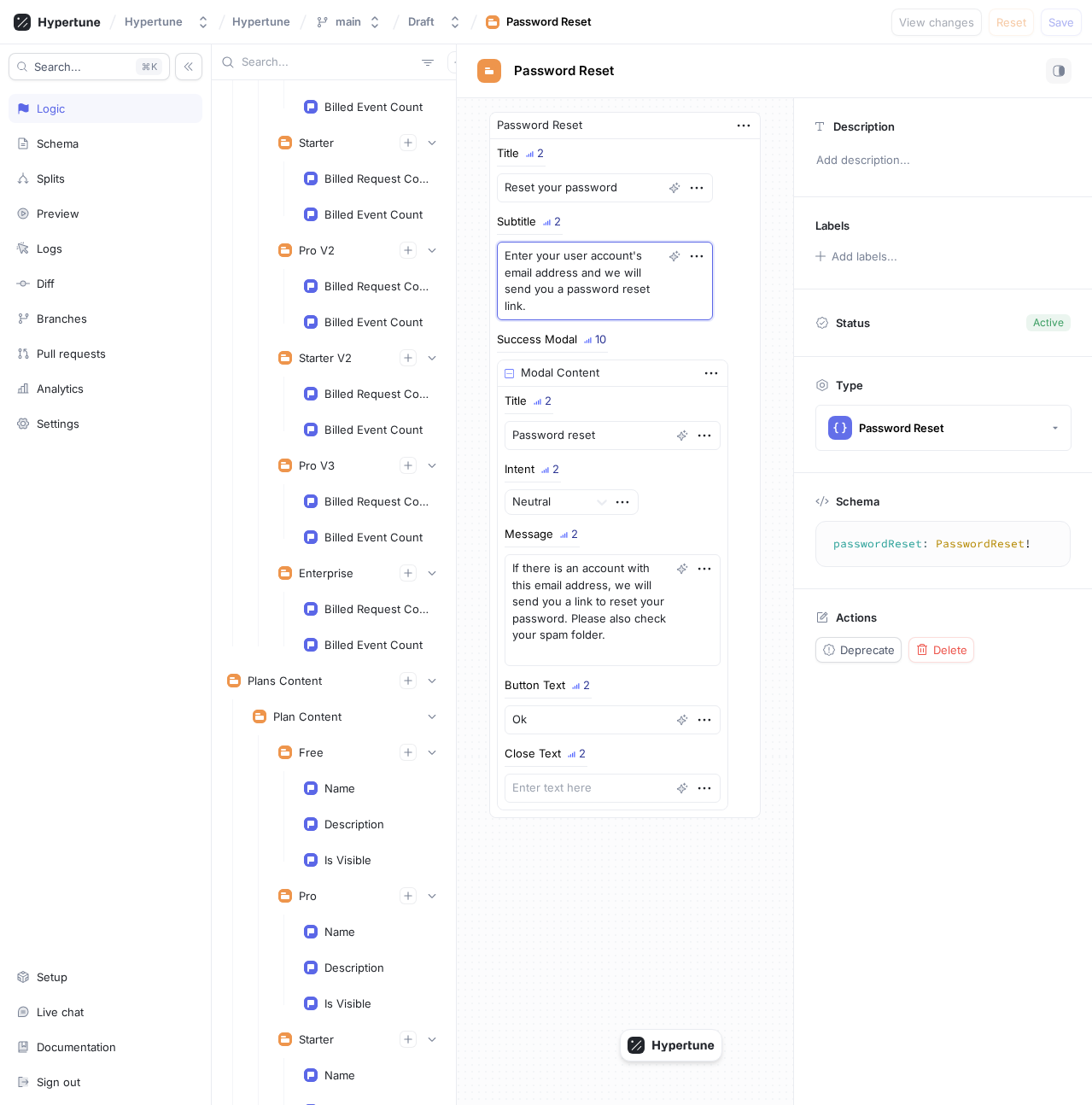
click at [630, 292] on textarea "Enter your user account's email address and we will send you a password reset l…" at bounding box center [605, 280] width 216 height 78
click at [624, 304] on textarea "Enter your user account's email address and we will send you a password reset l…" at bounding box center [605, 280] width 216 height 78
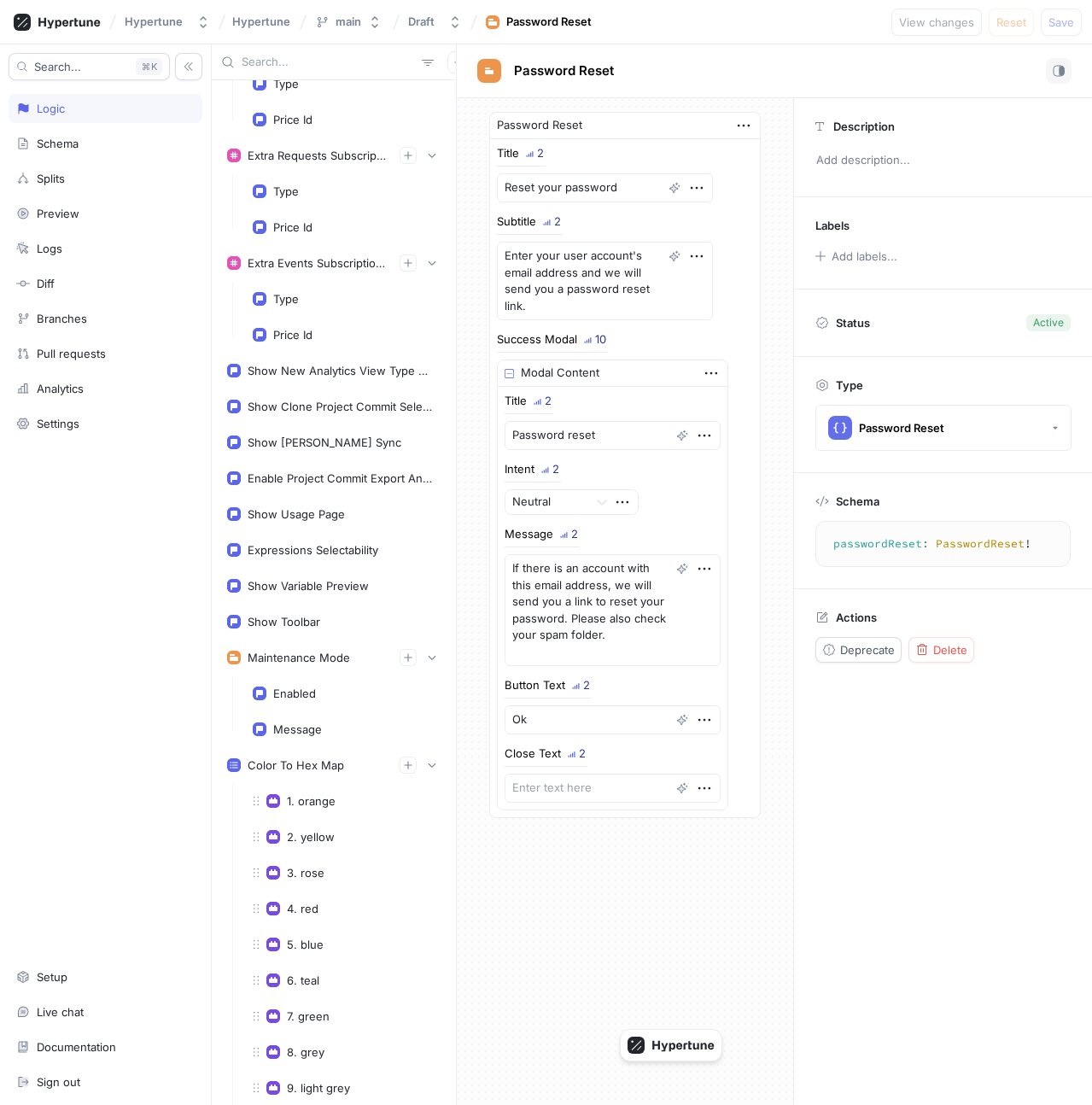
scroll to position [0, 0]
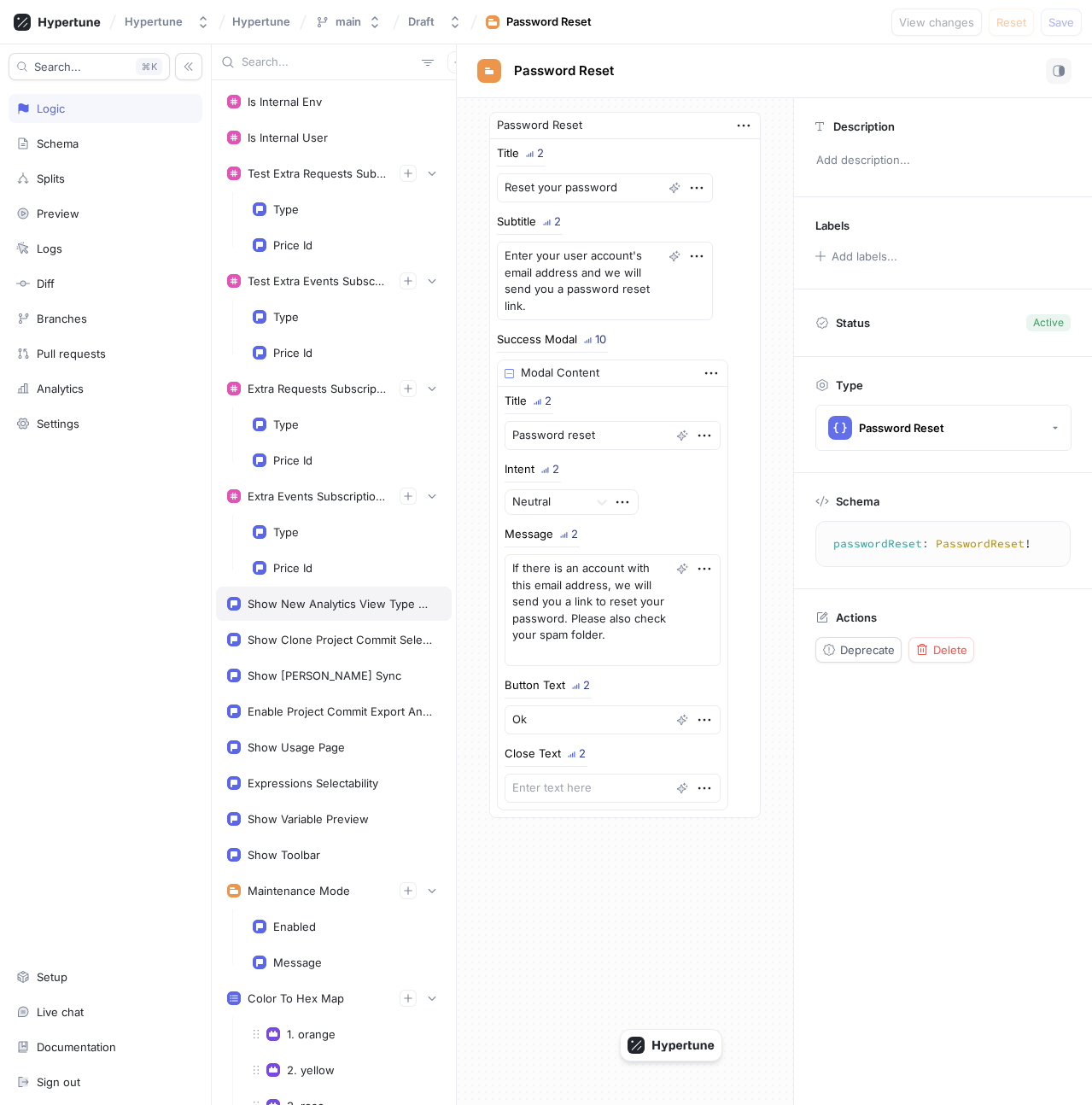
type textarea "x"
click at [343, 587] on div "Show New Analytics View Type Selector" at bounding box center [334, 603] width 236 height 34
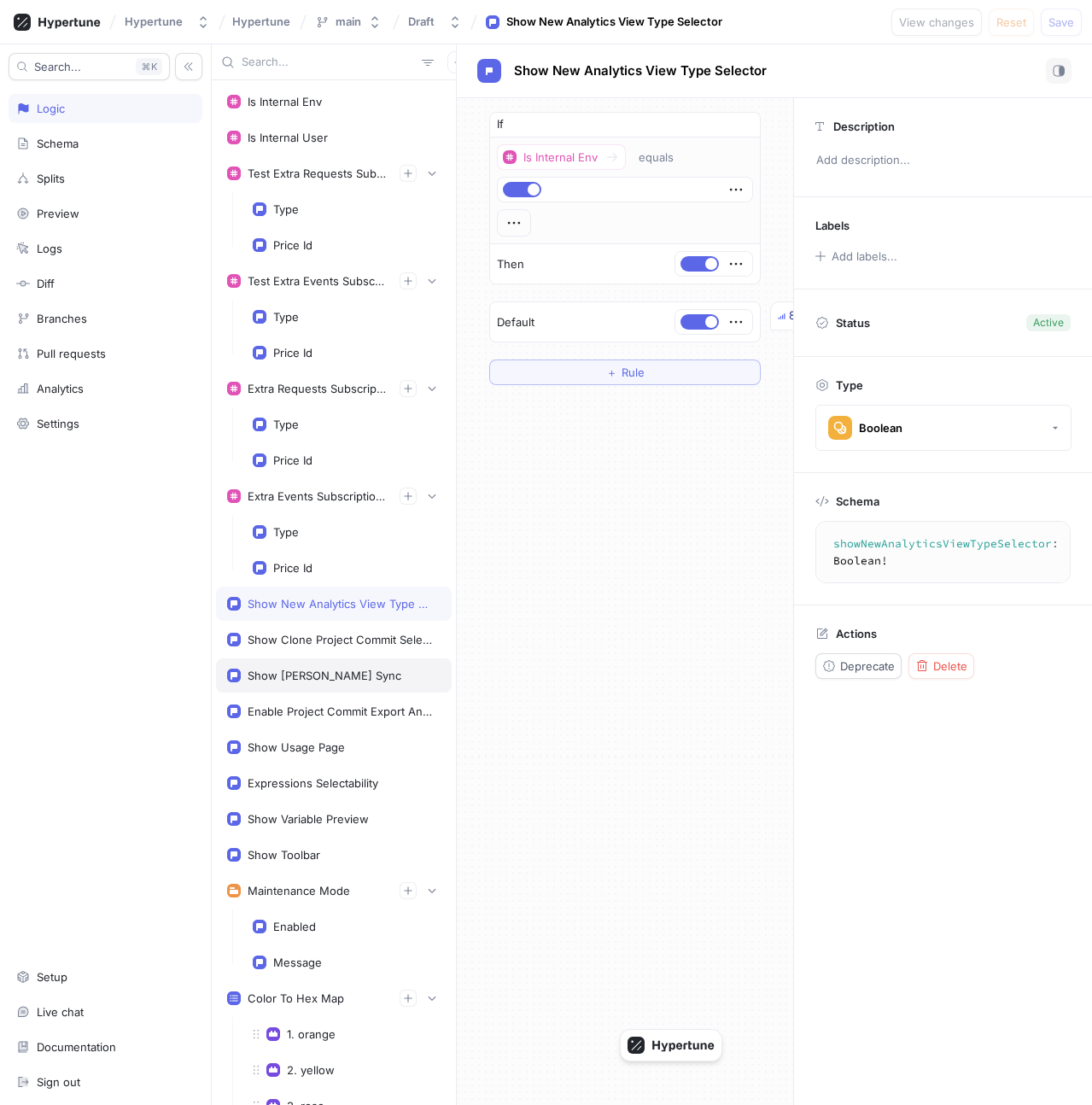
click at [344, 679] on div "Show [PERSON_NAME] Sync" at bounding box center [323, 675] width 154 height 14
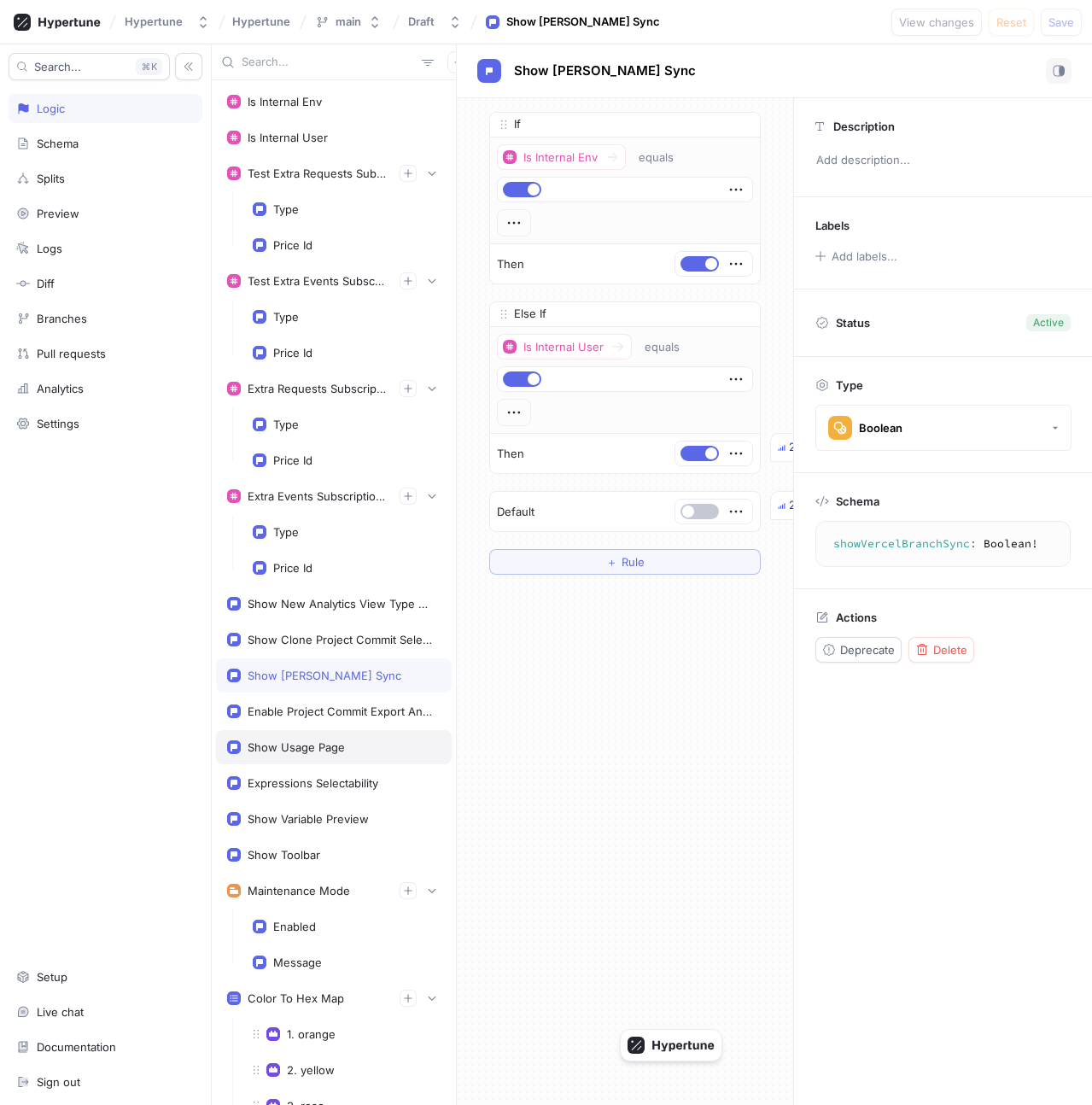
click at [346, 734] on div "Show Usage Page" at bounding box center [334, 747] width 236 height 34
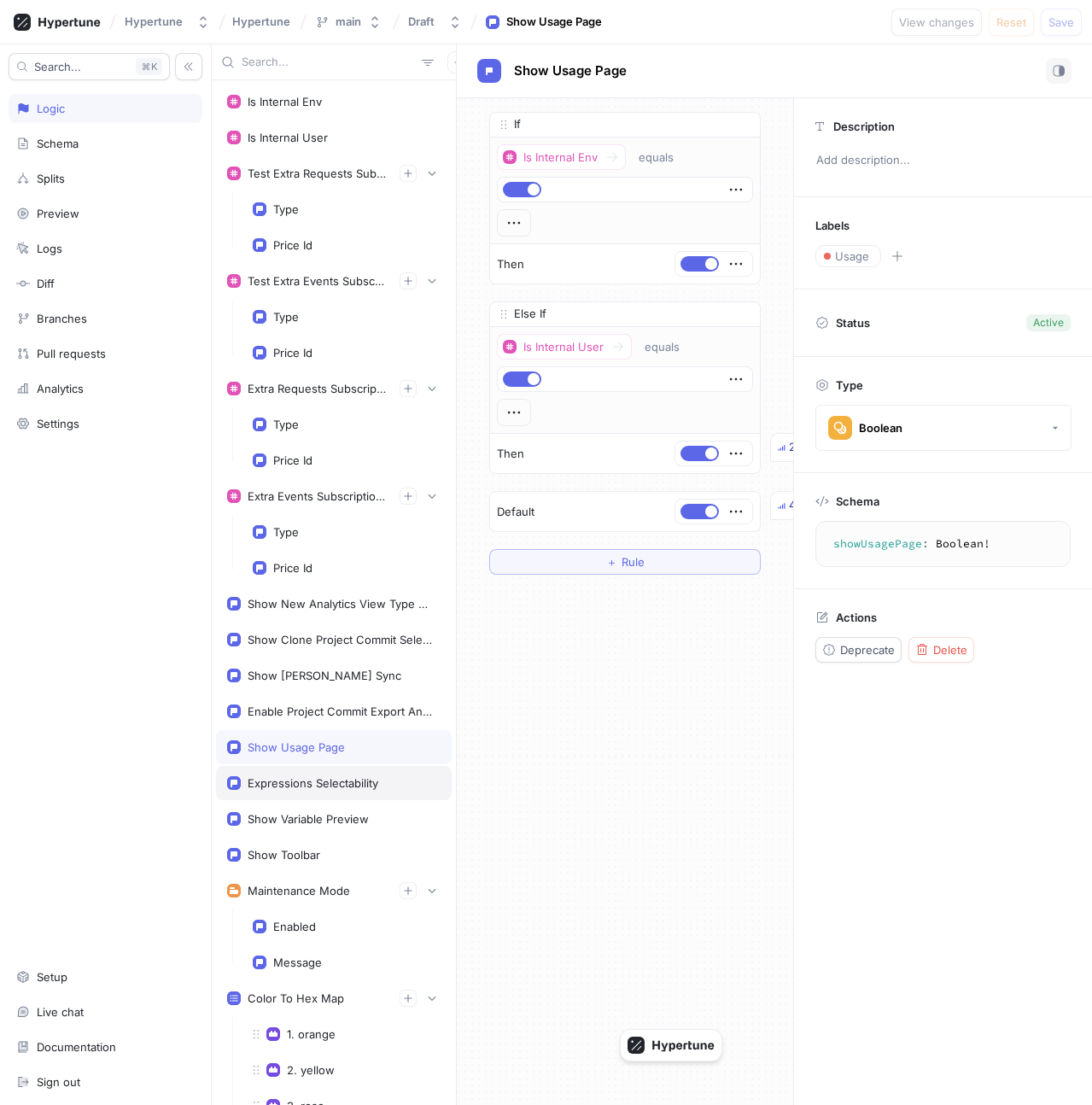
click at [346, 789] on div "Expressions Selectability" at bounding box center [312, 783] width 130 height 14
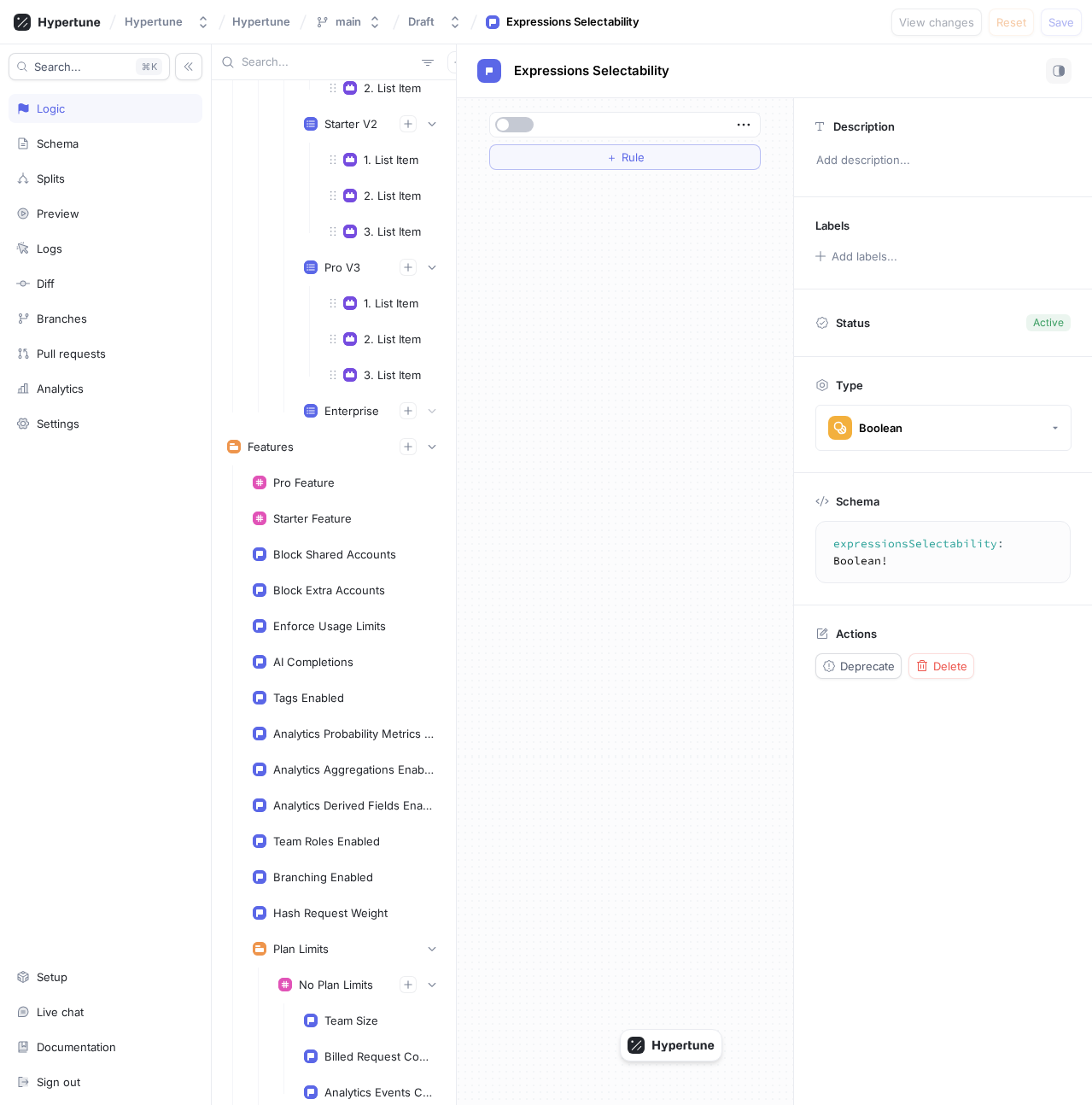
scroll to position [3496, 0]
click at [341, 690] on div "Tags Enabled" at bounding box center [308, 696] width 70 height 14
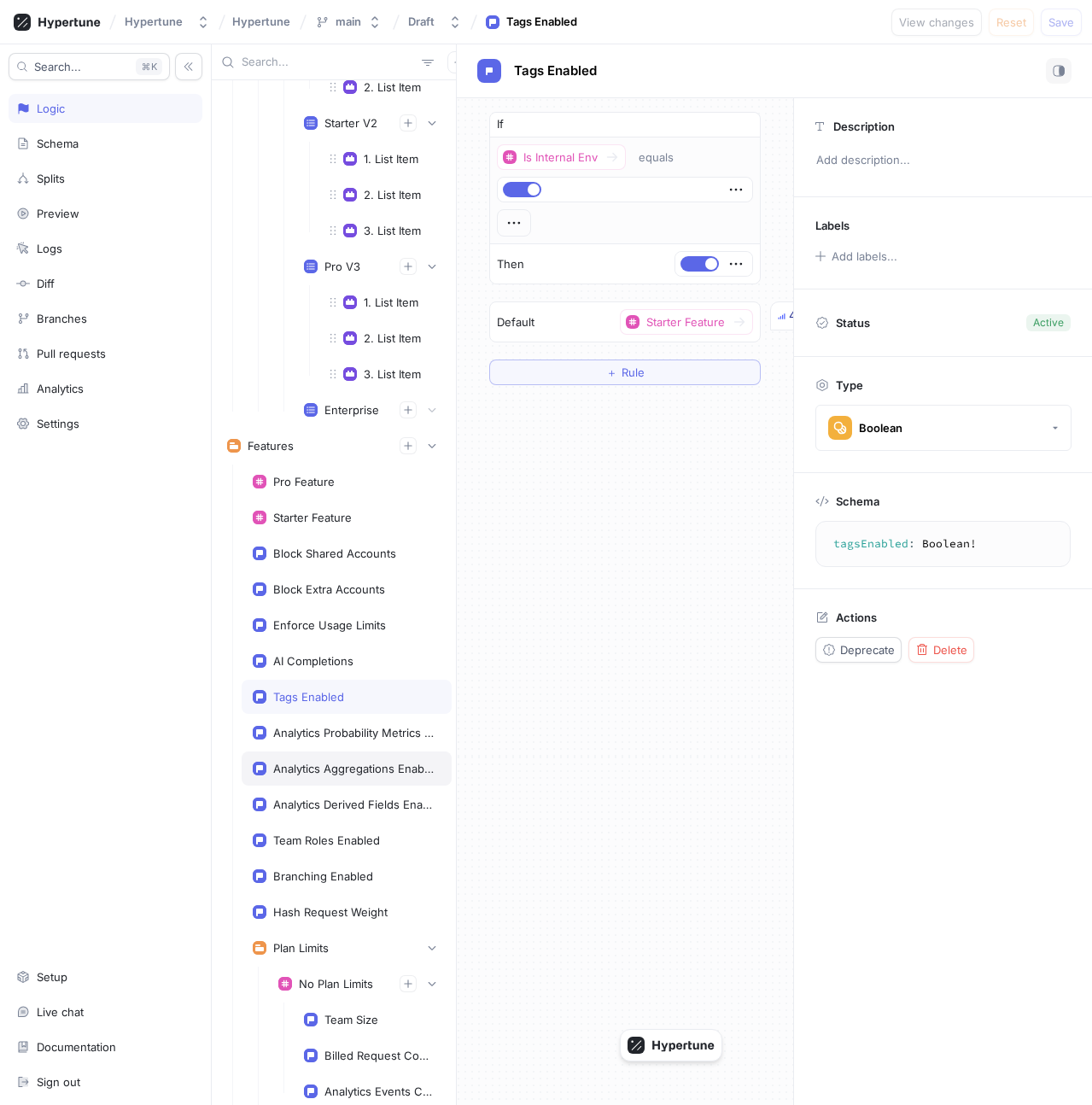
click at [336, 779] on div "Analytics Aggregations Enabled" at bounding box center [347, 768] width 210 height 34
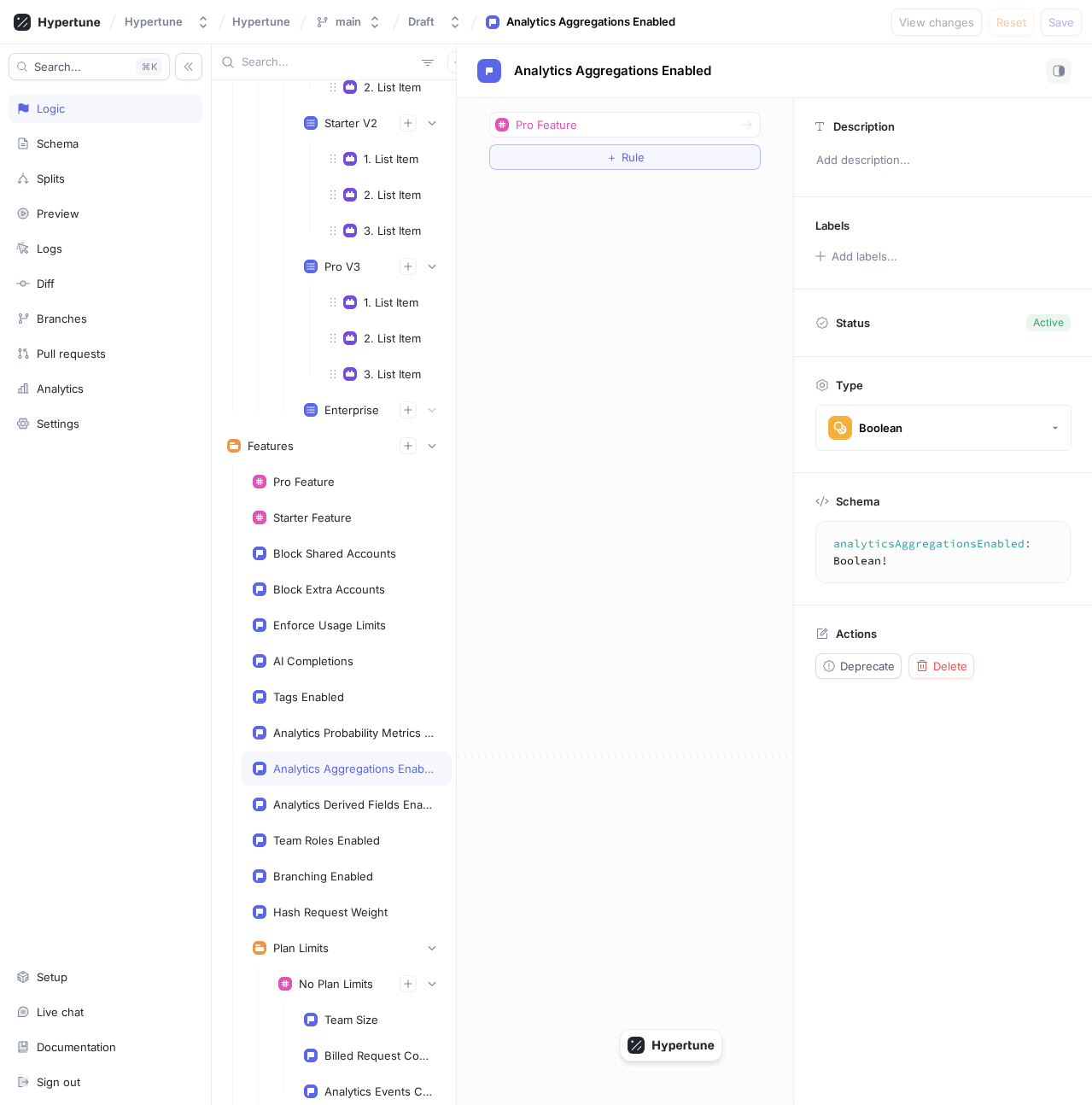
click at [322, 644] on div "AI Completions" at bounding box center [347, 661] width 210 height 34
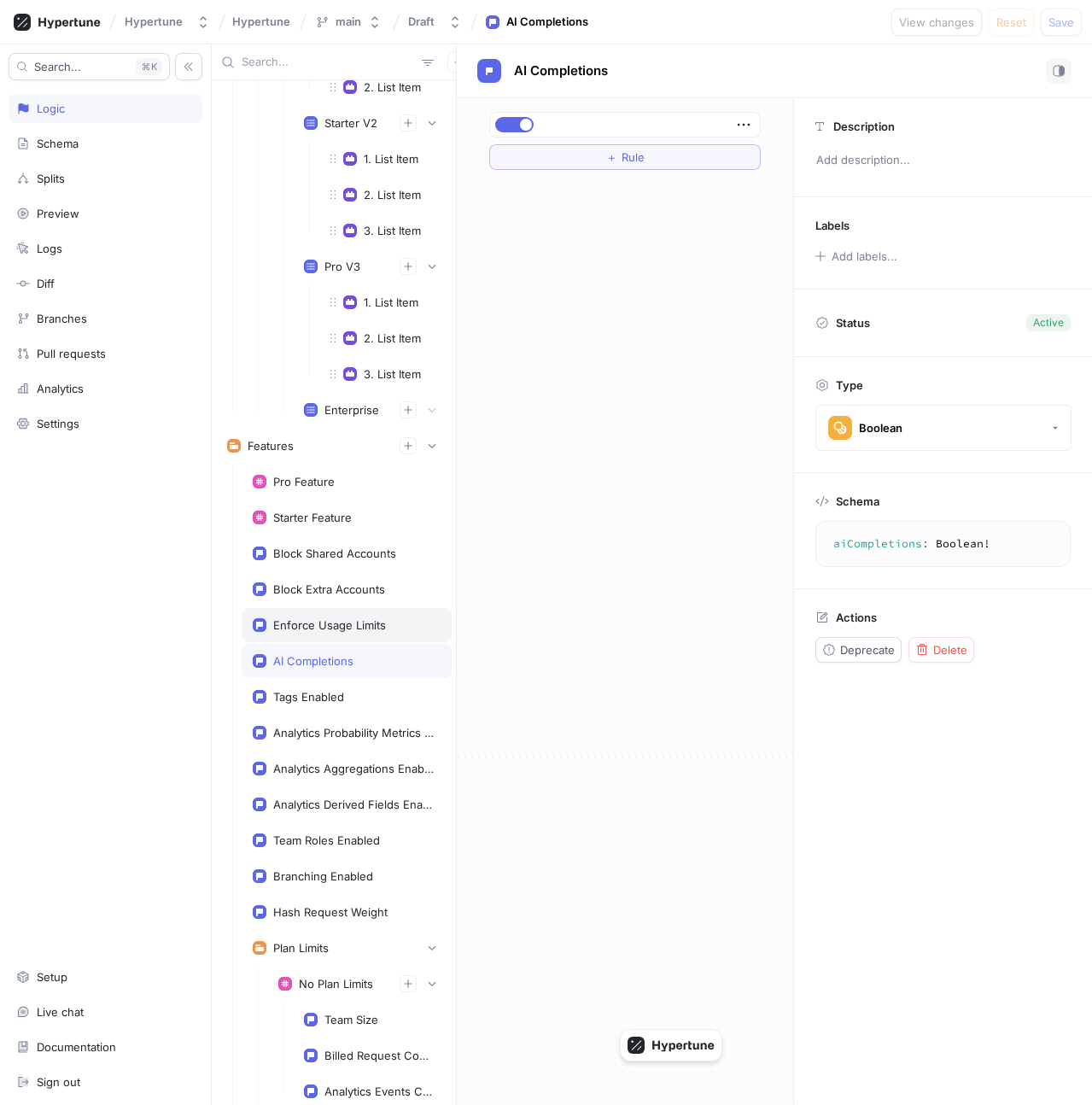
click at [332, 626] on div "Enforce Usage Limits" at bounding box center [329, 625] width 113 height 14
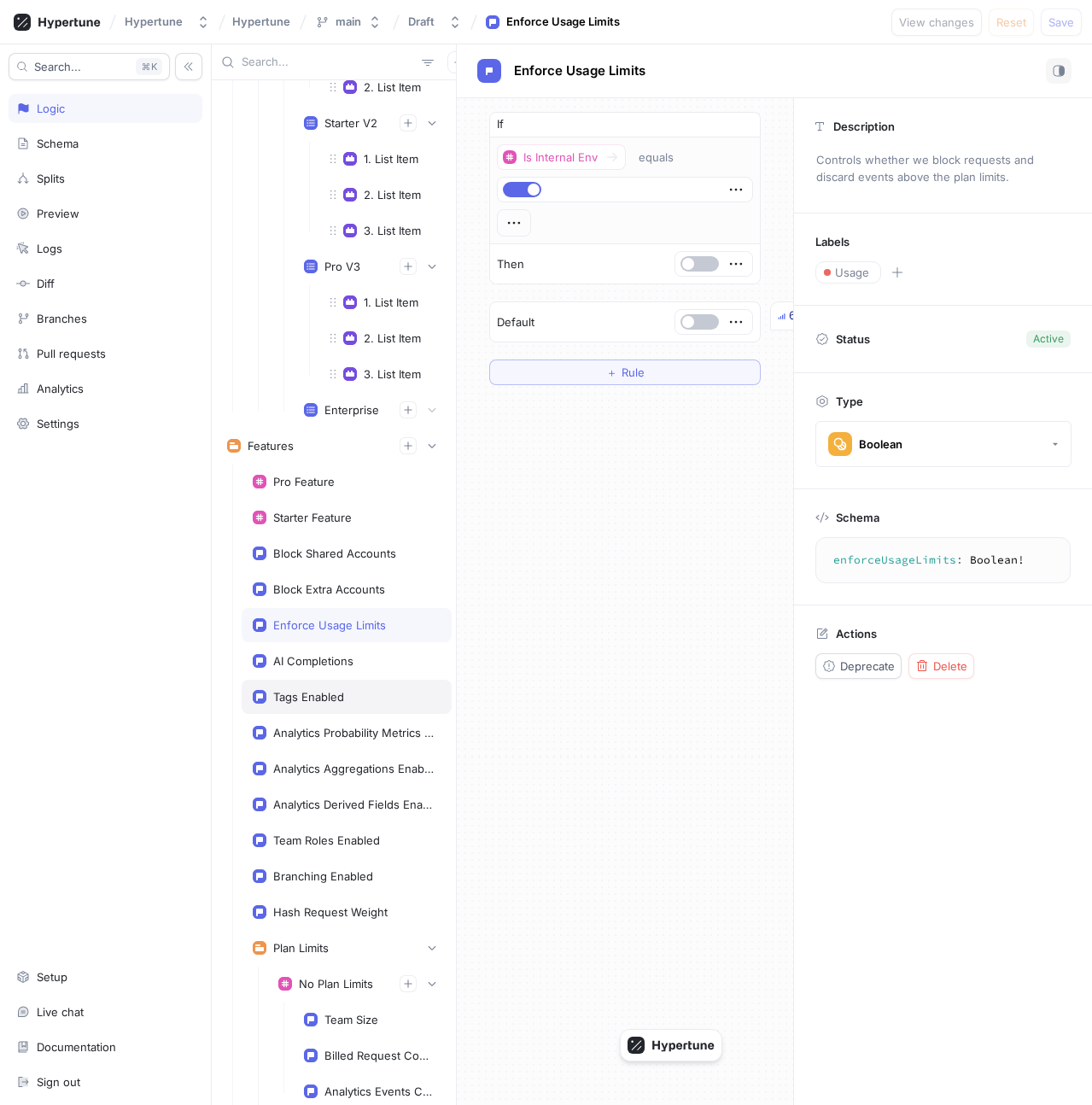
click at [336, 698] on div "Tags Enabled" at bounding box center [308, 696] width 70 height 14
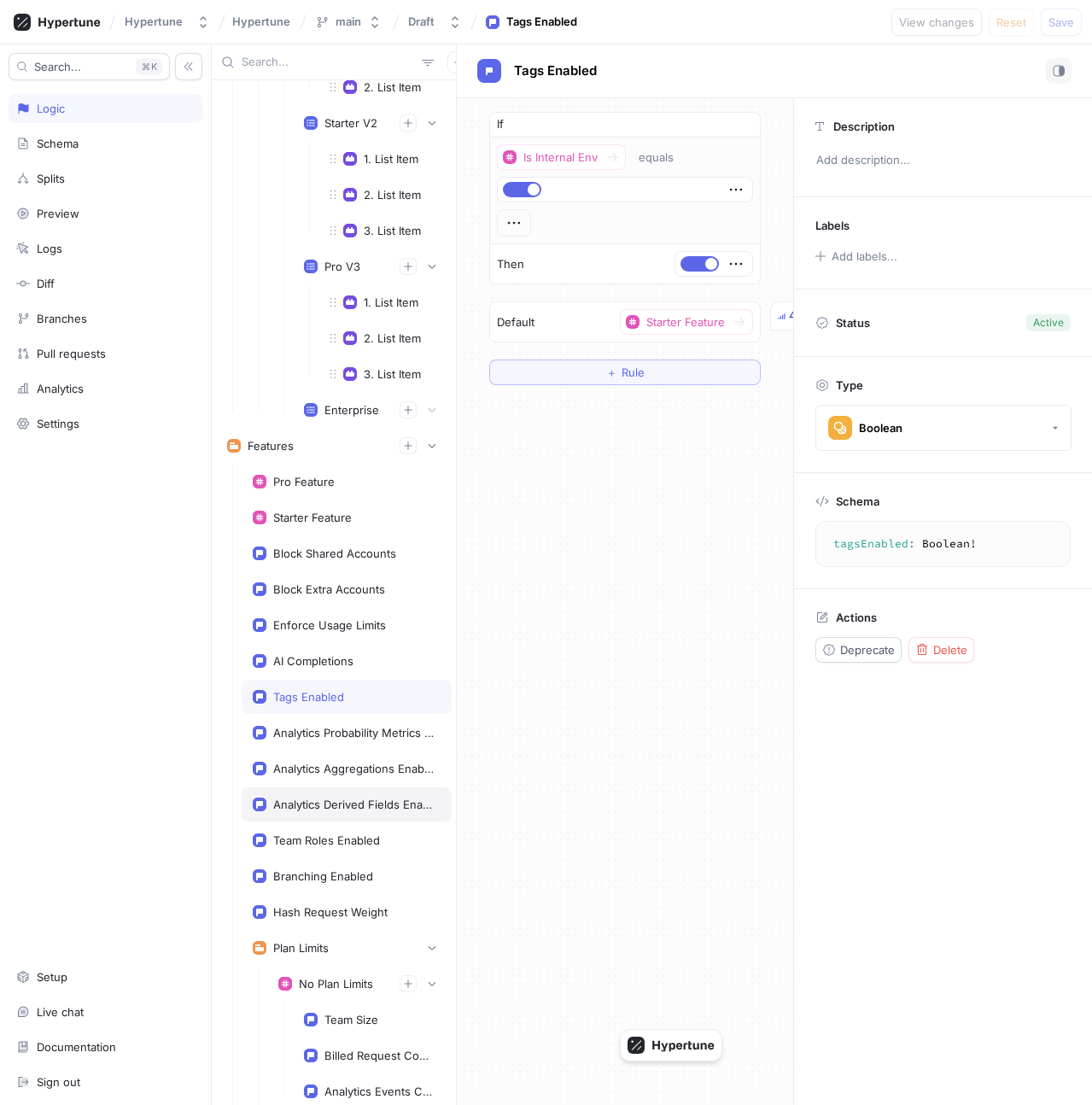
click at [336, 788] on div "Analytics Derived Fields Enabled" at bounding box center [347, 804] width 210 height 34
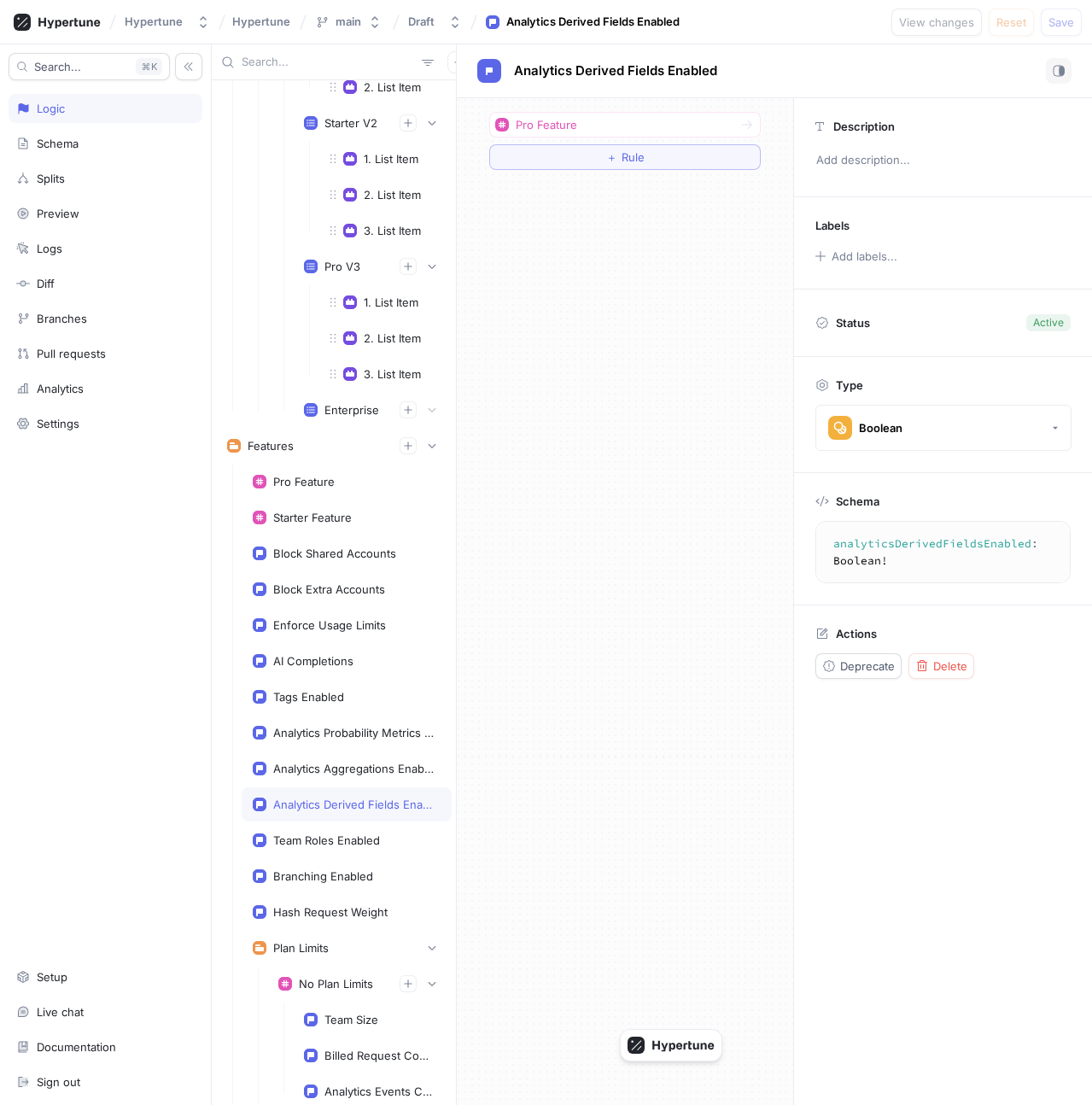
click at [361, 844] on div "Team Roles Enabled" at bounding box center [326, 840] width 107 height 14
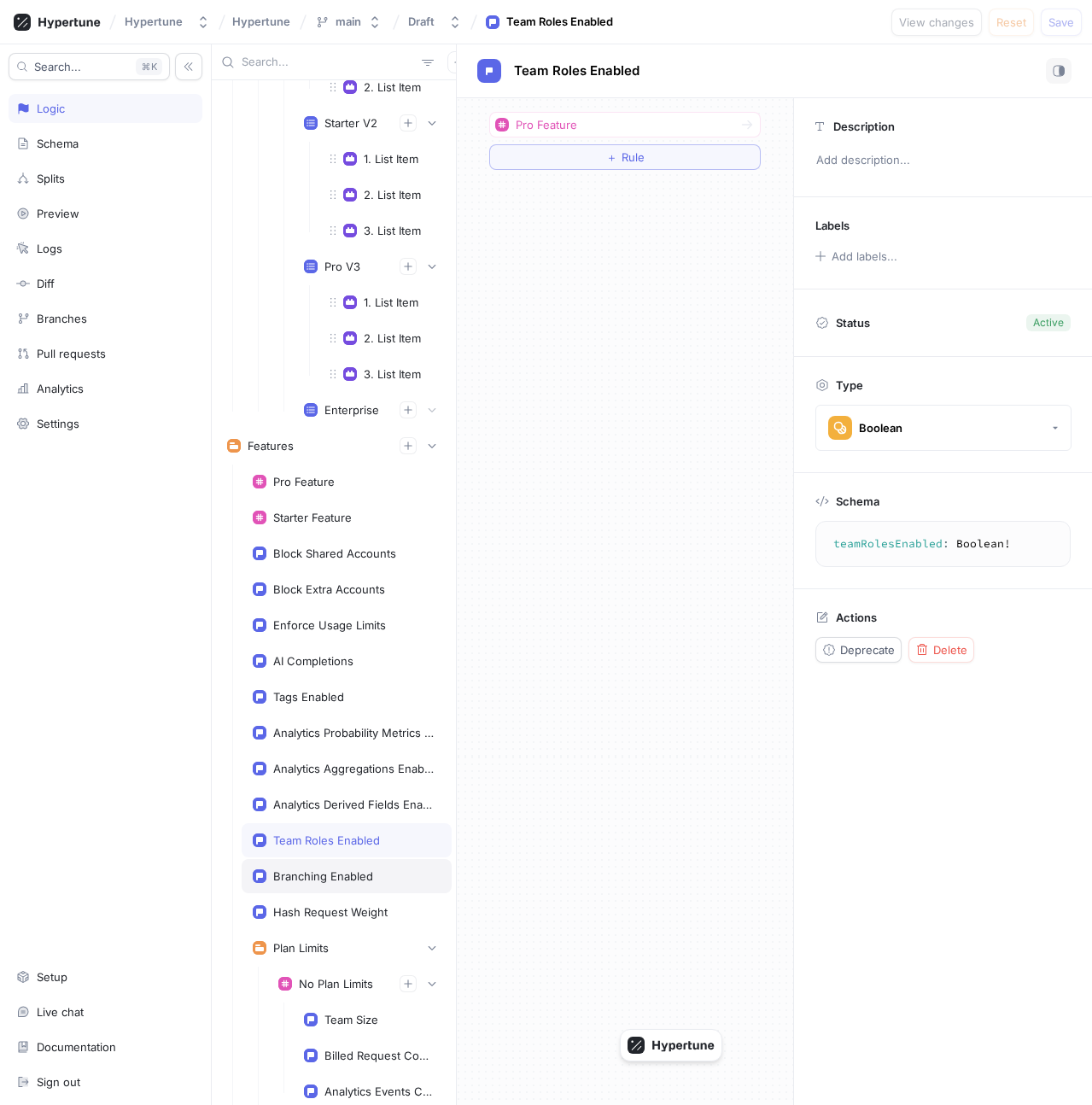
click at [361, 879] on div "Branching Enabled" at bounding box center [322, 876] width 99 height 14
type textarea "branchingEnabled: Boolean!"
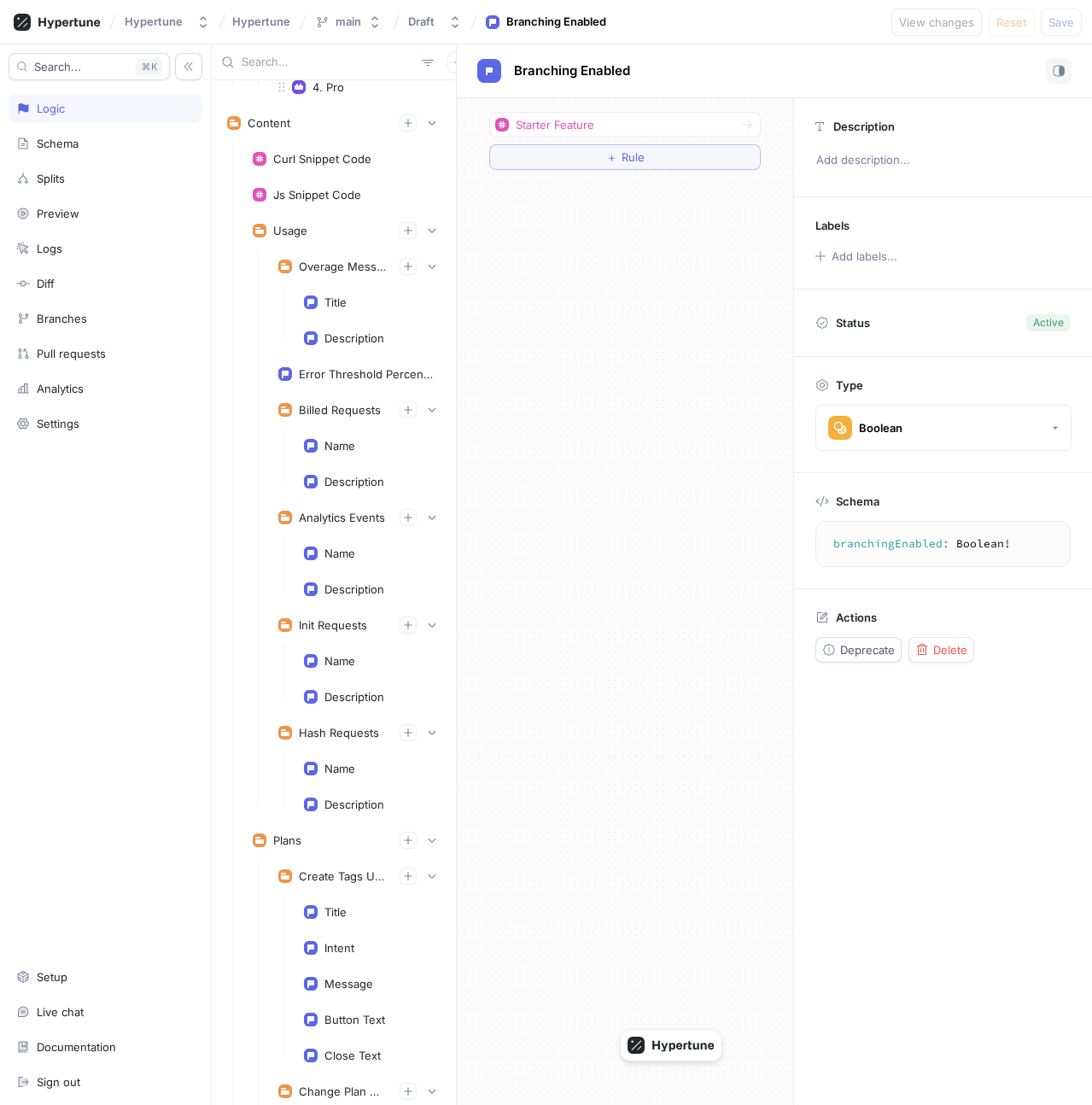
scroll to position [8015, 0]
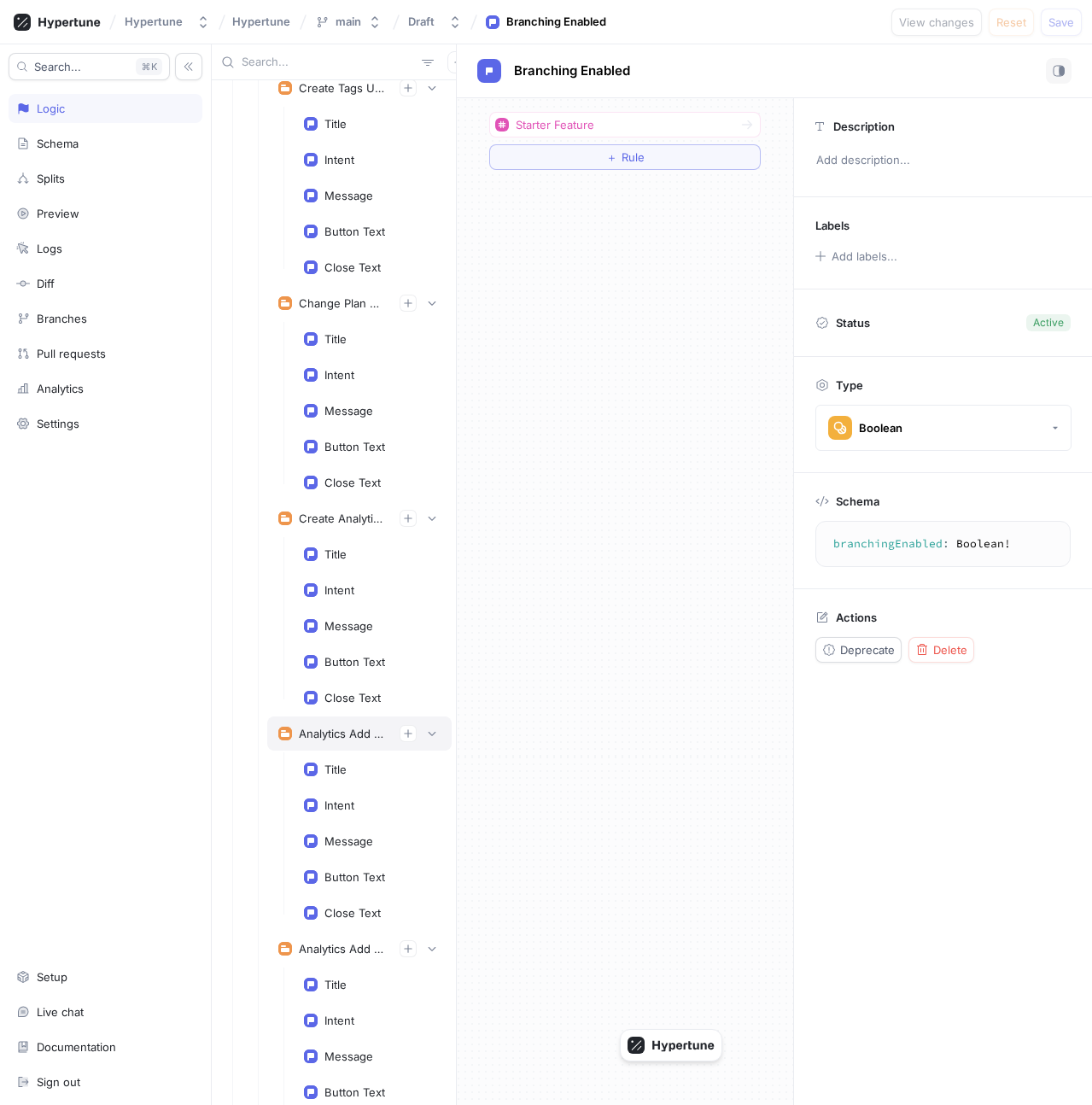
click at [339, 722] on div "Analytics Add Aggregation Modal" at bounding box center [359, 733] width 184 height 34
type textarea "x"
type textarea "analyticsAddAggregationModal: ModalContent!"
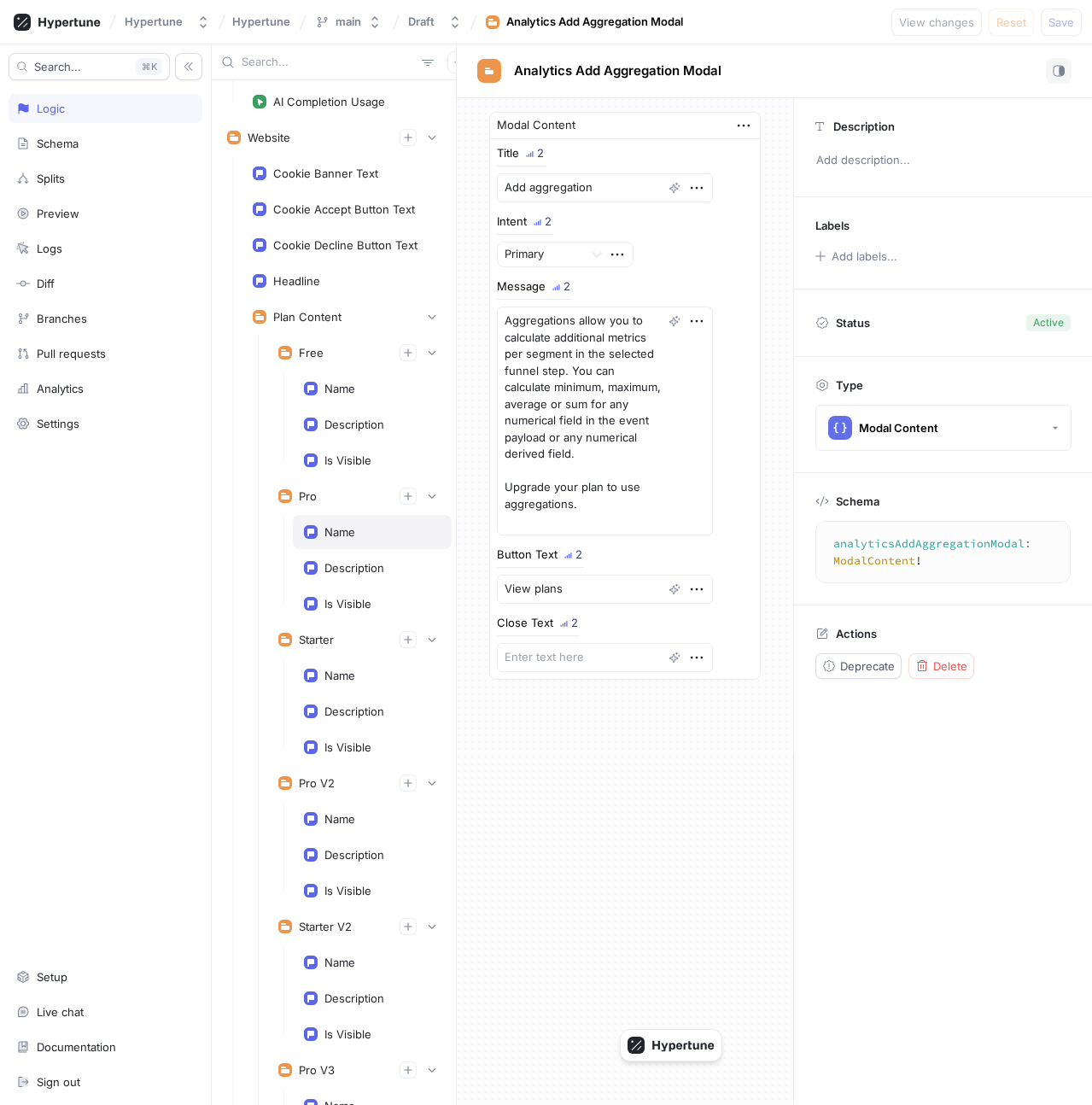
scroll to position [18449, 0]
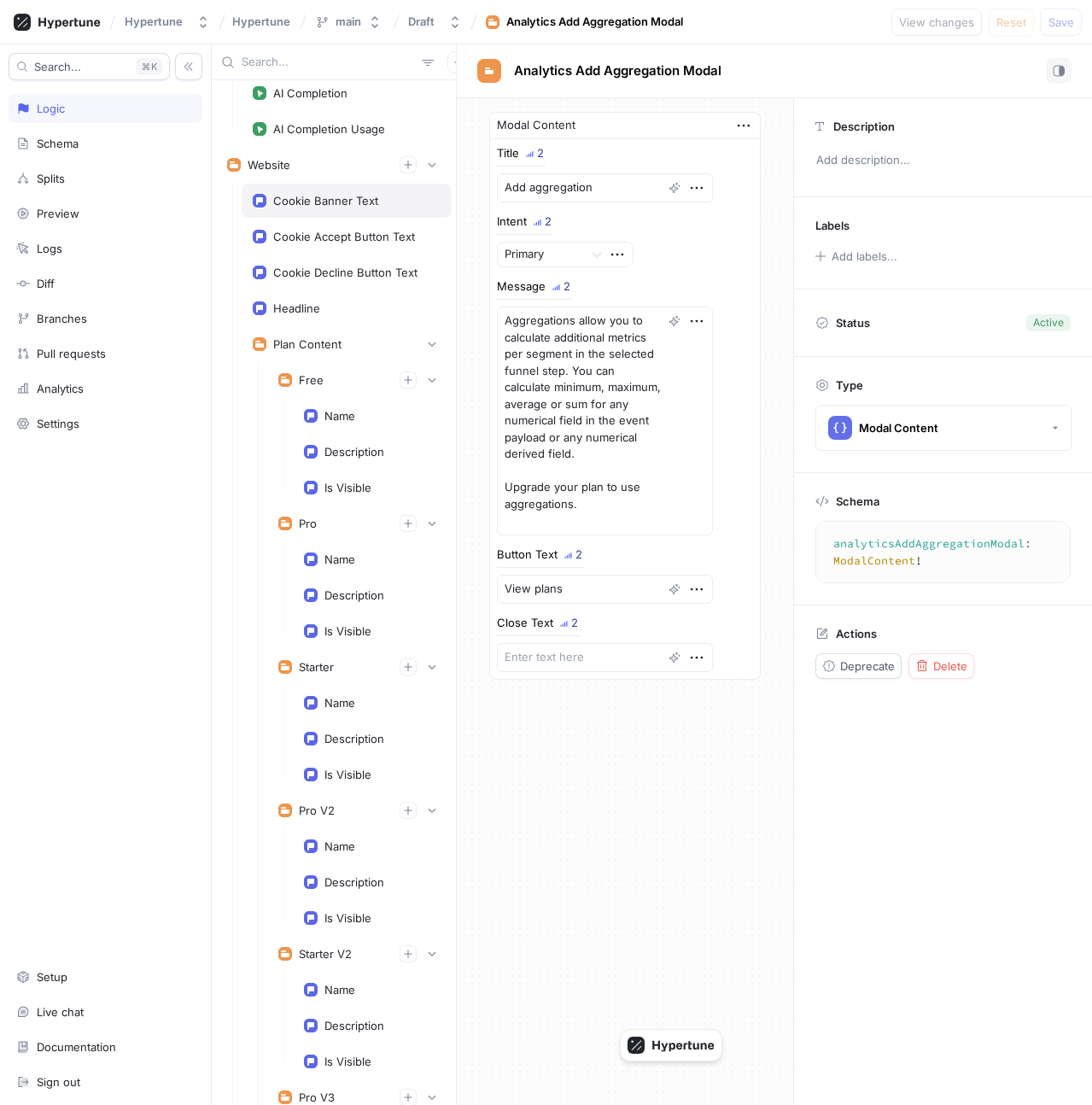
click at [314, 203] on div "Cookie Banner Text" at bounding box center [325, 201] width 105 height 14
type textarea "x"
type textarea "cookieBannerText: String!"
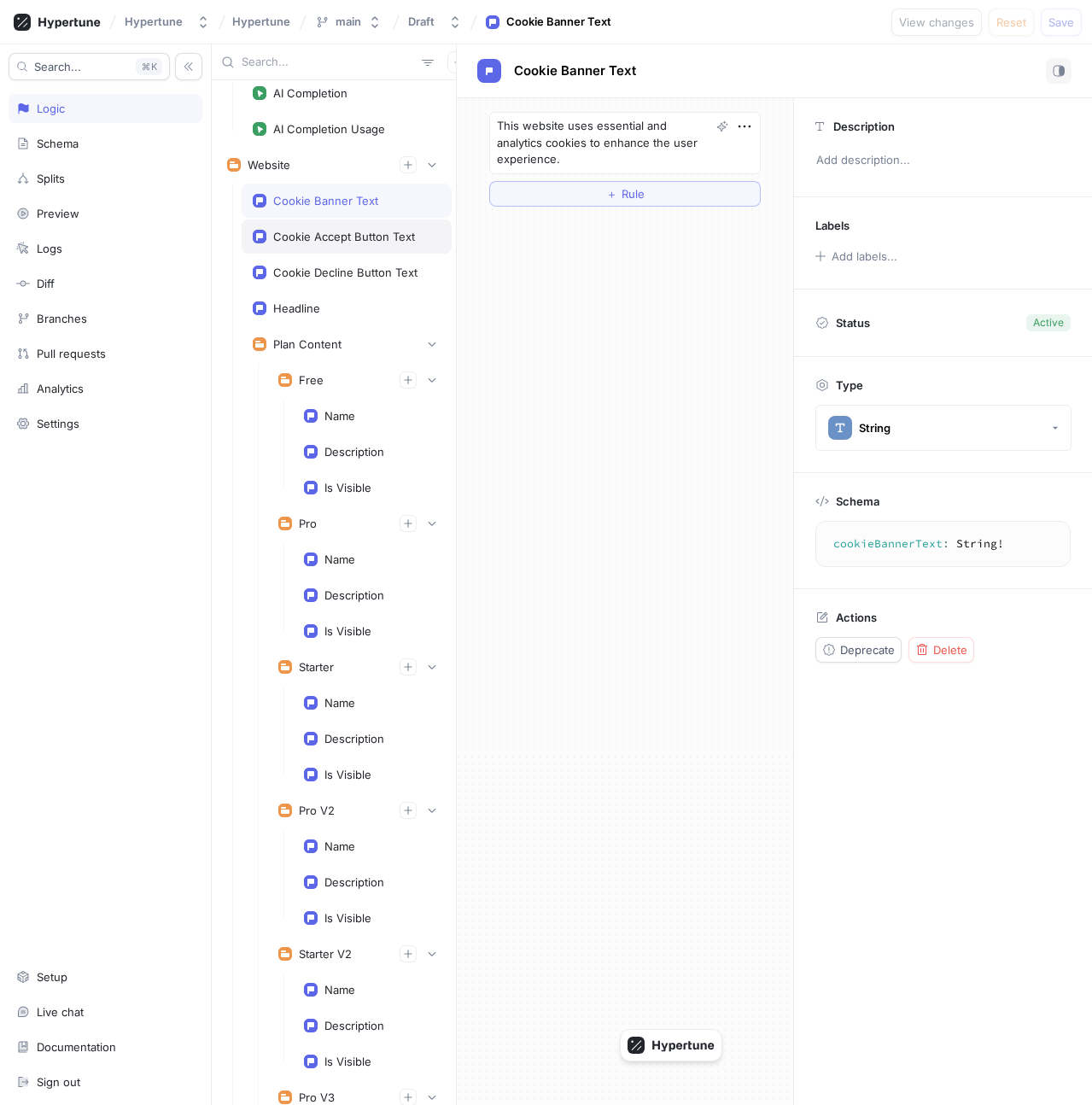
click at [318, 241] on div "Cookie Accept Button Text" at bounding box center [344, 237] width 142 height 14
type textarea "x"
type textarea "cookieAcceptButtonText: String!"
type textarea "Accept all"
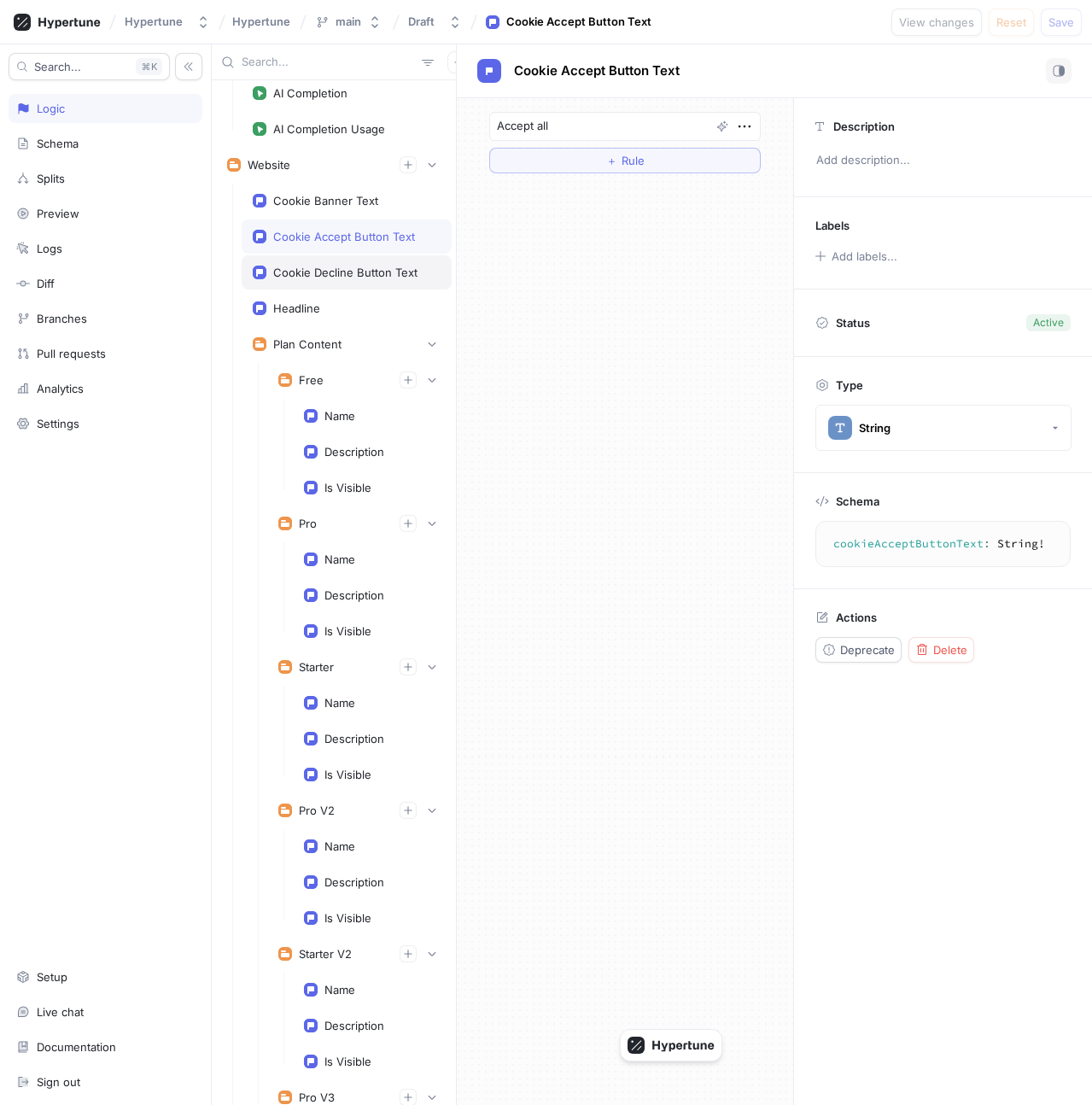
click at [319, 284] on div "Cookie Decline Button Text" at bounding box center [347, 271] width 210 height 34
type textarea "x"
type textarea "cookieDeclineButtonText: String!"
type textarea "Accept essential only"
click at [583, 125] on textarea "Accept essential only" at bounding box center [625, 127] width 271 height 29
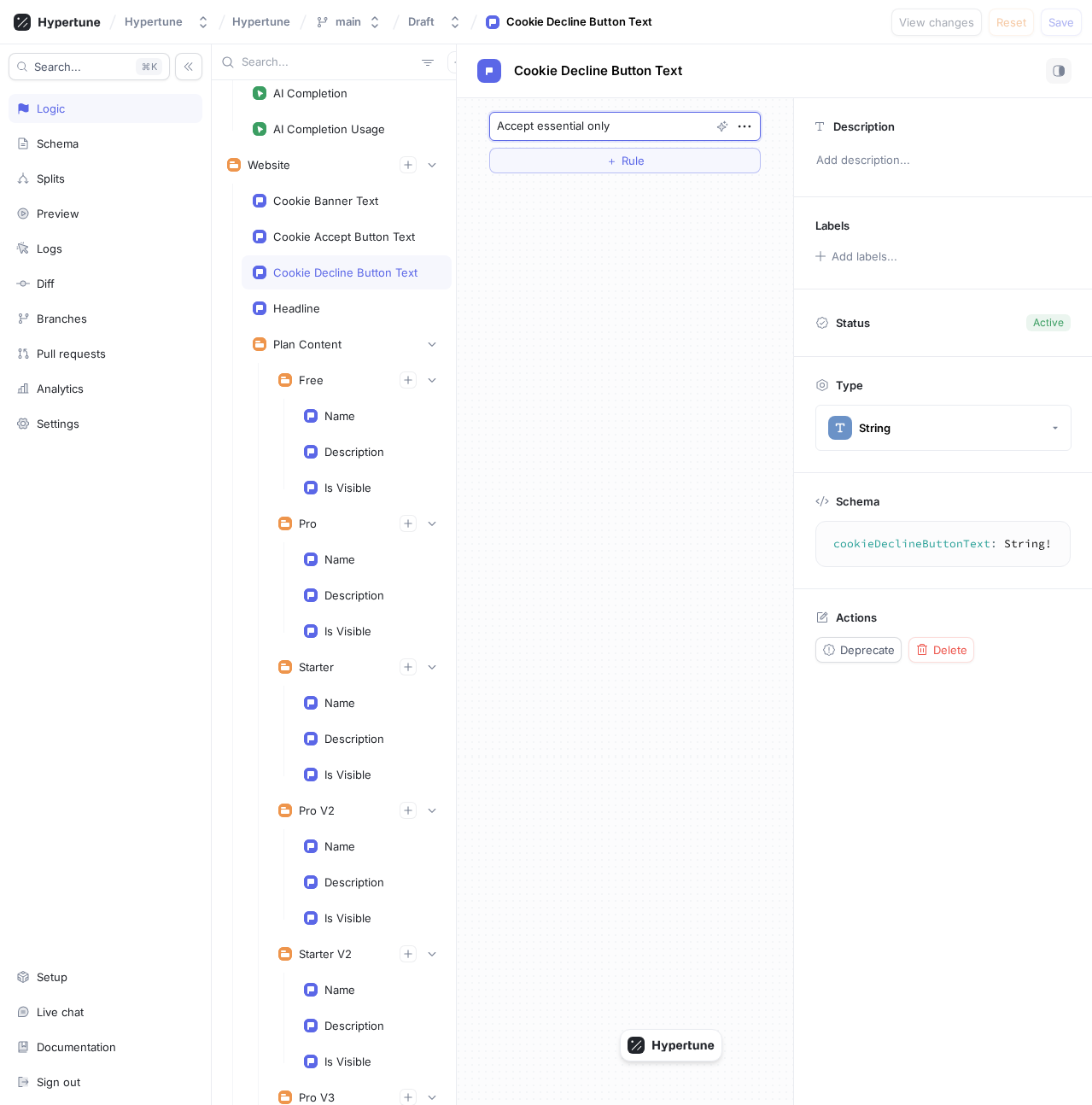
type textarea "x"
type textarea "Accept essentialf only"
type textarea "x"
type textarea "Accept essentialfd only"
type textarea "x"
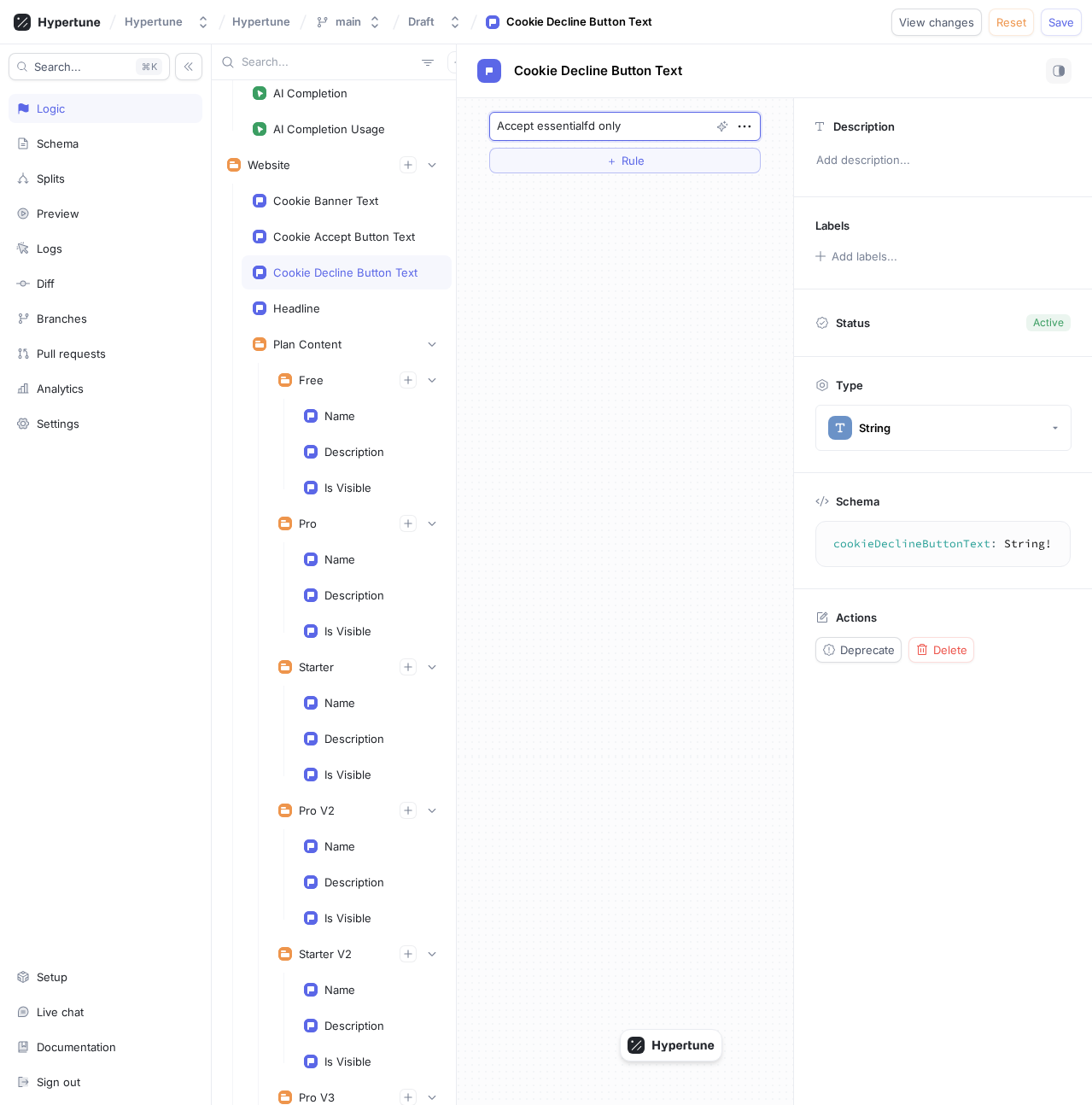
type textarea "Accept essentialf only"
type textarea "x"
type textarea "Accept essential only"
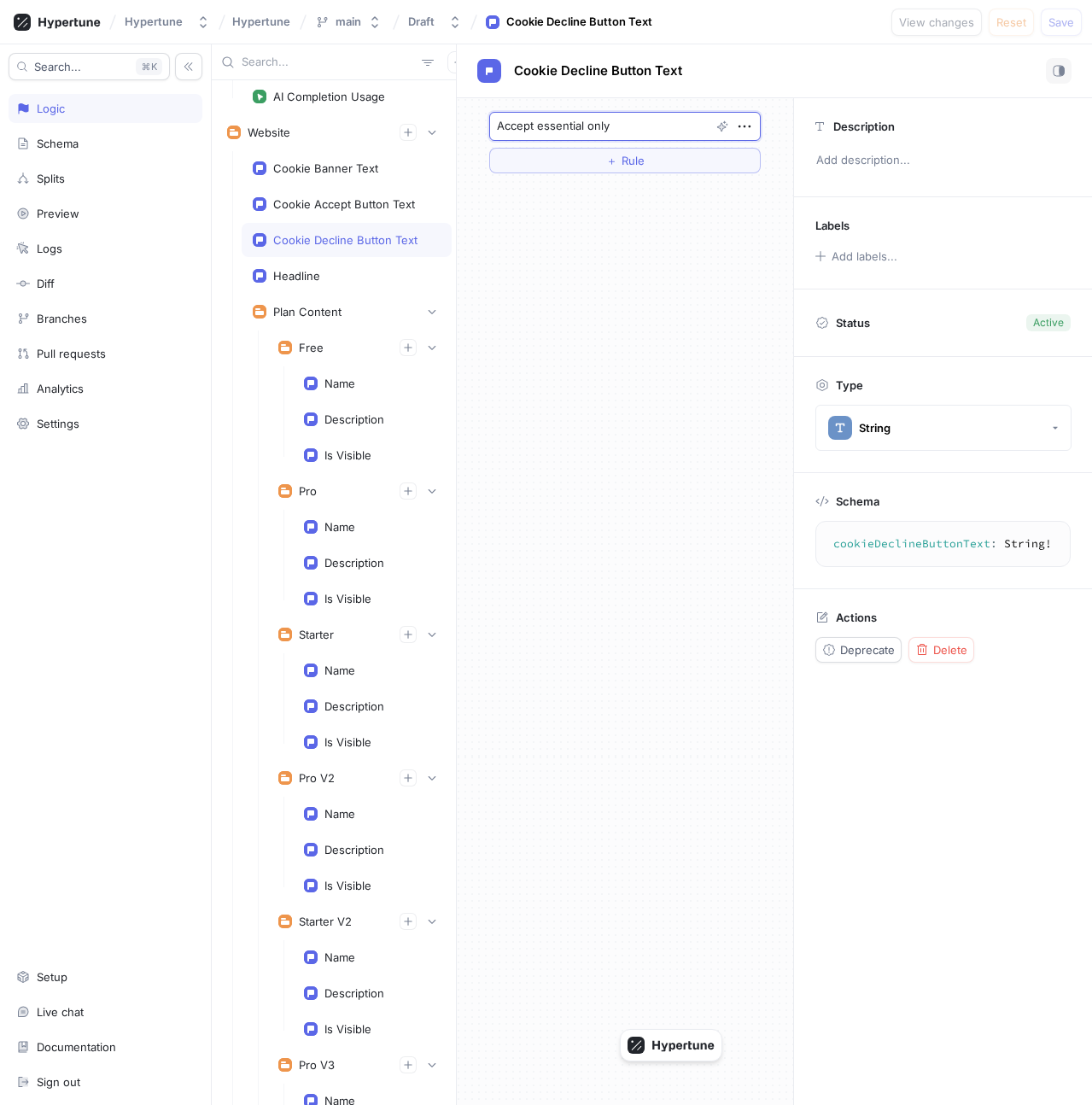
scroll to position [18488, 0]
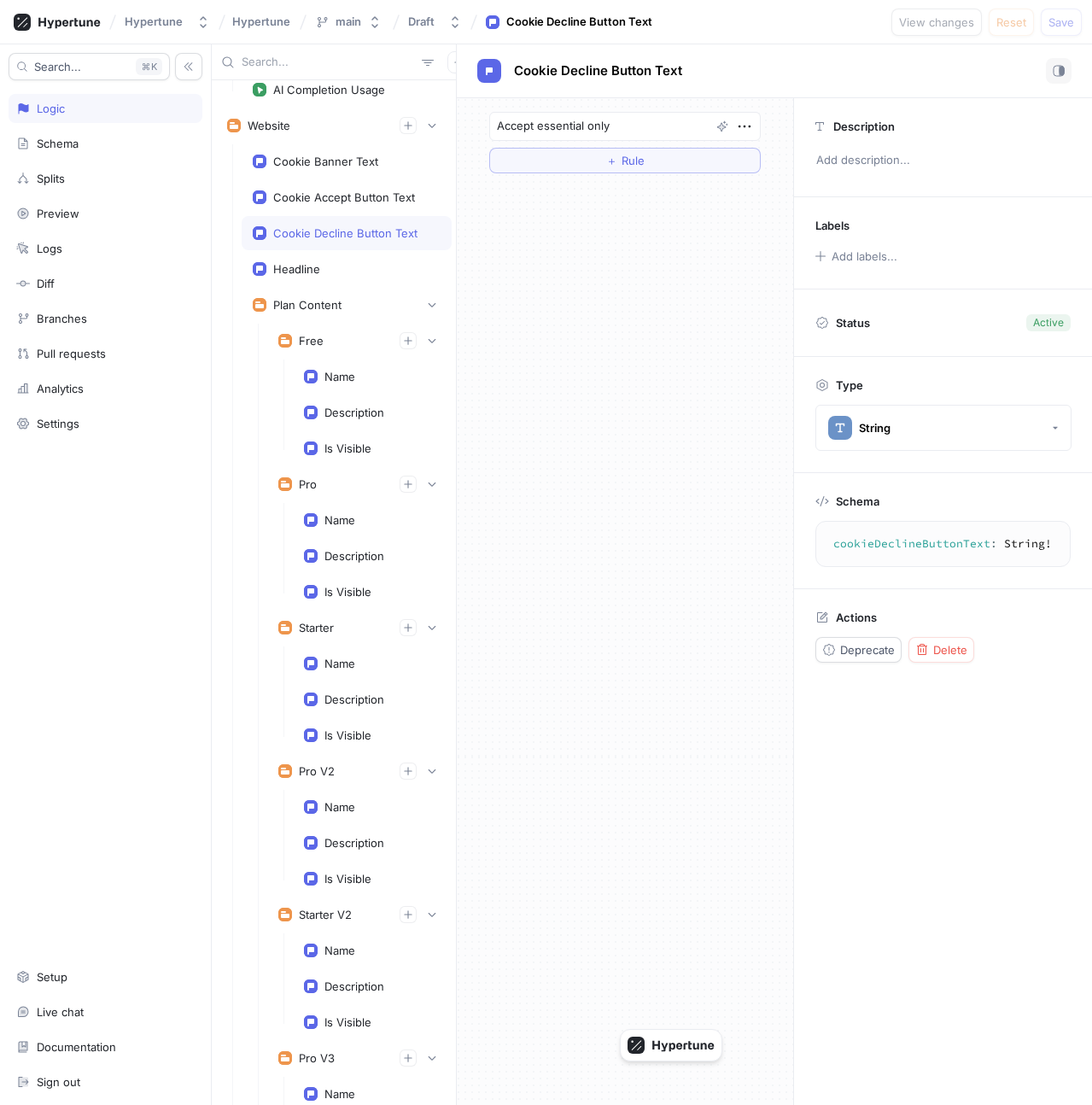
click at [583, 313] on div "Accept essential only ＋ Rule" at bounding box center [625, 602] width 336 height 1007
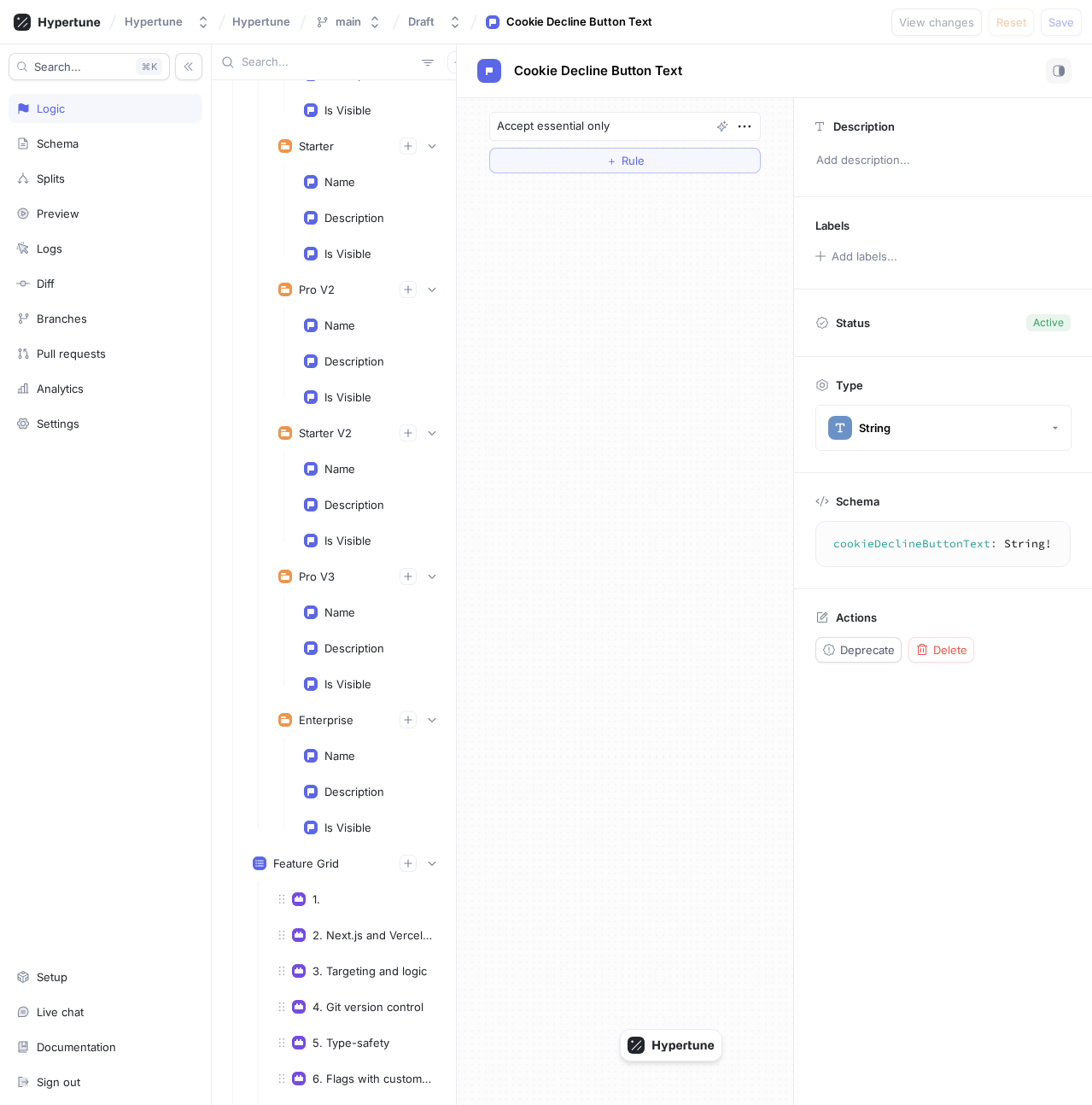
scroll to position [19266, 0]
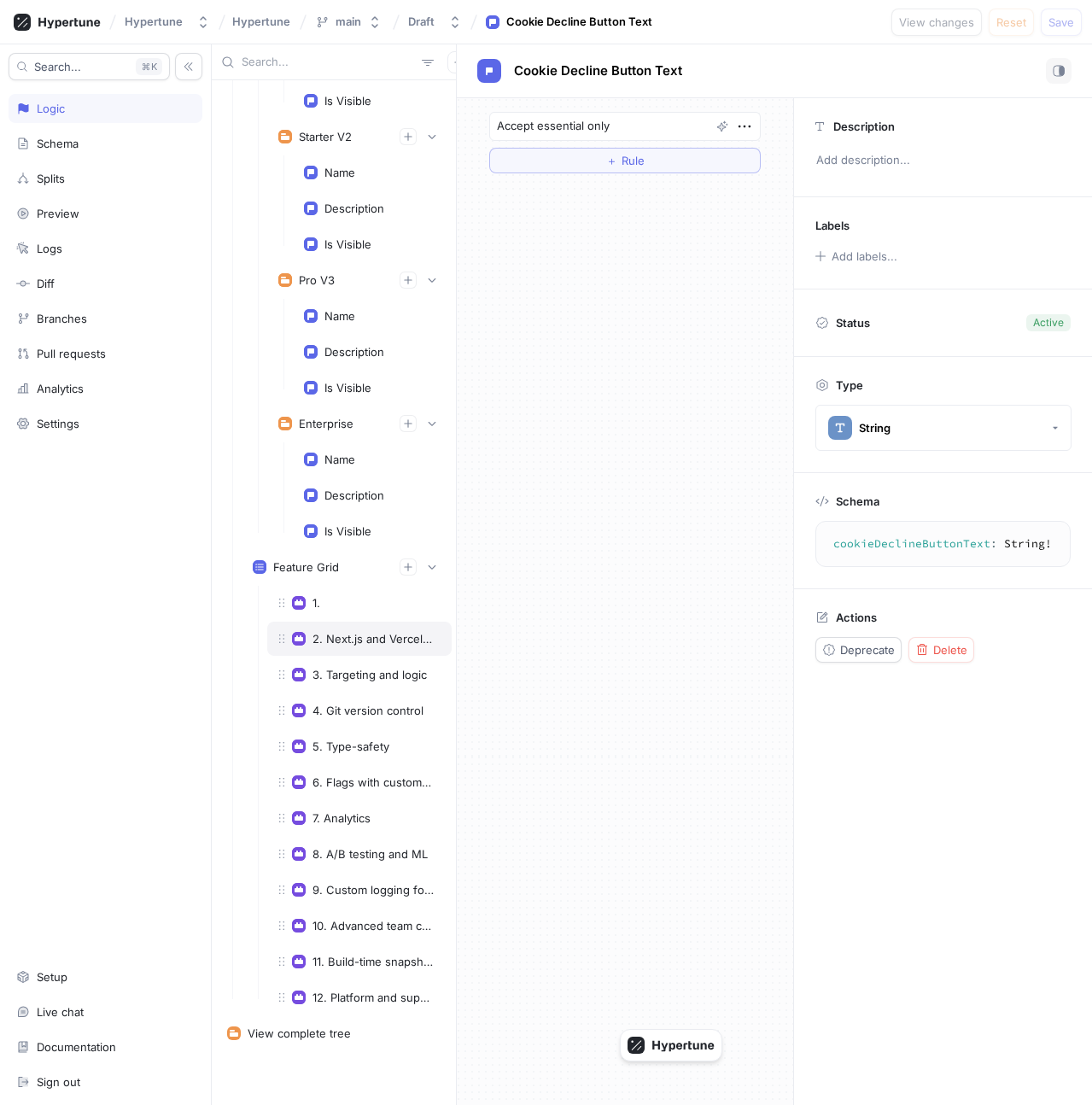
click at [350, 643] on div "2. Next.js and Vercel integration" at bounding box center [374, 638] width 122 height 14
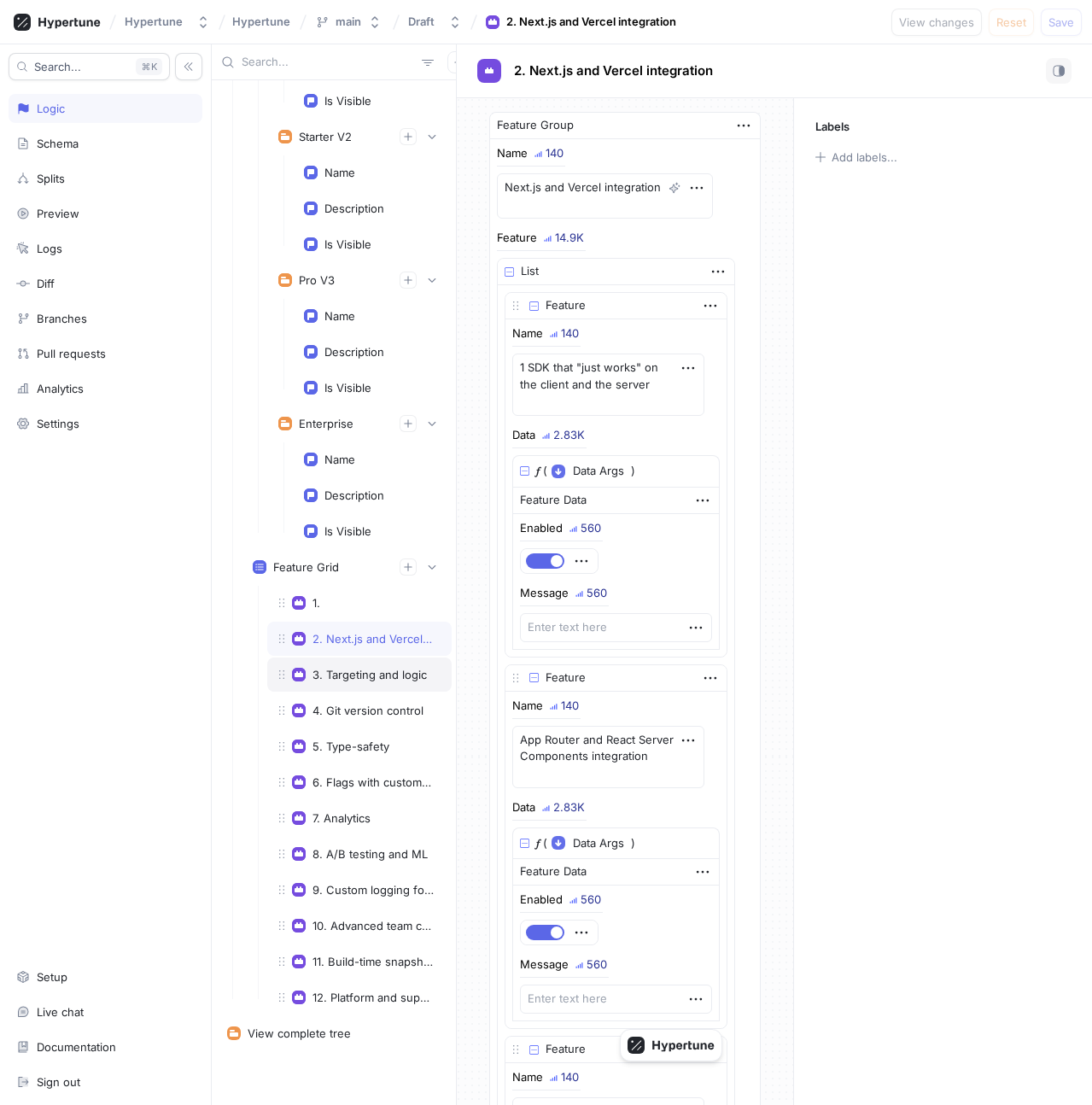
click at [353, 683] on div "3. Targeting and logic" at bounding box center [359, 674] width 184 height 34
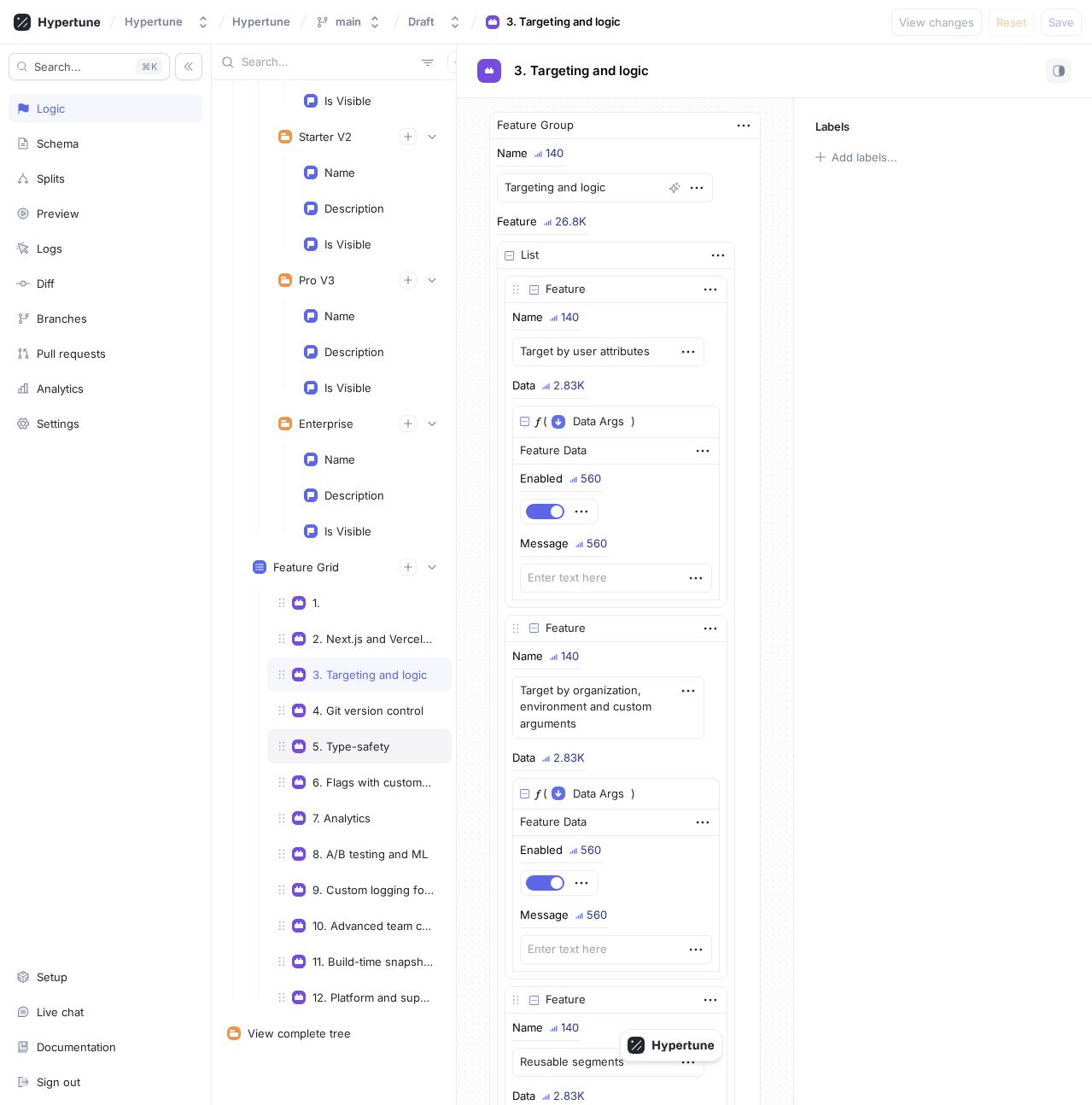
click at [356, 729] on div "5. Type-safety" at bounding box center [359, 746] width 184 height 34
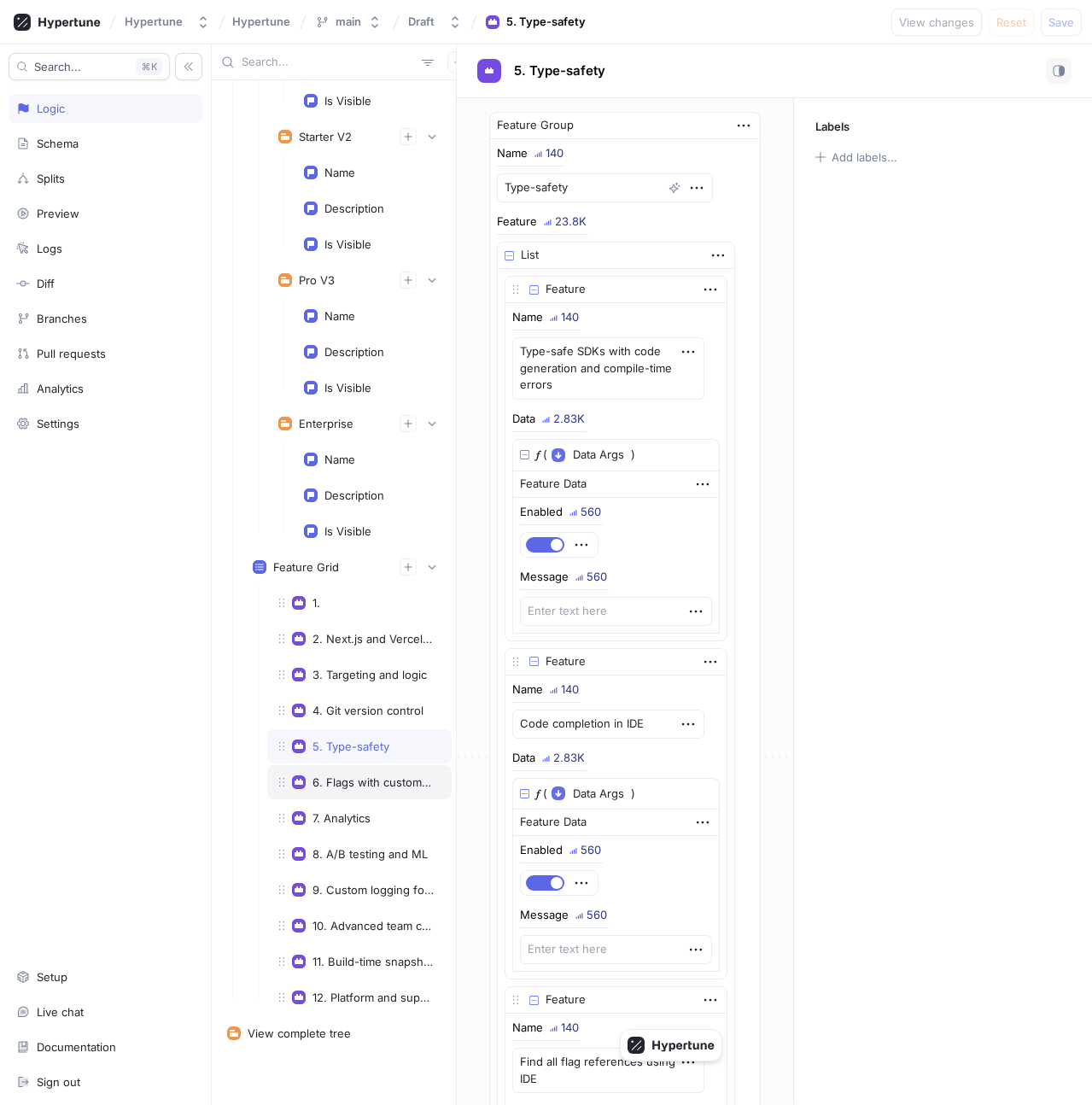
click at [355, 792] on div "6. Flags with custom types" at bounding box center [359, 781] width 184 height 34
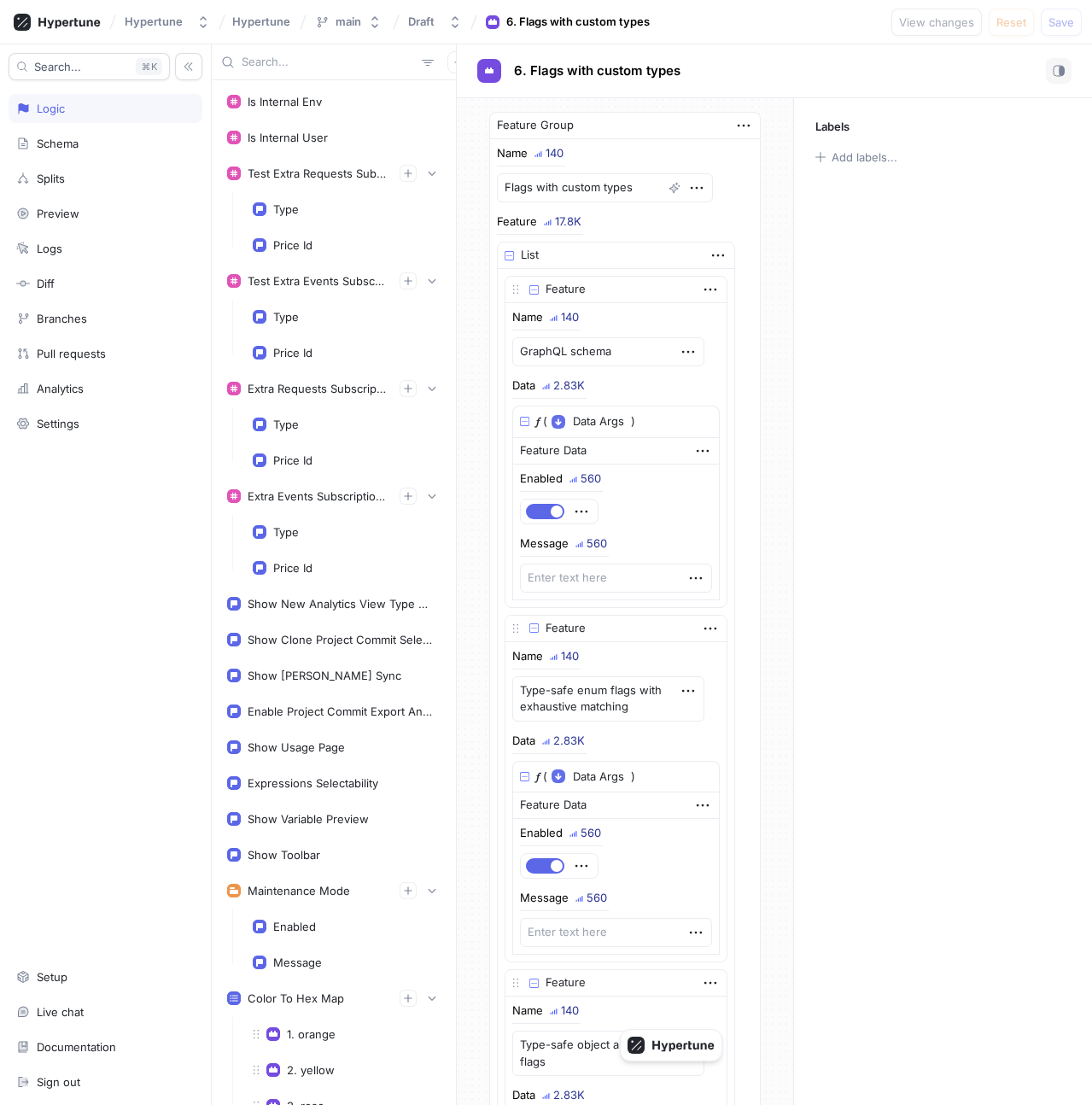
type textarea "x"
click at [167, 26] on div "Hypertune" at bounding box center [154, 21] width 58 height 14
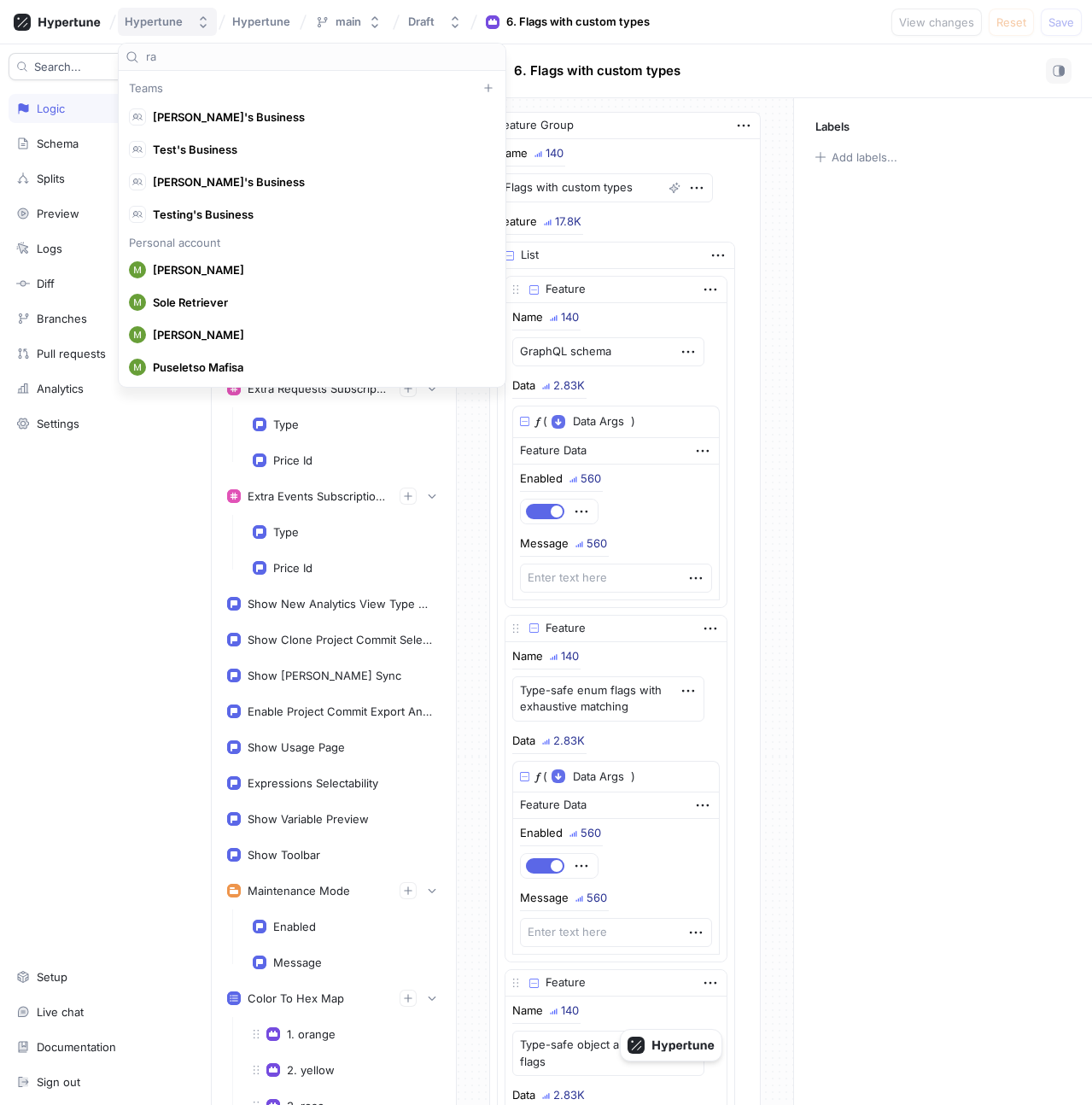
scroll to position [5420, 0]
type input "rar"
type textarea "x"
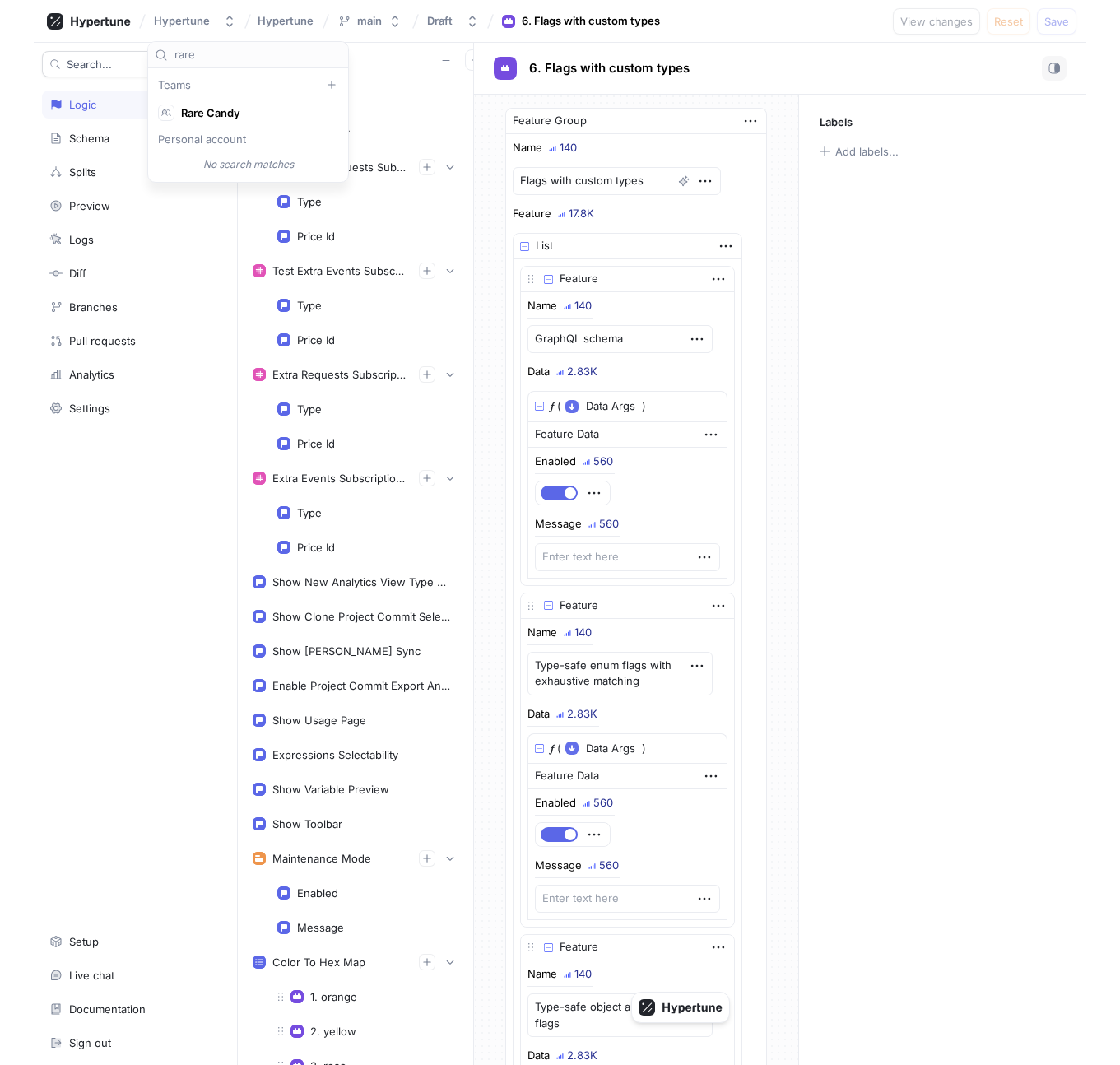
scroll to position [0, 0]
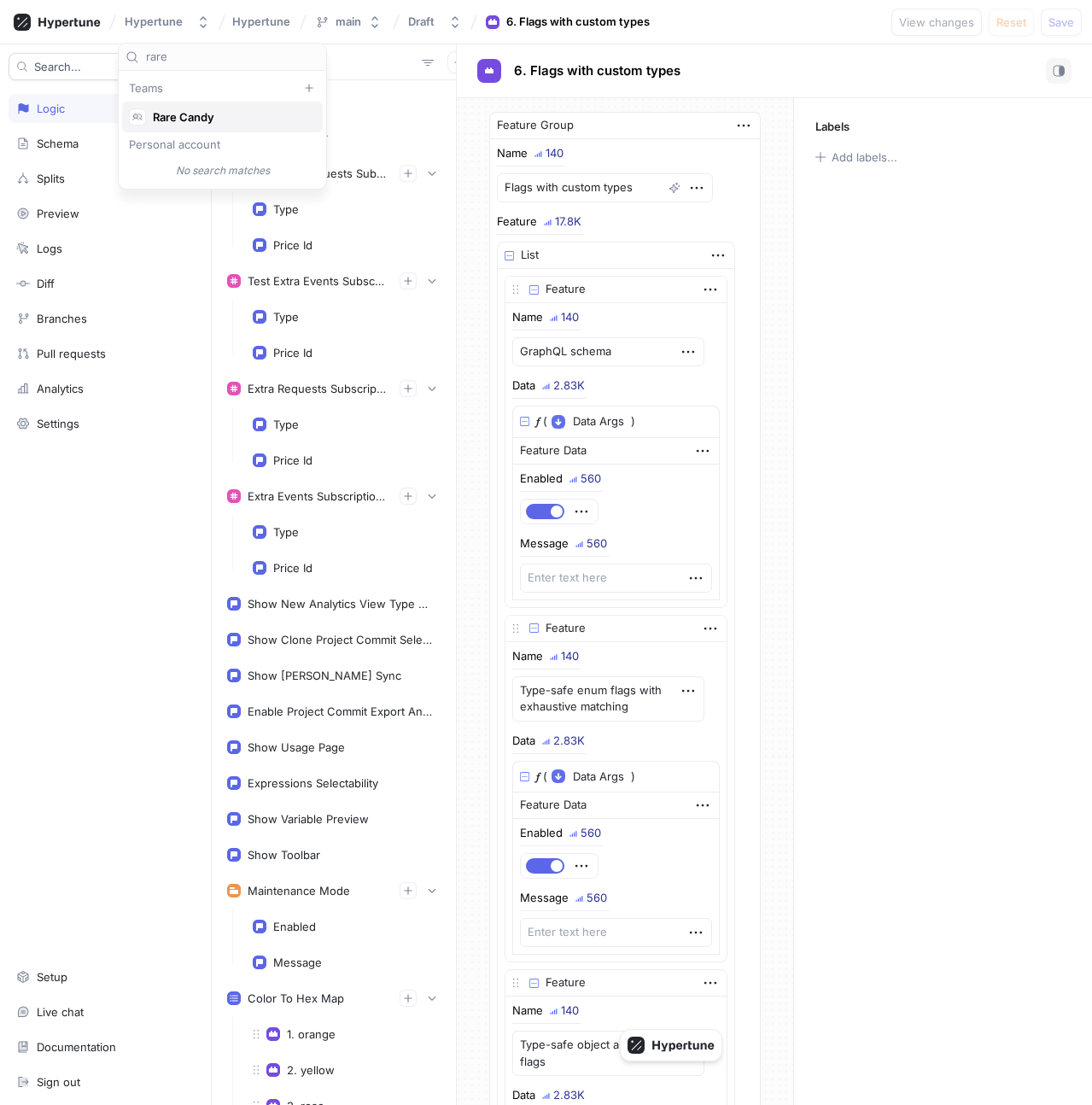
type input "rare"
click at [225, 129] on div "Rare Candy" at bounding box center [222, 117] width 201 height 31
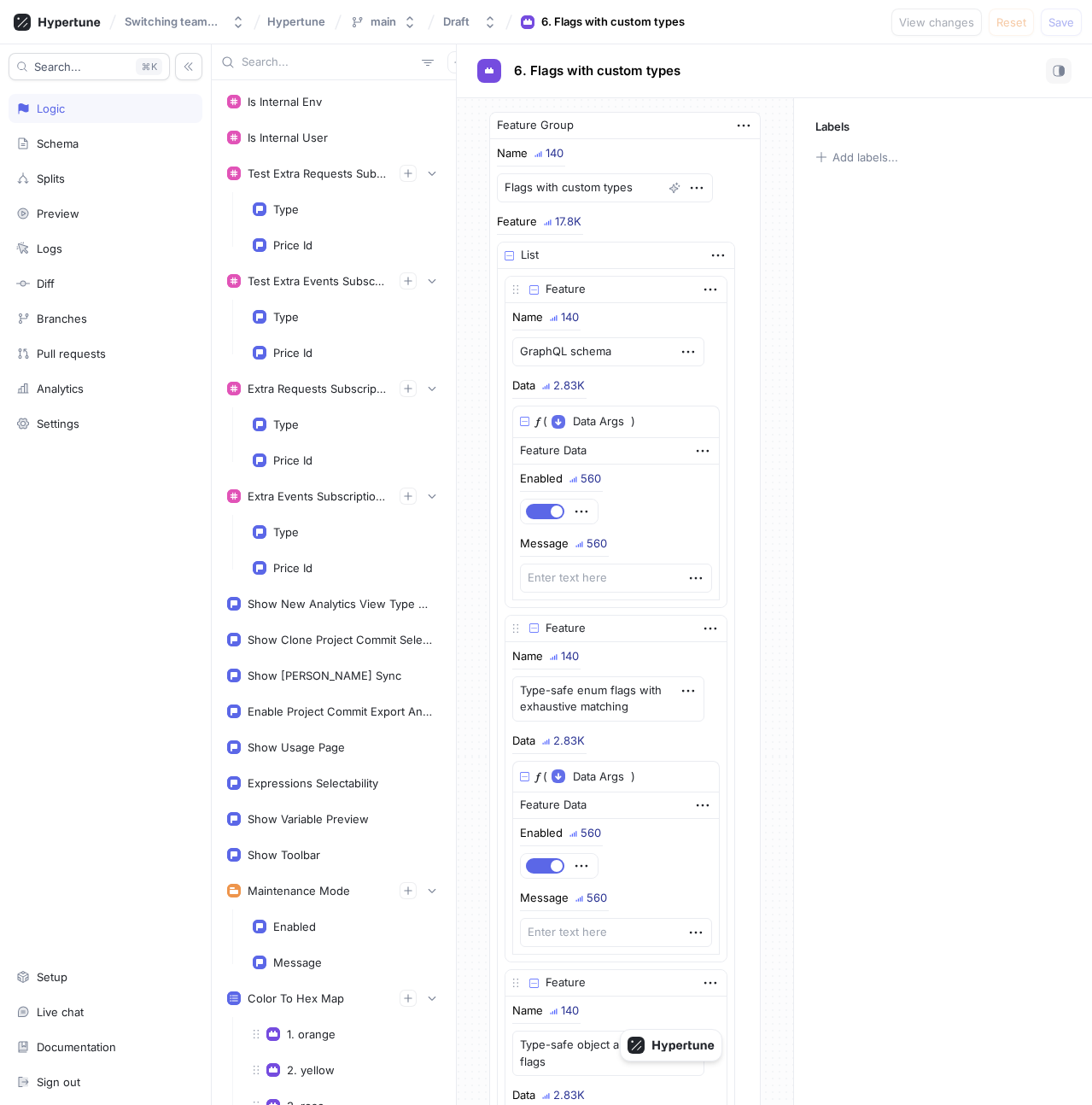
type textarea "x"
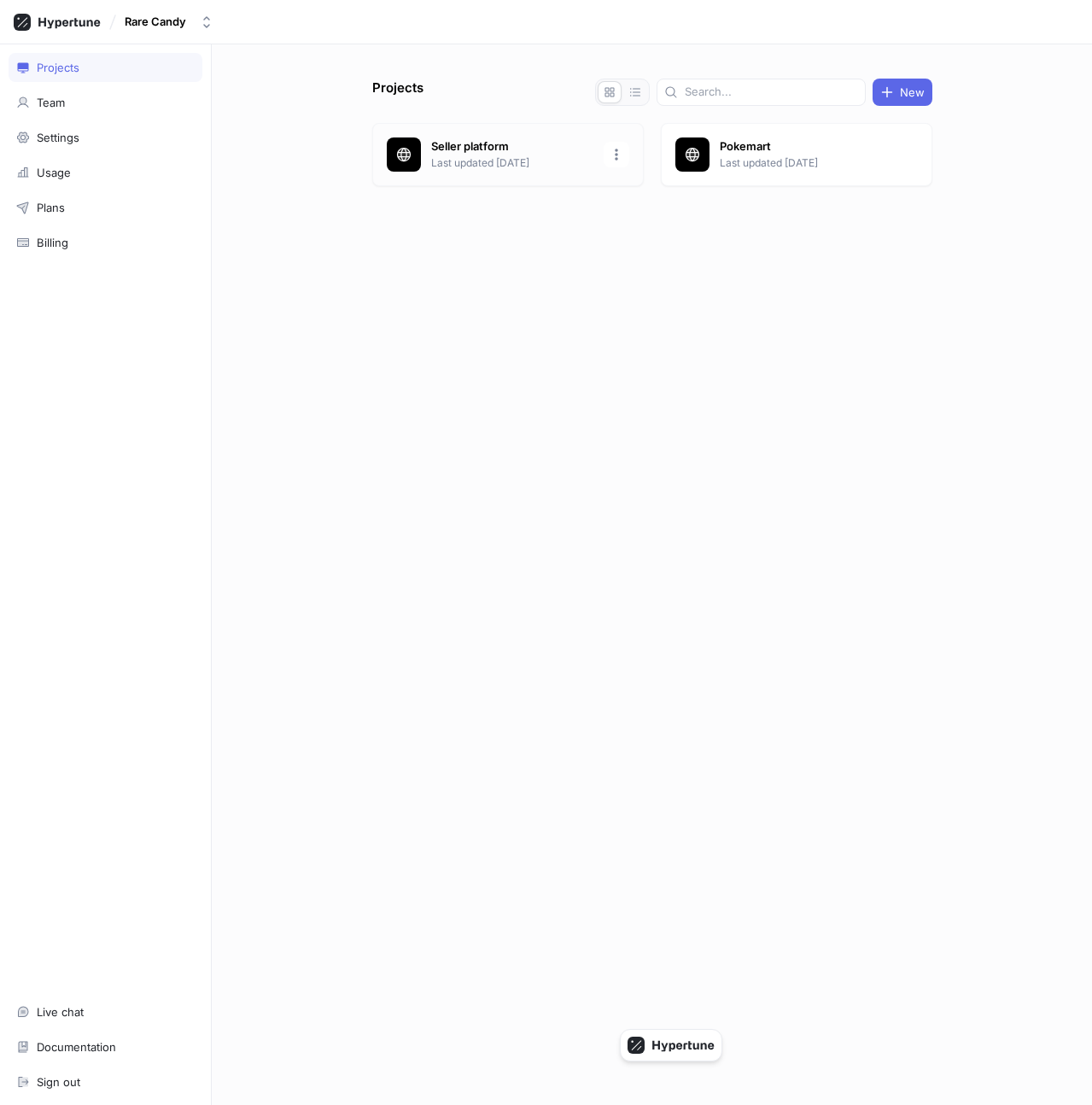
click at [537, 136] on div "Seller platform Last updated [DATE]" at bounding box center [508, 154] width 271 height 63
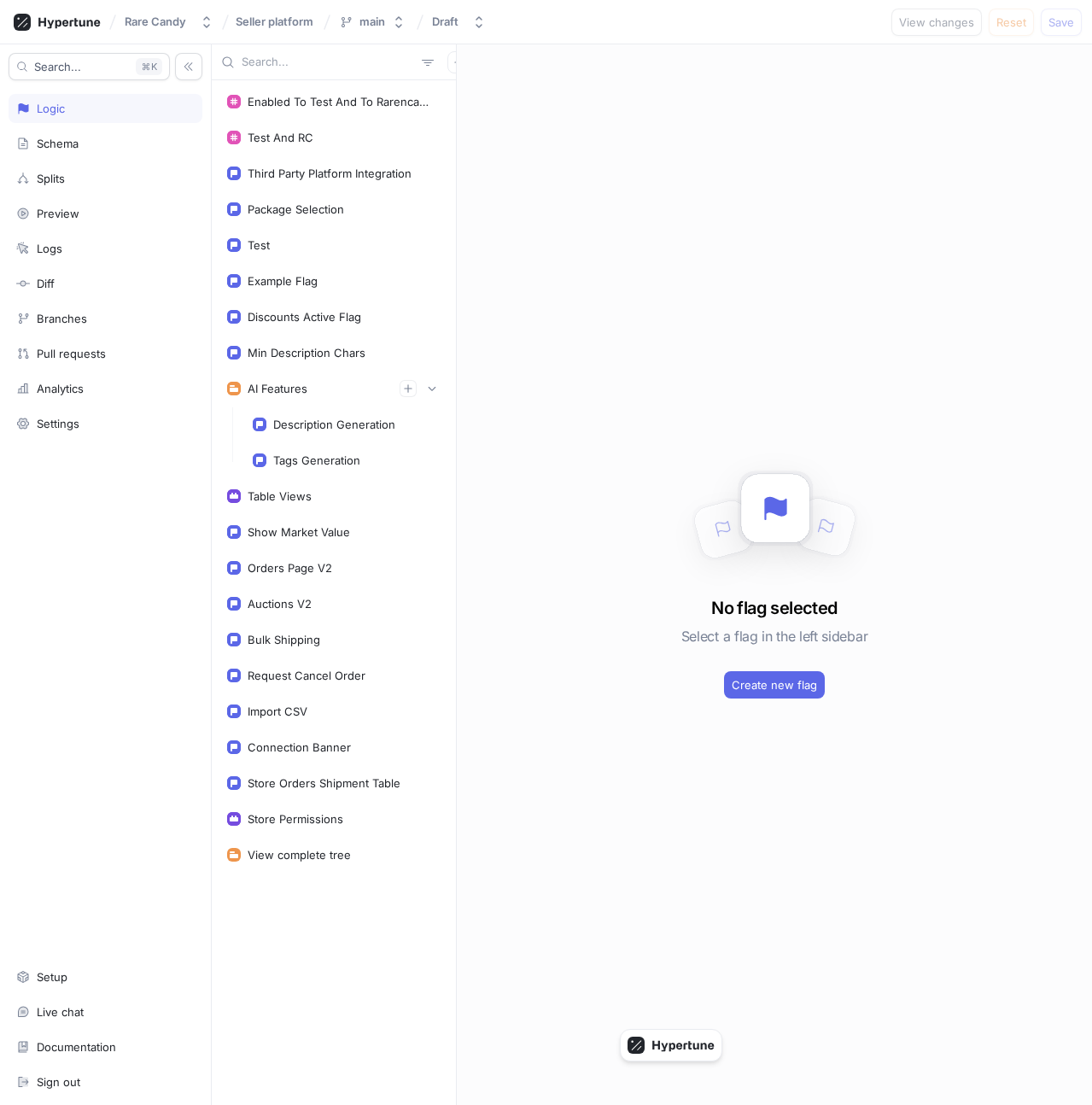
click at [374, 201] on div "Package Selection" at bounding box center [334, 209] width 236 height 34
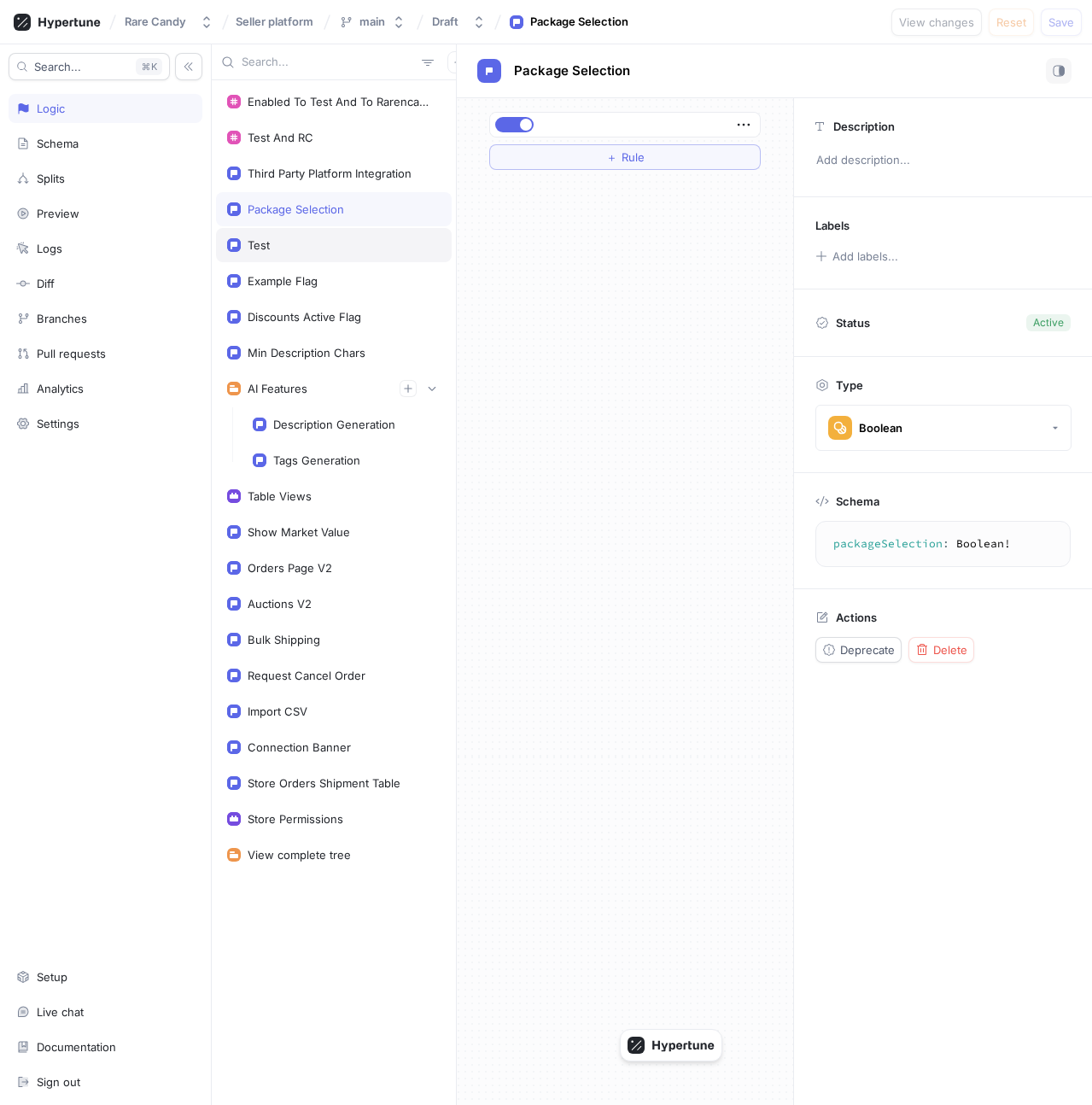
click at [368, 259] on div "Test" at bounding box center [334, 244] width 236 height 34
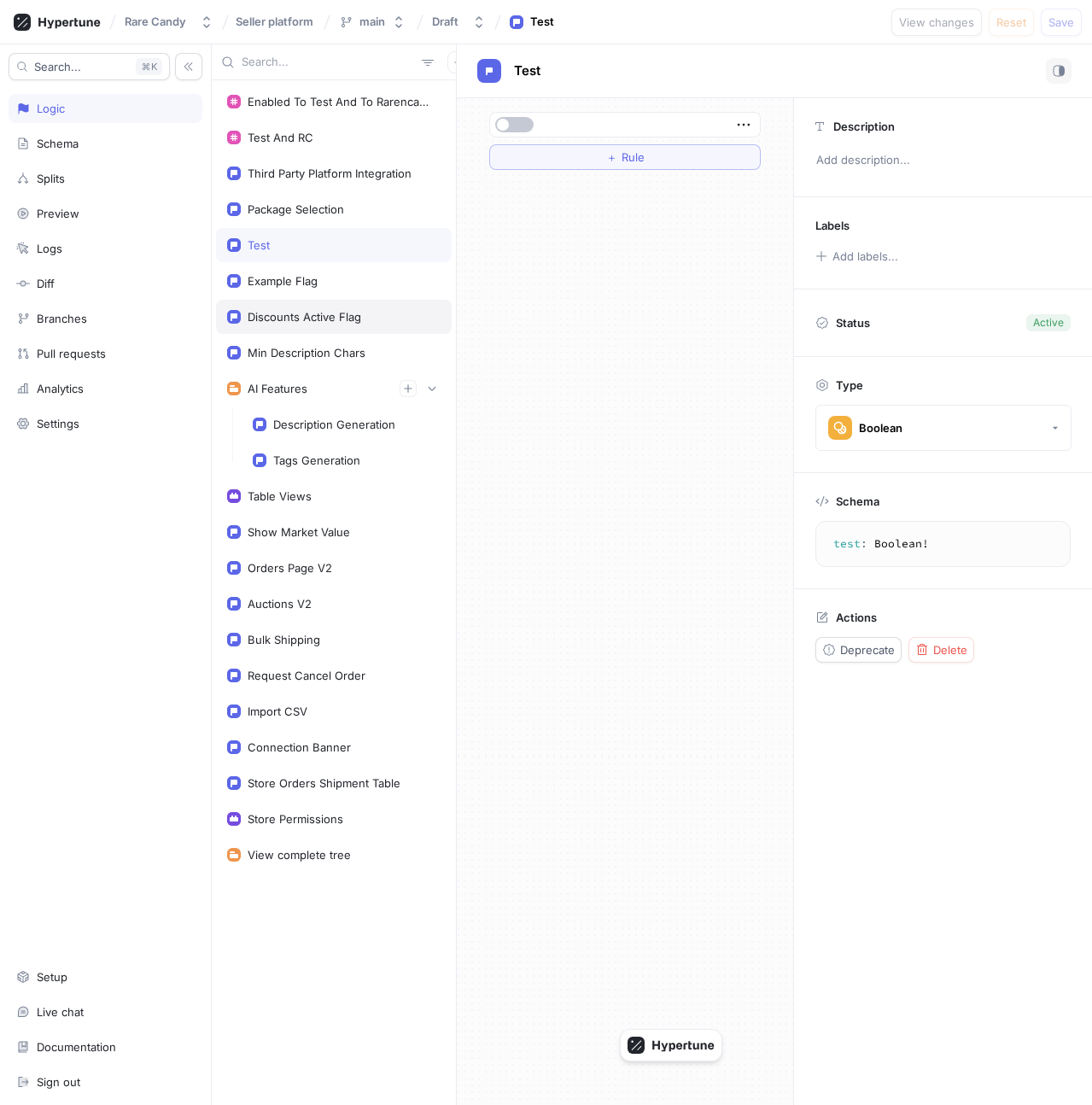
click at [364, 312] on div "Discounts Active Flag" at bounding box center [333, 317] width 213 height 14
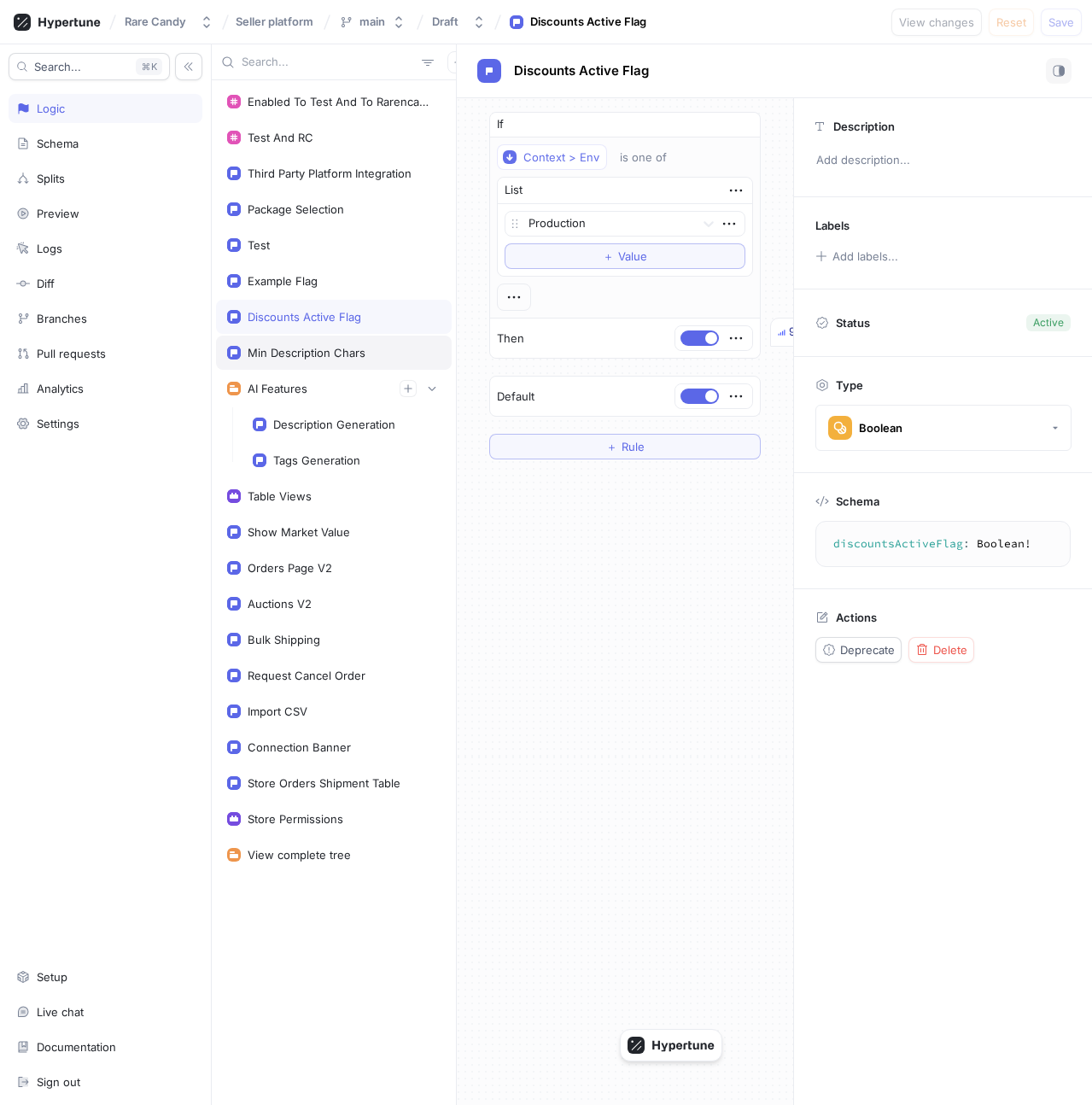
click at [363, 348] on div "Min Description Chars" at bounding box center [306, 353] width 118 height 14
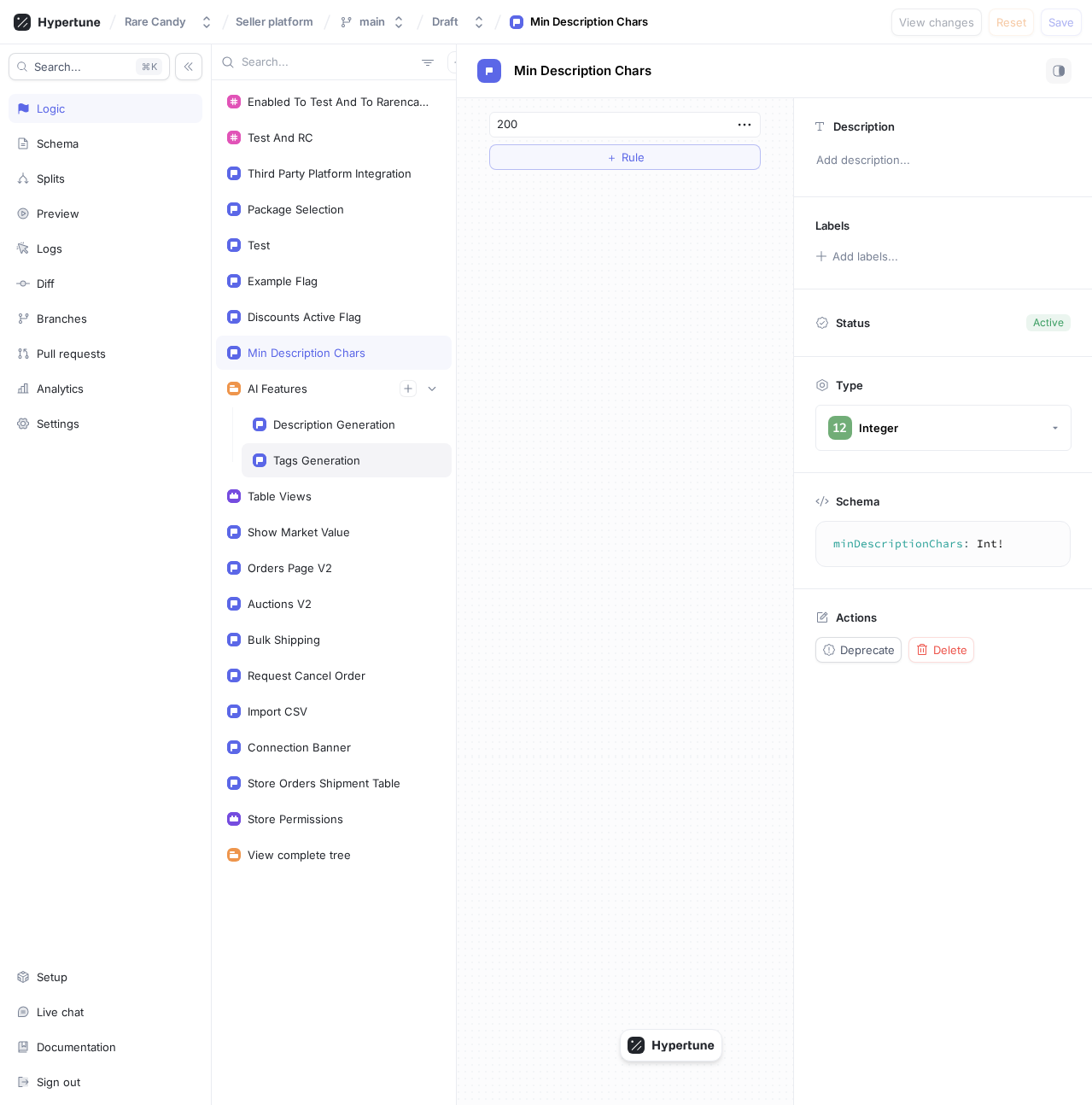
click at [328, 469] on div "Tags Generation" at bounding box center [347, 460] width 210 height 34
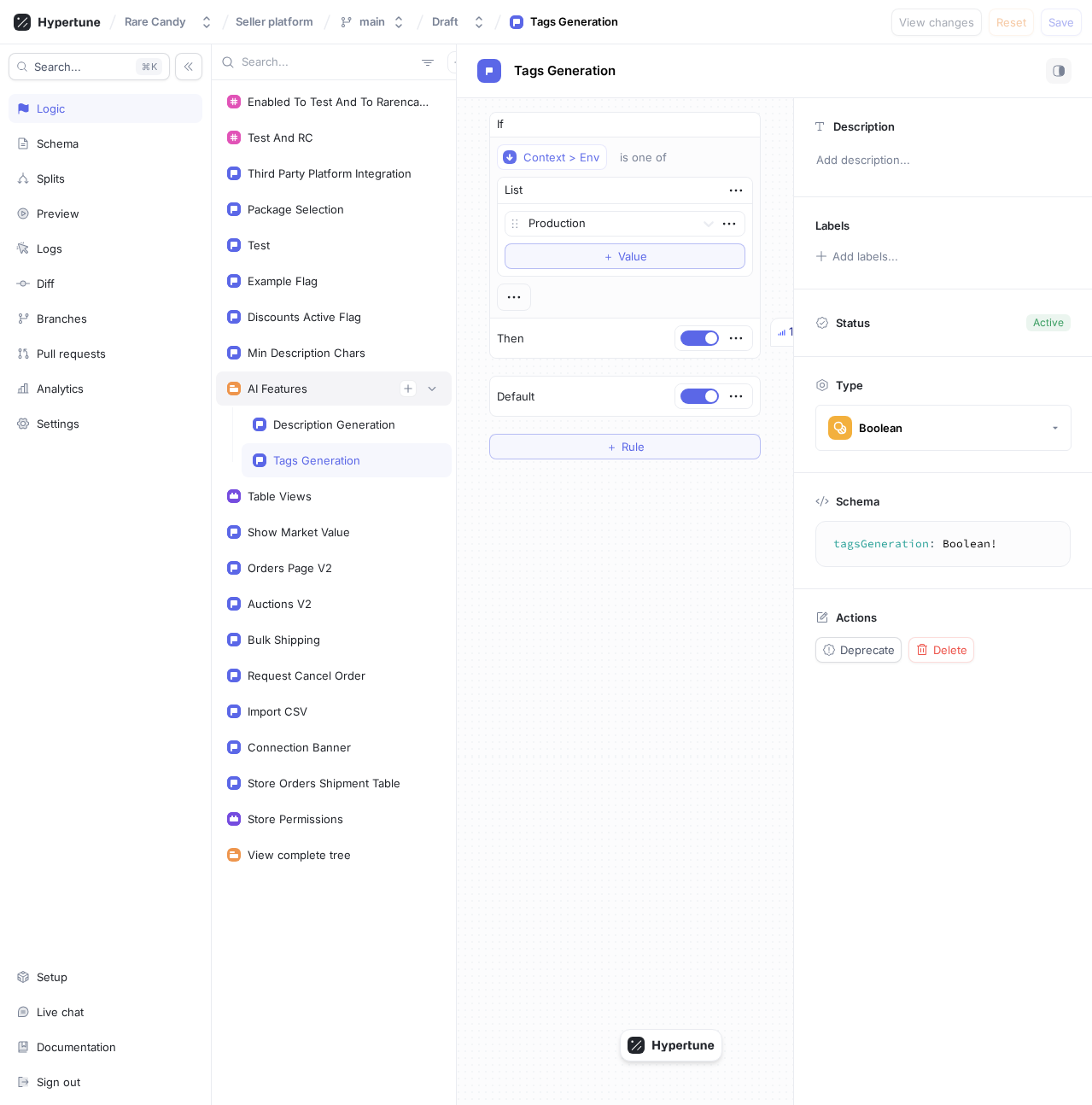
click at [310, 398] on div "AI Features" at bounding box center [334, 388] width 236 height 34
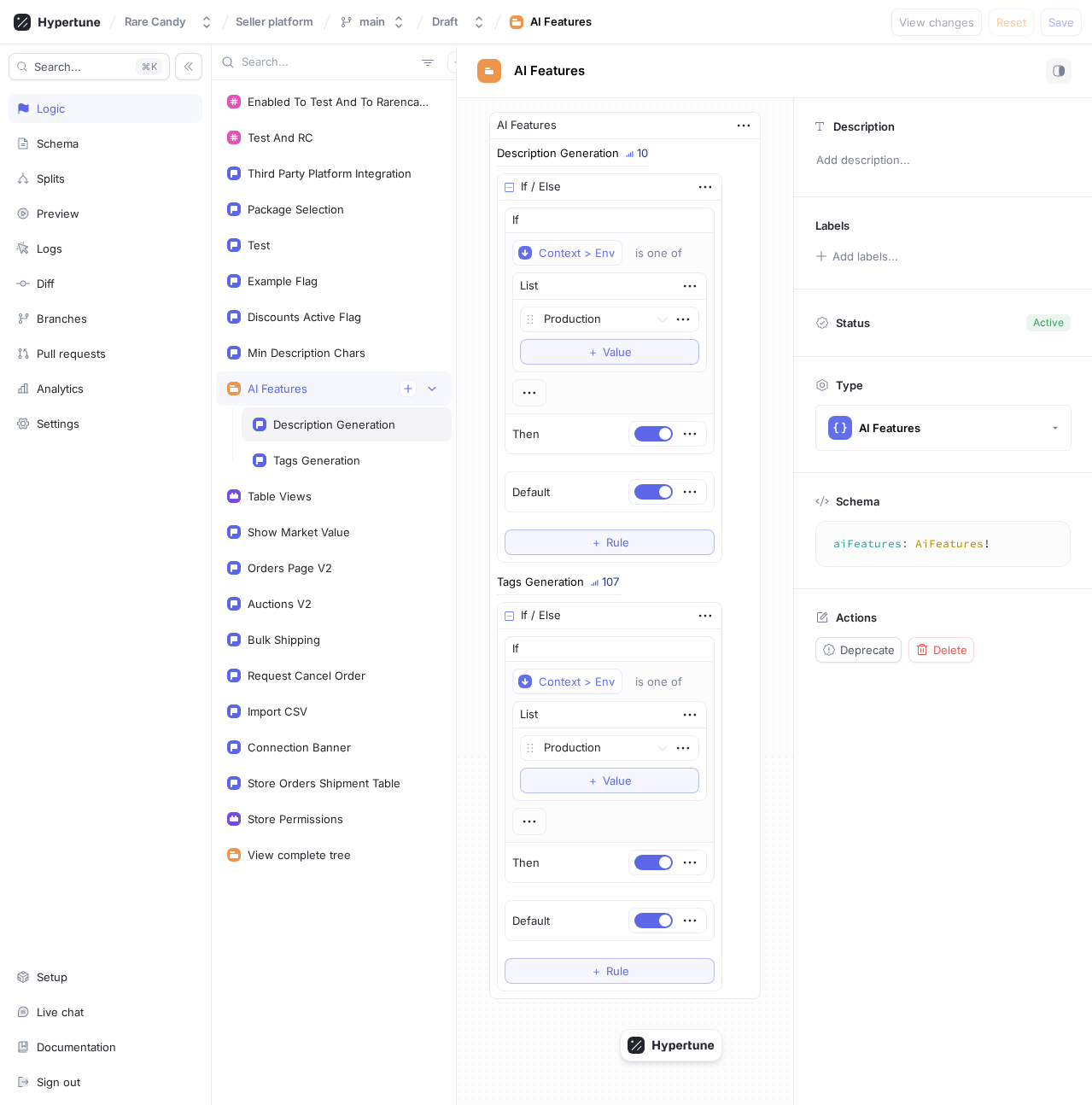
click at [316, 416] on div "Description Generation" at bounding box center [347, 424] width 210 height 34
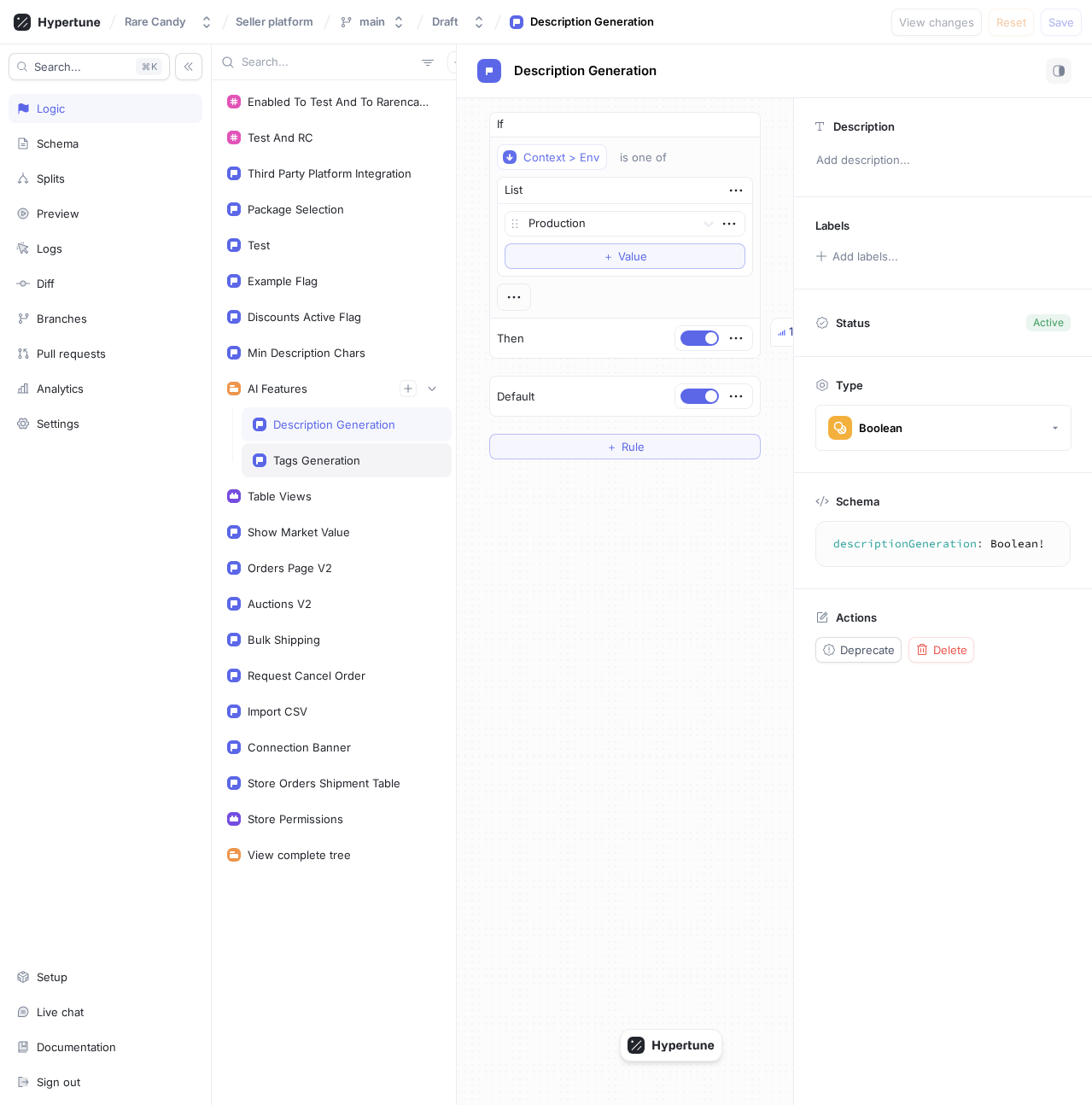
click at [322, 443] on div "Tags Generation" at bounding box center [347, 460] width 210 height 34
type textarea "tagsGeneration: Boolean!"
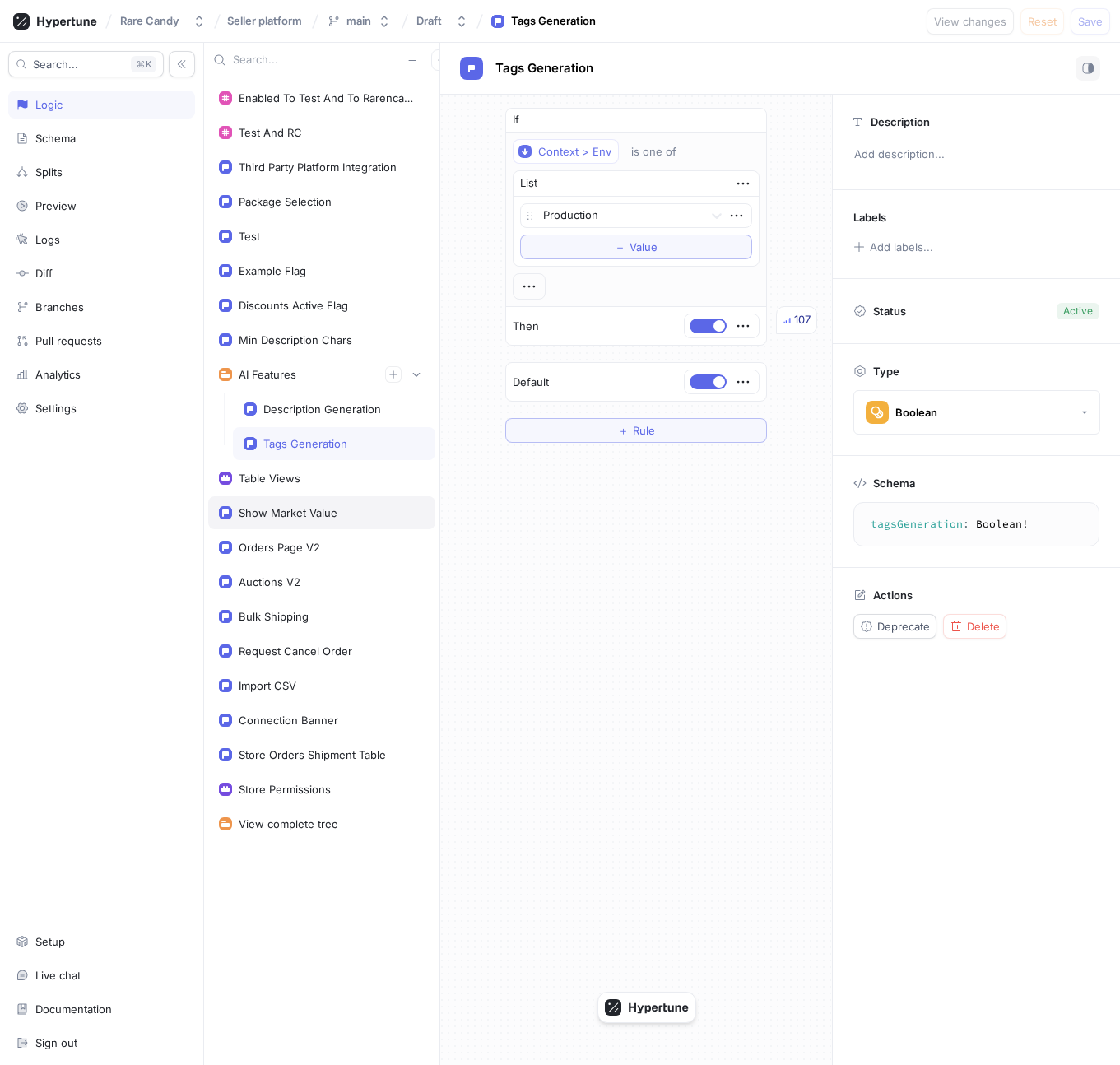
click at [366, 524] on div "Show Market Value" at bounding box center [322, 512] width 227 height 33
type textarea "x"
type textarea "showMarketValue: Boolean!"
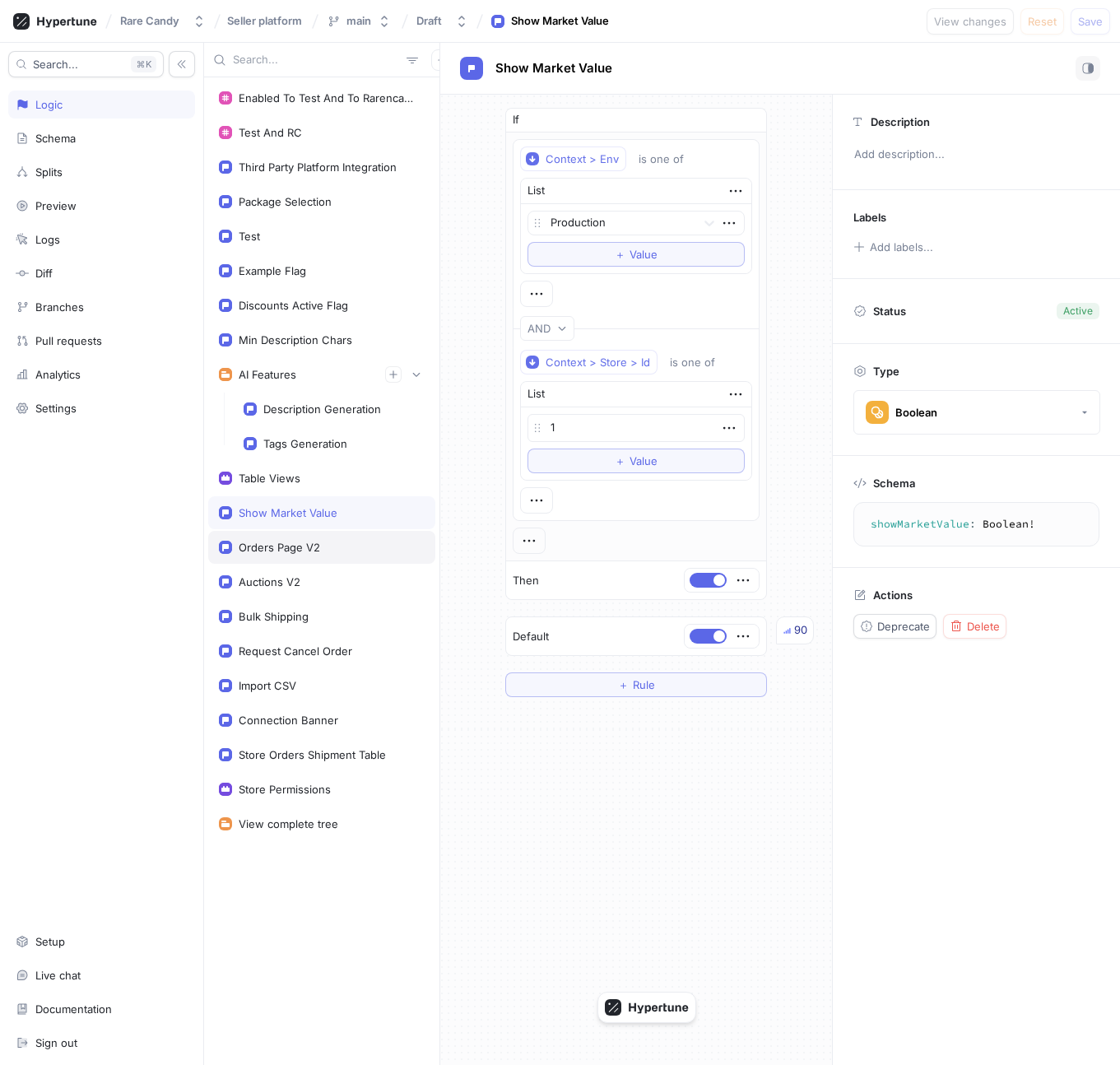
click at [365, 537] on div "Orders Page V2" at bounding box center [322, 546] width 227 height 33
type textarea "x"
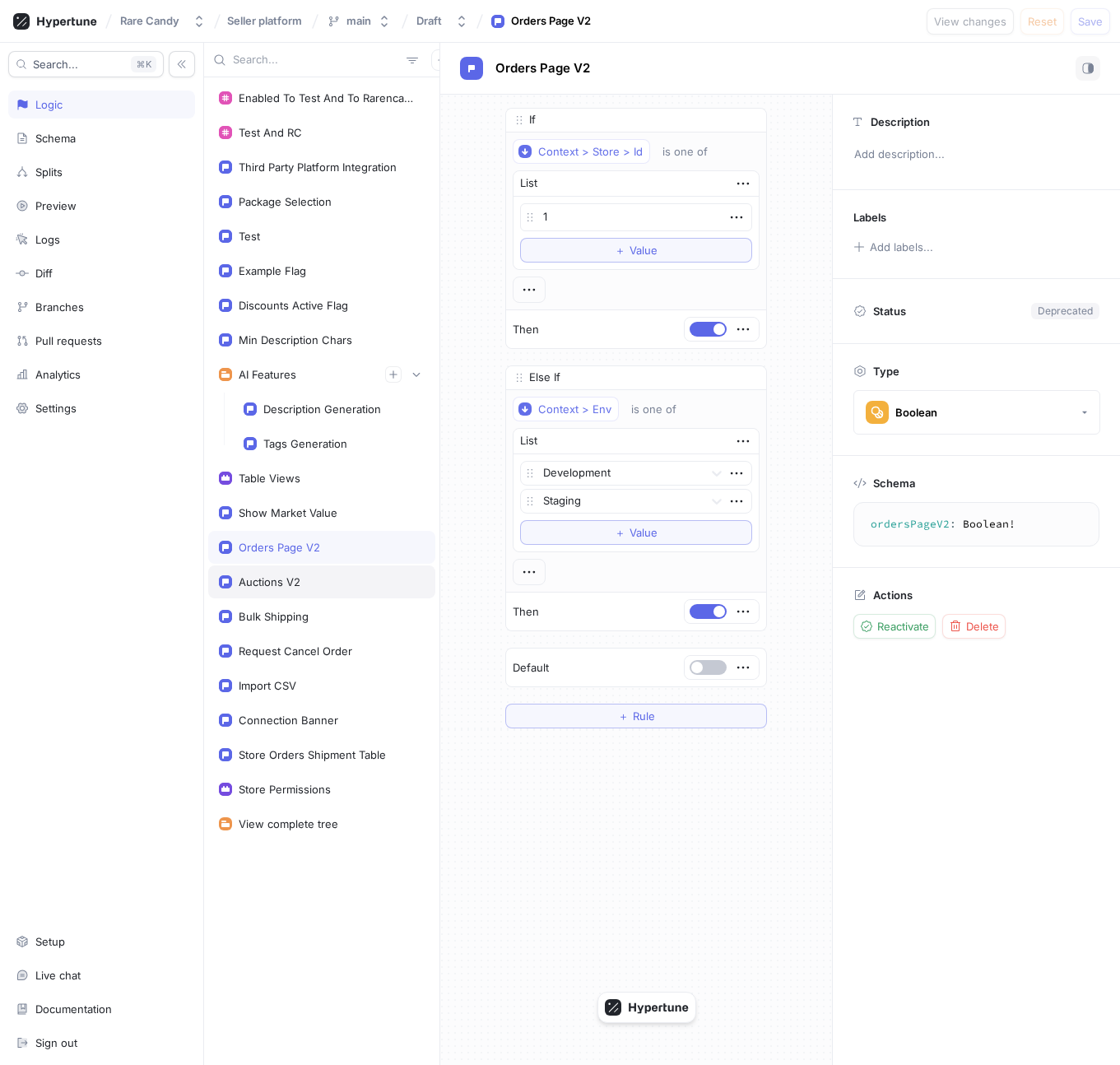
click at [357, 575] on div "Auctions V2" at bounding box center [321, 582] width 206 height 13
type textarea "auctionsV2: Boolean!"
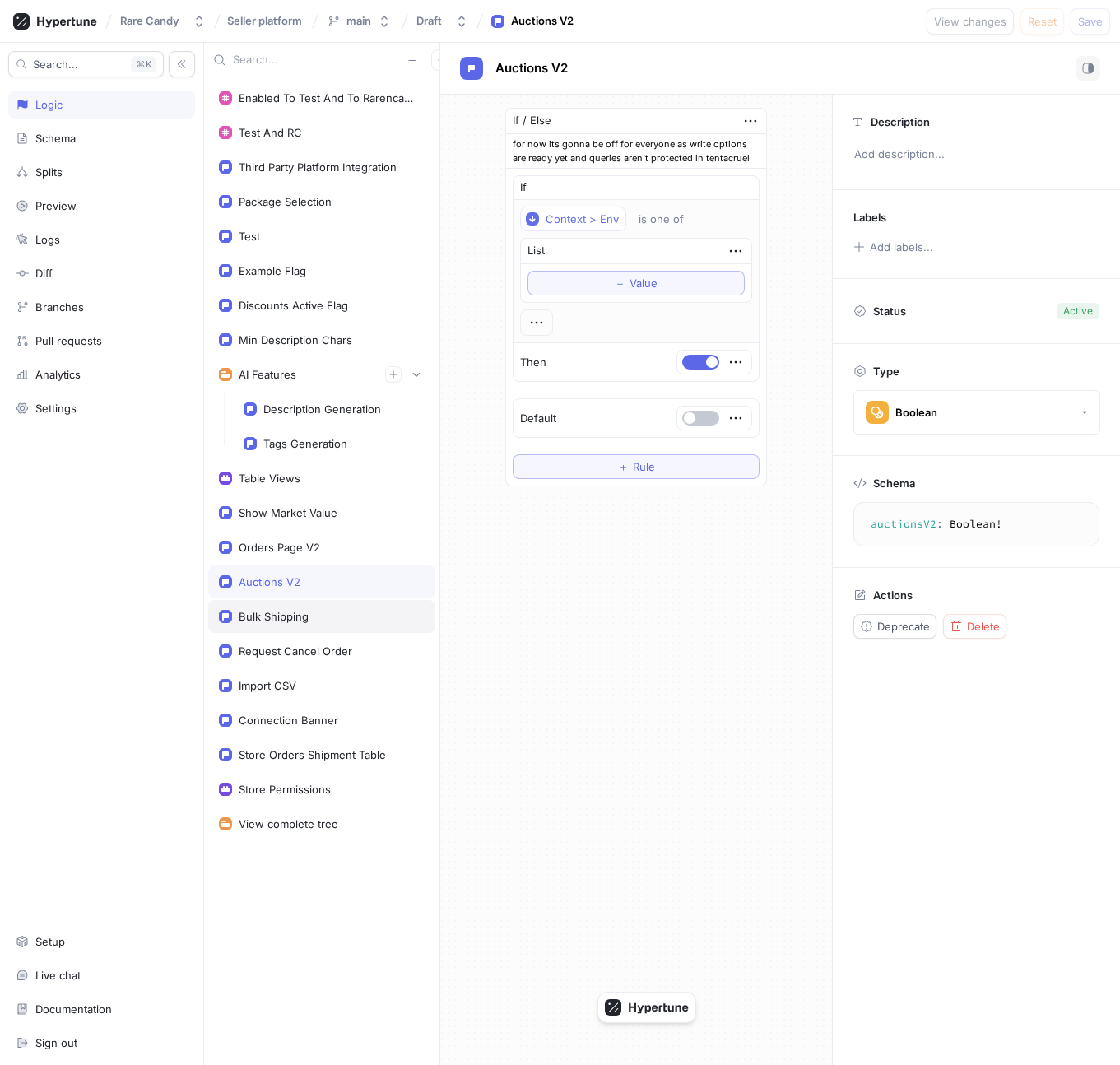
click at [340, 619] on div "Bulk Shipping" at bounding box center [321, 616] width 206 height 13
type textarea "x"
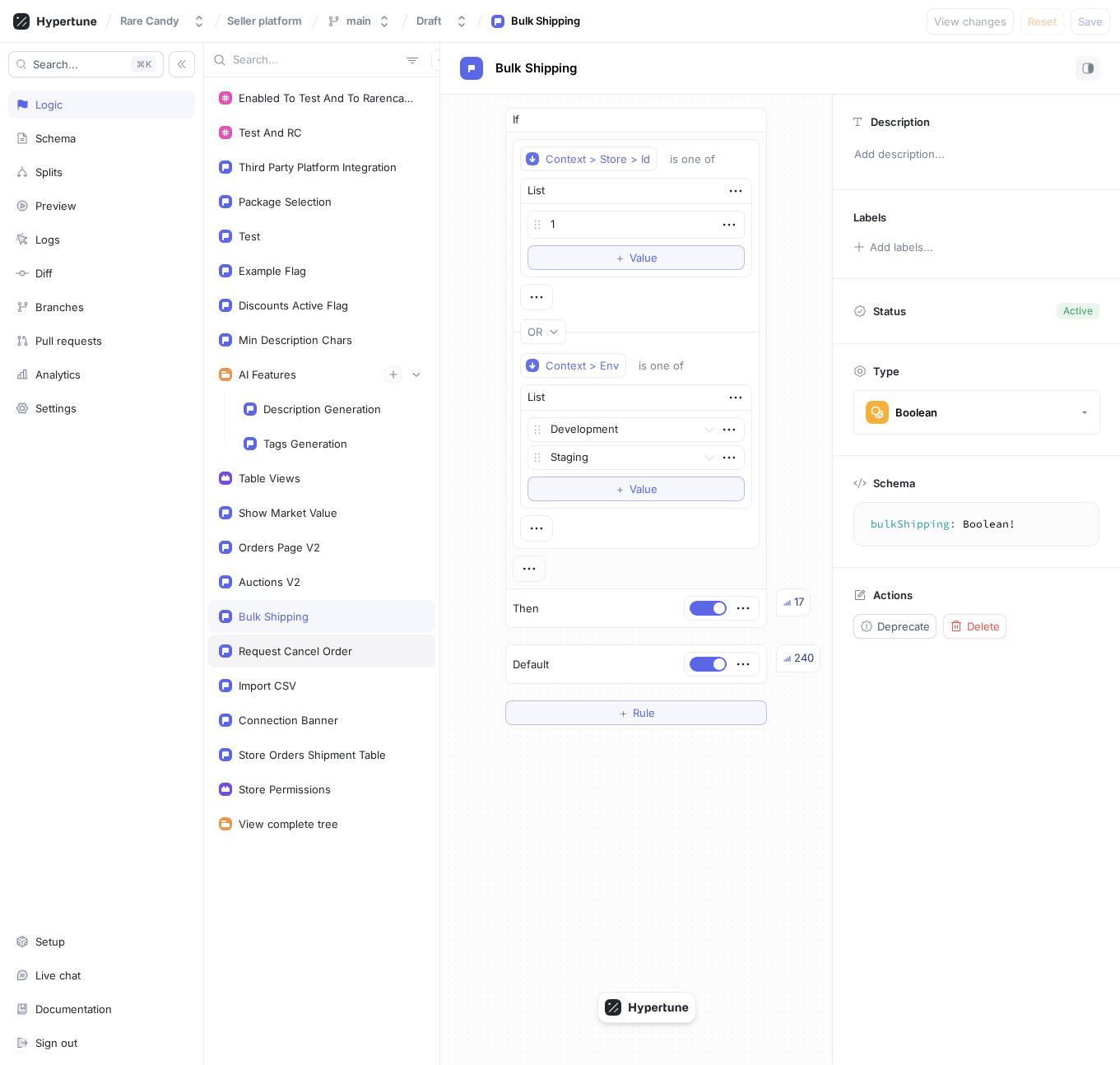
click at [324, 661] on div "Request Cancel Order" at bounding box center [322, 651] width 227 height 33
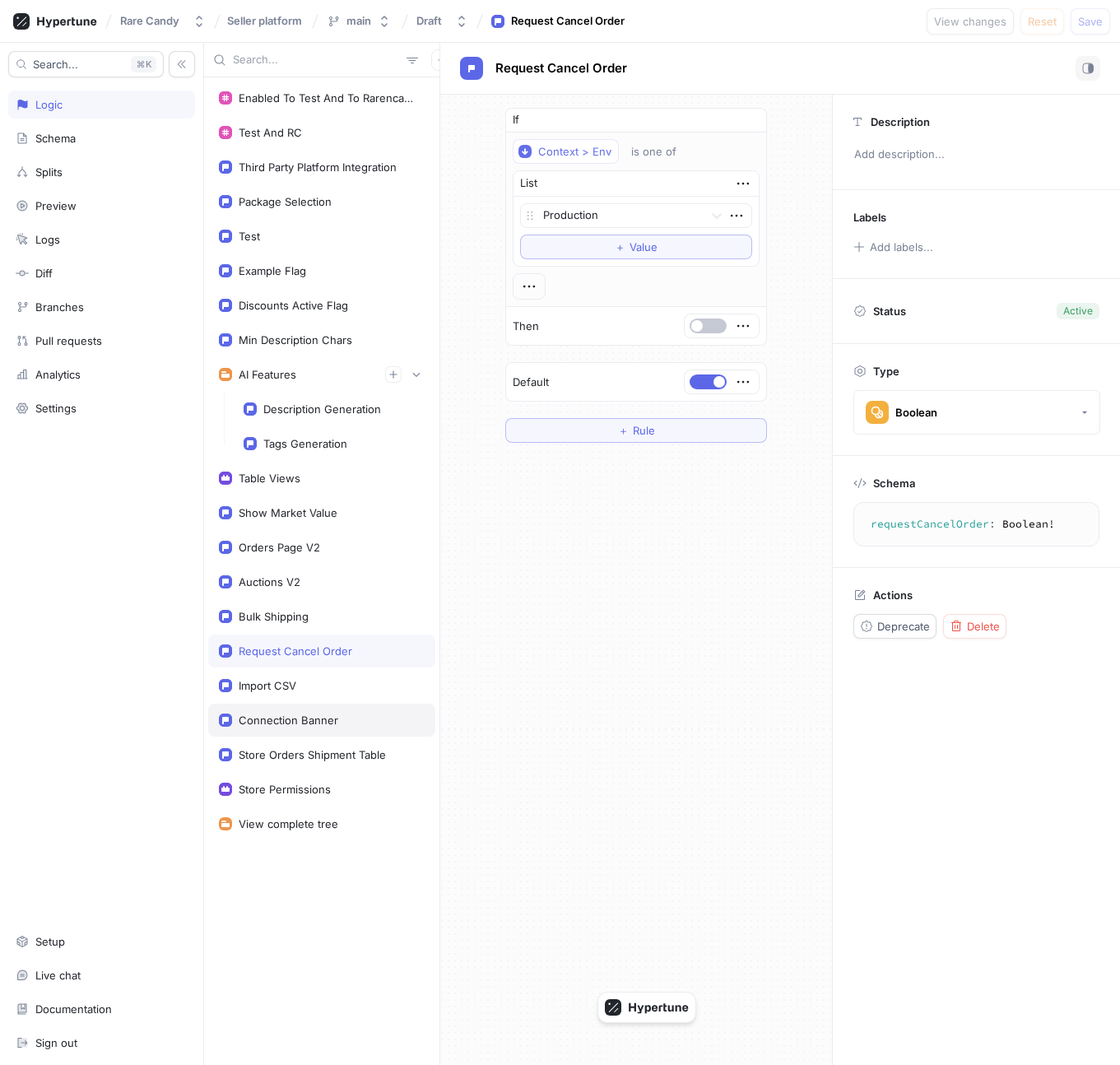
click at [317, 704] on div "Connection Banner" at bounding box center [322, 720] width 227 height 33
type textarea "connectionBanner: Boolean!"
click at [320, 736] on div "Enabled To Test And To Rarencandy In Prod Test And RC Third Party Platform Inte…" at bounding box center [321, 571] width 236 height 988
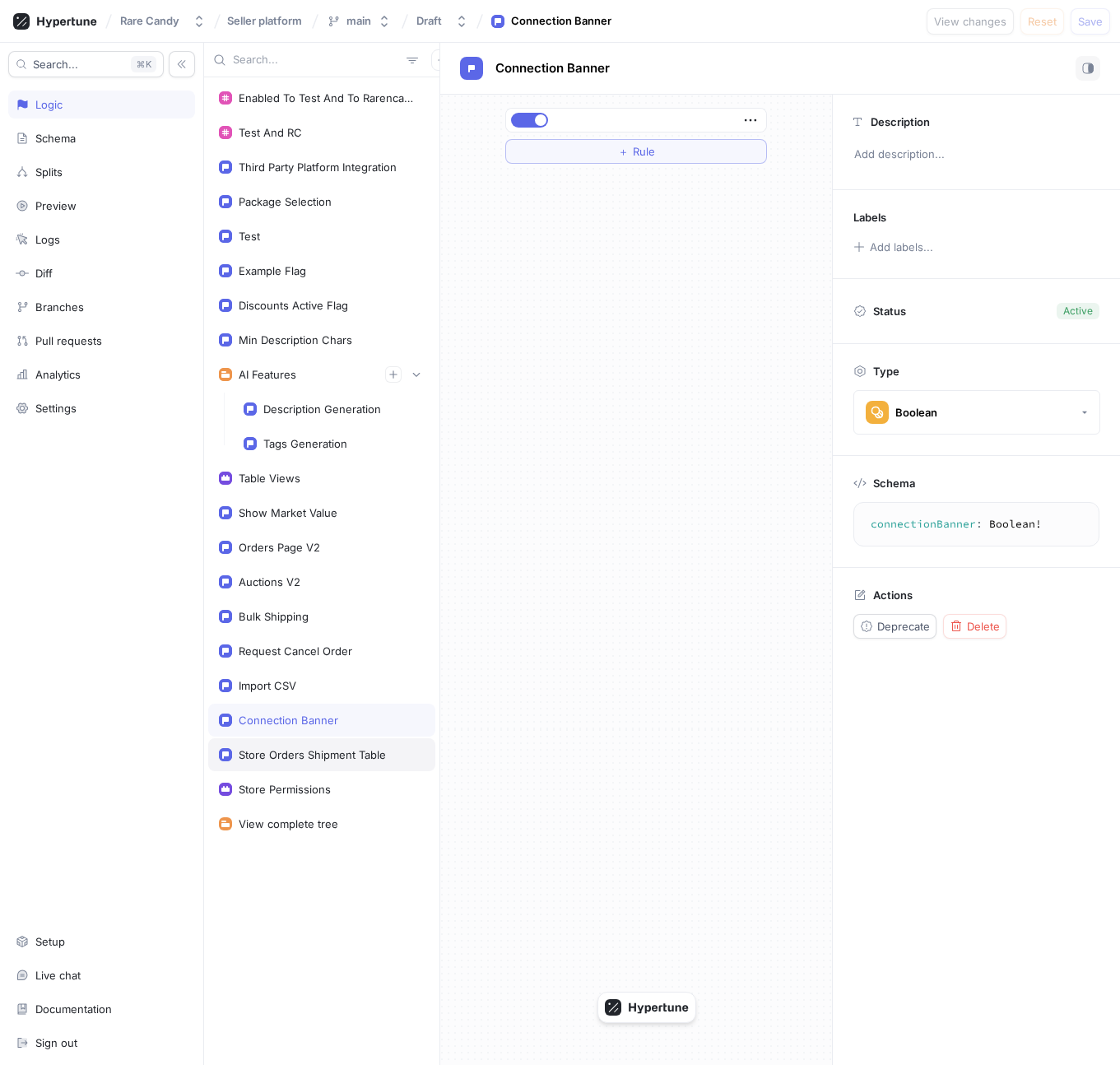
click at [322, 757] on div "Store Orders Shipment Table" at bounding box center [312, 755] width 147 height 13
type textarea "x"
type textarea "storeOrdersShipmentTable: Boolean!"
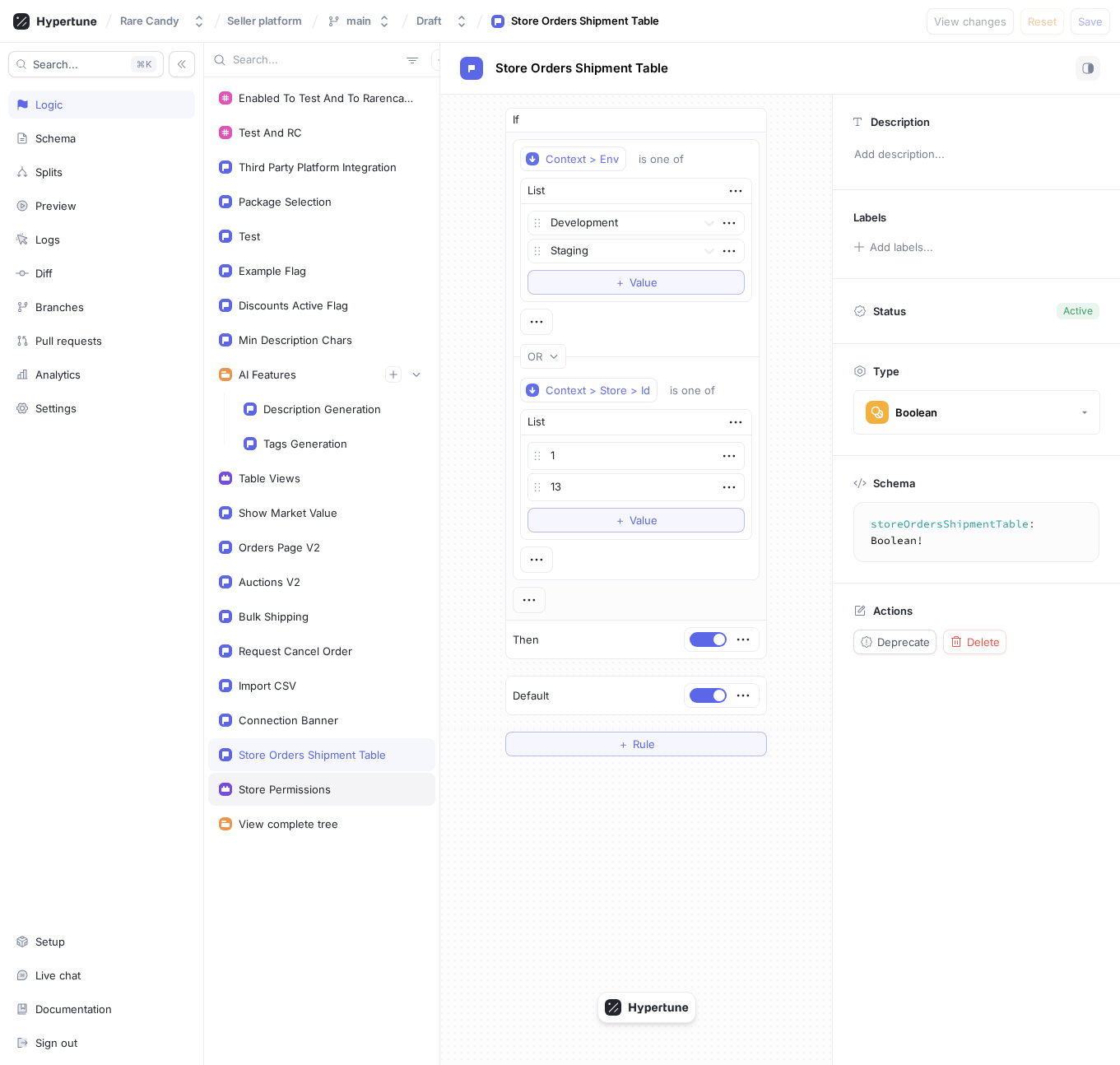
click at [322, 776] on div "Store Permissions" at bounding box center [322, 789] width 227 height 33
type textarea "x"
type textarea "storePermissions: StorePermissions!"
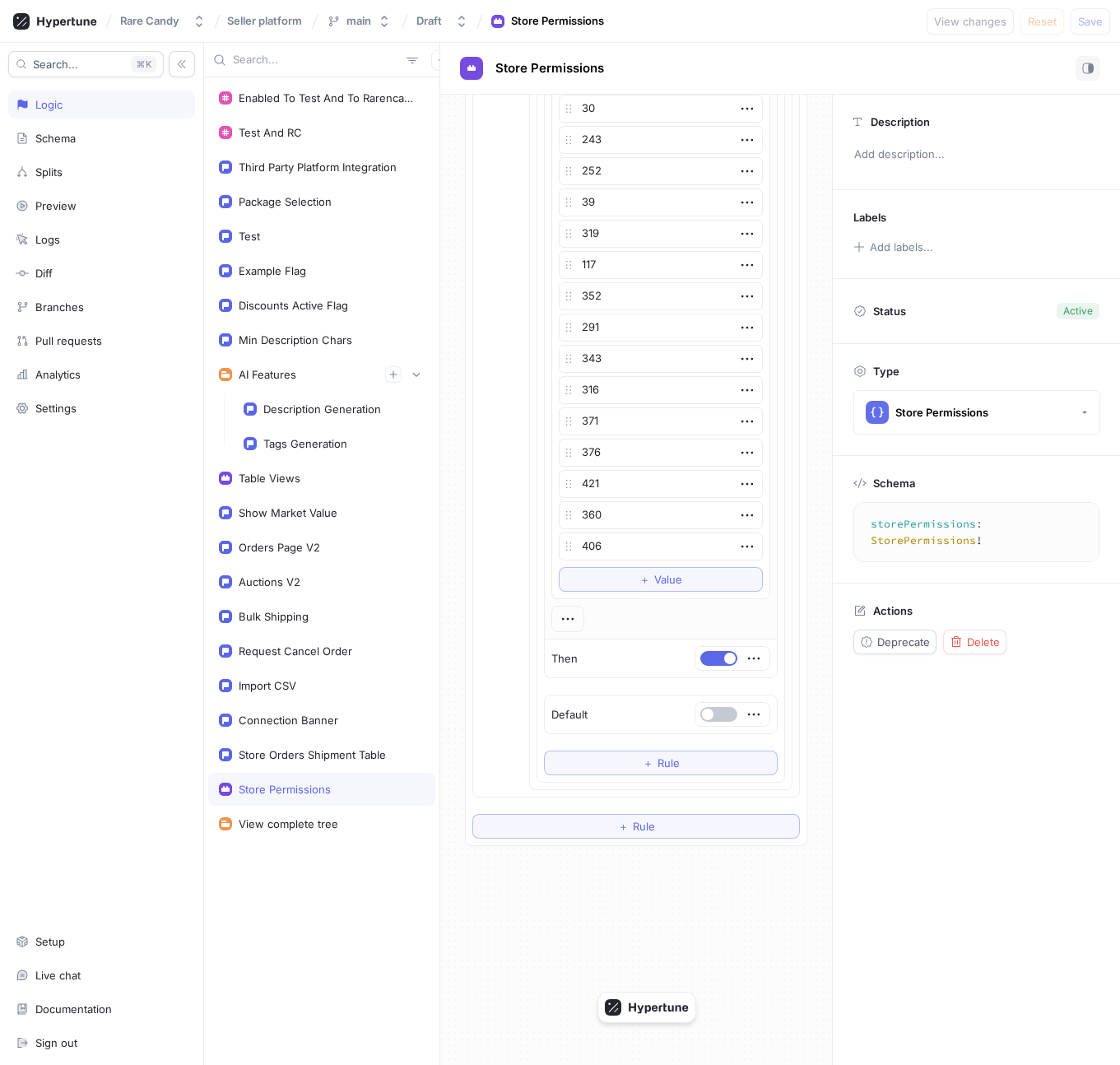
scroll to position [3779, 0]
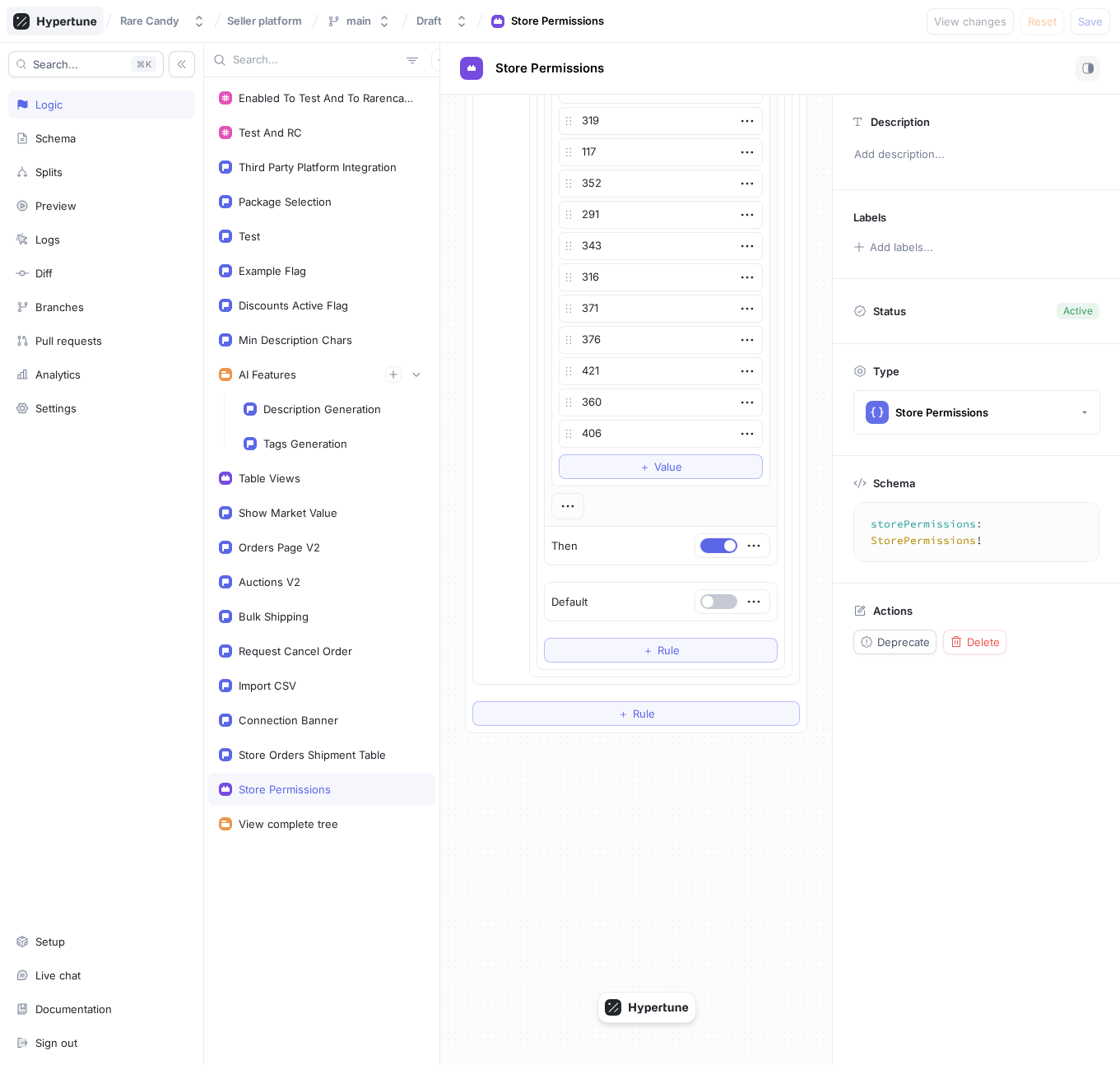
click at [86, 19] on icon at bounding box center [67, 21] width 60 height 10
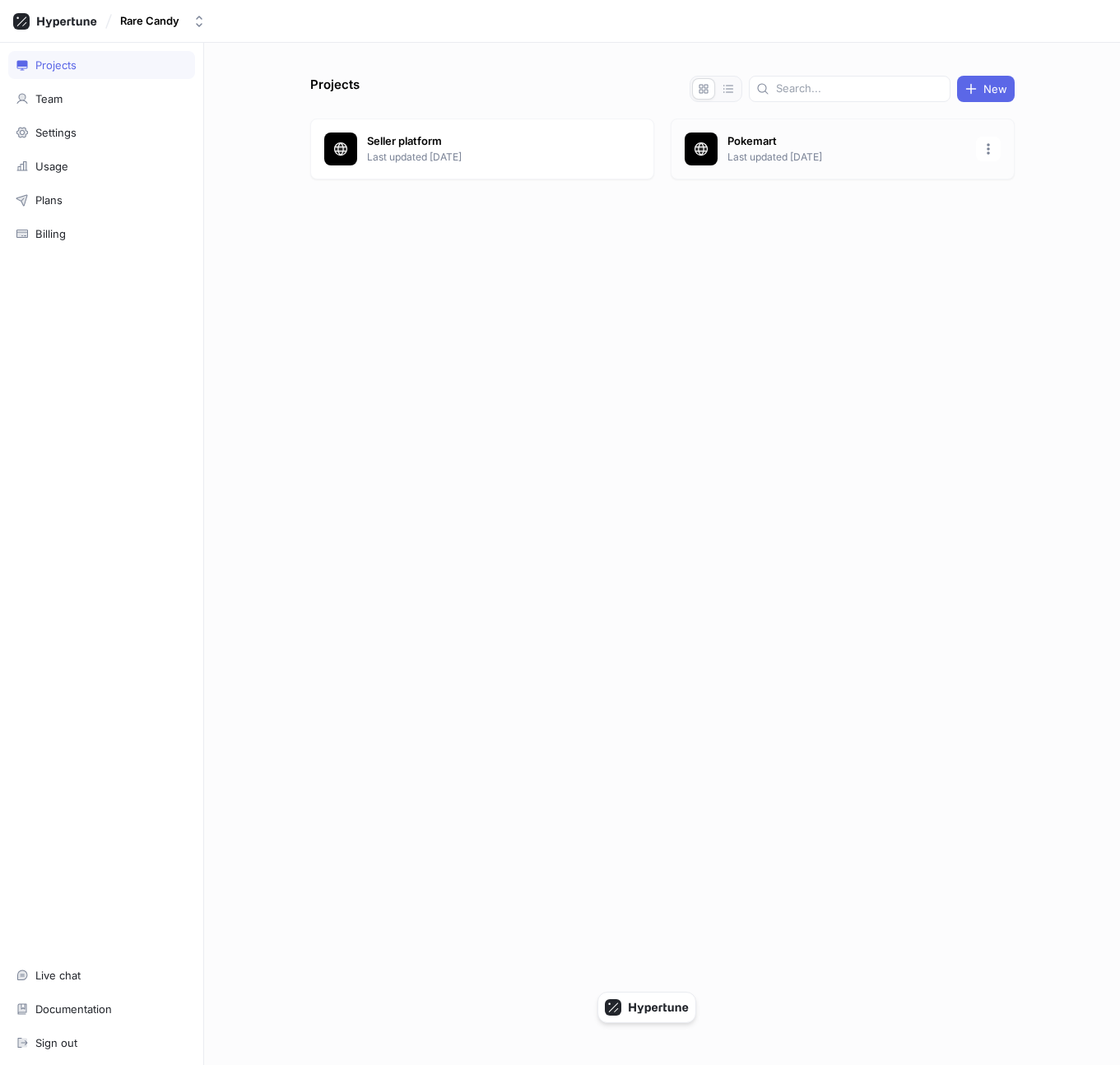
click at [796, 178] on div "Pokemart Last updated [DATE]" at bounding box center [843, 148] width 344 height 61
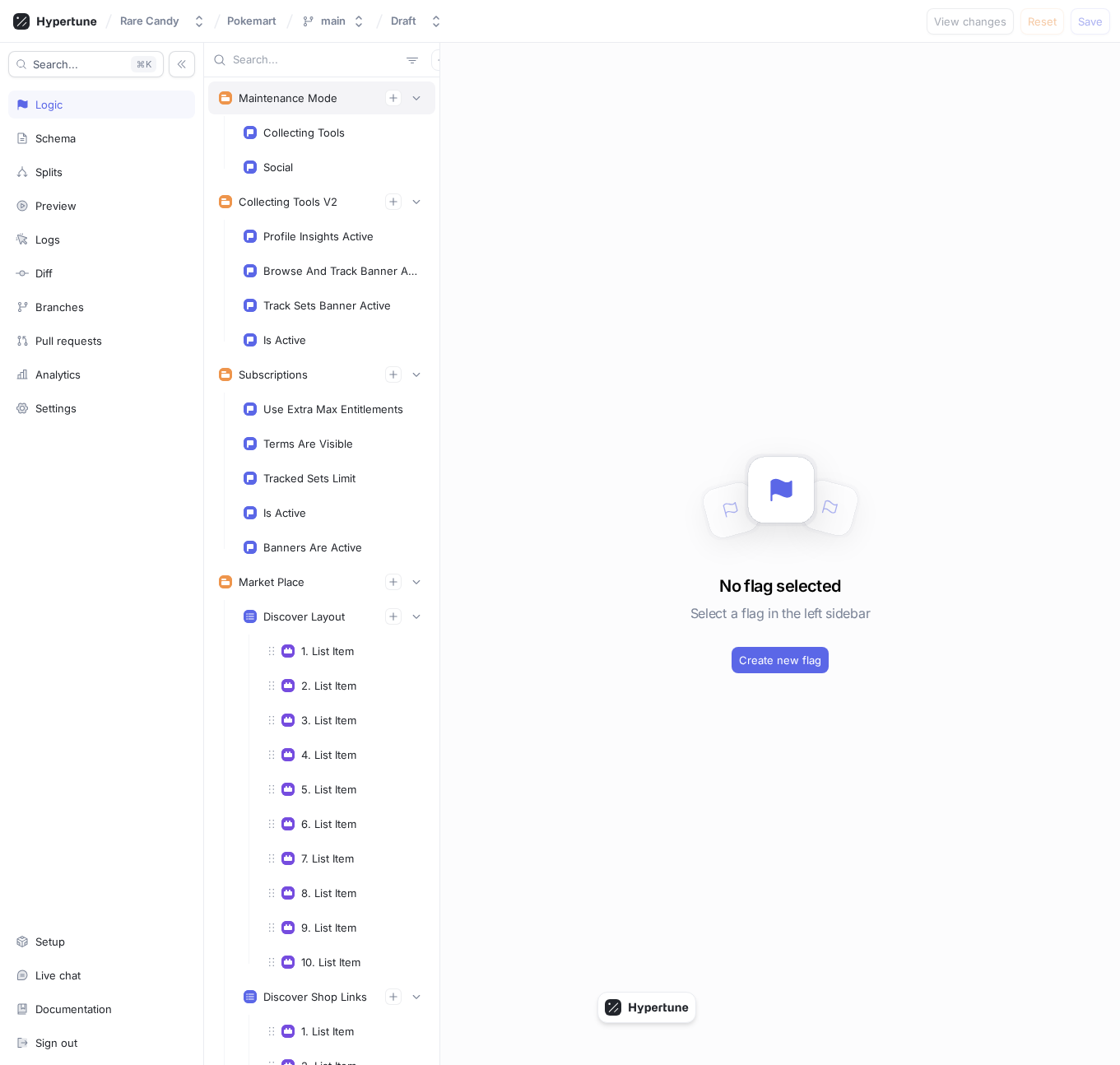
click at [303, 103] on div "Maintenance Mode" at bounding box center [288, 98] width 99 height 13
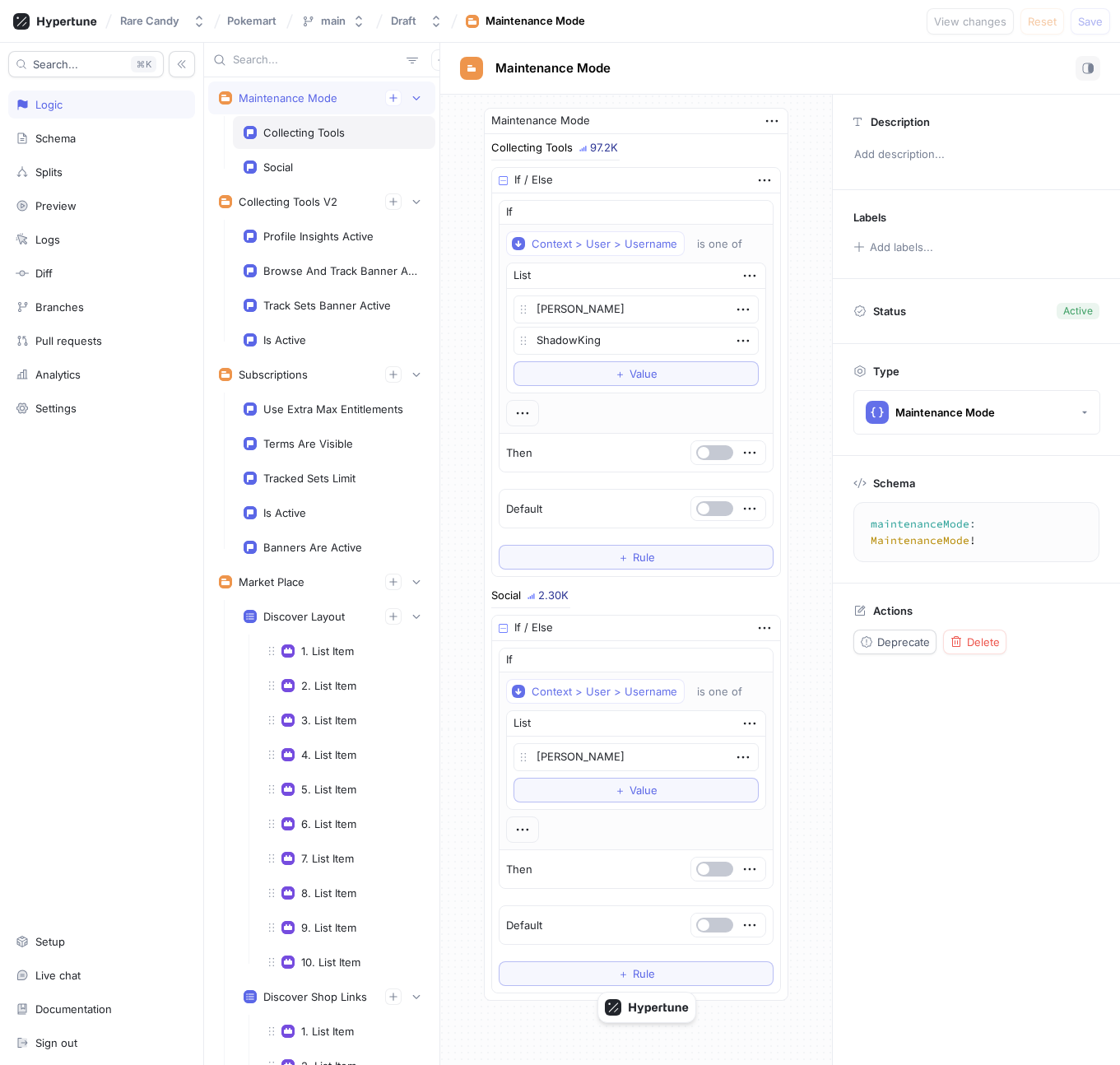
click at [309, 133] on div "Collecting Tools" at bounding box center [304, 132] width 82 height 13
type textarea "x"
type textarea "collectingTools: Boolean!"
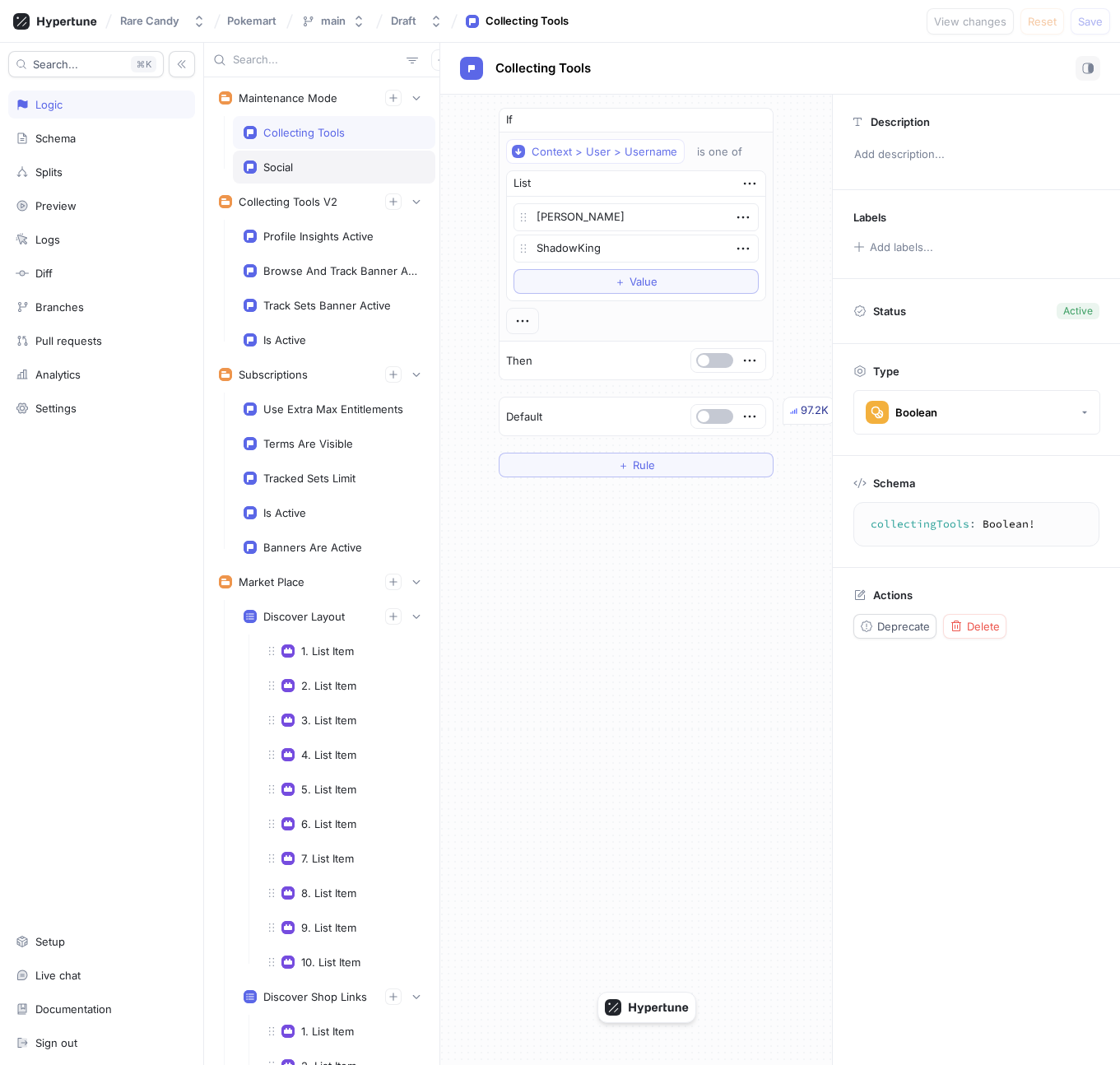
click at [313, 155] on div "Social" at bounding box center [334, 167] width 203 height 33
type textarea "x"
type textarea "social: Boolean!"
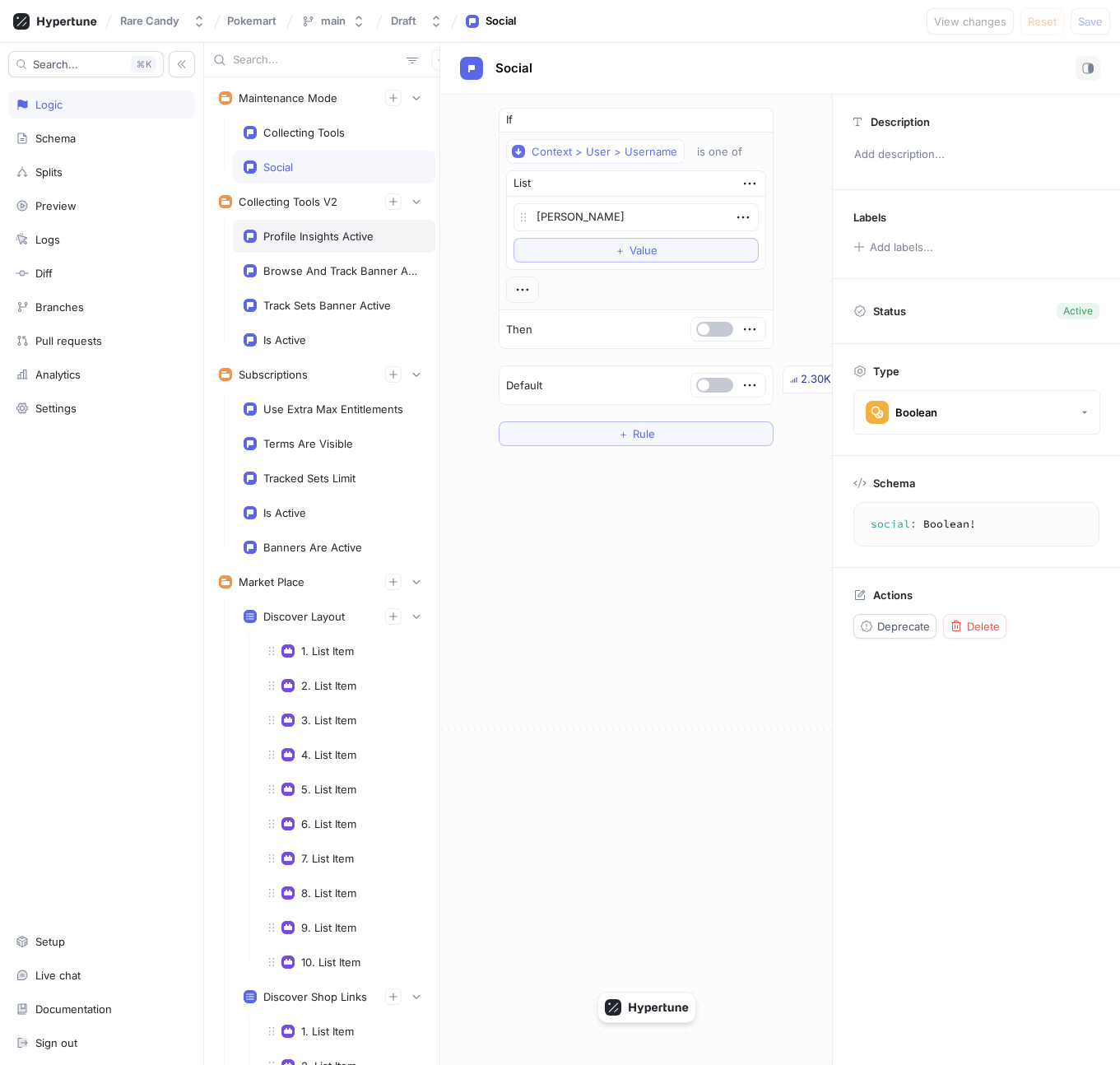
click at [314, 236] on div "Profile Insights Active" at bounding box center [318, 236] width 110 height 13
type textarea "x"
type textarea "profileInsightsActive: Boolean!"
type textarea "x"
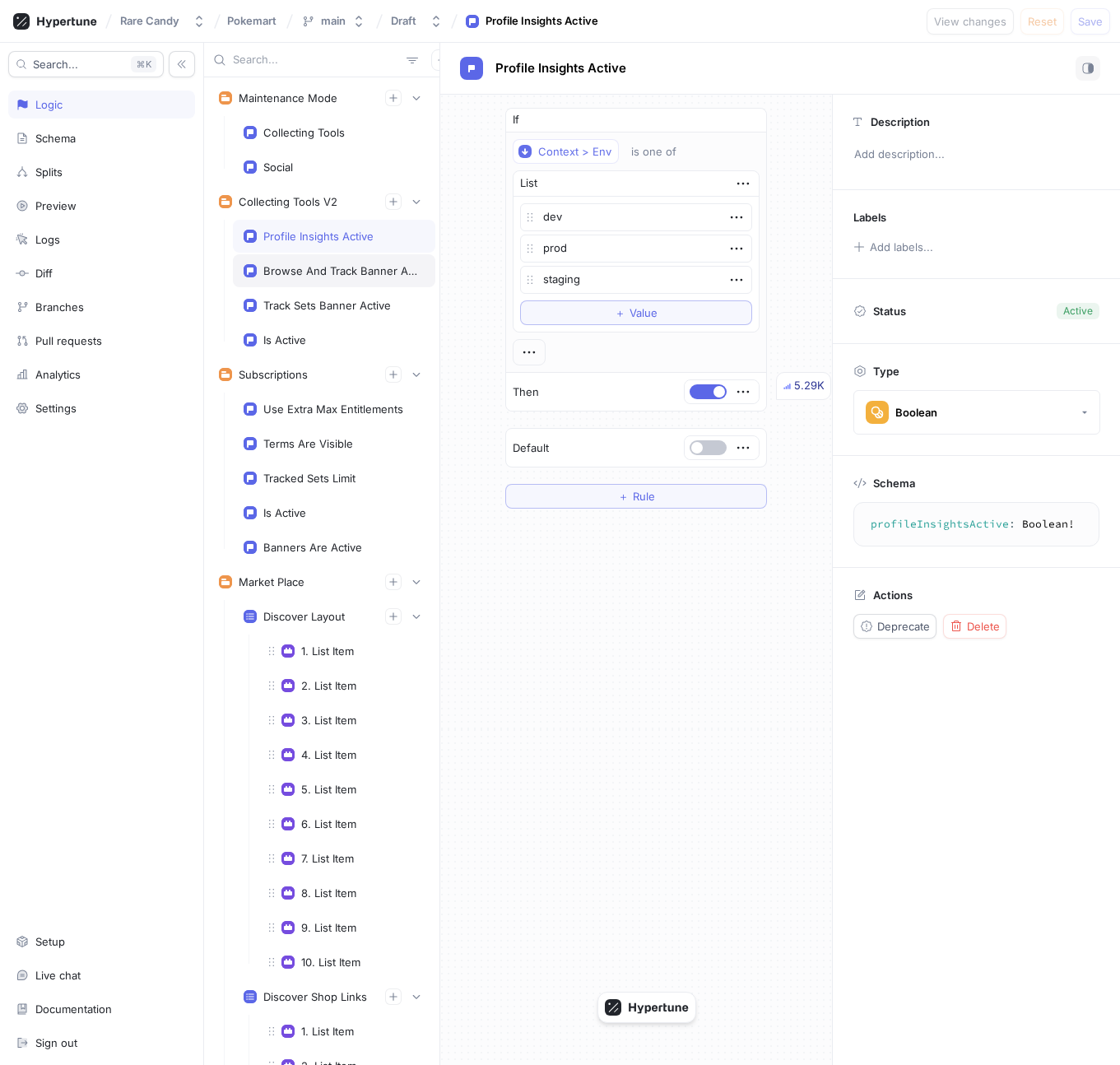
click at [333, 269] on div "Browse And Track Banner Active" at bounding box center [341, 271] width 155 height 13
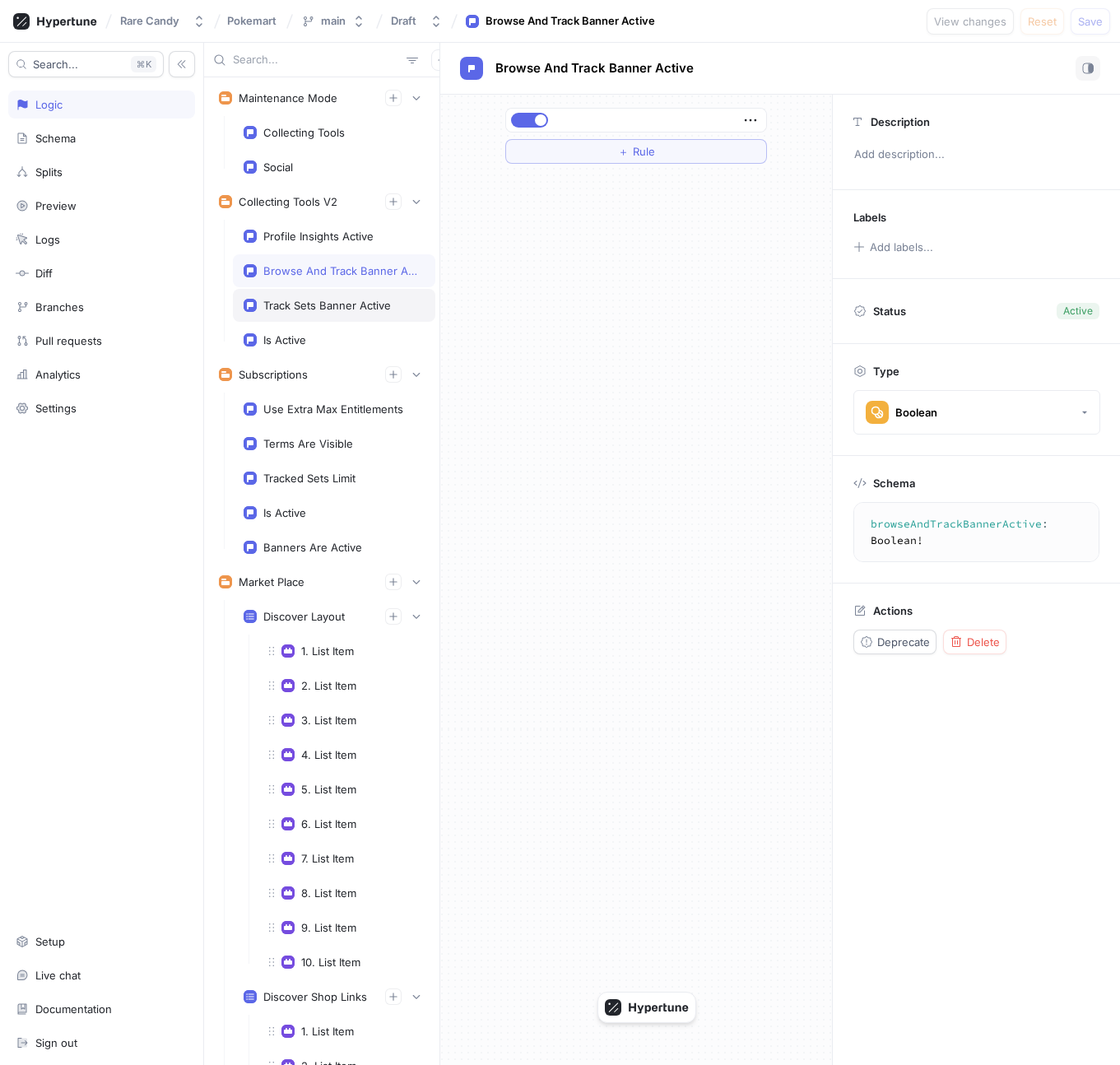
click at [345, 309] on div "Track Sets Banner Active" at bounding box center [327, 305] width 128 height 13
type textarea "trackSetsBannerActive: Boolean!"
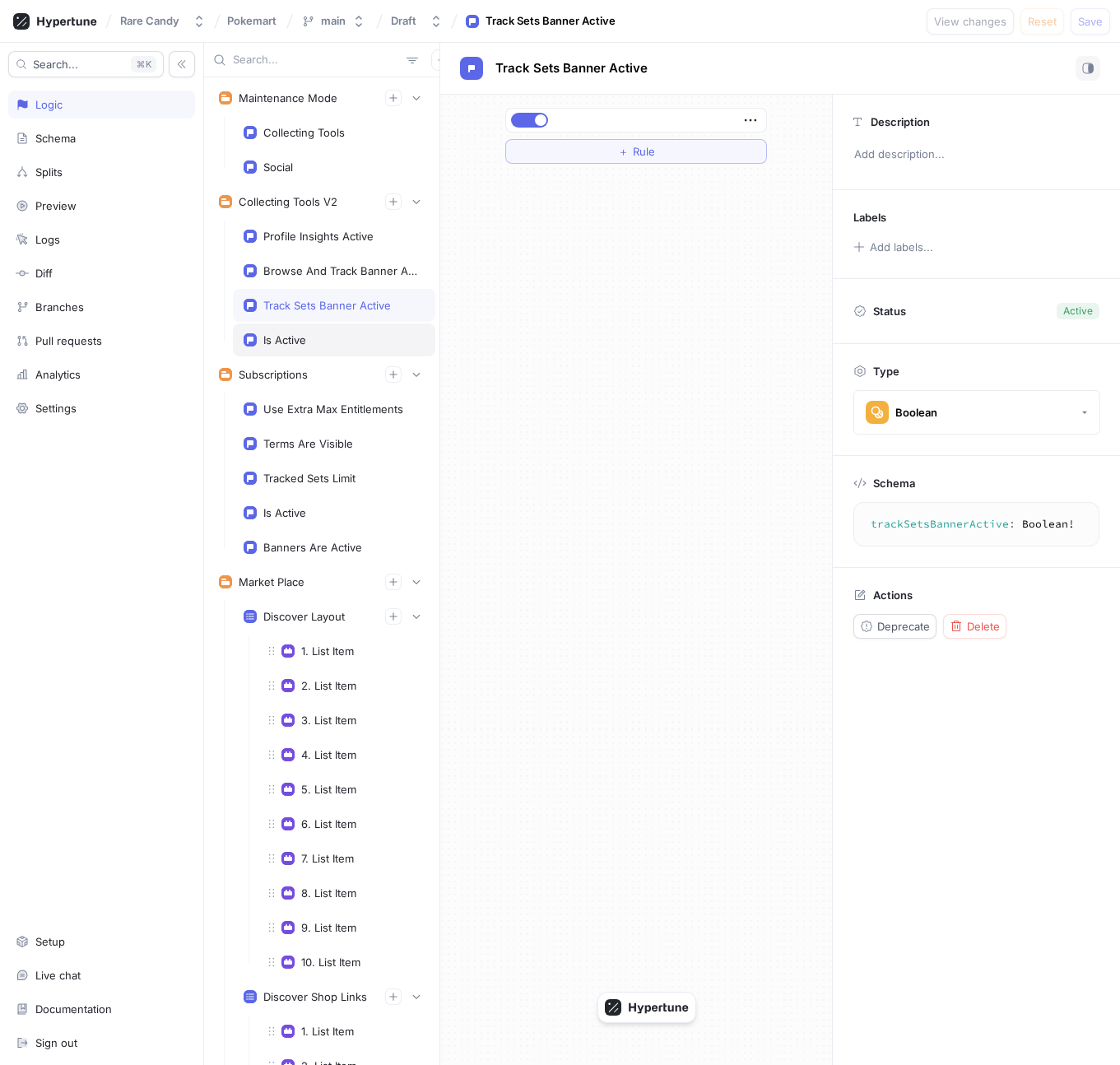
click at [345, 328] on div "Is Active" at bounding box center [334, 340] width 203 height 33
type textarea "x"
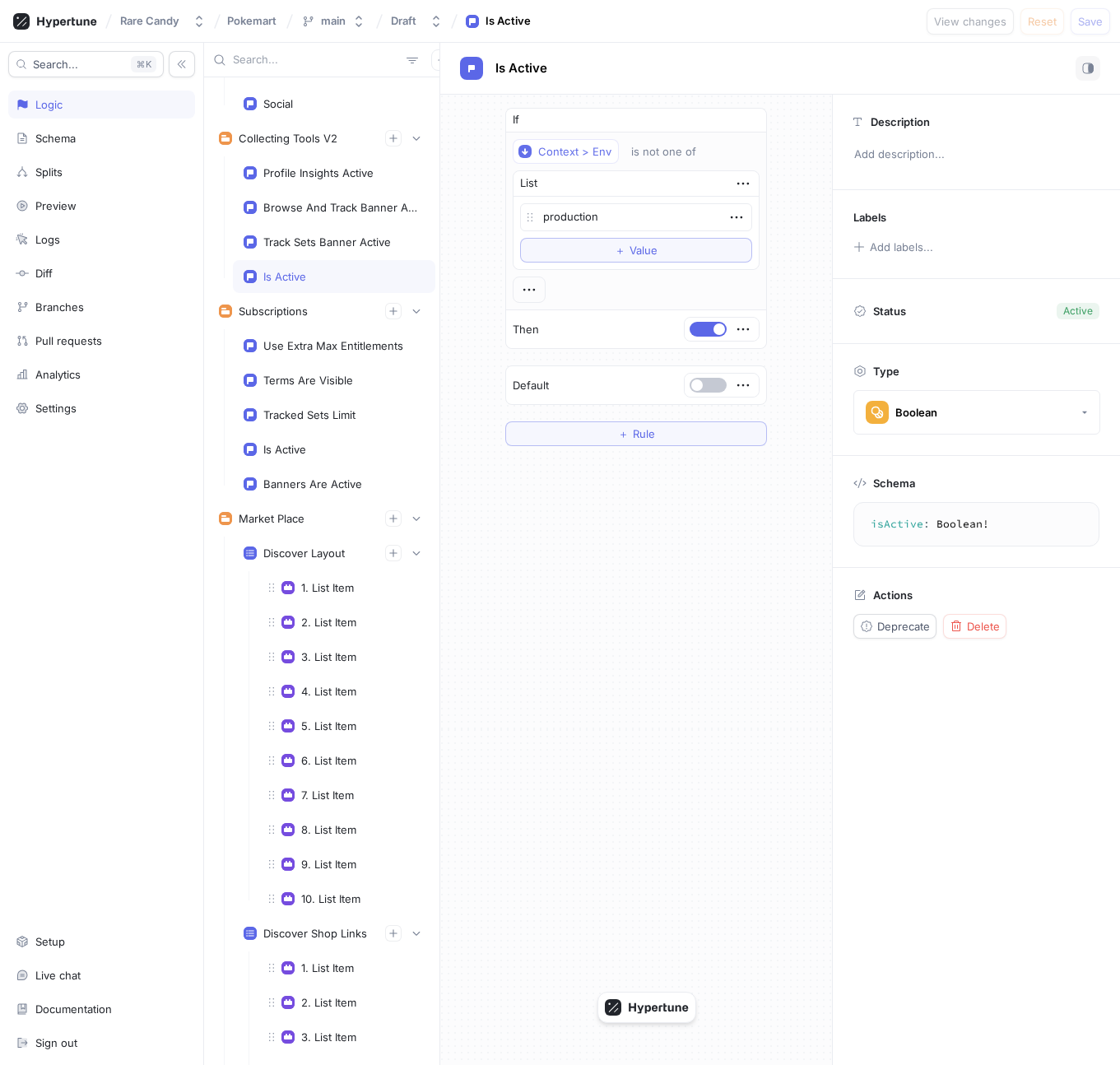
scroll to position [119, 0]
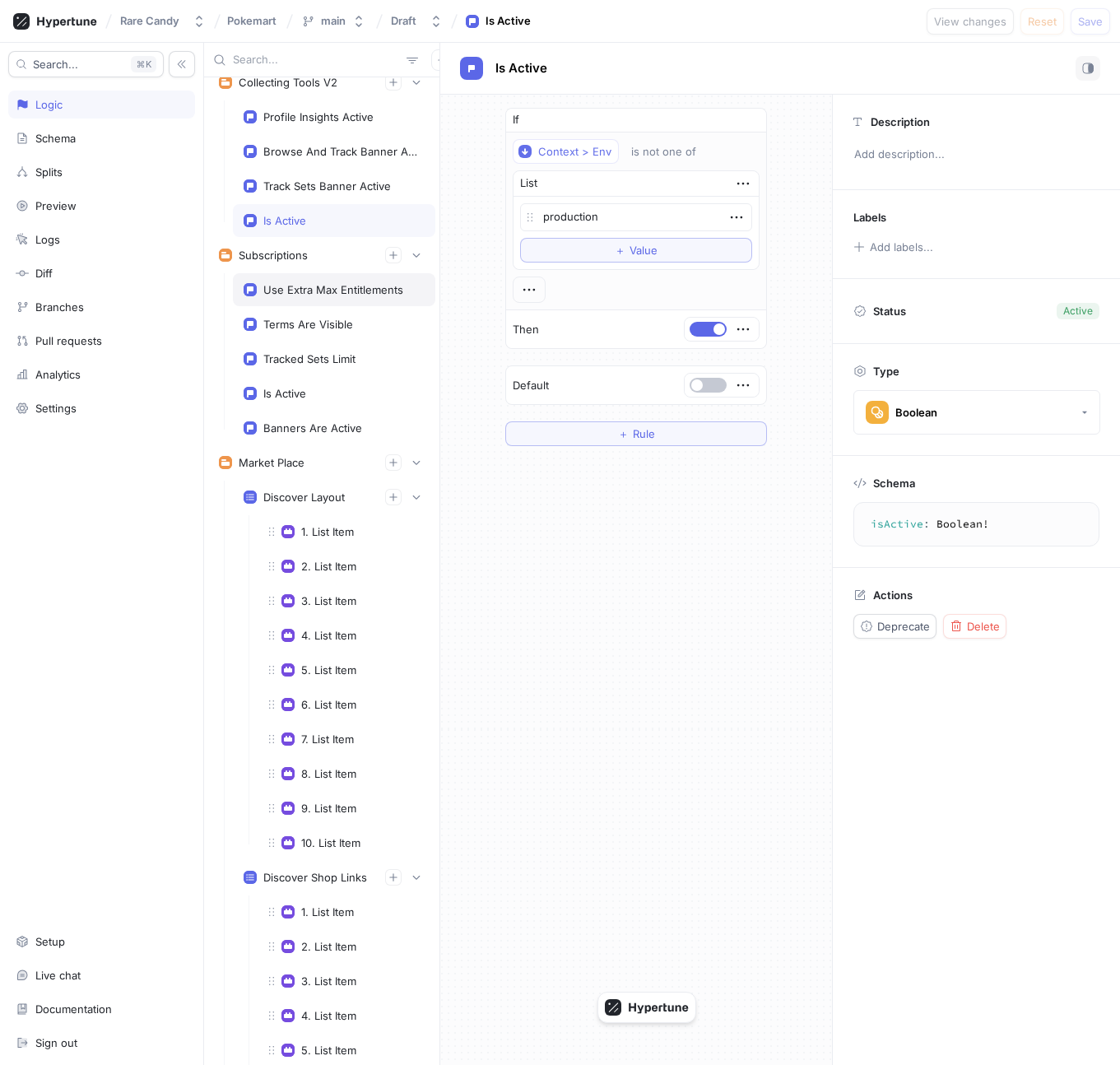
click at [343, 300] on div "Use Extra Max Entitlements" at bounding box center [334, 290] width 203 height 33
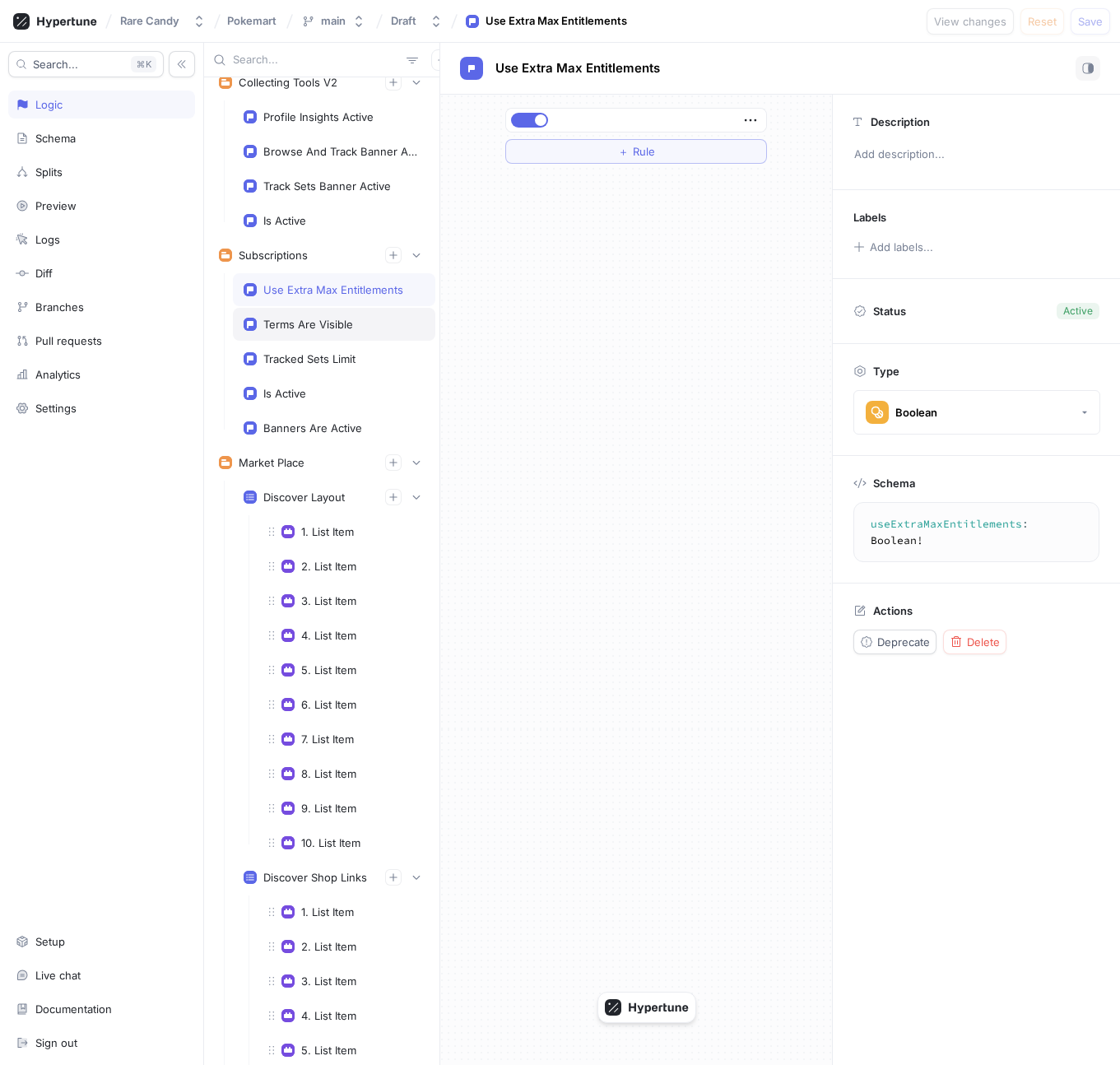
click at [345, 313] on div "Terms Are Visible" at bounding box center [334, 324] width 203 height 33
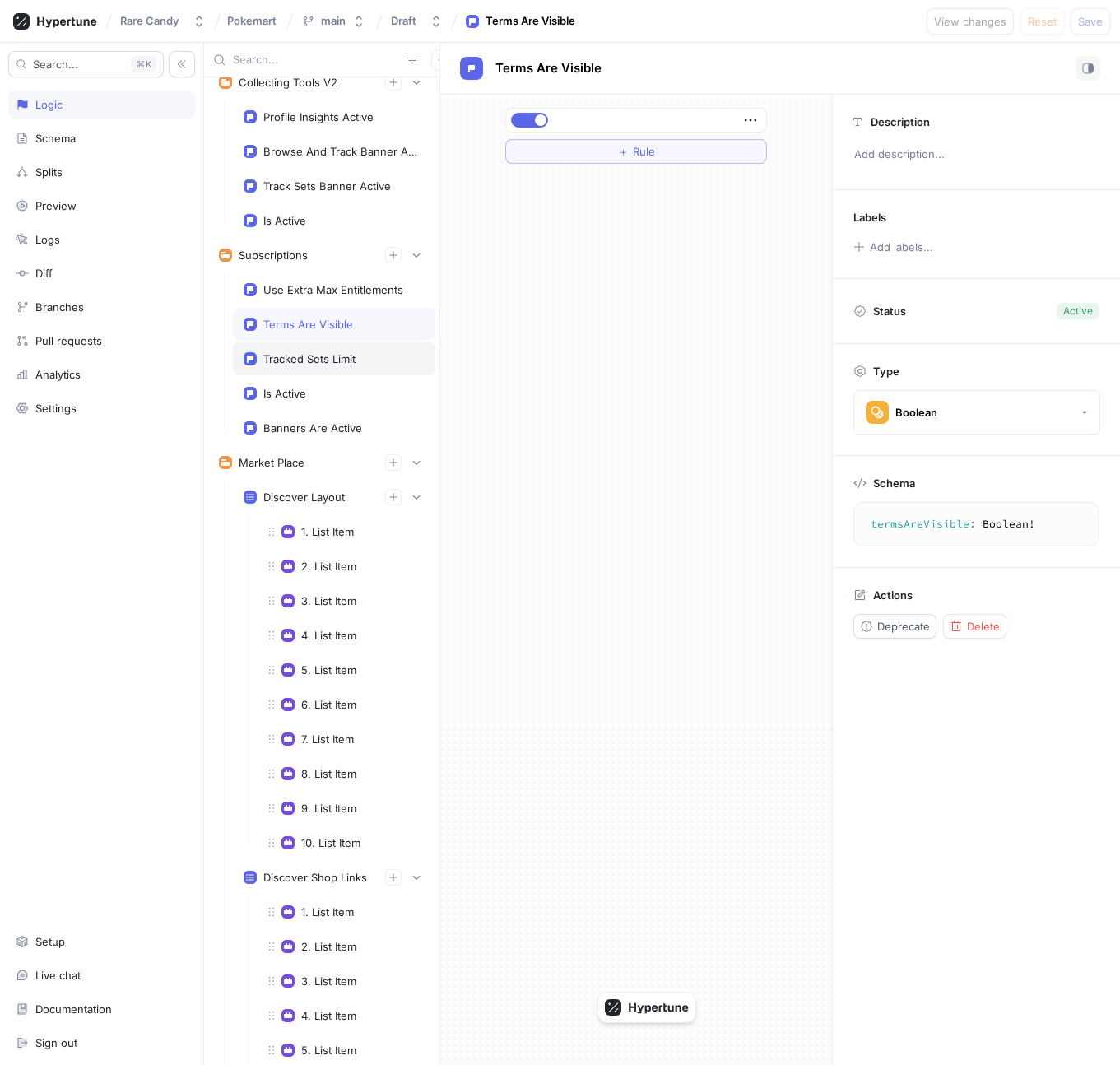
click at [352, 345] on div "Tracked Sets Limit" at bounding box center [334, 358] width 203 height 33
type textarea "trackedSetsLimit: Int!"
click at [358, 381] on div "Is Active" at bounding box center [334, 393] width 203 height 33
type textarea "x"
type textarea "isActive: Boolean!"
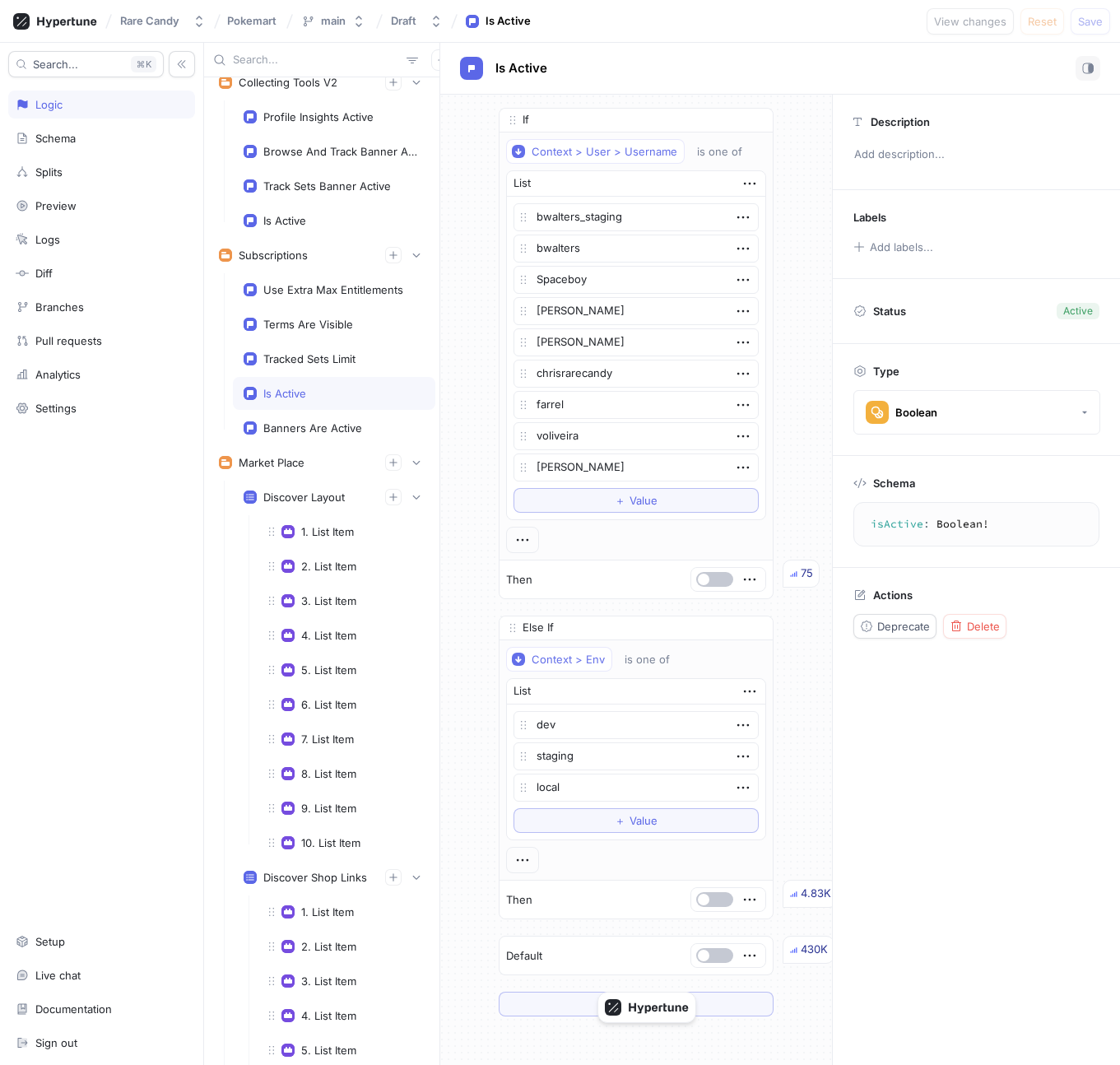
click at [360, 404] on div "Is Active" at bounding box center [334, 393] width 203 height 33
click at [361, 416] on div "Banners Are Active" at bounding box center [334, 427] width 203 height 33
type textarea "x"
type textarea "bannersAreActive: Boolean!"
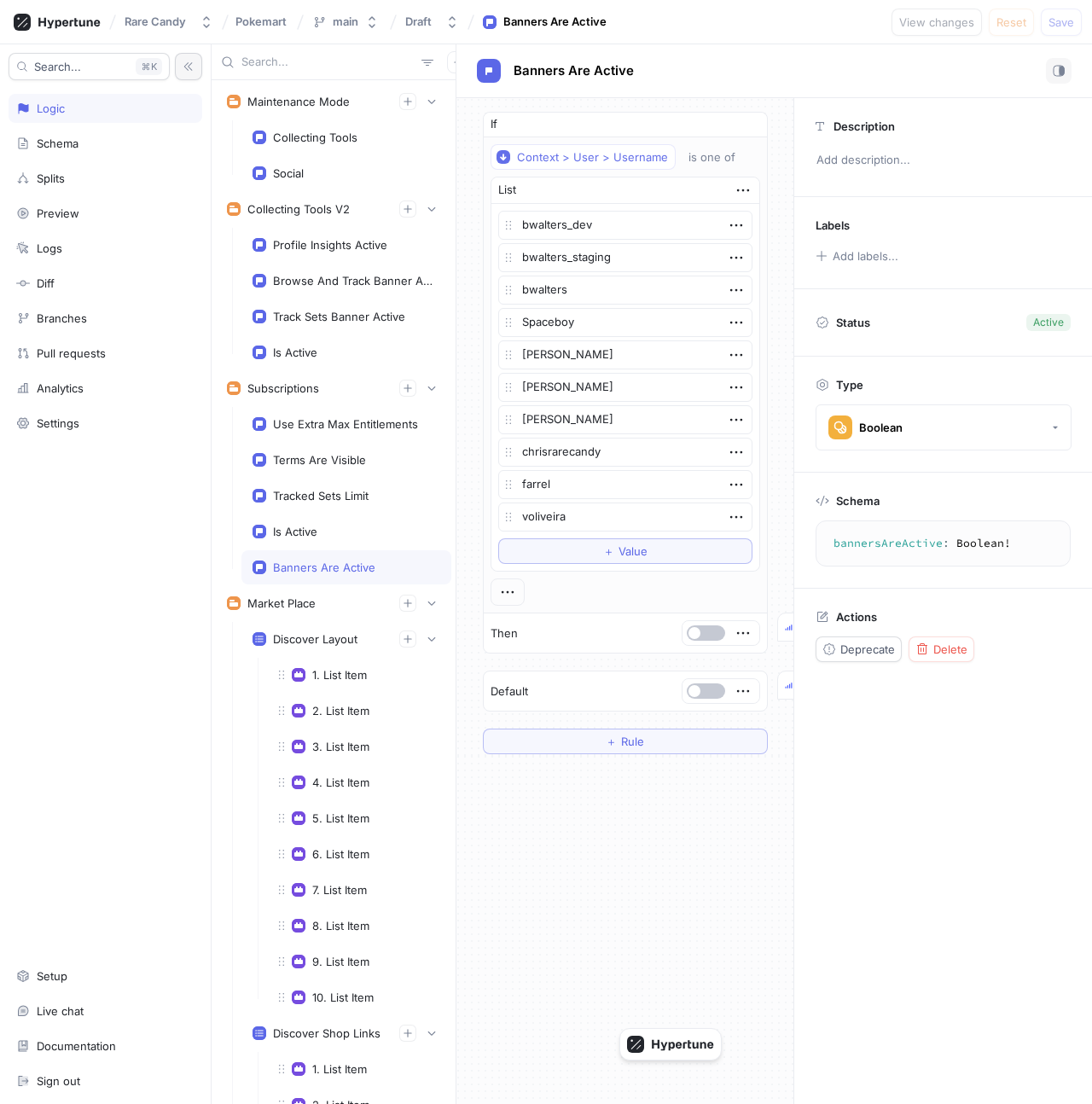
click at [187, 70] on icon "button" at bounding box center [188, 67] width 12 height 12
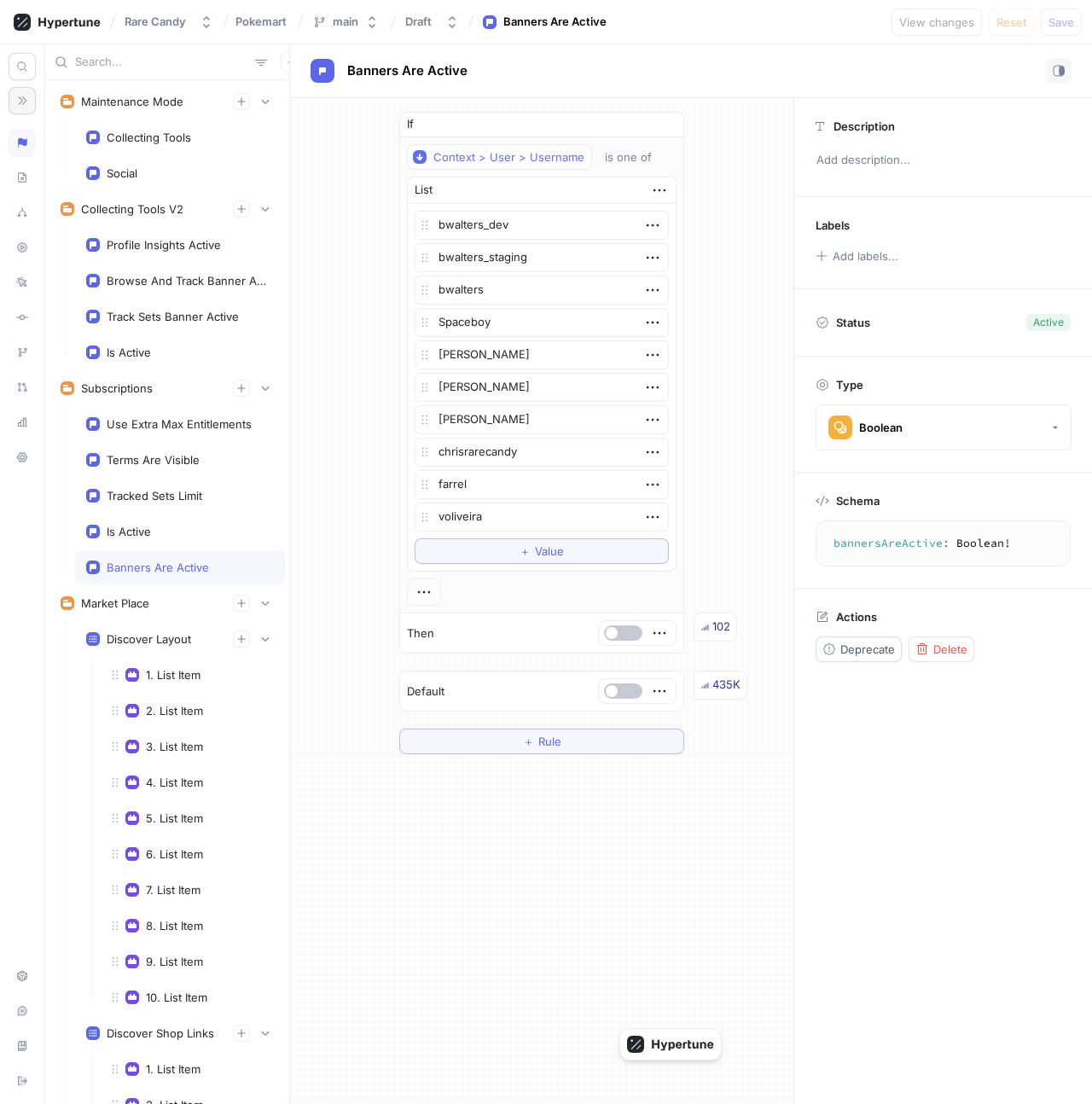
click at [22, 95] on icon "button" at bounding box center [22, 100] width 12 height 12
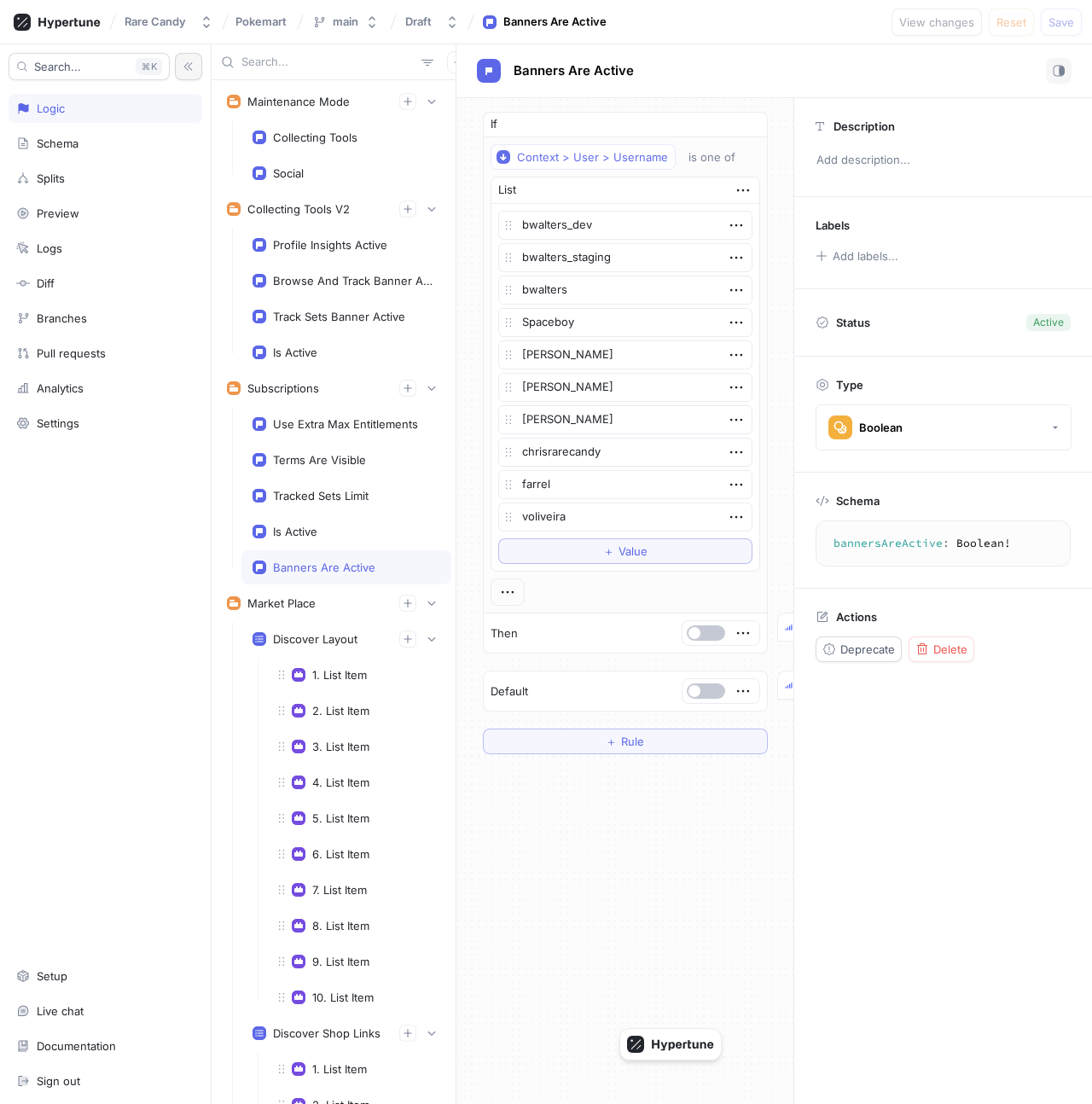
type textarea "x"
